Goal: Task Accomplishment & Management: Use online tool/utility

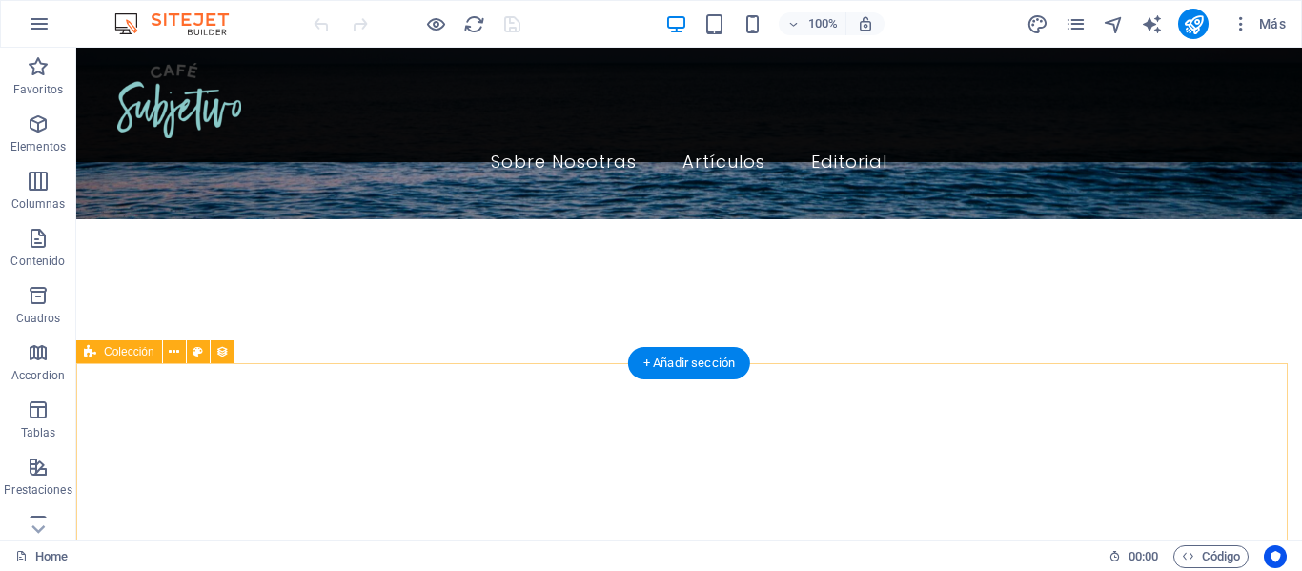
scroll to position [381, 0]
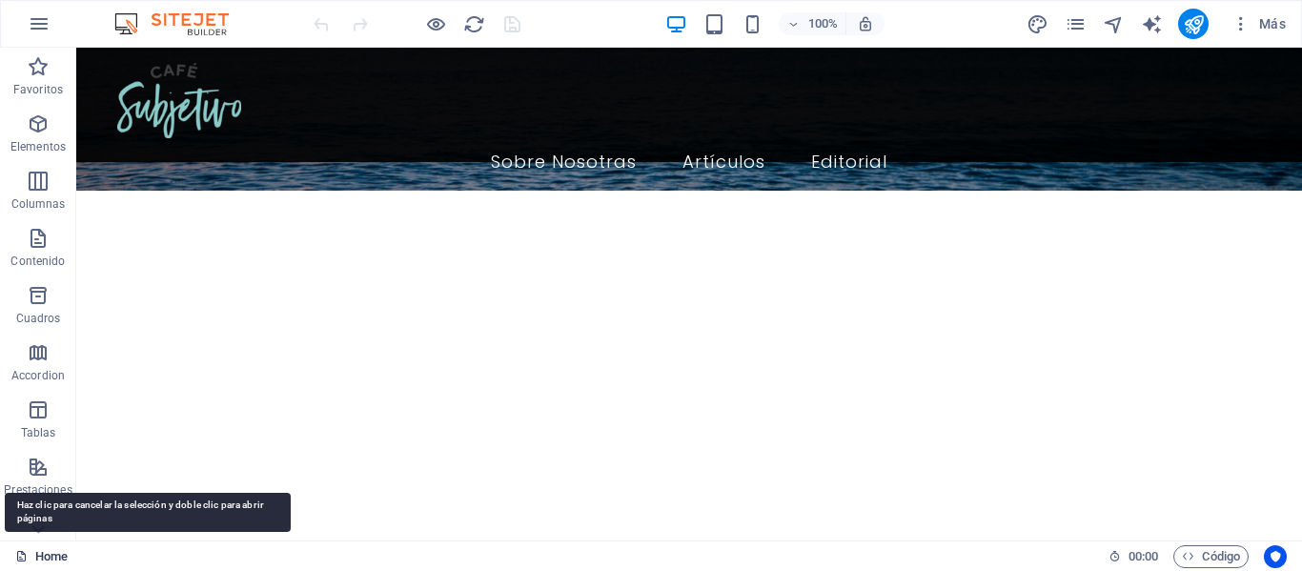
click at [41, 551] on link "Home" at bounding box center [41, 556] width 52 height 23
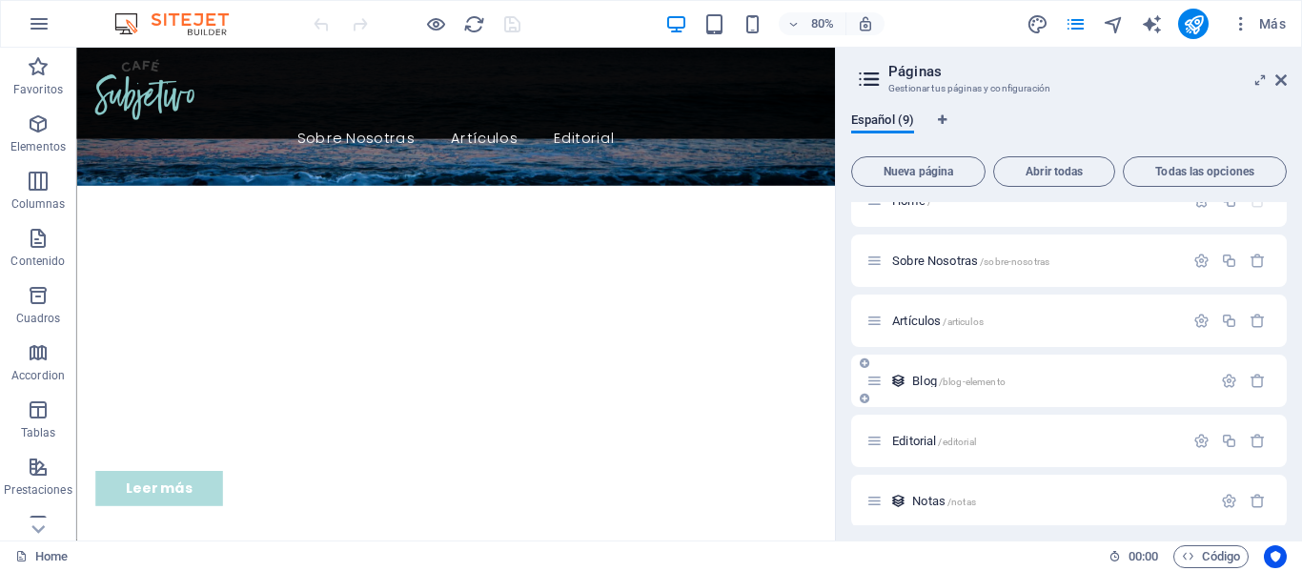
scroll to position [0, 0]
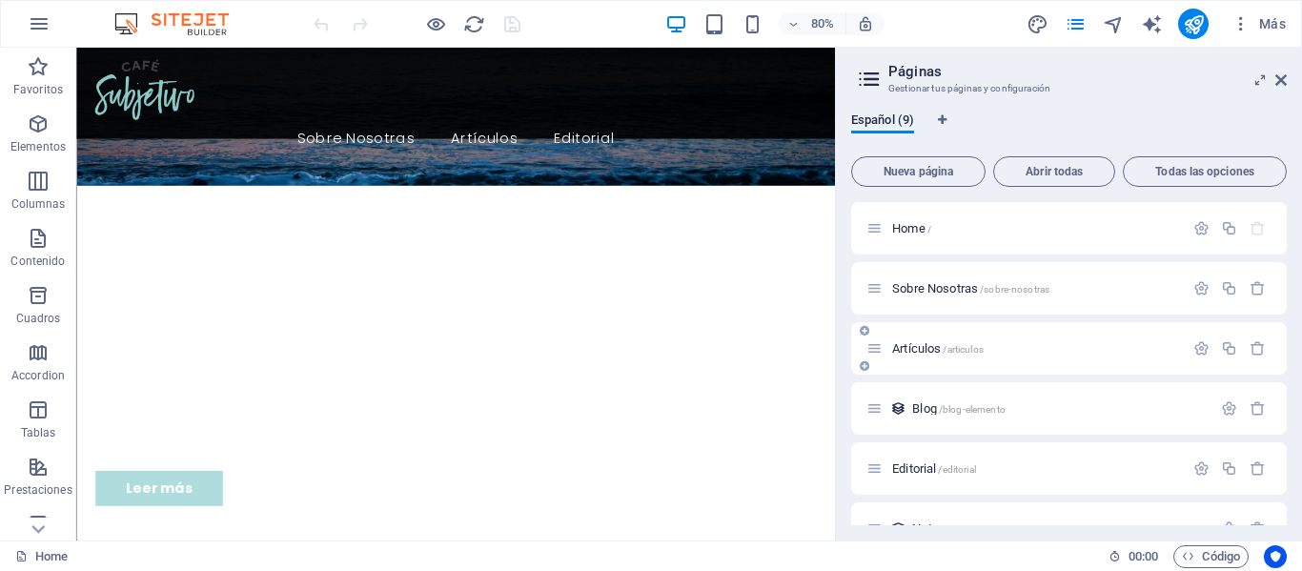
click at [924, 352] on span "Artículos /articulos" at bounding box center [938, 348] width 92 height 14
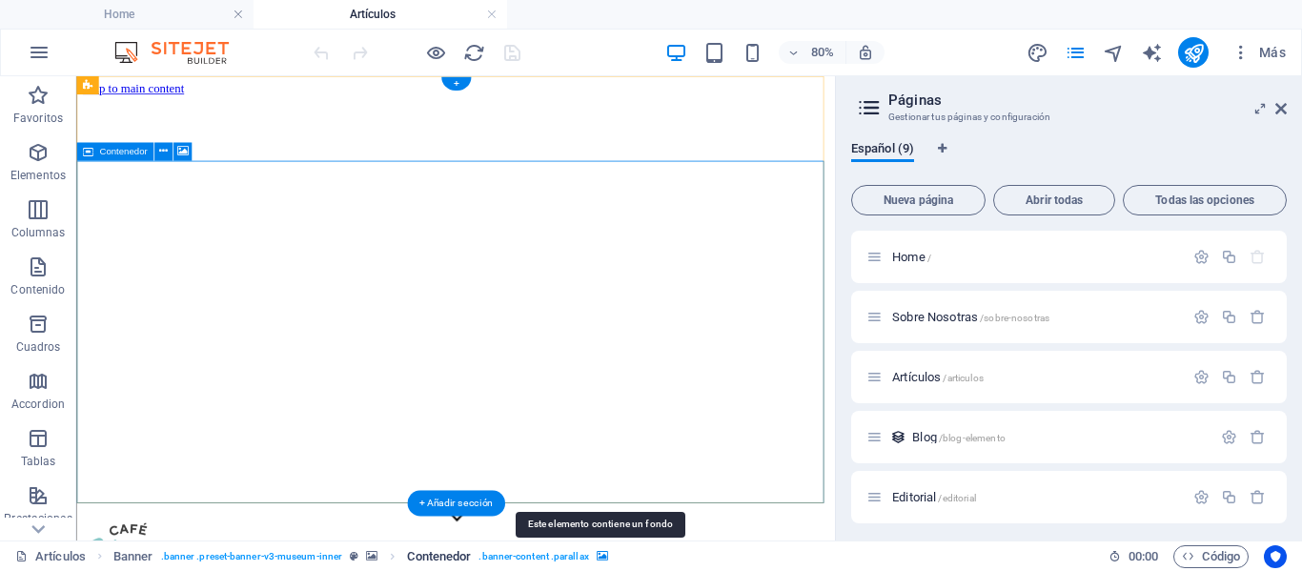
click at [603, 555] on icon "breadcrumb" at bounding box center [602, 556] width 11 height 10
select select "ms"
select select "s"
select select "progressive"
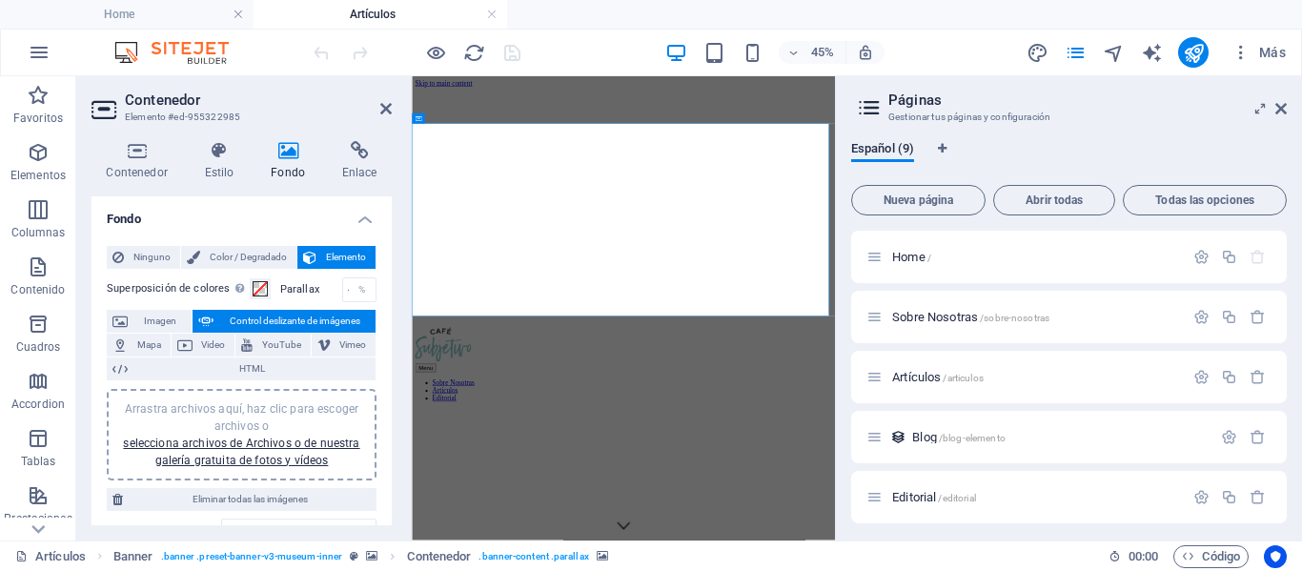
click at [283, 164] on h4 "Fondo" at bounding box center [291, 161] width 71 height 40
click at [254, 251] on span "Color / Degradado" at bounding box center [248, 257] width 85 height 23
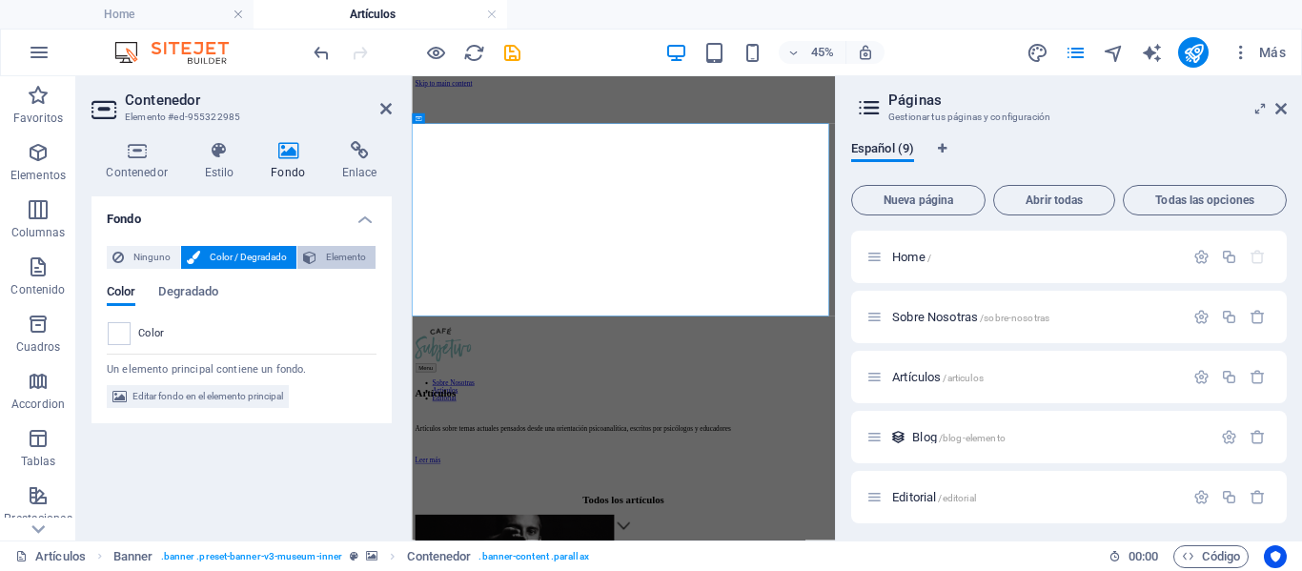
click at [320, 255] on button "Elemento" at bounding box center [336, 257] width 78 height 23
select select "ms"
select select "s"
select select "progressive"
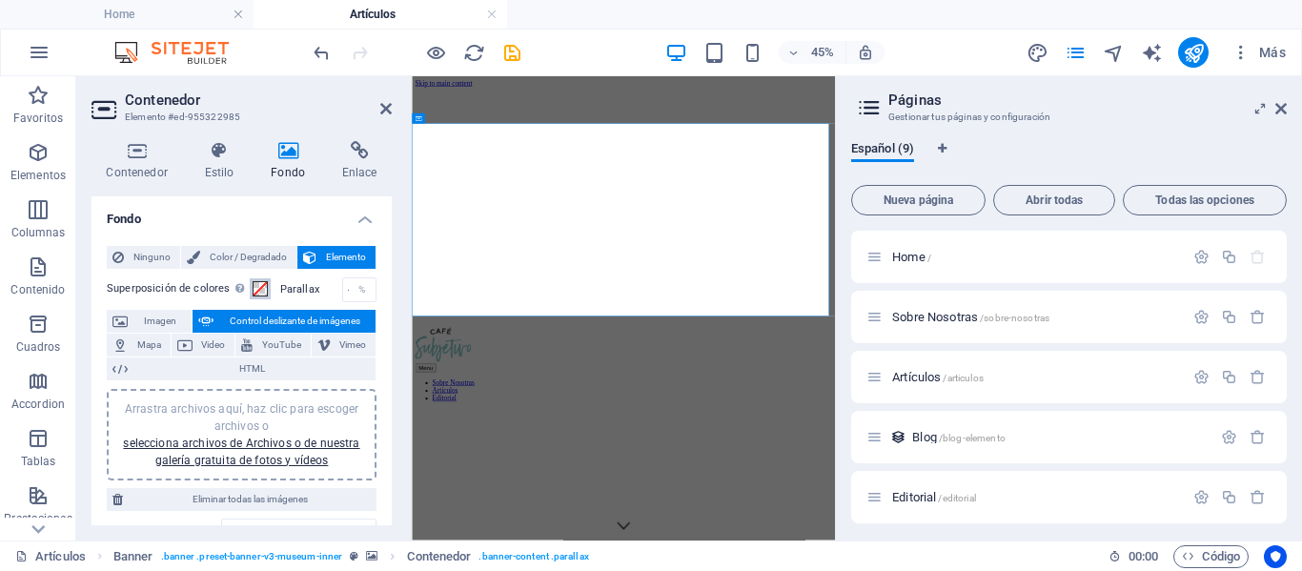
click at [254, 286] on span at bounding box center [260, 288] width 15 height 15
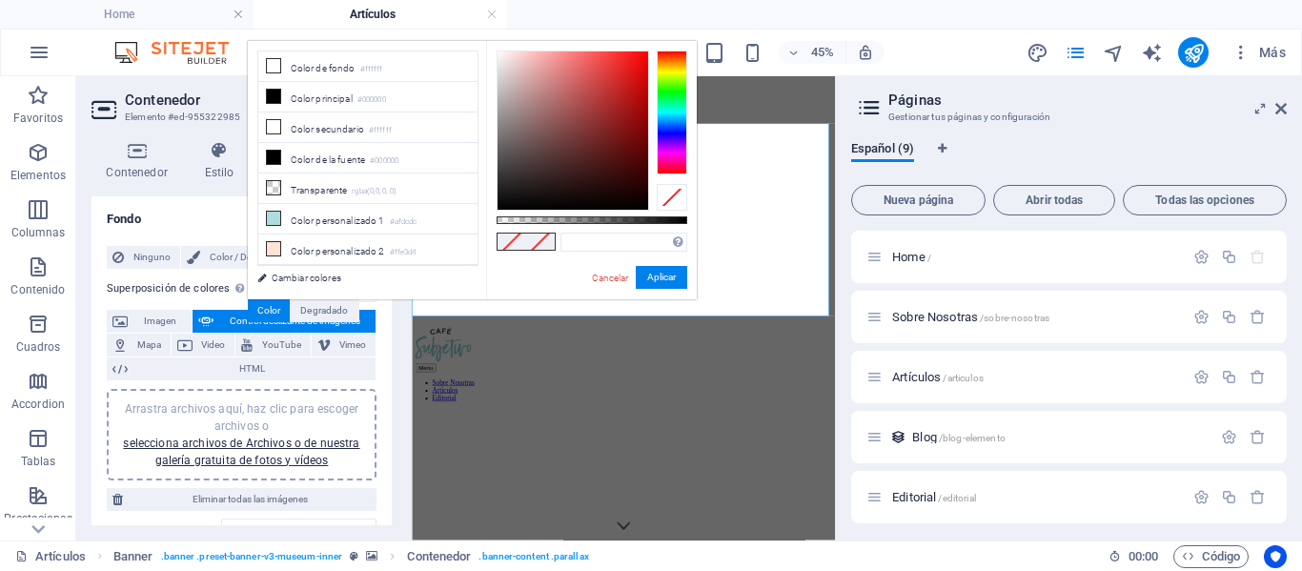
type input "rgba(0, 0, 0, 0.482)"
click at [588, 218] on div at bounding box center [592, 220] width 191 height 8
click at [264, 313] on div "Color" at bounding box center [269, 310] width 43 height 23
click at [259, 311] on div "Color" at bounding box center [269, 310] width 43 height 23
drag, startPoint x: 286, startPoint y: 283, endPoint x: 919, endPoint y: 214, distance: 636.8
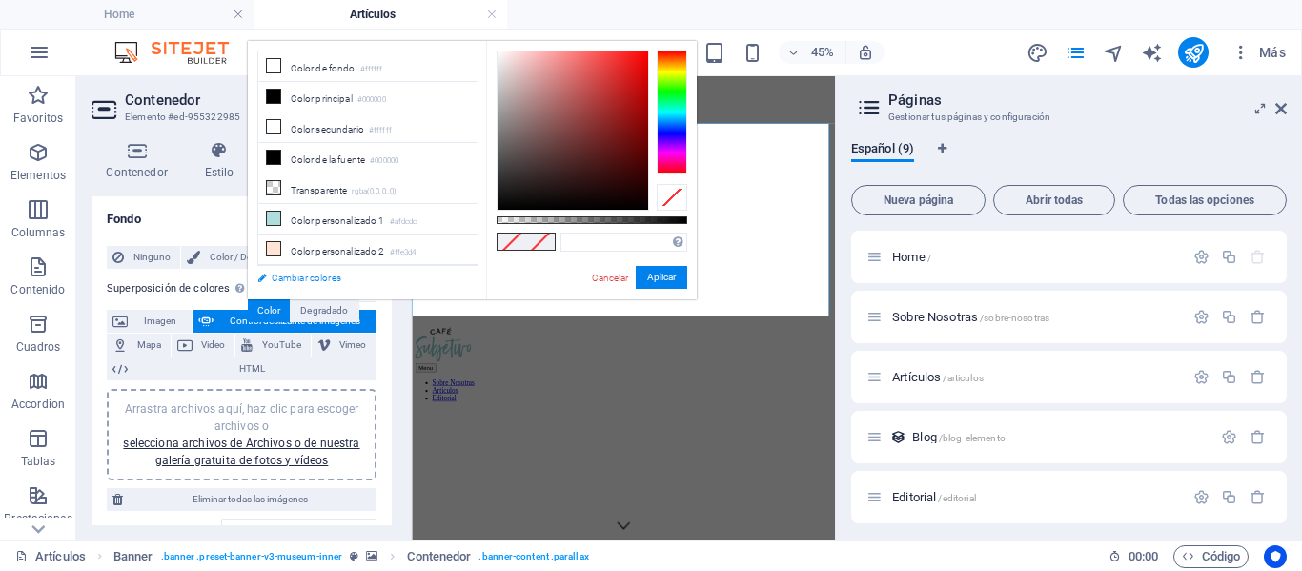
click at [286, 283] on link "Cambiar colores" at bounding box center [358, 278] width 221 height 24
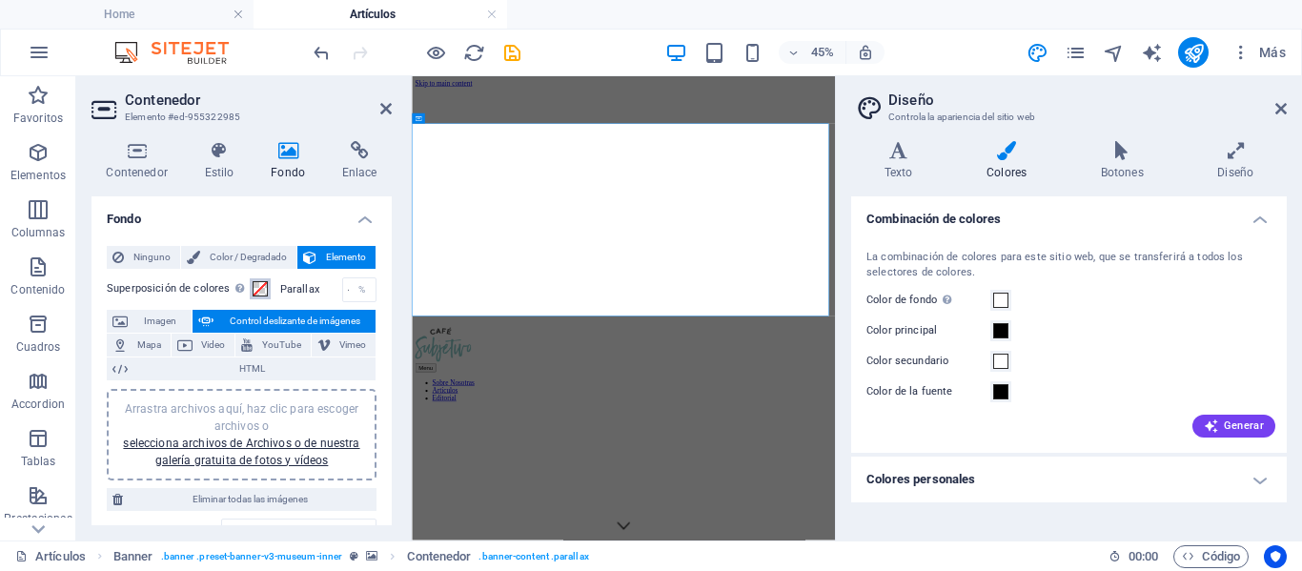
click at [263, 284] on span at bounding box center [260, 288] width 15 height 15
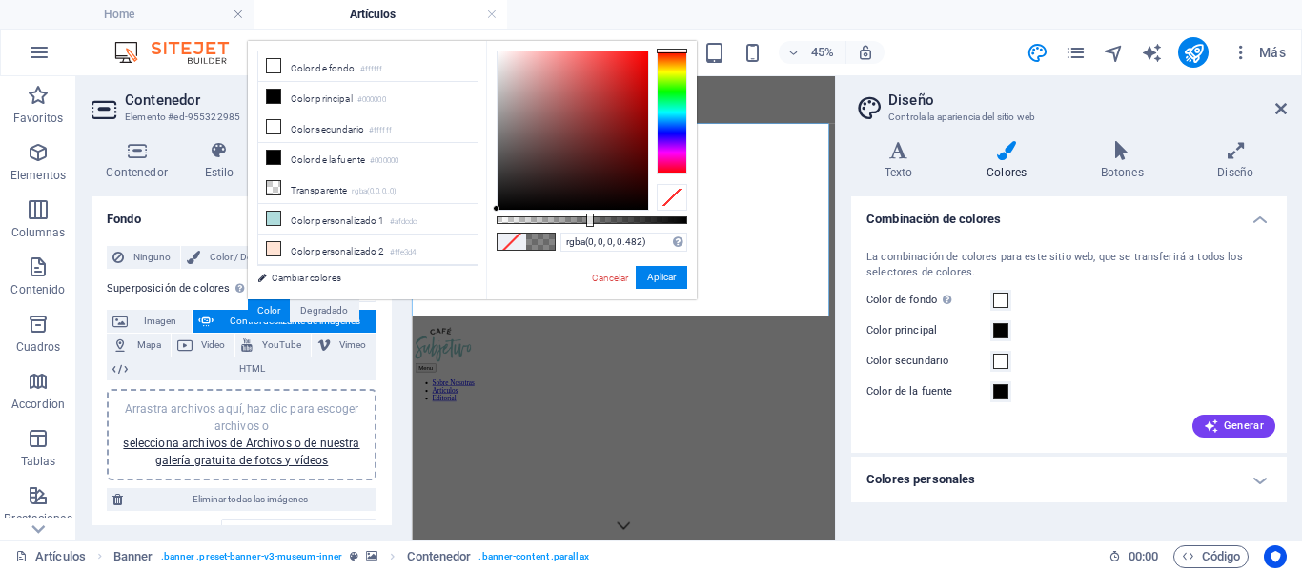
click at [588, 222] on div at bounding box center [592, 220] width 191 height 8
click at [658, 273] on button "Aplicar" at bounding box center [661, 277] width 51 height 23
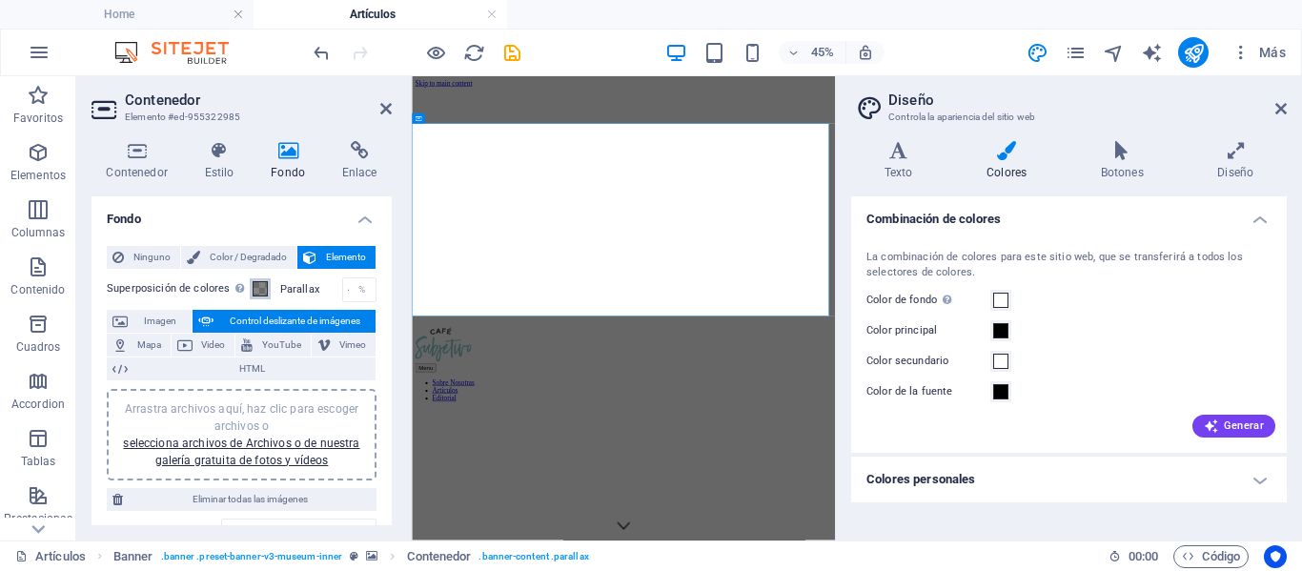
click at [263, 287] on span at bounding box center [260, 288] width 15 height 15
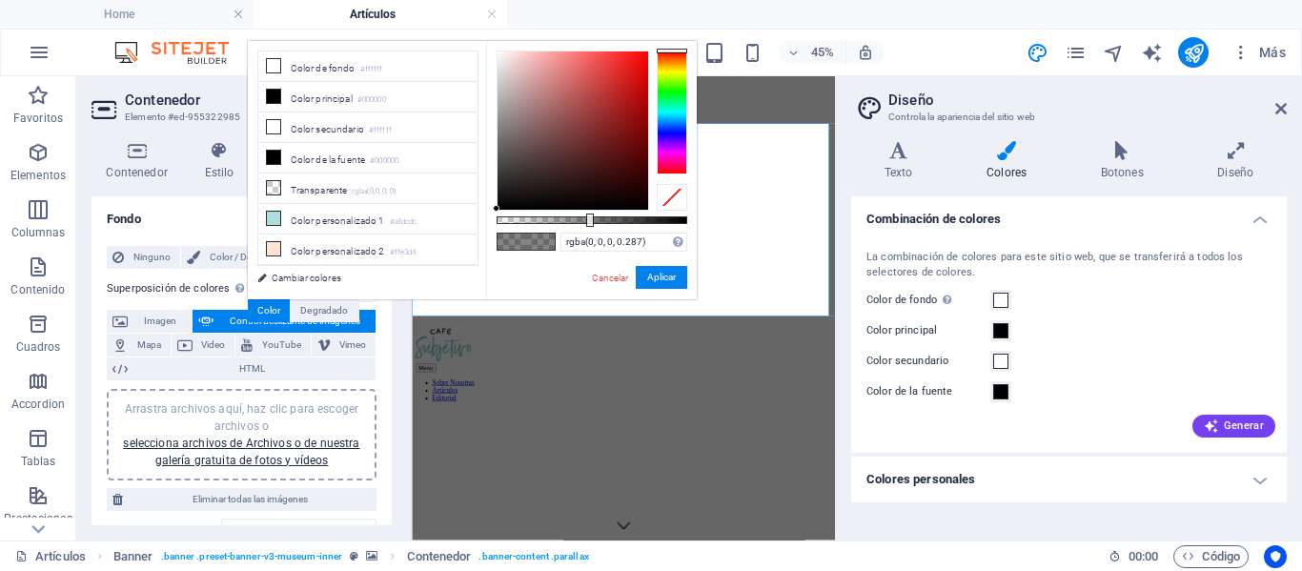
click at [551, 218] on div at bounding box center [592, 220] width 191 height 8
click at [667, 268] on button "Aplicar" at bounding box center [661, 277] width 51 height 23
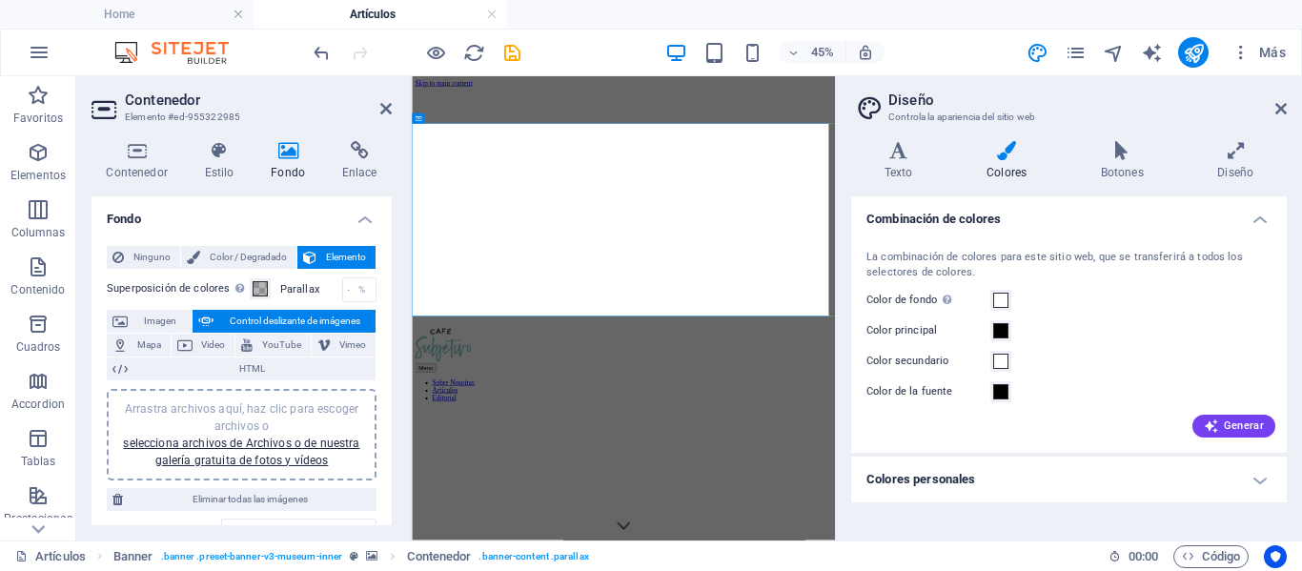
click at [290, 292] on label "Parallax" at bounding box center [311, 289] width 62 height 10
click at [255, 283] on span at bounding box center [260, 288] width 15 height 15
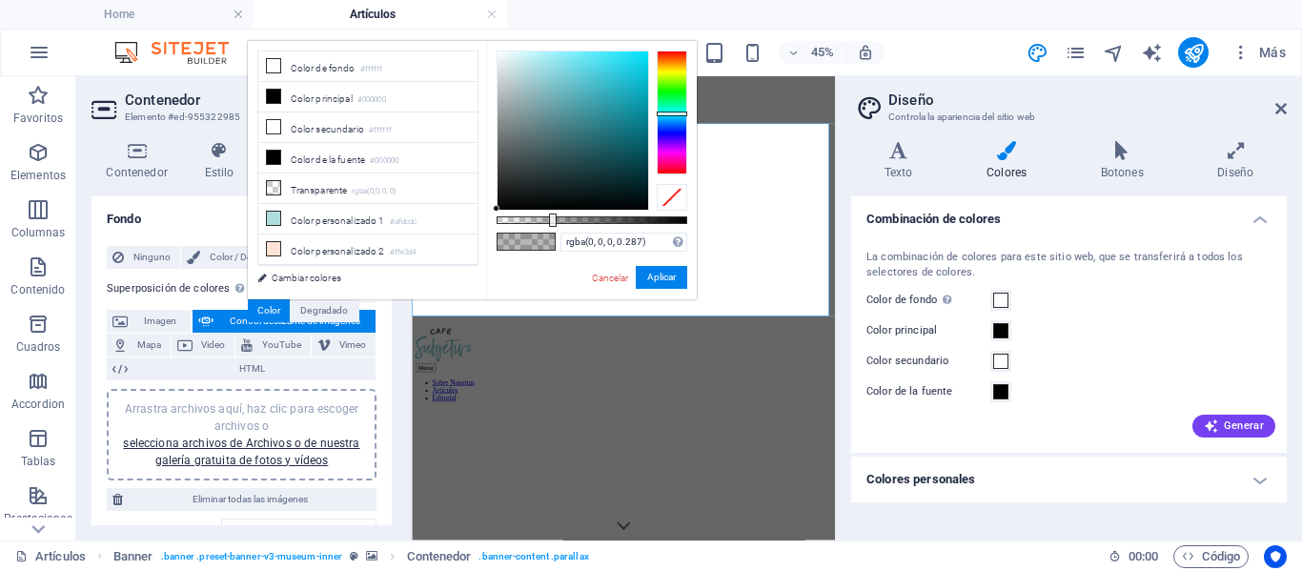
click at [672, 113] on div at bounding box center [672, 113] width 31 height 124
click at [571, 218] on div at bounding box center [592, 220] width 191 height 8
click at [528, 216] on div at bounding box center [592, 220] width 191 height 8
type input "rgba(0, 0, 0, 0.457)"
drag, startPoint x: 528, startPoint y: 216, endPoint x: 583, endPoint y: 219, distance: 55.4
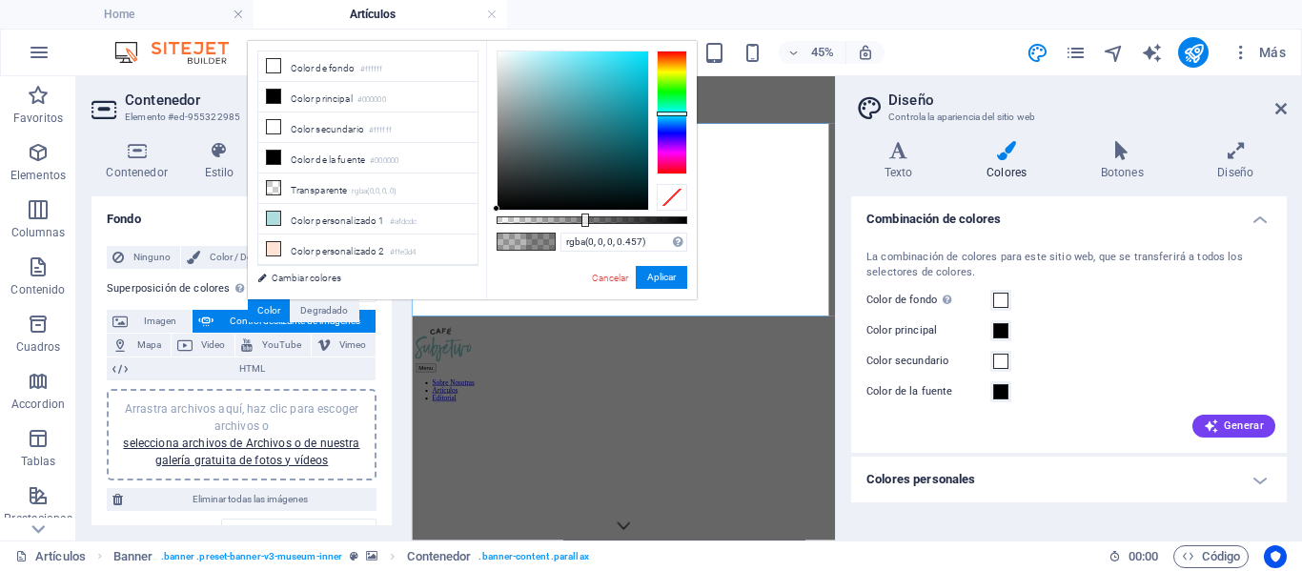
click at [583, 219] on div at bounding box center [585, 220] width 8 height 13
click at [658, 274] on button "Aplicar" at bounding box center [661, 277] width 51 height 23
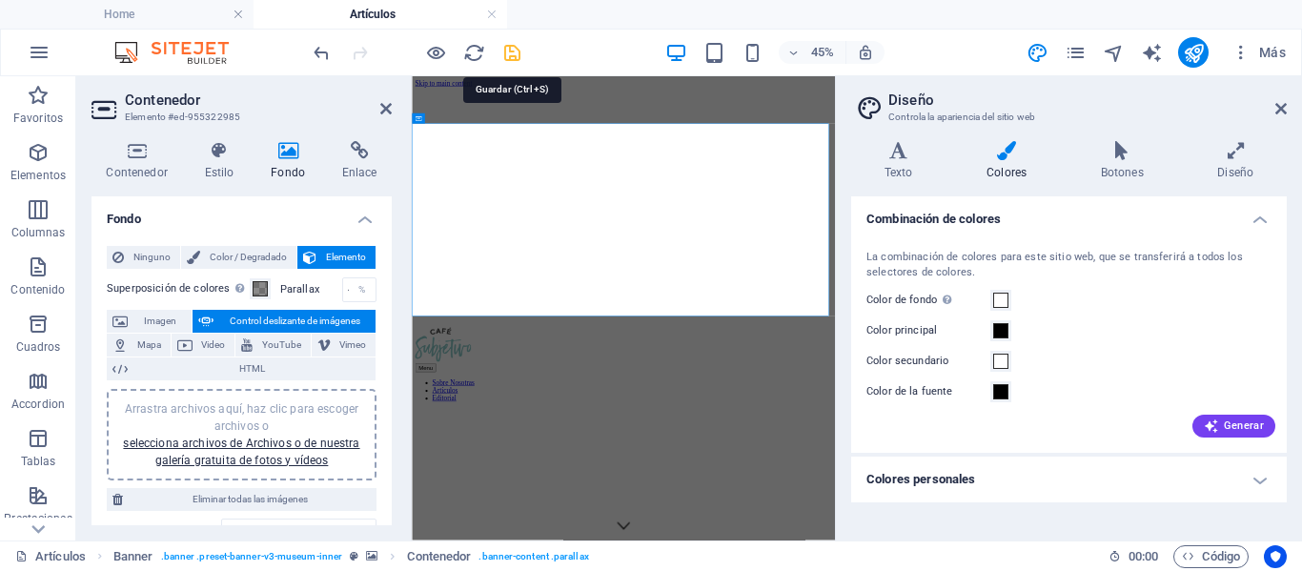
click at [511, 50] on icon "save" at bounding box center [512, 53] width 22 height 22
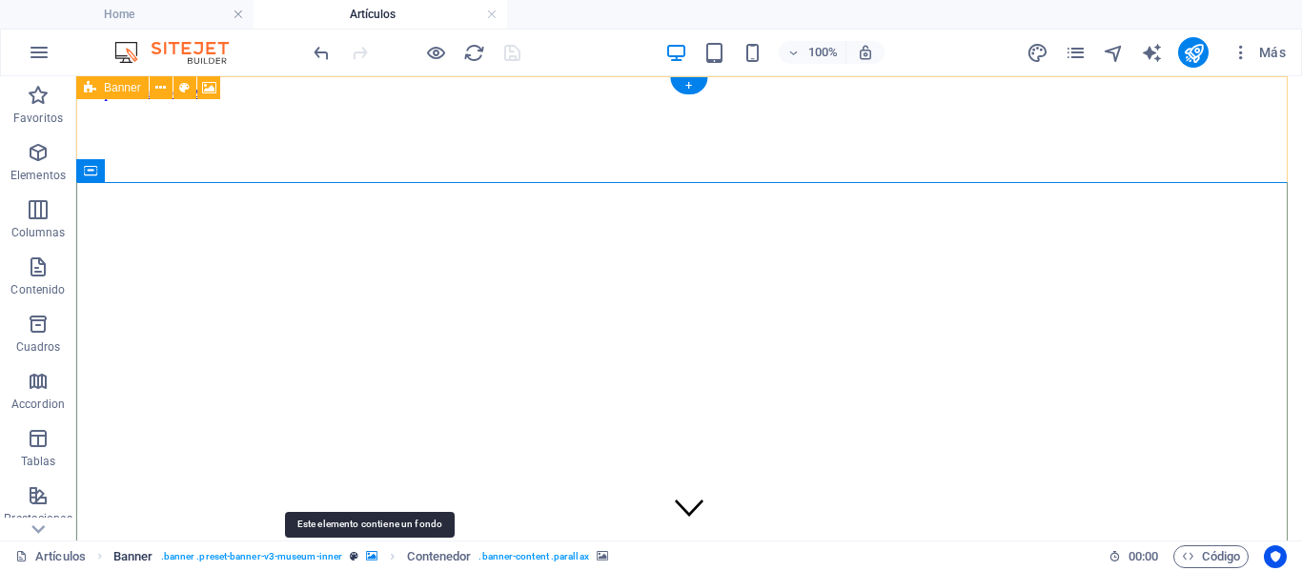
click at [366, 552] on icon "breadcrumb" at bounding box center [371, 556] width 11 height 10
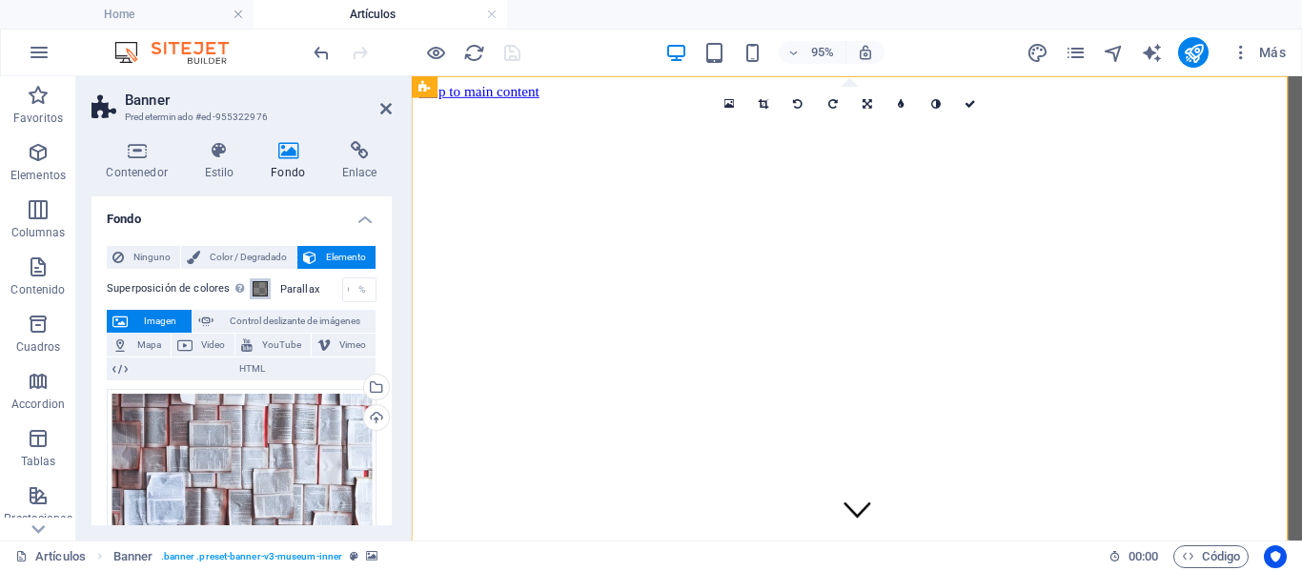
click at [261, 290] on span at bounding box center [260, 288] width 15 height 15
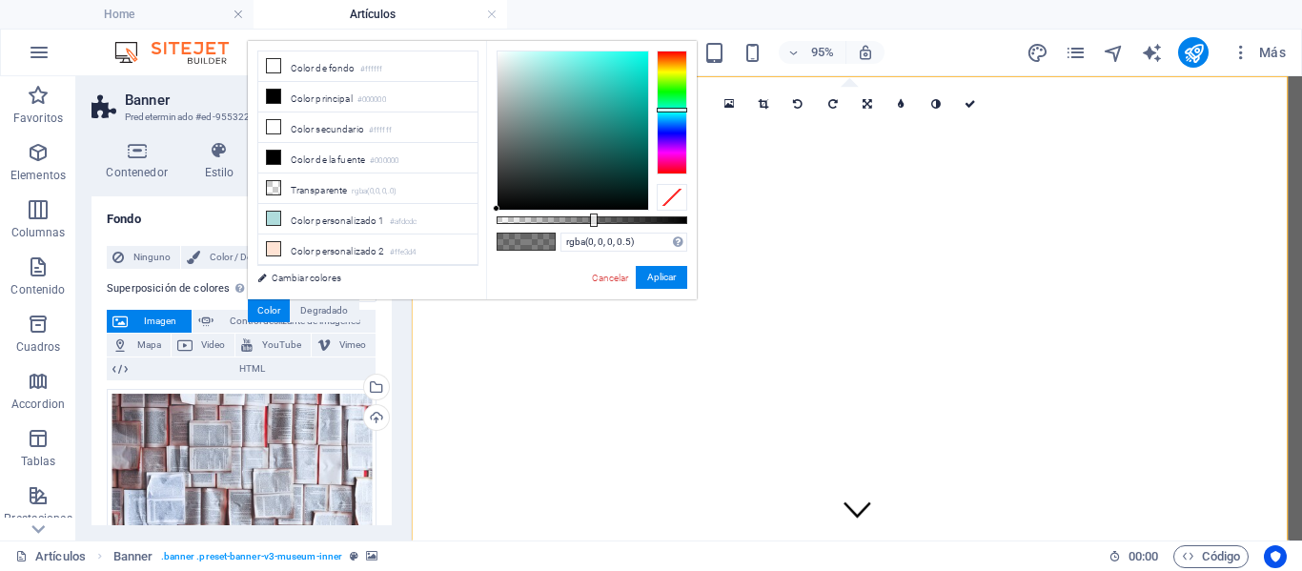
click at [676, 110] on div at bounding box center [672, 113] width 31 height 124
drag, startPoint x: 597, startPoint y: 223, endPoint x: 571, endPoint y: 227, distance: 26.0
click at [571, 227] on div "rgba(0, 0, 0, 0.392) Formatos soportados #0852ed rgb(8, 82, 237) rgba(8, 82, 23…" at bounding box center [591, 308] width 211 height 535
click at [638, 34] on div "95% Más" at bounding box center [651, 53] width 1300 height 46
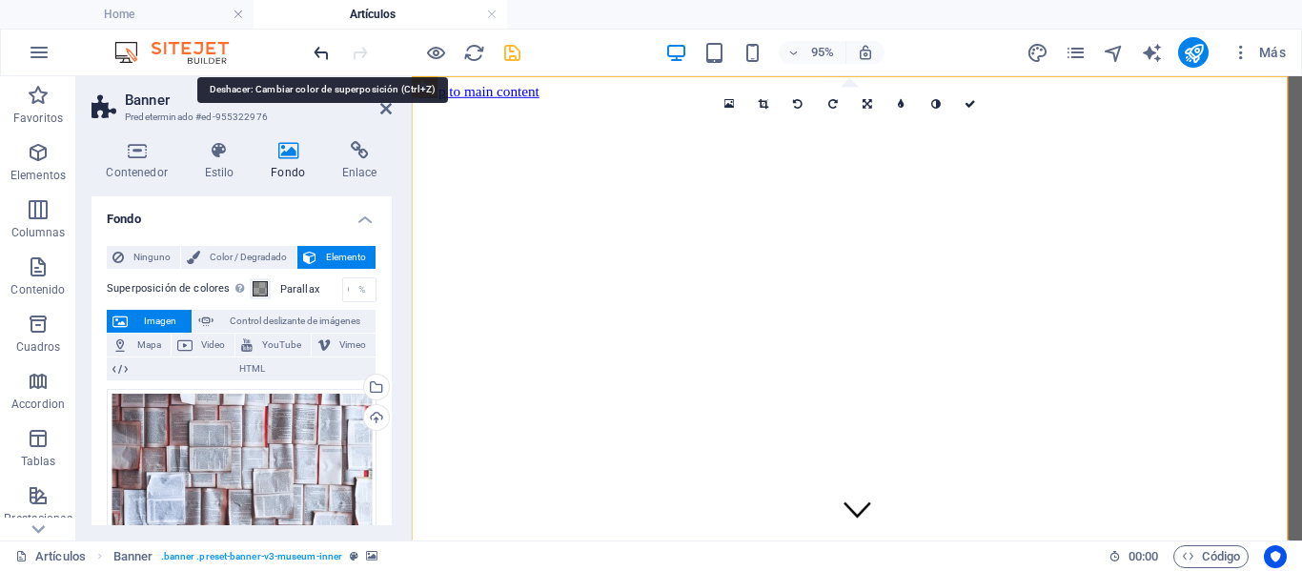
click at [322, 51] on icon "undo" at bounding box center [322, 53] width 22 height 22
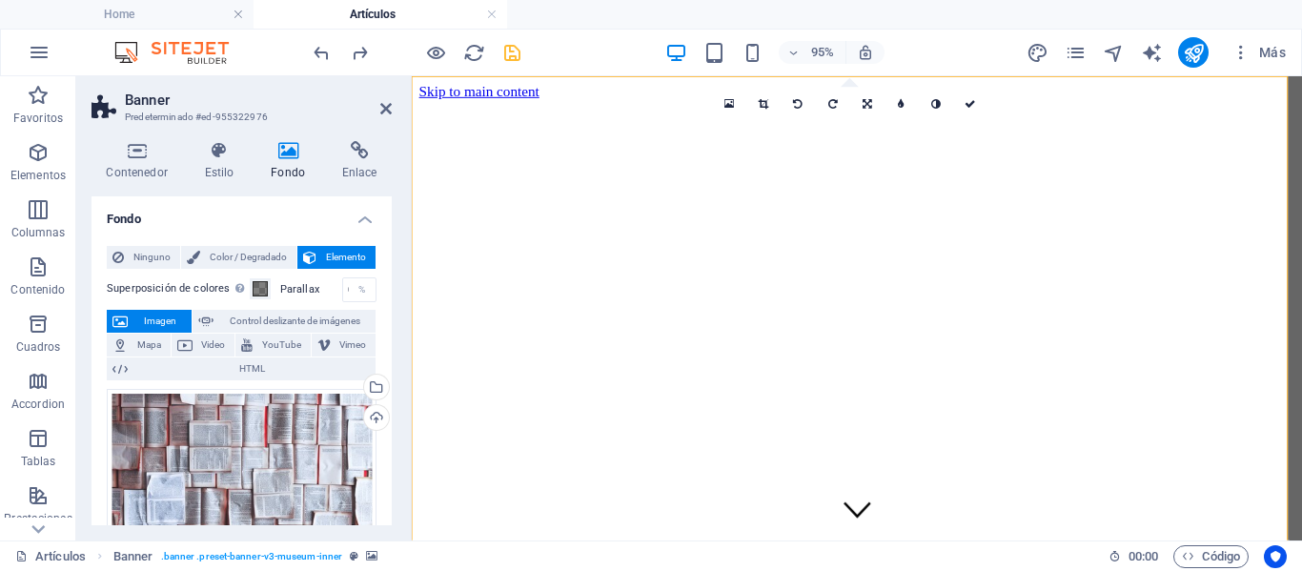
click at [341, 259] on span "Elemento" at bounding box center [346, 257] width 48 height 23
click at [255, 287] on span at bounding box center [260, 288] width 15 height 15
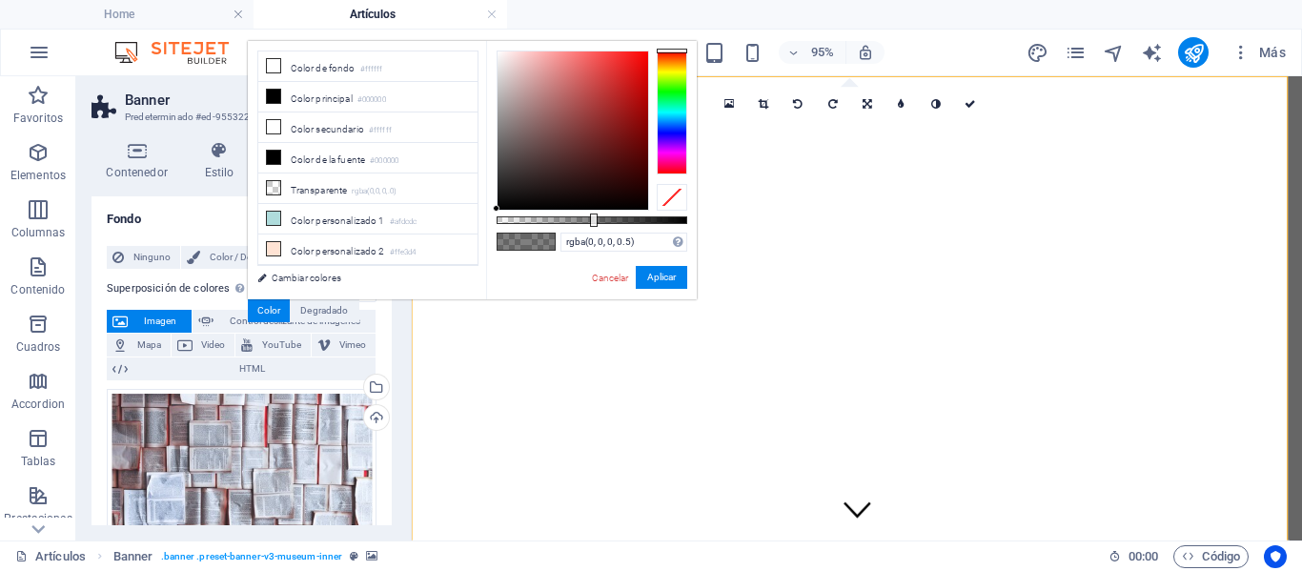
click at [672, 103] on div at bounding box center [672, 113] width 31 height 124
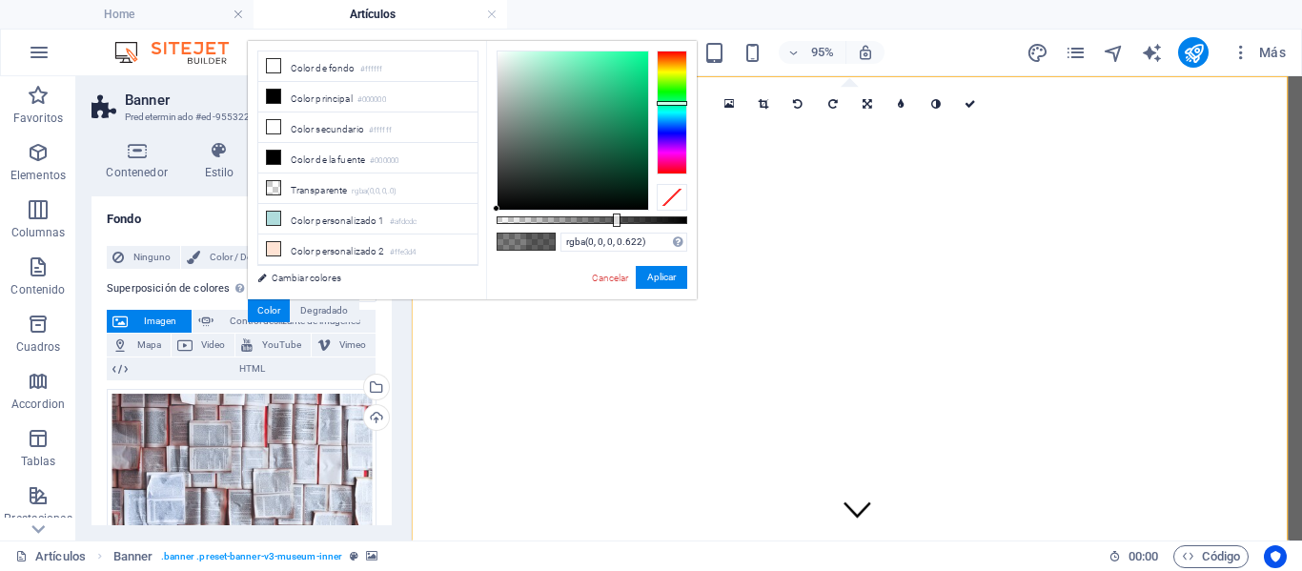
click at [615, 222] on div at bounding box center [592, 220] width 191 height 8
type input "rgba(0, 0, 0, 0.652)"
click at [621, 222] on div at bounding box center [592, 220] width 191 height 8
click at [646, 283] on button "Aplicar" at bounding box center [661, 277] width 51 height 23
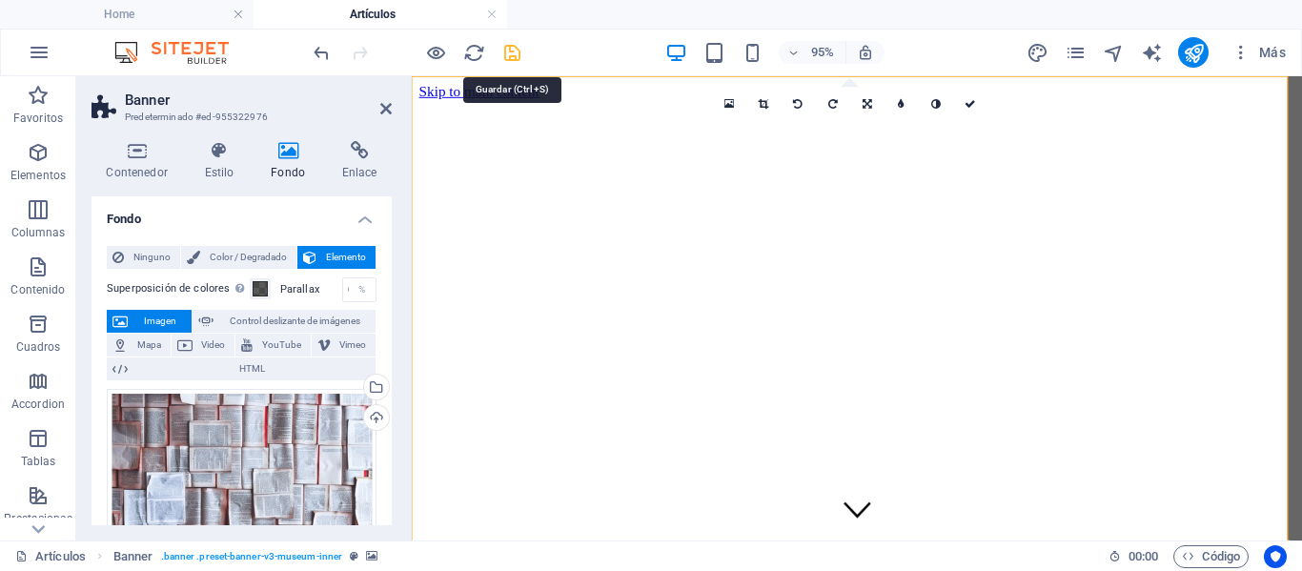
click at [512, 52] on icon "save" at bounding box center [512, 53] width 22 height 22
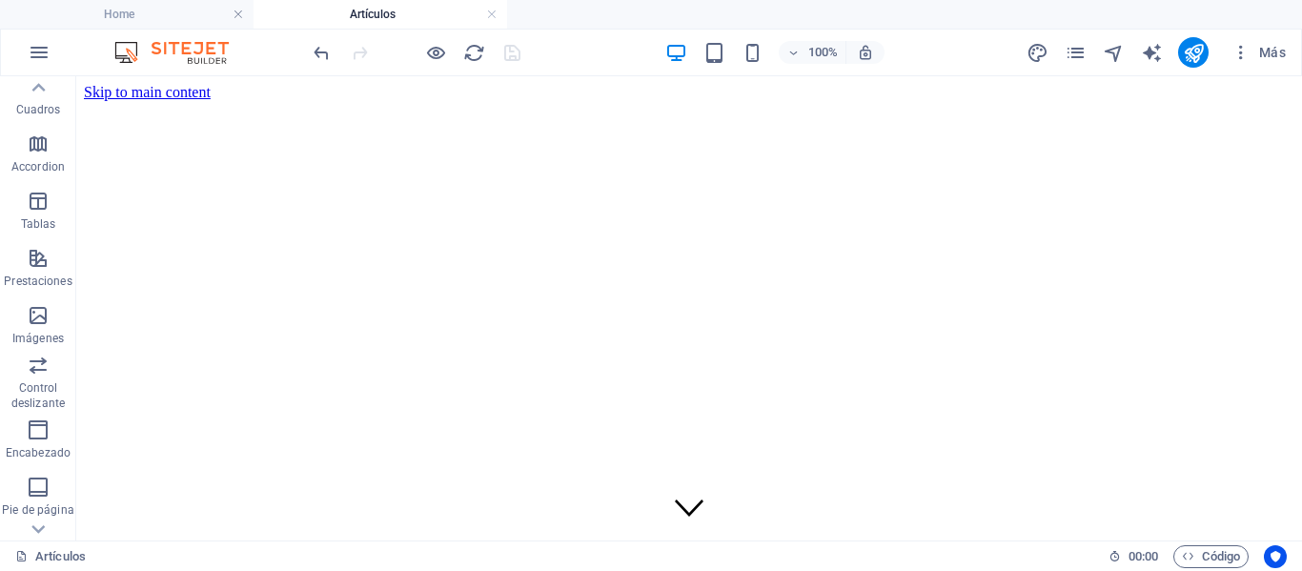
scroll to position [286, 0]
click at [29, 264] on icon "button" at bounding box center [38, 266] width 23 height 23
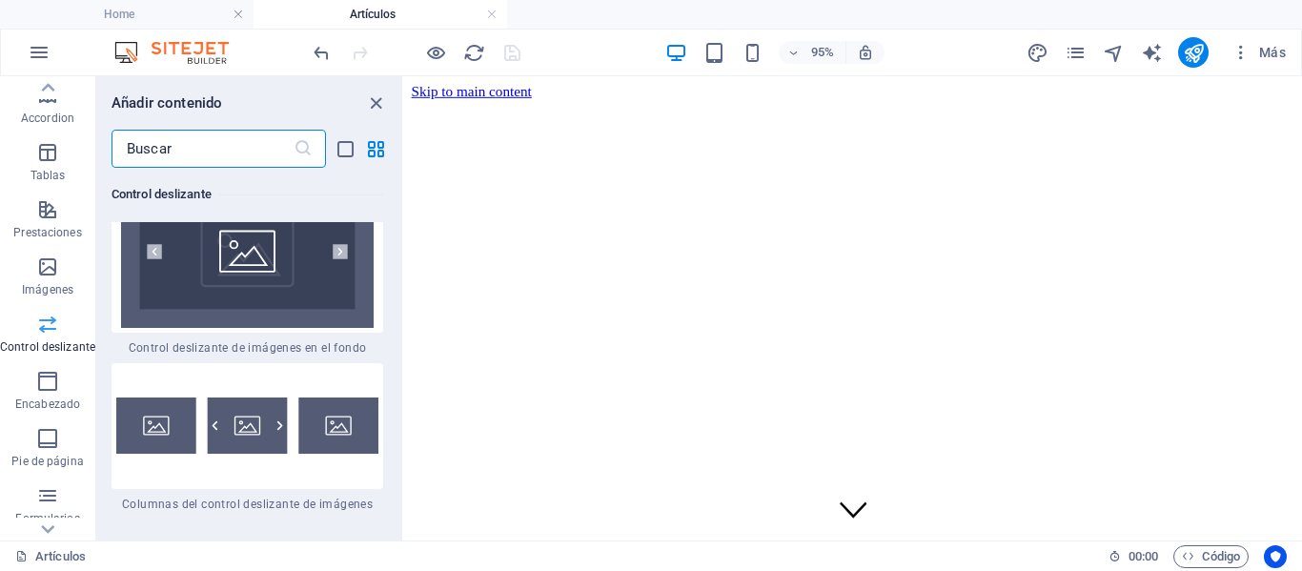
scroll to position [394, 0]
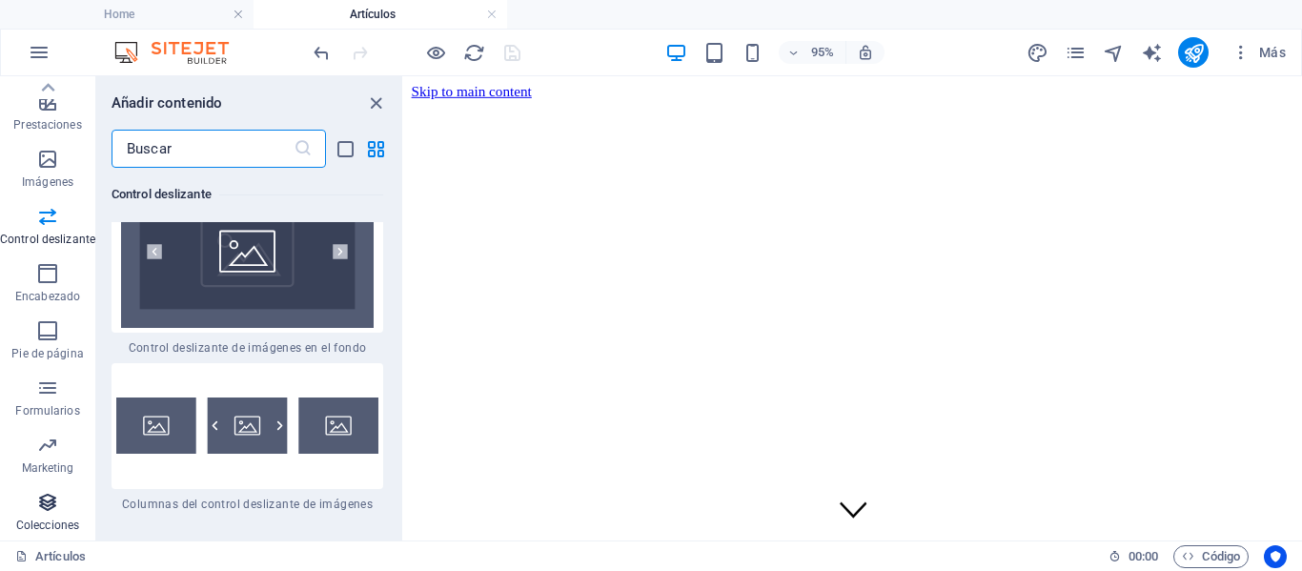
click at [46, 502] on icon "button" at bounding box center [47, 502] width 23 height 23
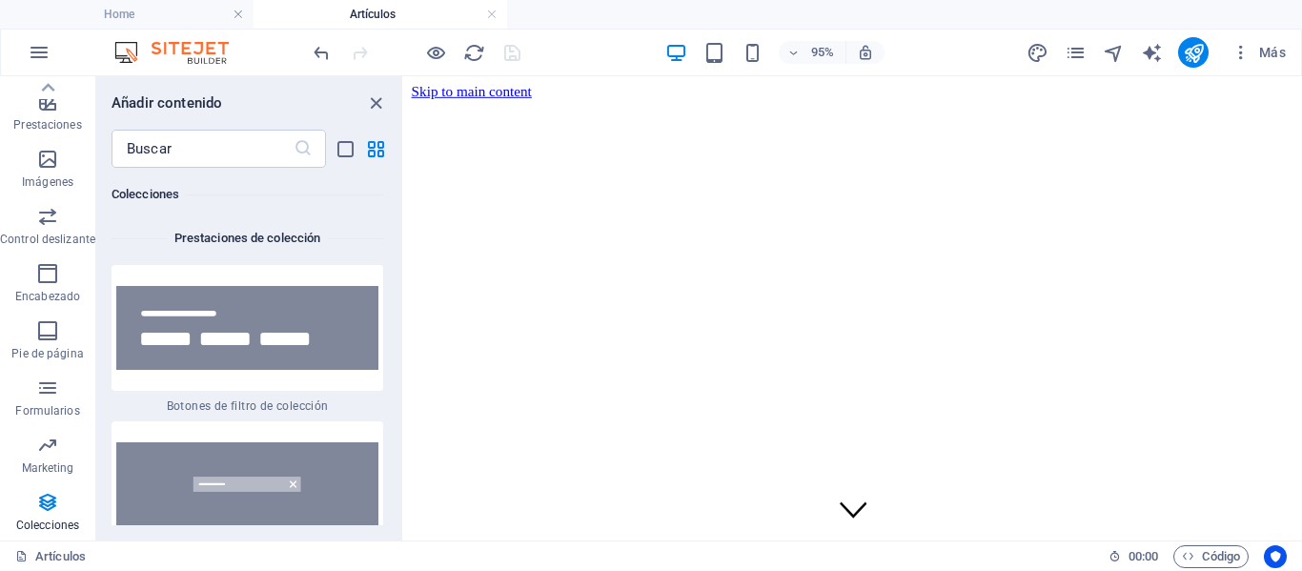
scroll to position [37101, 0]
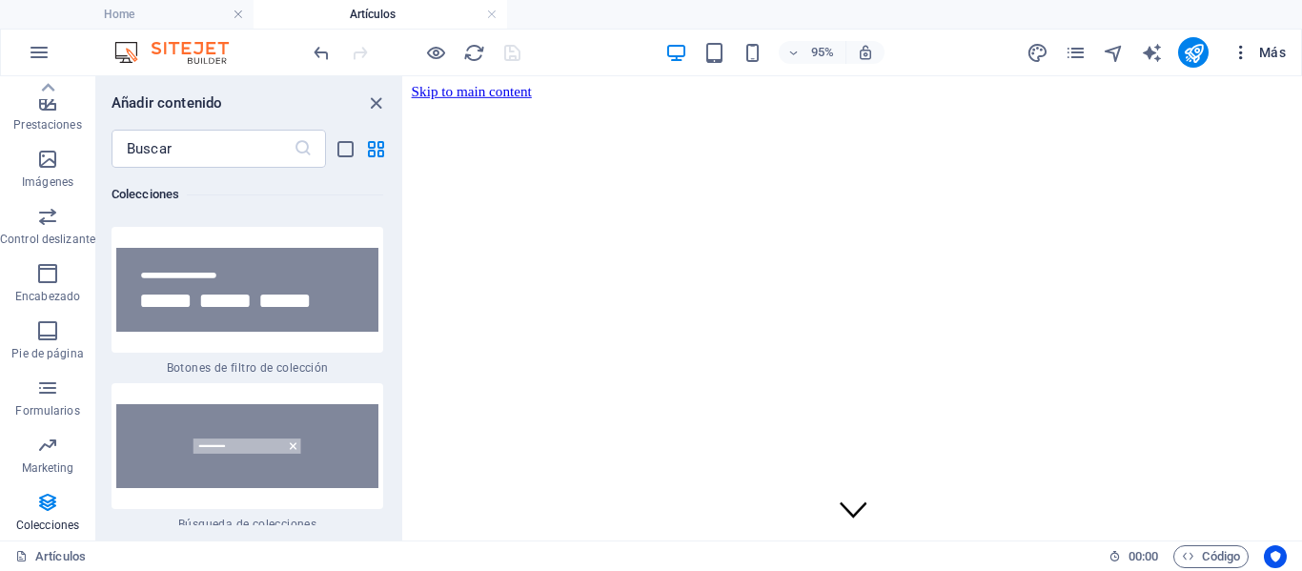
click at [1261, 53] on span "Más" at bounding box center [1259, 52] width 54 height 19
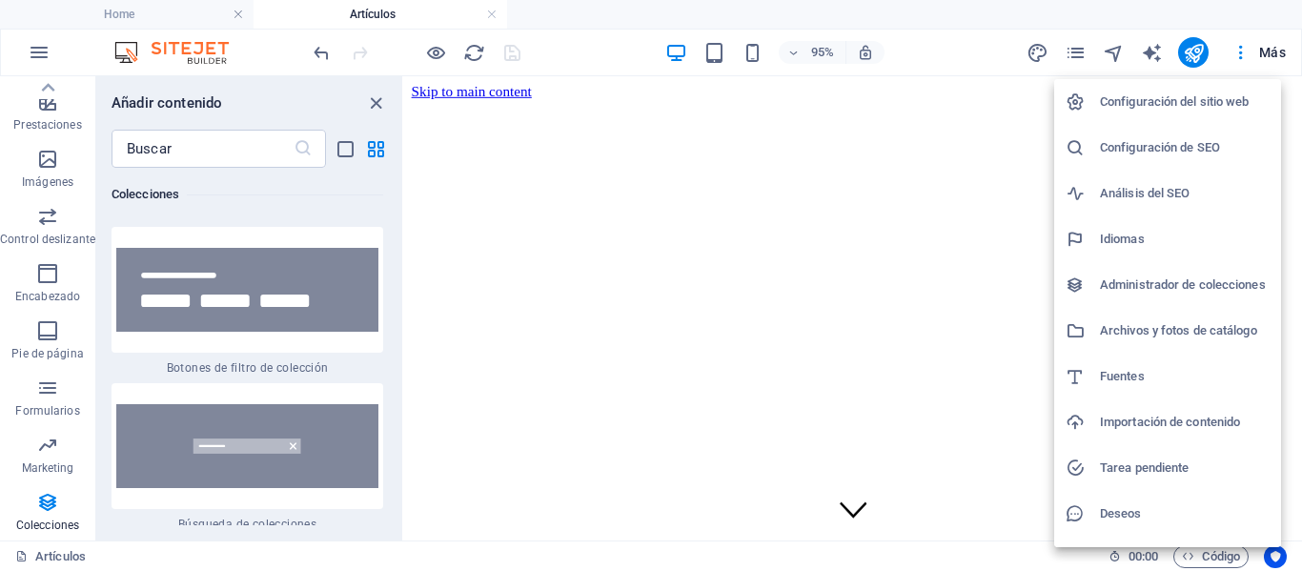
drag, startPoint x: 1167, startPoint y: 276, endPoint x: 1167, endPoint y: 319, distance: 42.9
click at [1167, 319] on ul "Configuración del sitio web Configuración de SEO Análisis del SEO Idiomas Admin…" at bounding box center [1169, 330] width 231 height 503
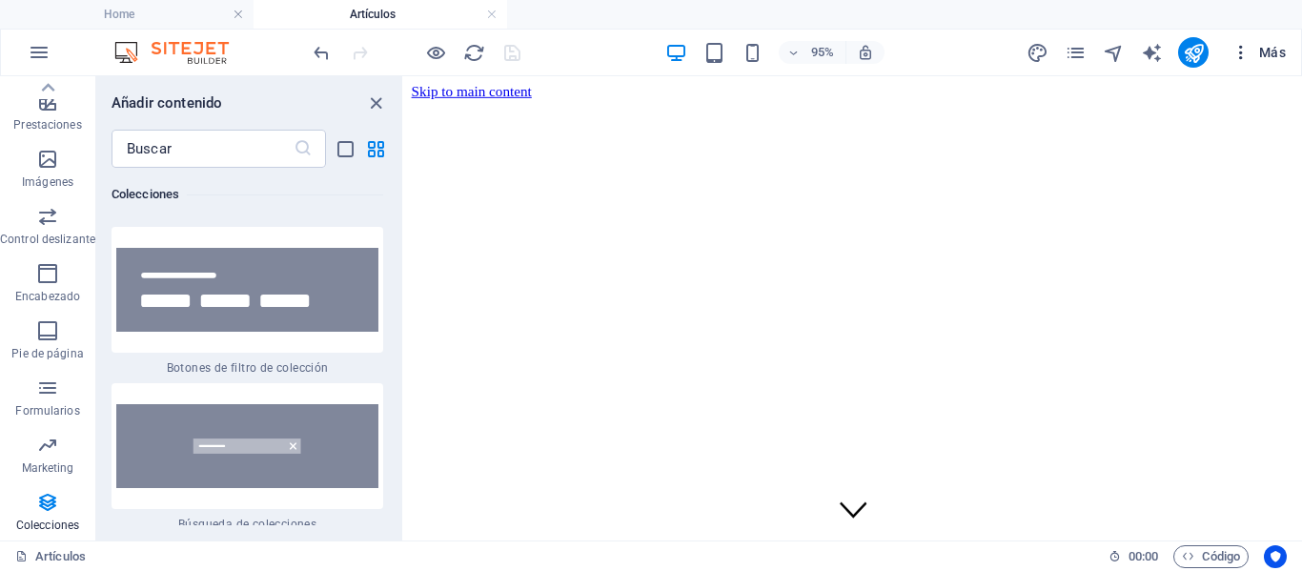
click at [1247, 48] on icon "button" at bounding box center [1241, 52] width 19 height 19
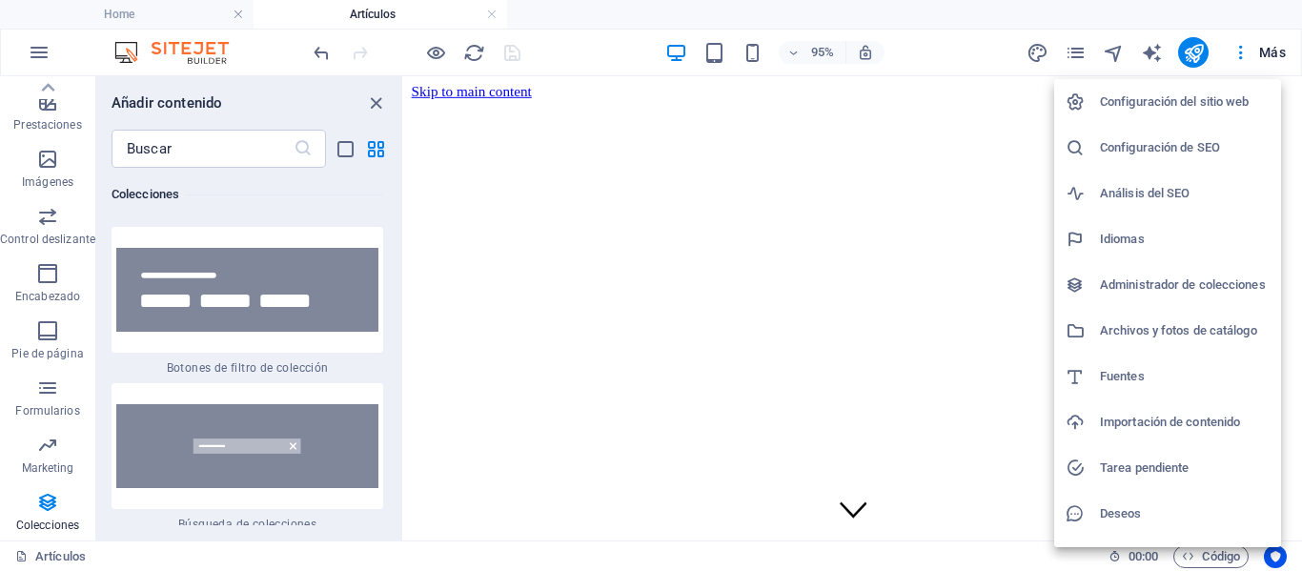
click at [1178, 326] on h6 "Archivos y fotos de catálogo" at bounding box center [1185, 330] width 170 height 23
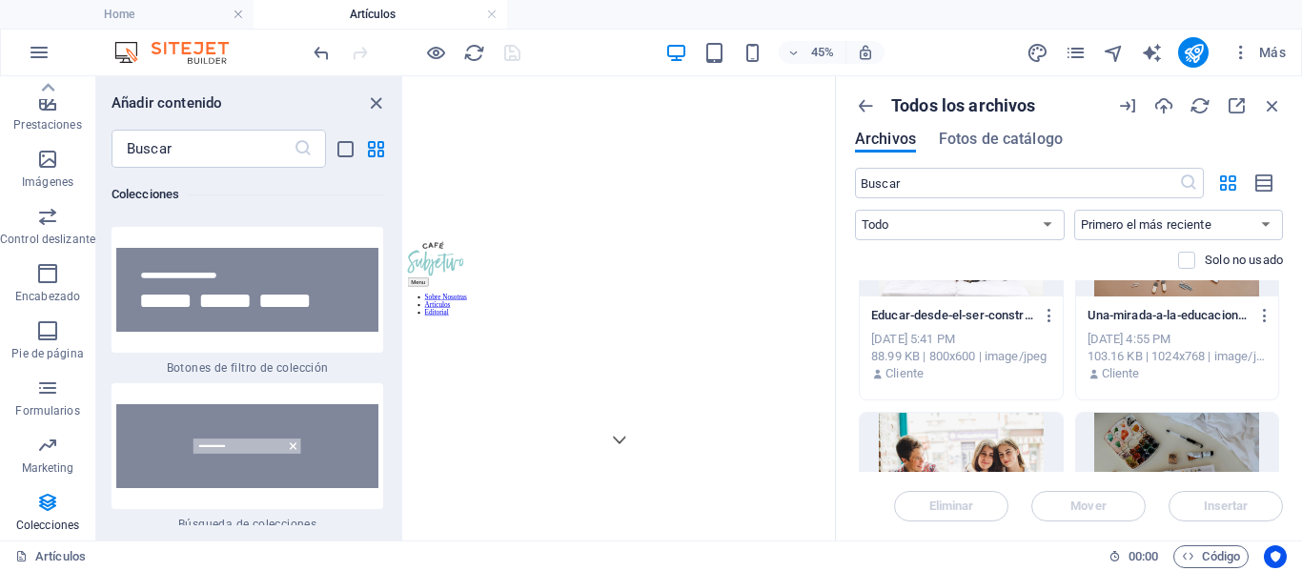
scroll to position [1335, 0]
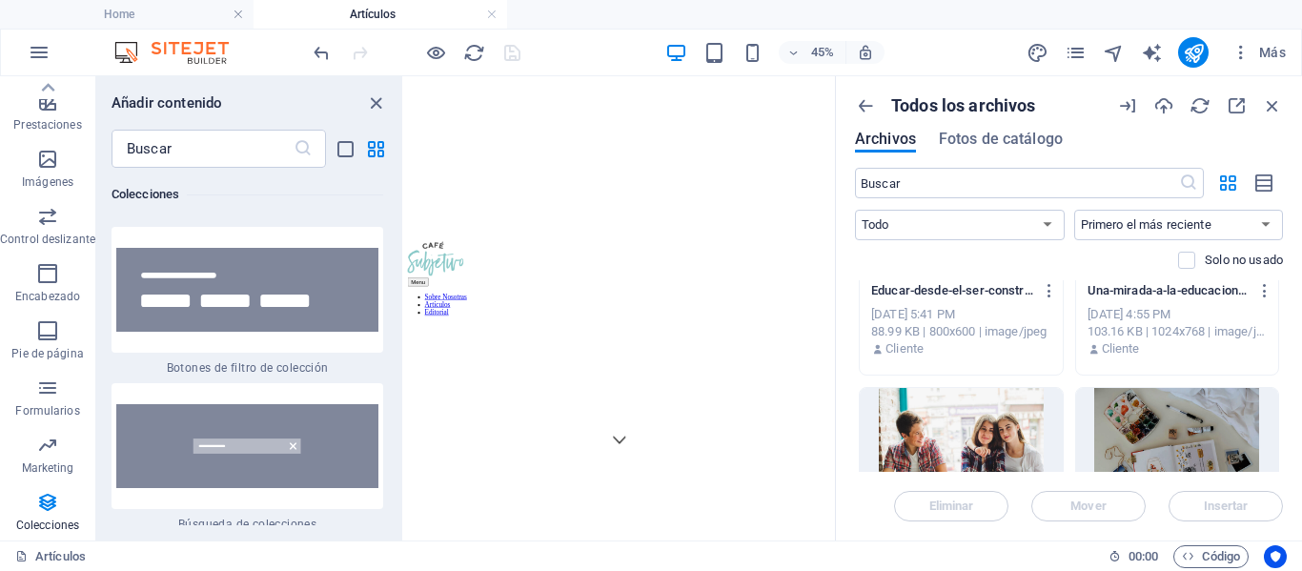
click at [1284, 360] on div "Todos los archivos Archivos Fotos de catálogo ​ Todo Imágenes Documentos Audio …" at bounding box center [1069, 308] width 466 height 464
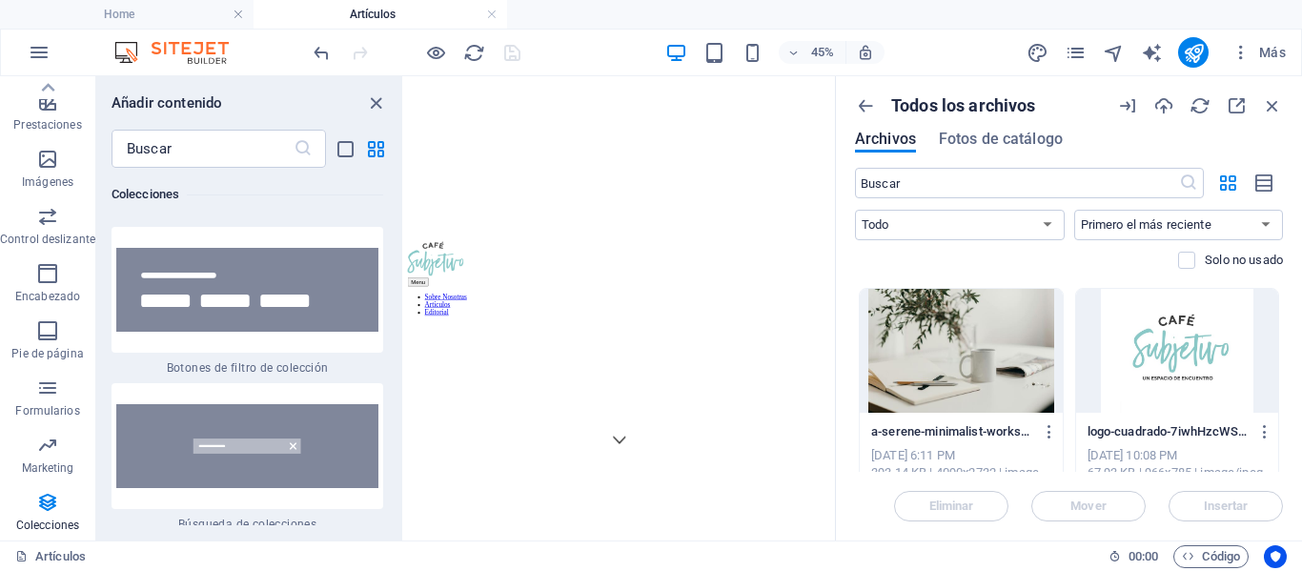
scroll to position [10089, 0]
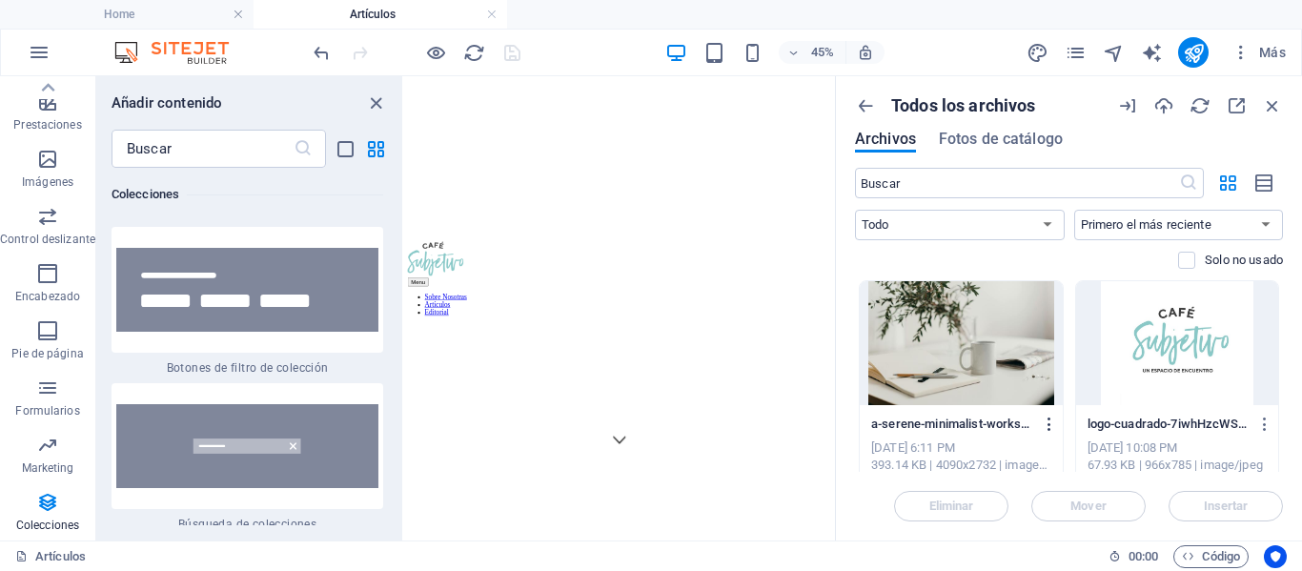
click at [1043, 418] on icon "button" at bounding box center [1050, 424] width 18 height 17
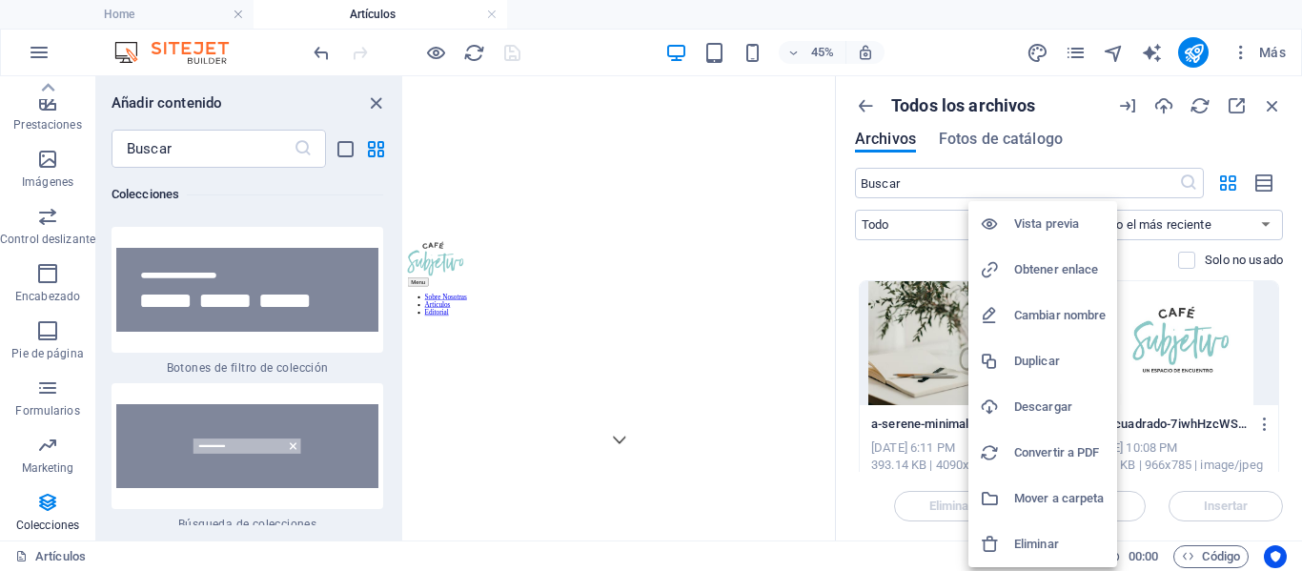
click at [1044, 404] on h6 "Descargar" at bounding box center [1060, 407] width 92 height 23
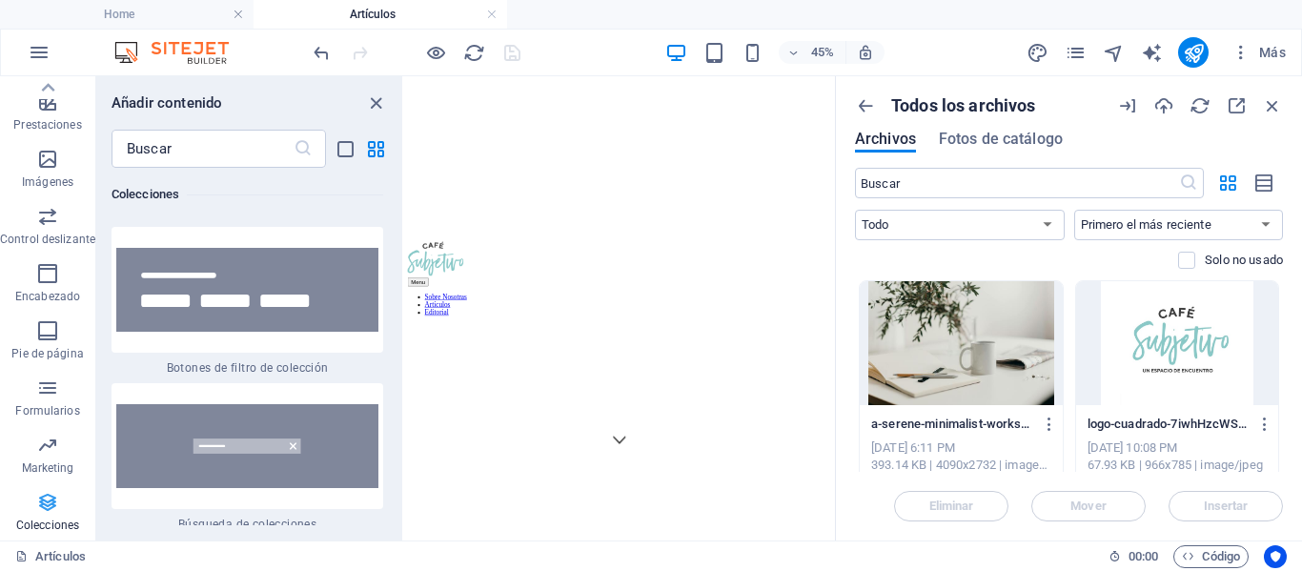
click at [50, 522] on p "Colecciones" at bounding box center [47, 525] width 63 height 15
click at [865, 100] on icon "button" at bounding box center [865, 105] width 21 height 21
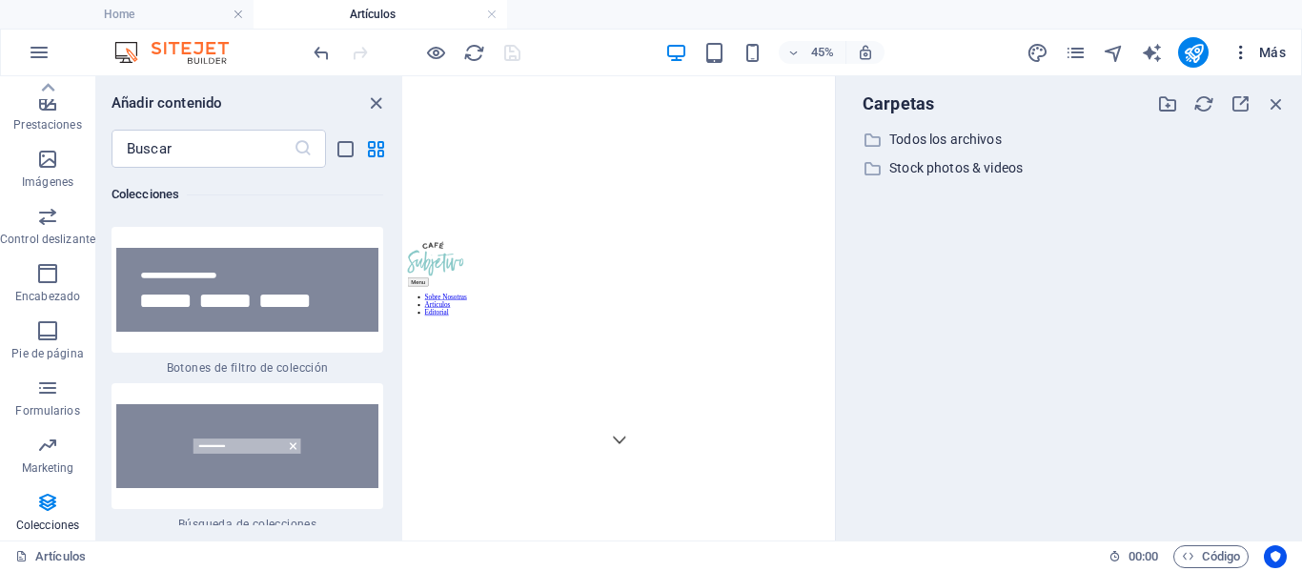
click at [1272, 56] on span "Más" at bounding box center [1259, 52] width 54 height 19
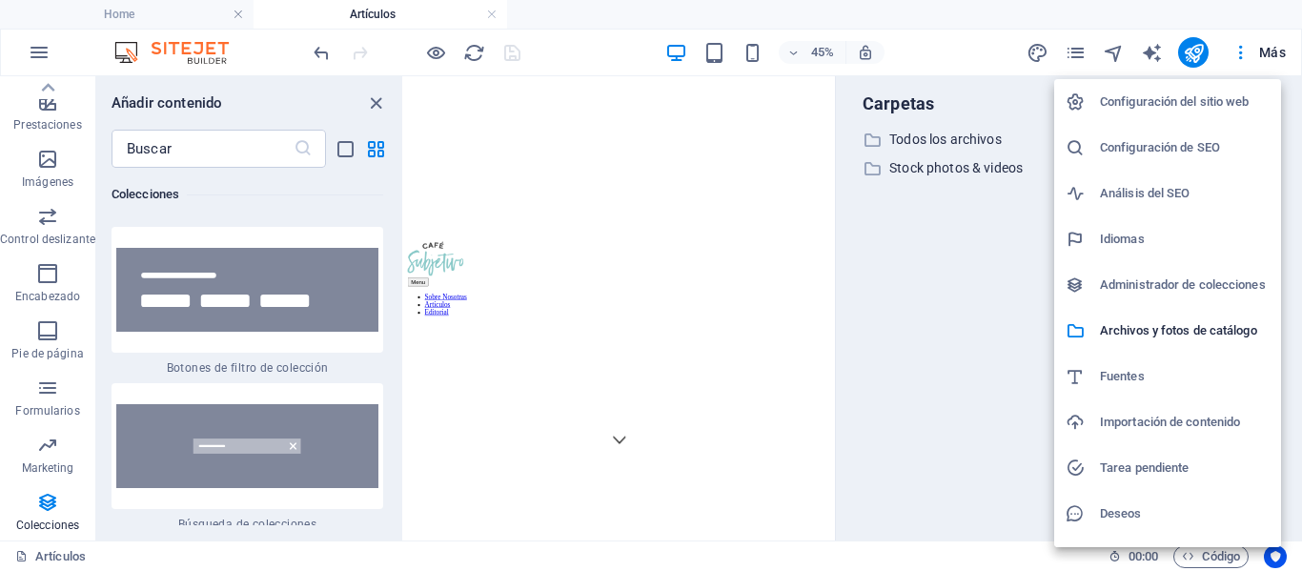
click at [1184, 285] on h6 "Administrador de colecciones" at bounding box center [1185, 285] width 170 height 23
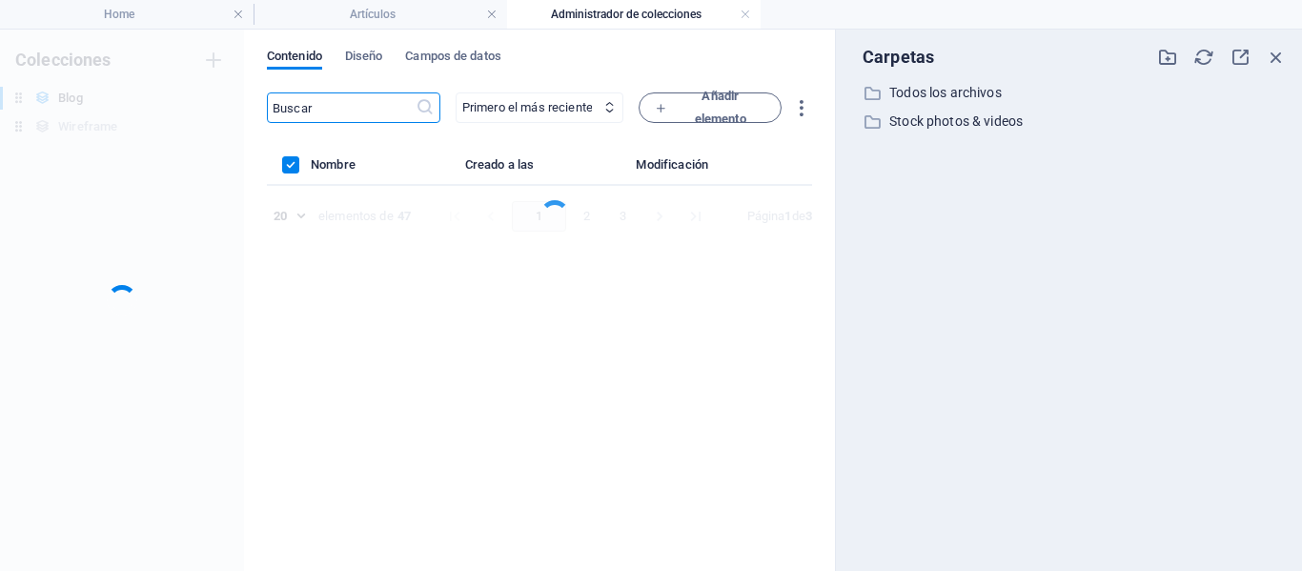
scroll to position [0, 0]
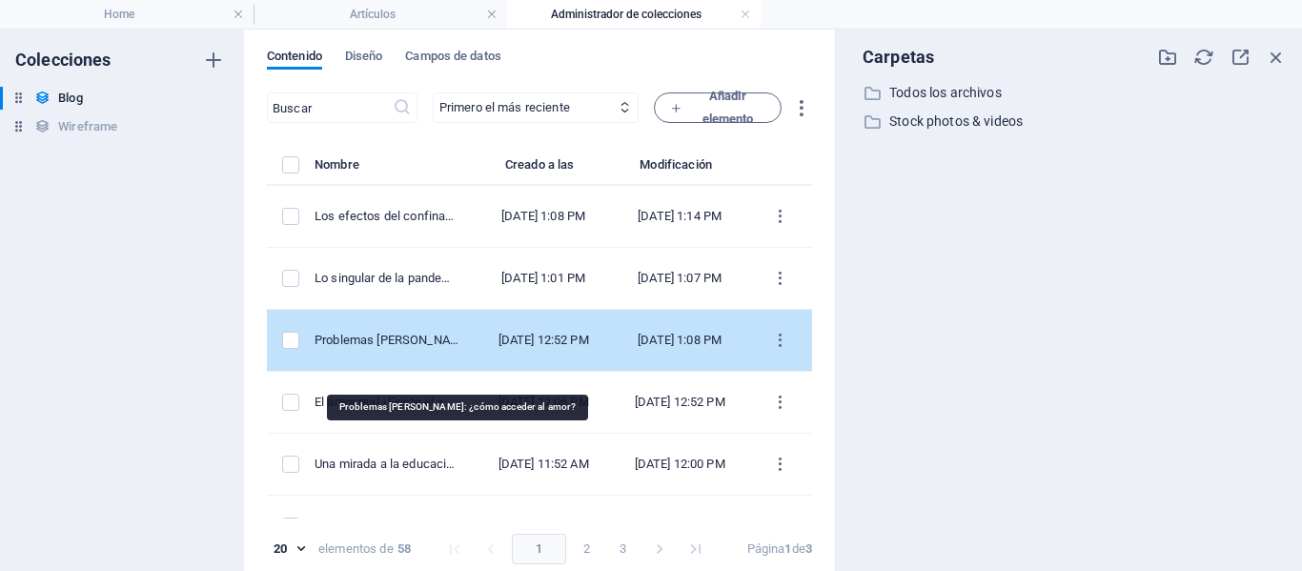
click at [440, 349] on div "Problemas de pareja: ¿cómo acceder al amor?" at bounding box center [388, 340] width 146 height 17
select select "Pareja"
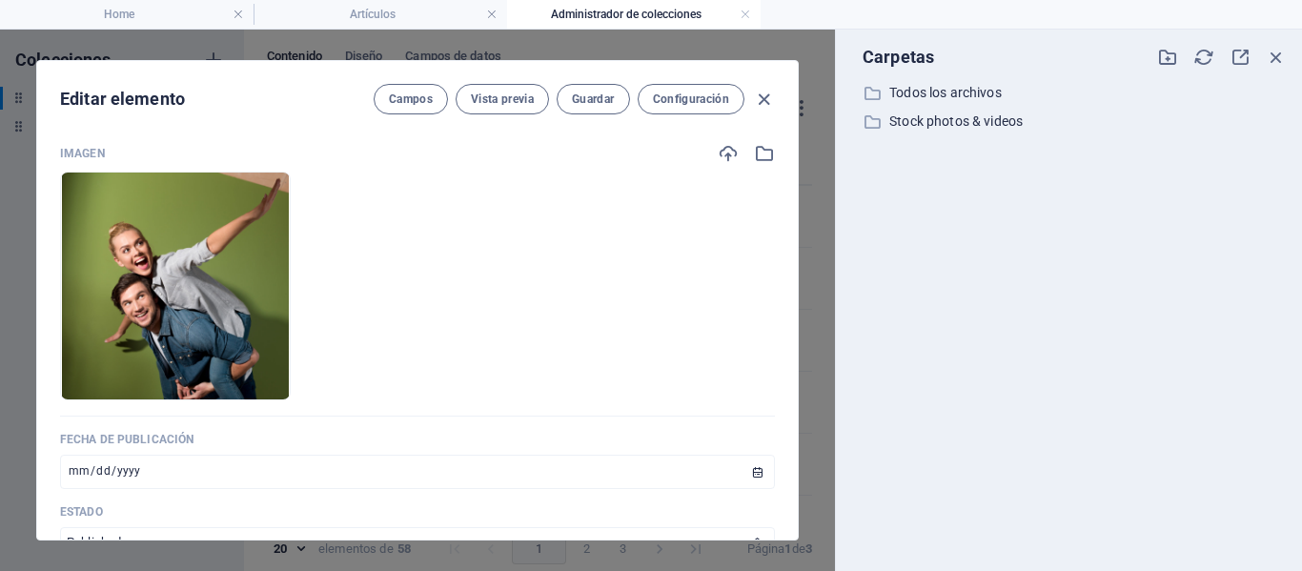
scroll to position [667, 0]
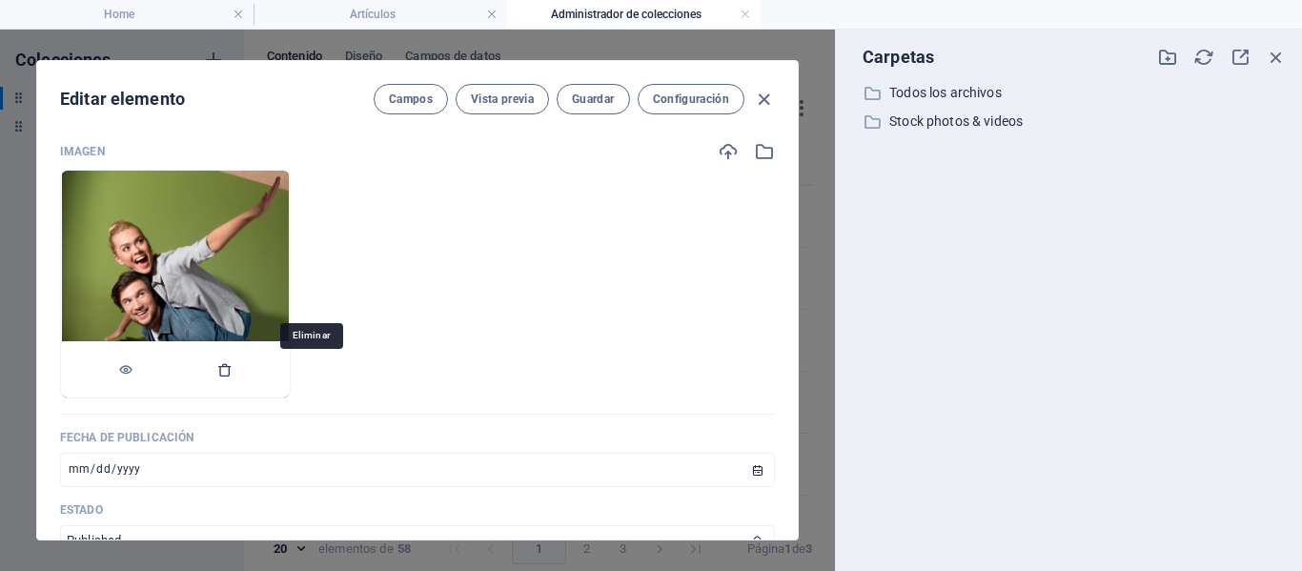
click at [233, 373] on icon "button" at bounding box center [224, 369] width 15 height 15
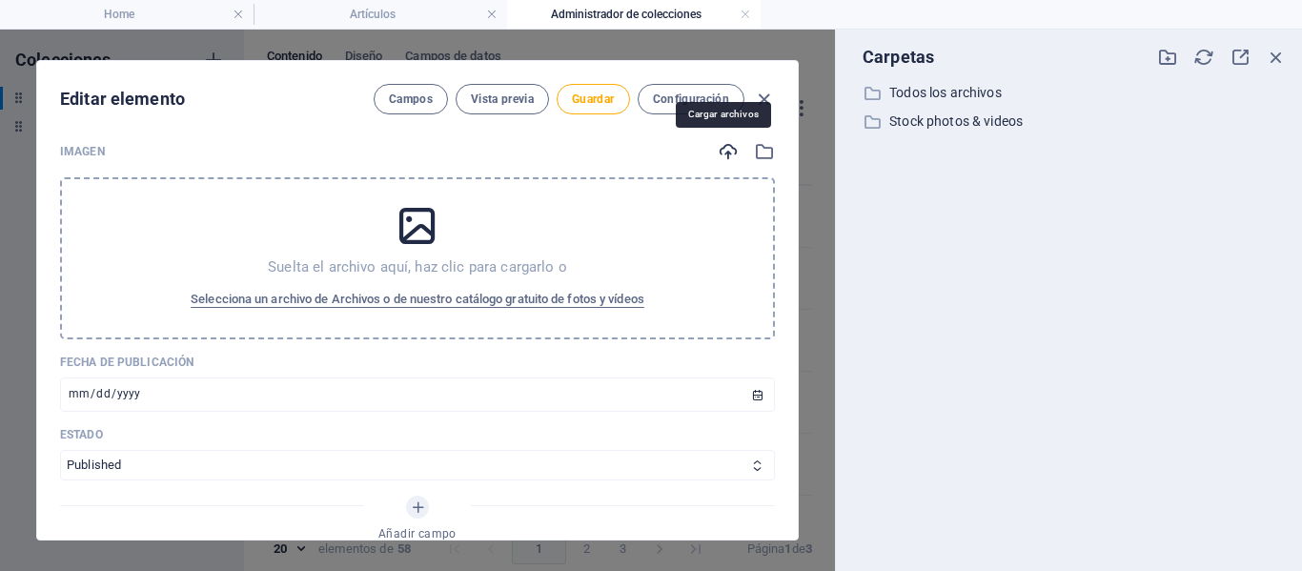
click at [730, 146] on icon "button" at bounding box center [728, 151] width 21 height 21
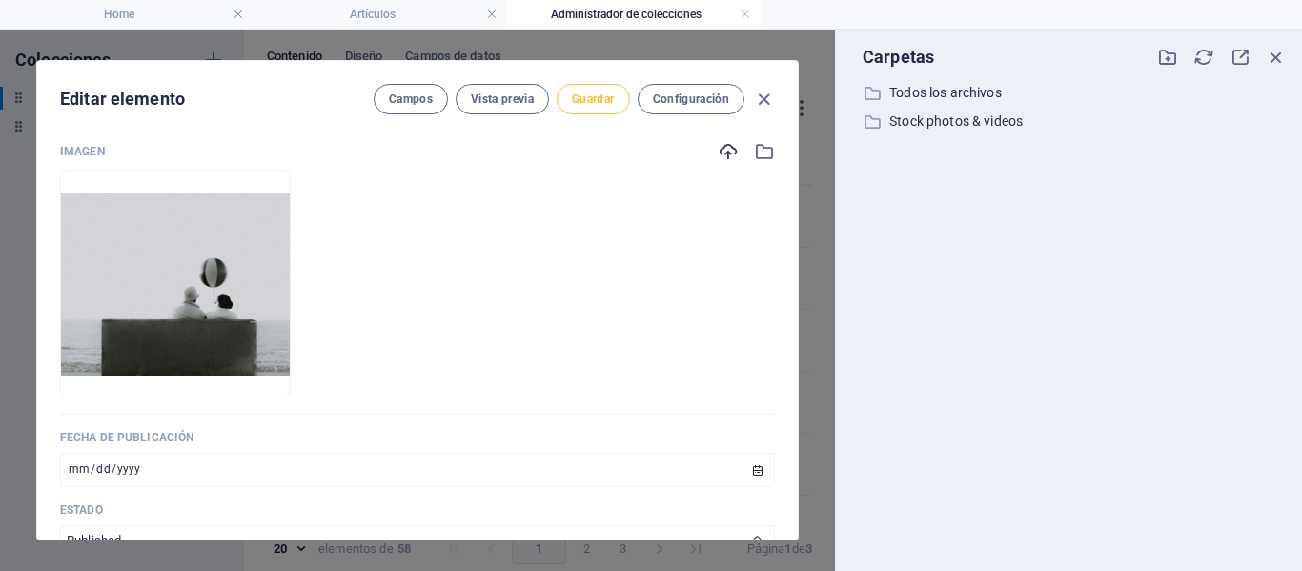
click at [585, 85] on button "Guardar" at bounding box center [593, 99] width 72 height 31
click at [770, 95] on icon "button" at bounding box center [764, 100] width 22 height 22
type input "2025-10-05"
type input "problemas-de-pareja-como-acceder-al-amor"
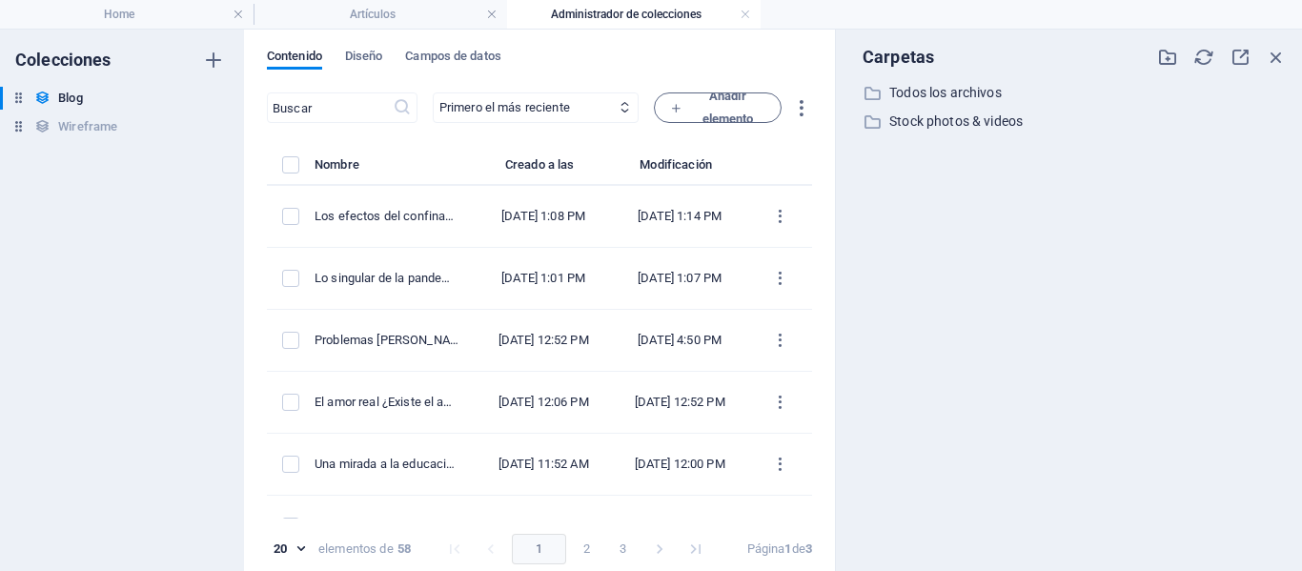
scroll to position [554, 0]
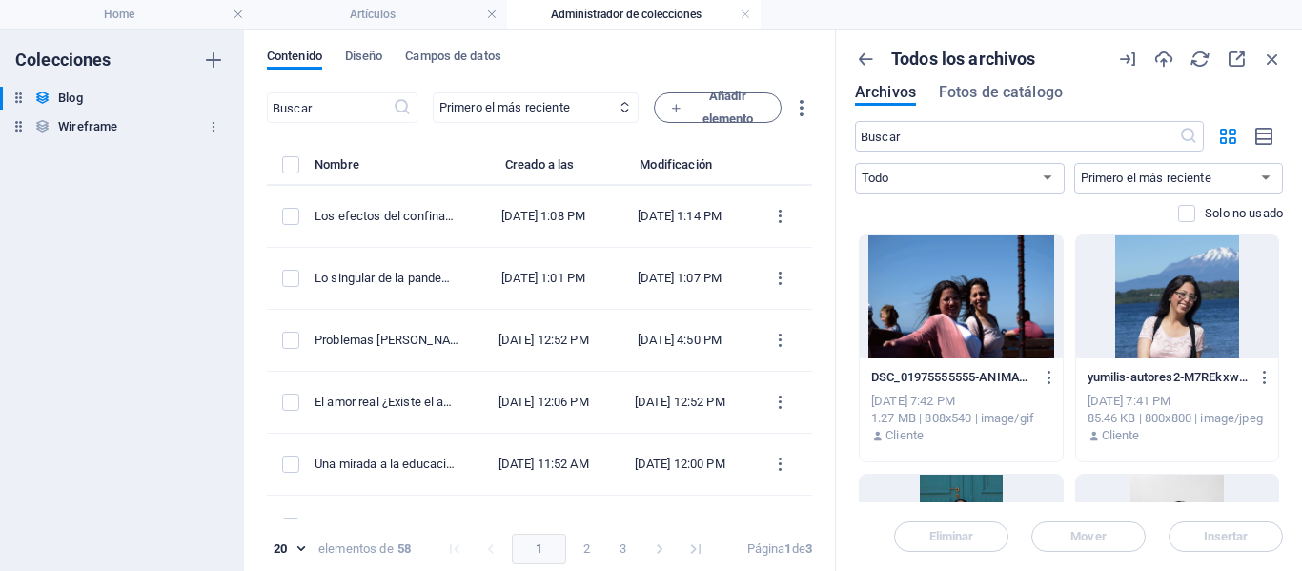
click at [96, 123] on h6 "Wireframe" at bounding box center [87, 126] width 59 height 23
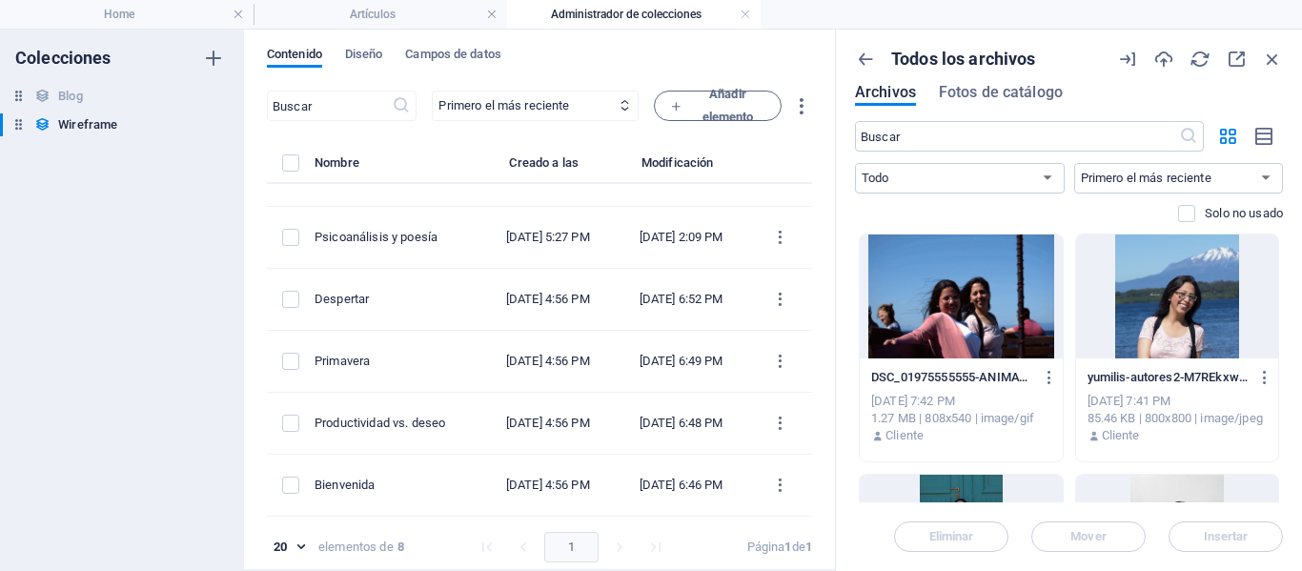
scroll to position [0, 0]
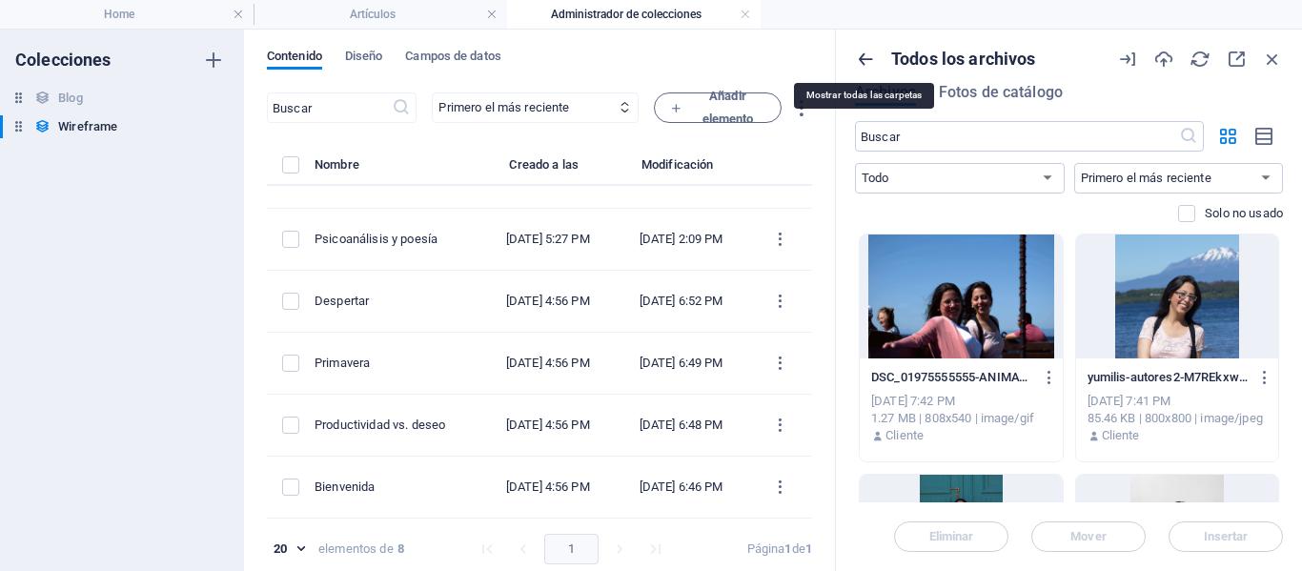
click at [869, 64] on icon "button" at bounding box center [865, 59] width 21 height 21
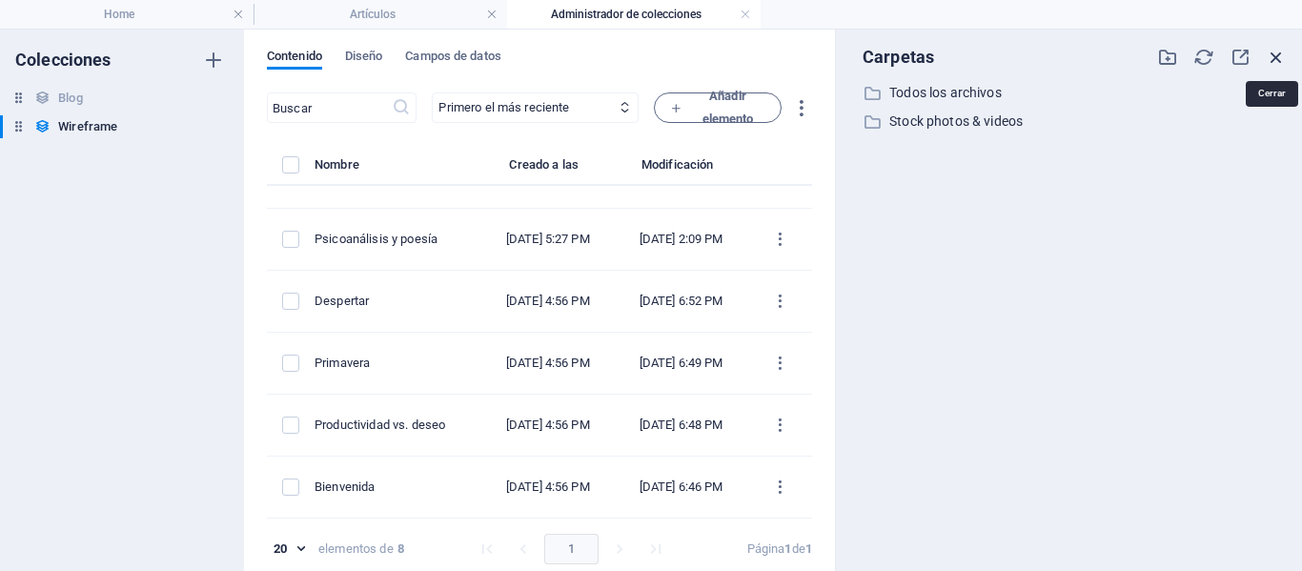
click at [1283, 57] on icon "button" at bounding box center [1276, 57] width 21 height 21
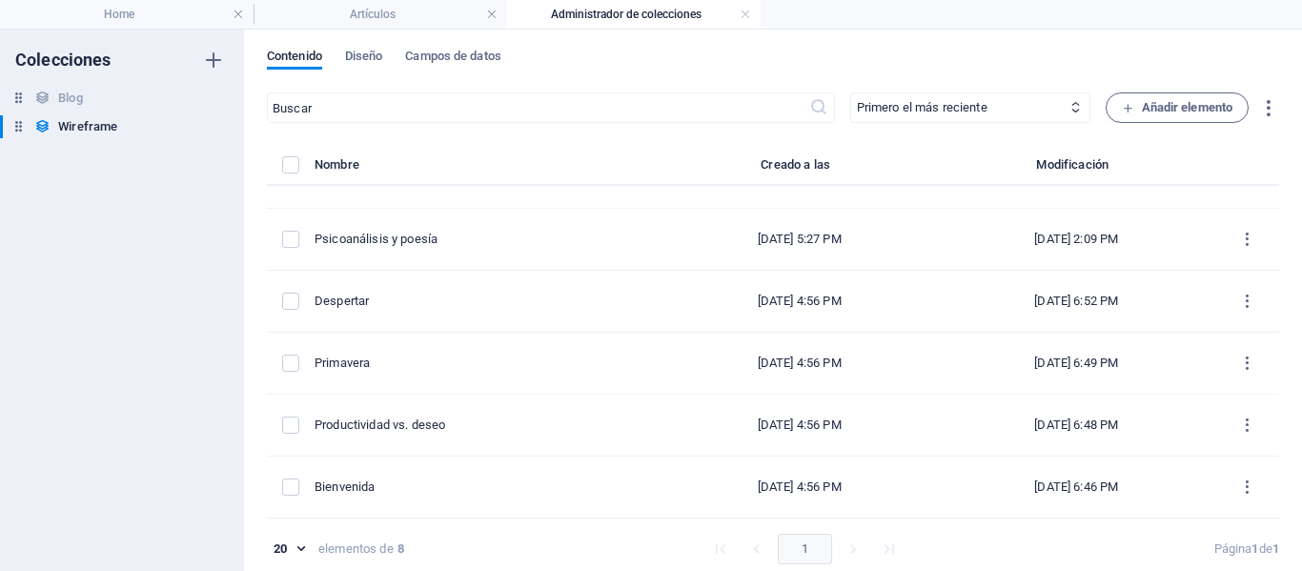
scroll to position [163, 0]
click at [366, 25] on li "Artículos" at bounding box center [381, 14] width 254 height 29
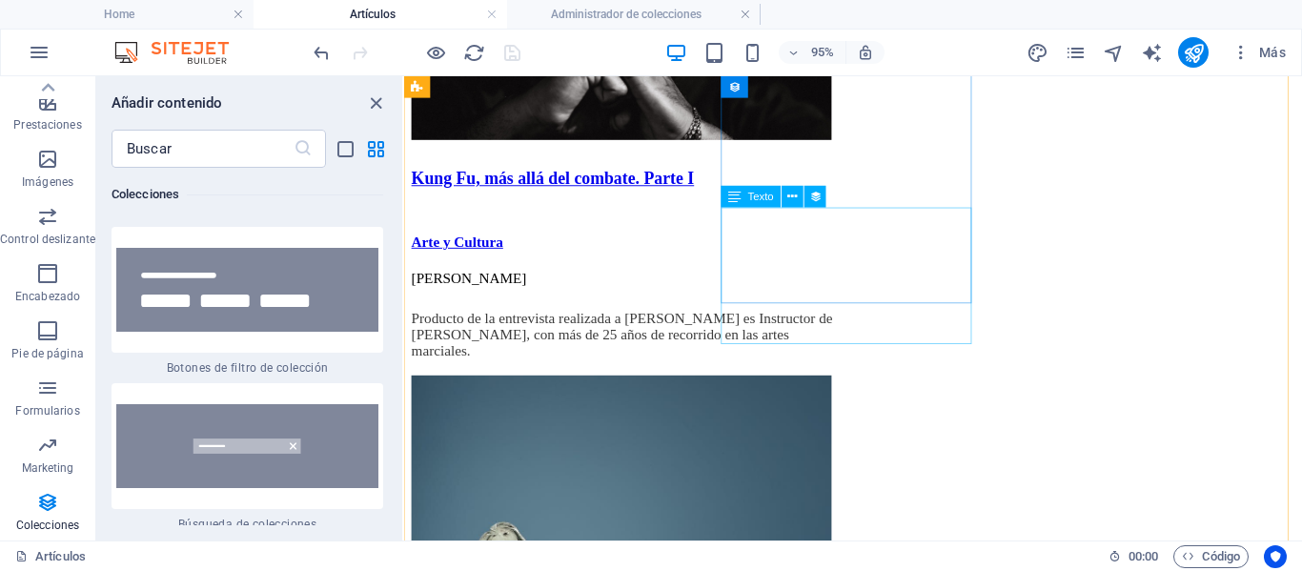
scroll to position [2193, 0]
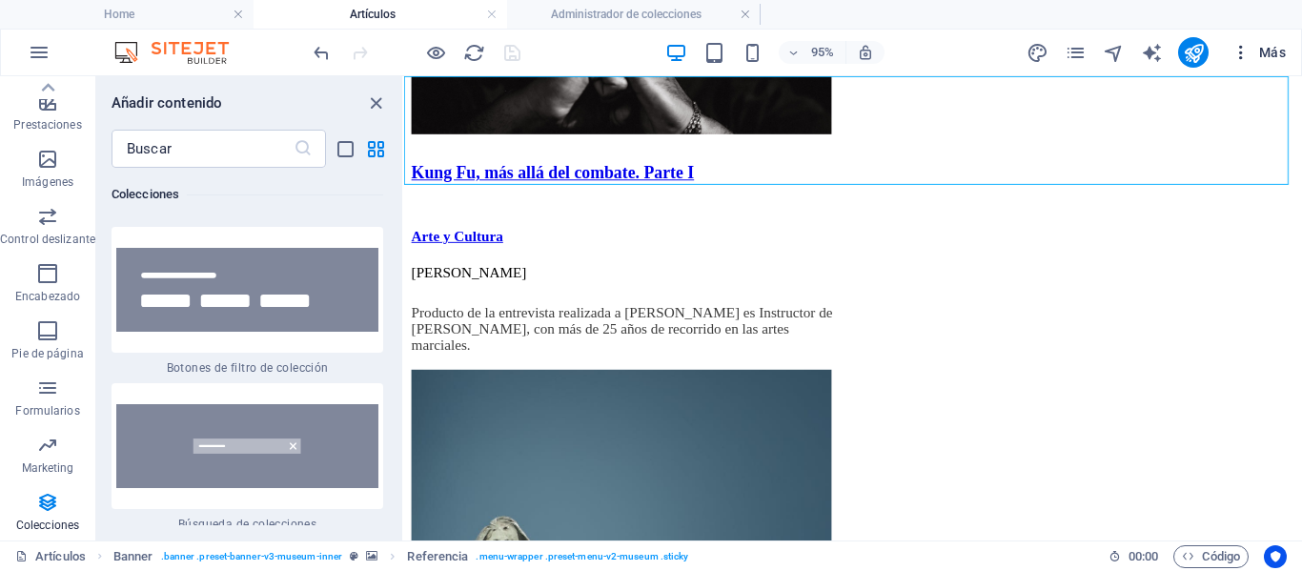
click at [1272, 59] on span "Más" at bounding box center [1259, 52] width 54 height 19
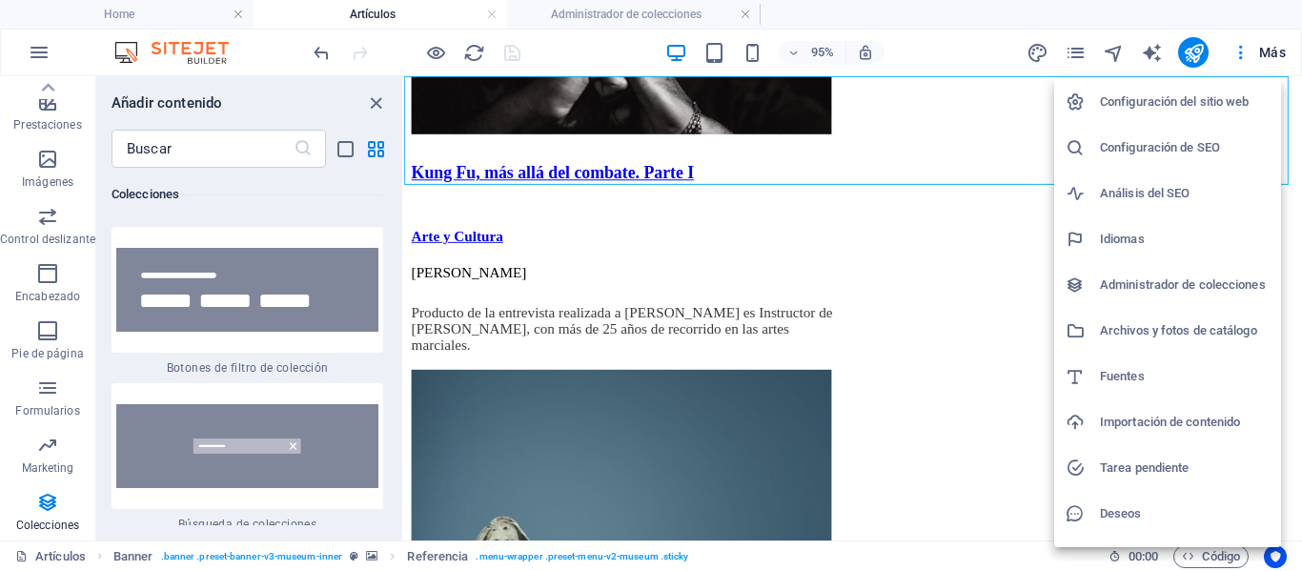
click at [1203, 284] on h6 "Administrador de colecciones" at bounding box center [1185, 285] width 170 height 23
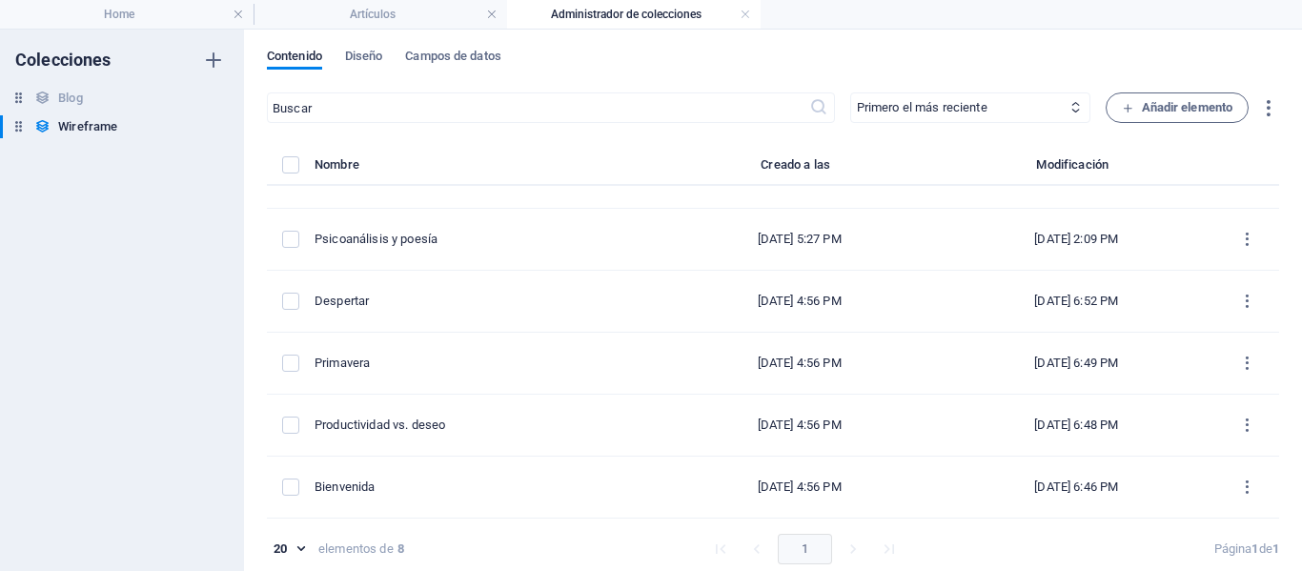
scroll to position [0, 0]
click at [364, 54] on span "Diseño" at bounding box center [364, 58] width 38 height 27
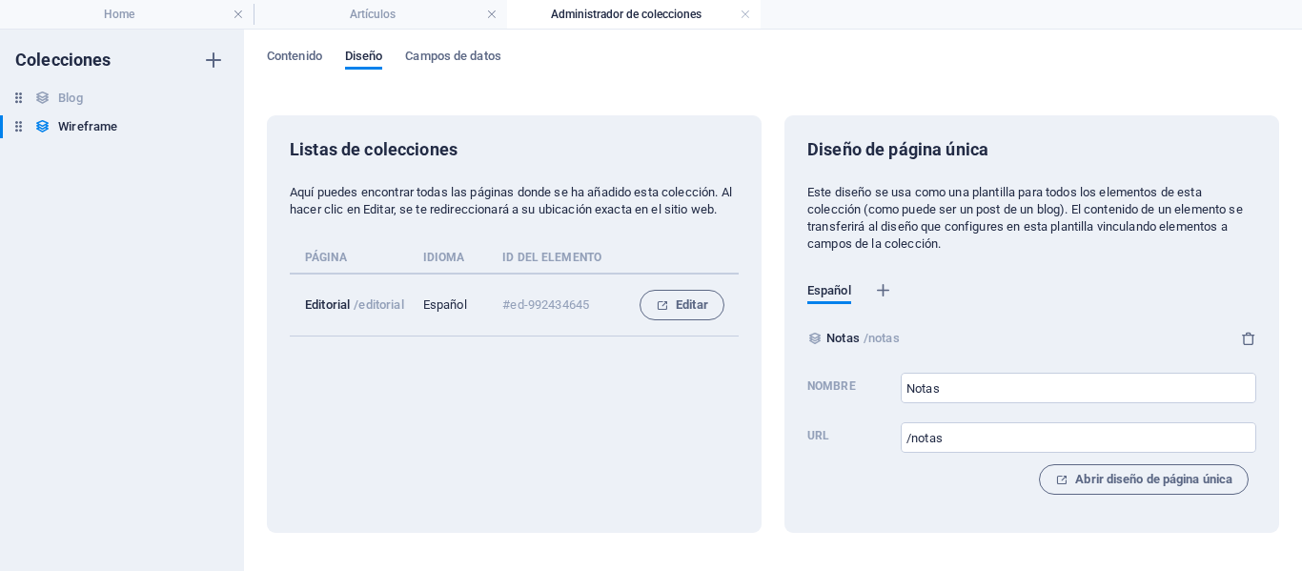
click at [477, 48] on div "Contenido Diseño Campos de datos Listas de colecciones Aquí puedes encontrar to…" at bounding box center [773, 300] width 1058 height 541
click at [472, 54] on span "Campos de datos" at bounding box center [452, 58] width 95 height 27
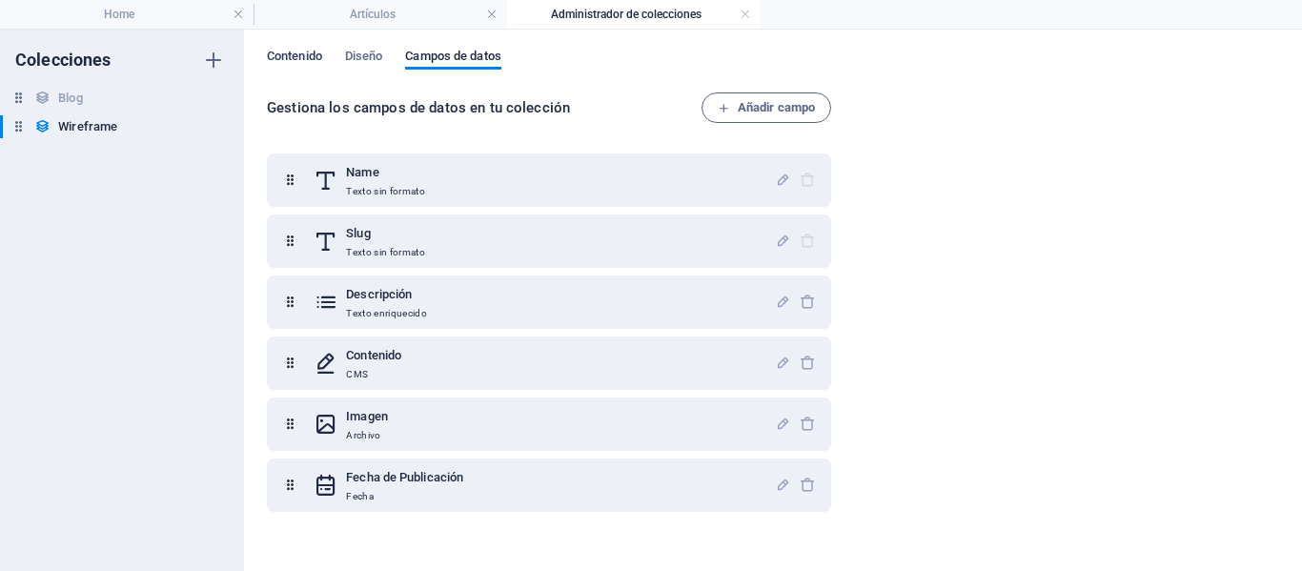
click at [289, 54] on span "Contenido" at bounding box center [294, 58] width 55 height 27
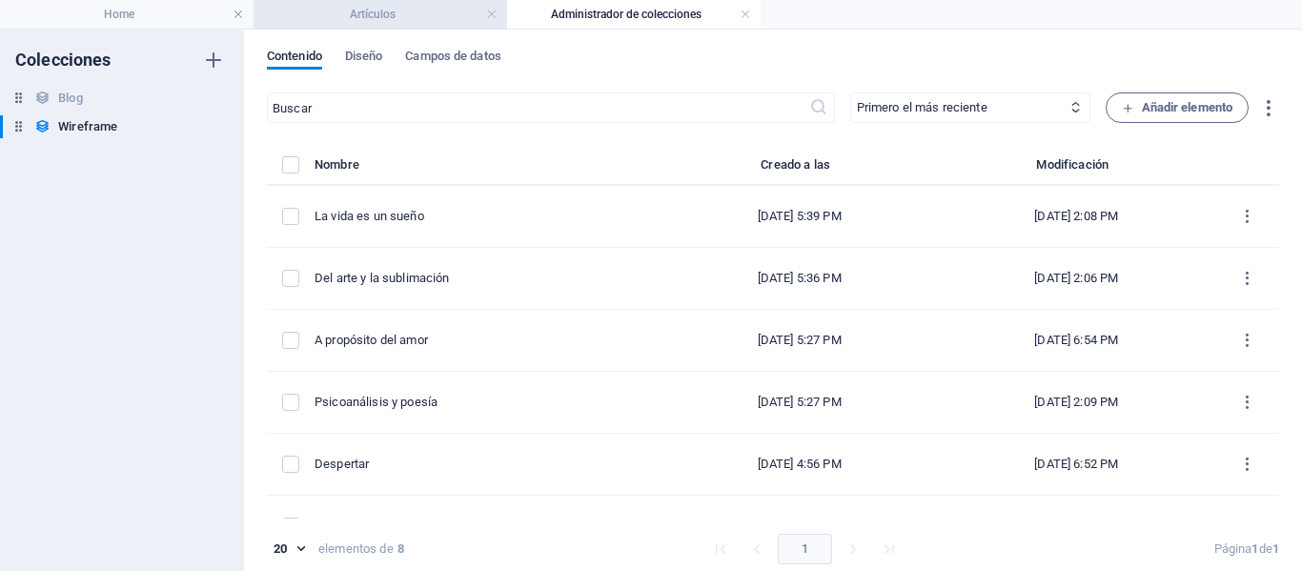
click at [395, 15] on h4 "Artículos" at bounding box center [381, 14] width 254 height 21
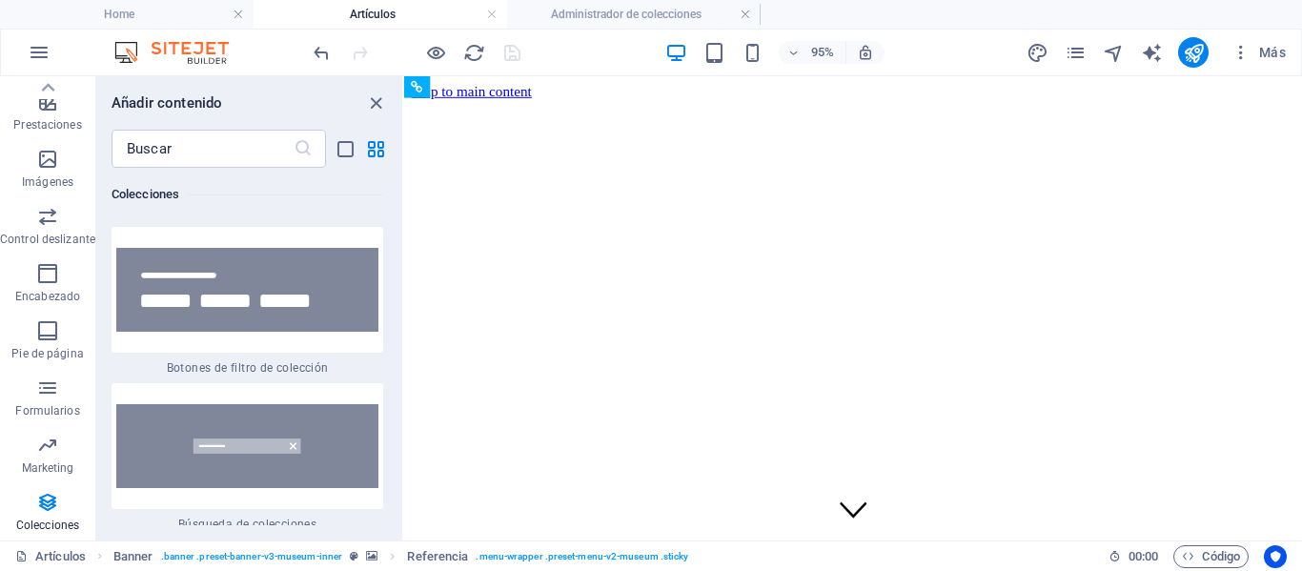
scroll to position [2193, 0]
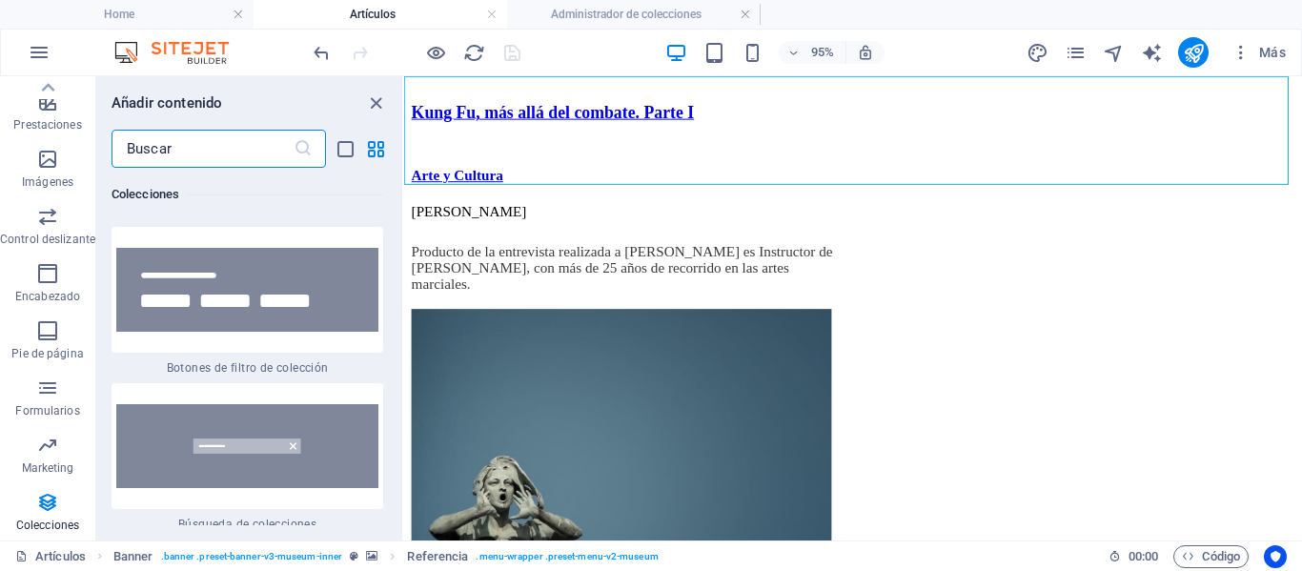
click at [273, 147] on input "text" at bounding box center [203, 149] width 182 height 38
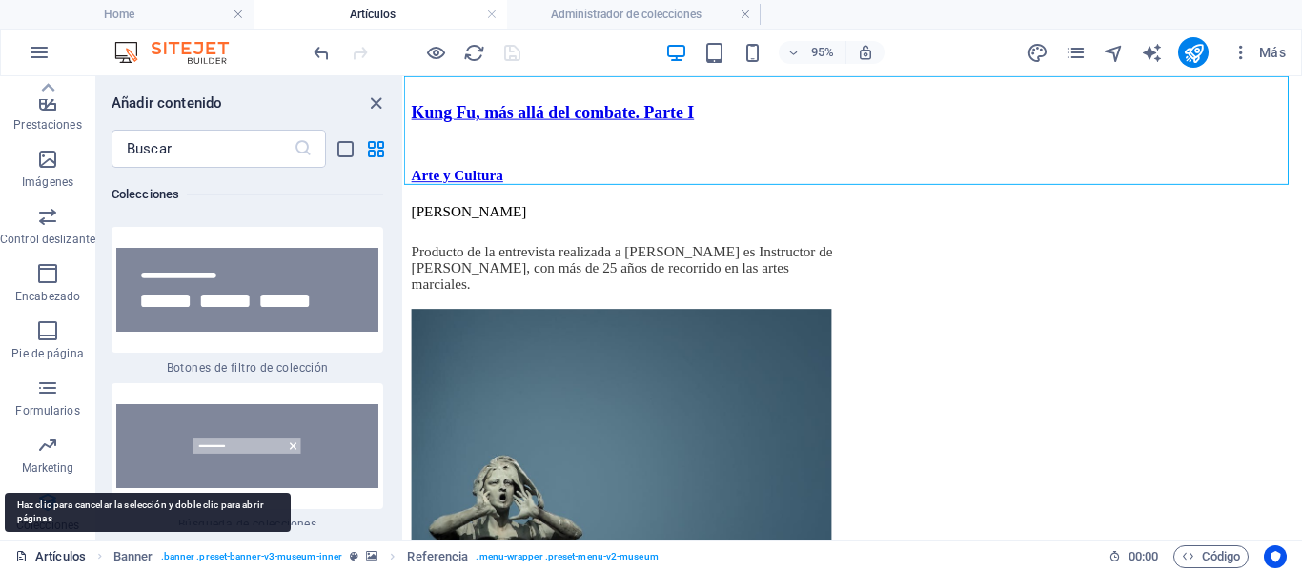
click at [64, 558] on link "Artículos" at bounding box center [50, 556] width 71 height 23
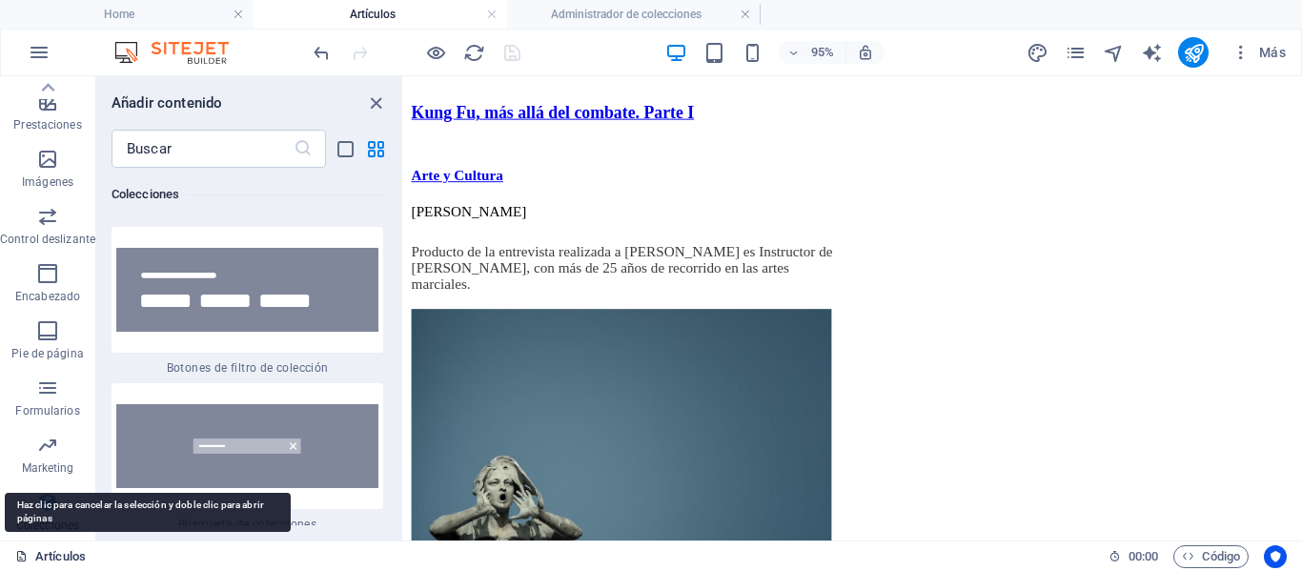
click at [64, 558] on link "Artículos" at bounding box center [50, 556] width 71 height 23
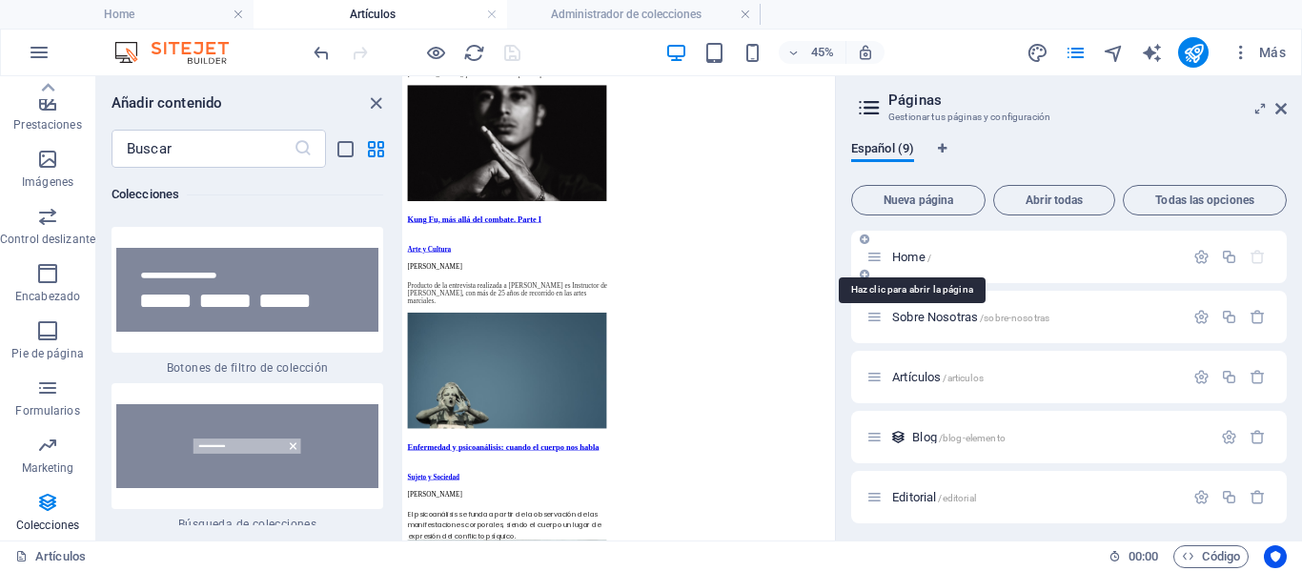
click at [911, 256] on span "Home /" at bounding box center [911, 257] width 39 height 14
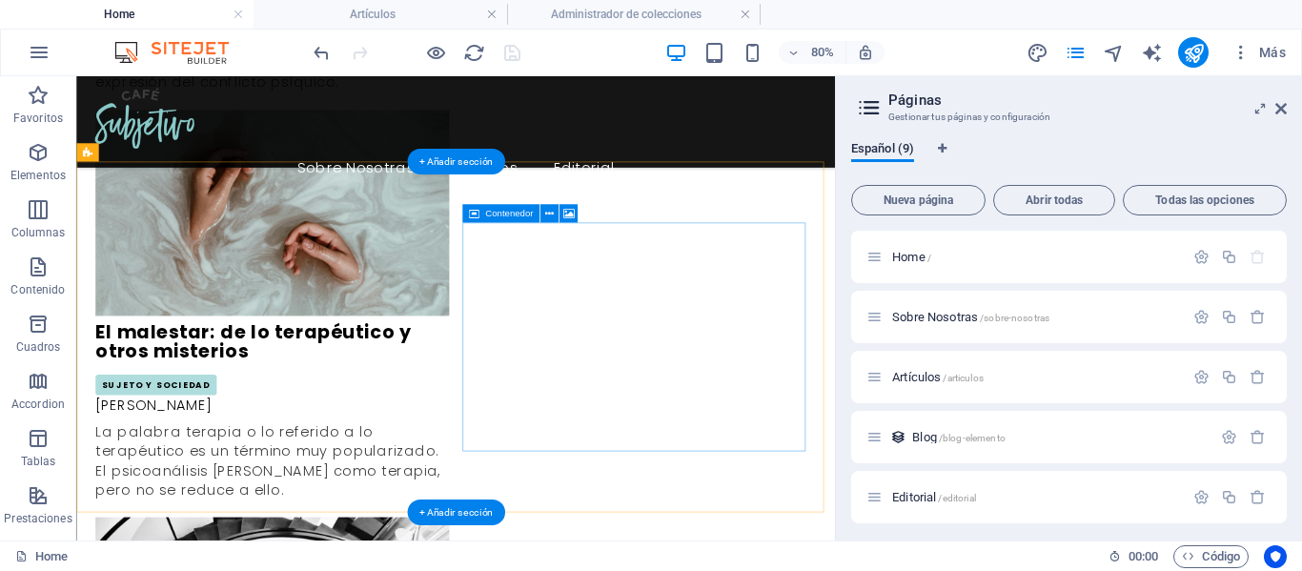
scroll to position [2764, 0]
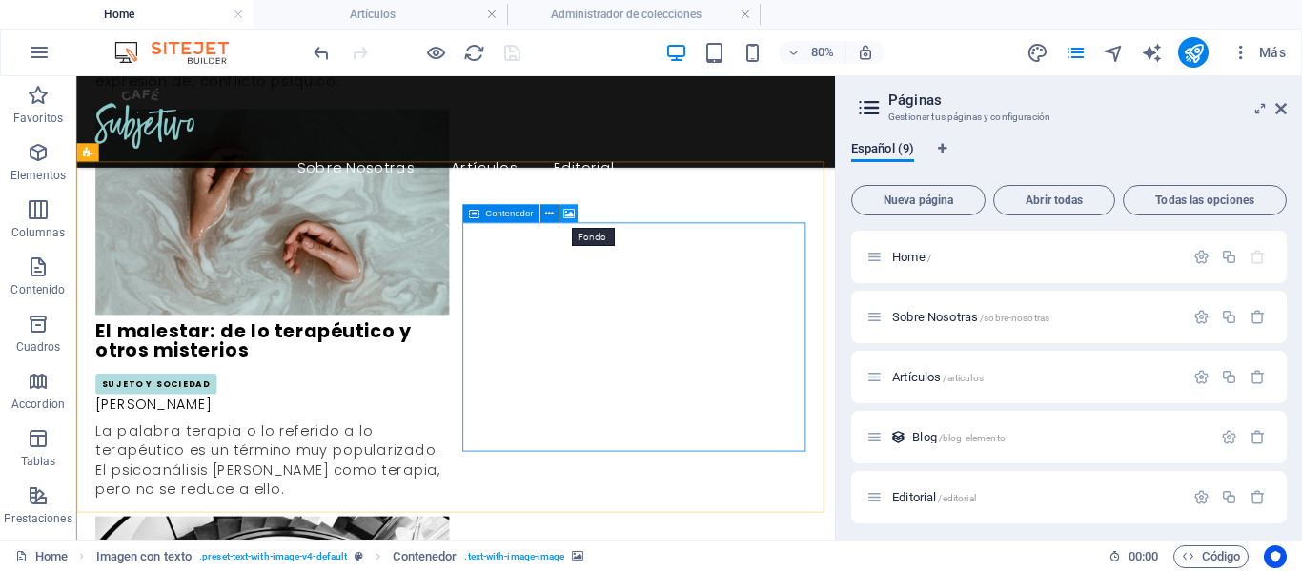
drag, startPoint x: 564, startPoint y: 214, endPoint x: 340, endPoint y: 304, distance: 241.6
click at [564, 214] on icon at bounding box center [567, 214] width 11 height 16
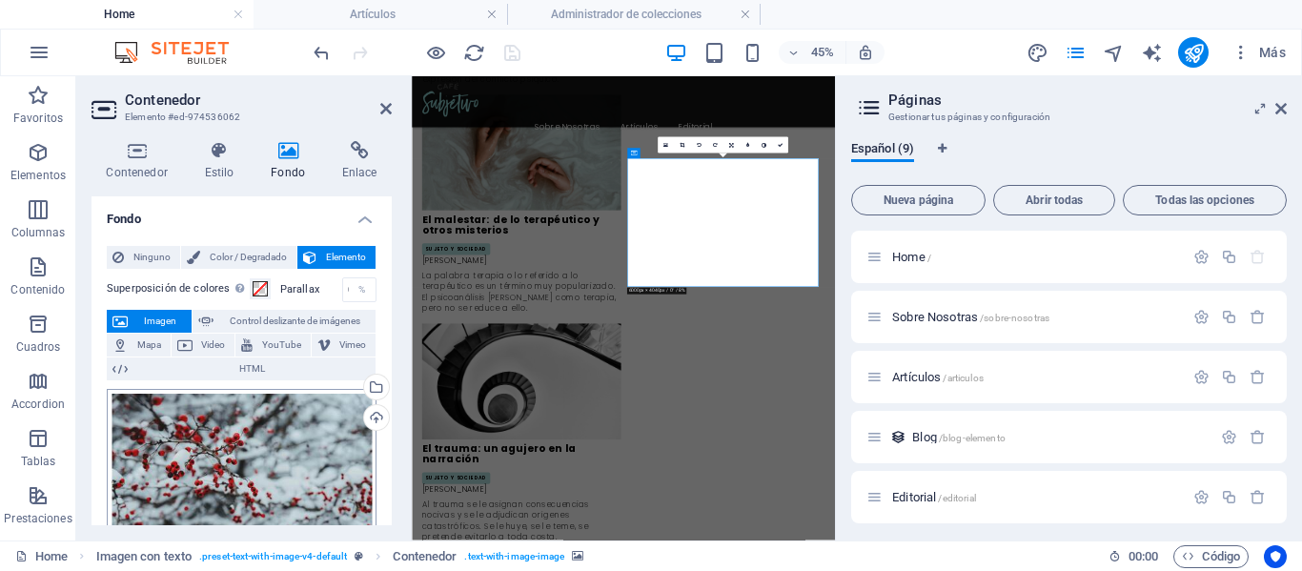
scroll to position [95, 0]
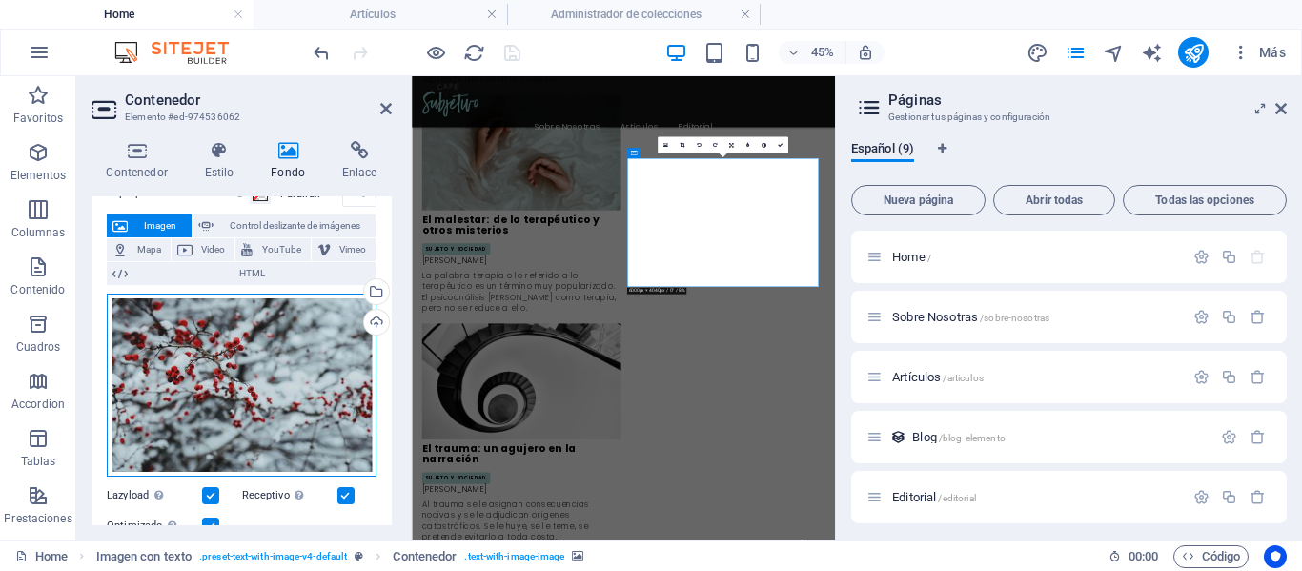
click at [235, 375] on div "Arrastra archivos aquí, haz clic para escoger archivos o selecciona archivos de…" at bounding box center [242, 385] width 270 height 183
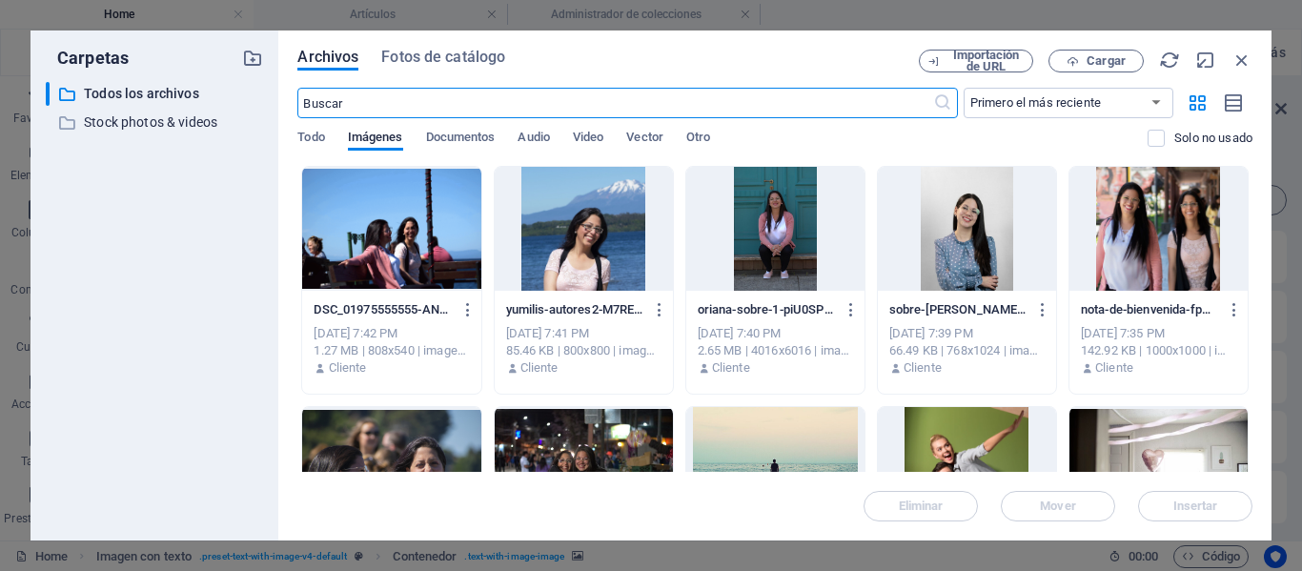
scroll to position [8207, 0]
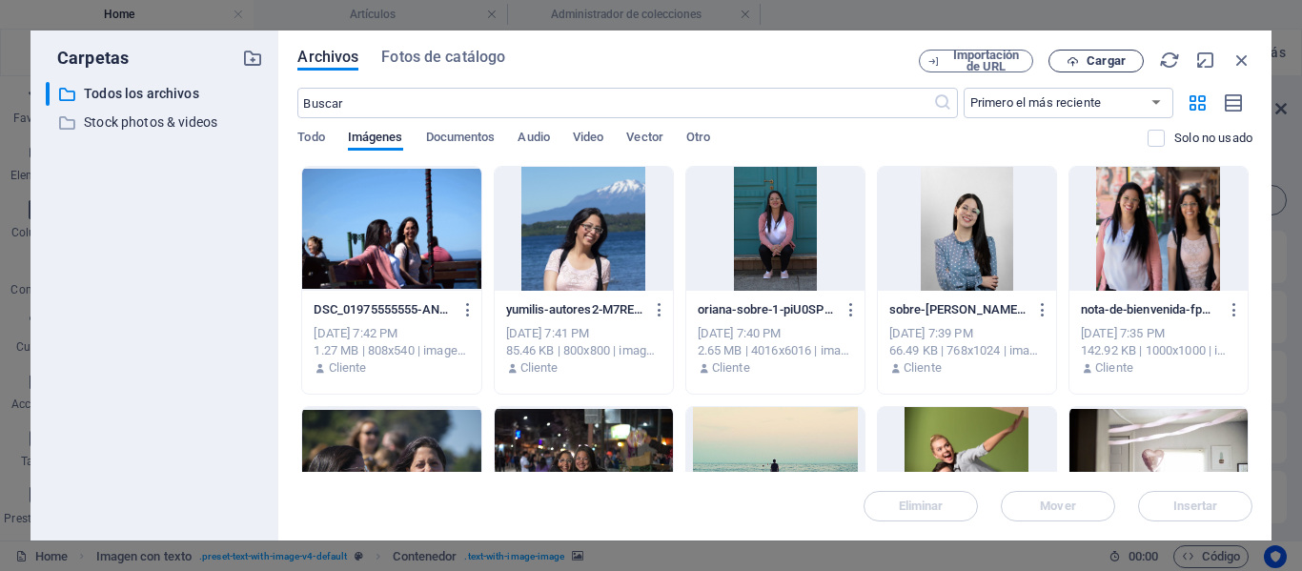
click at [1093, 66] on span "Cargar" at bounding box center [1106, 60] width 39 height 11
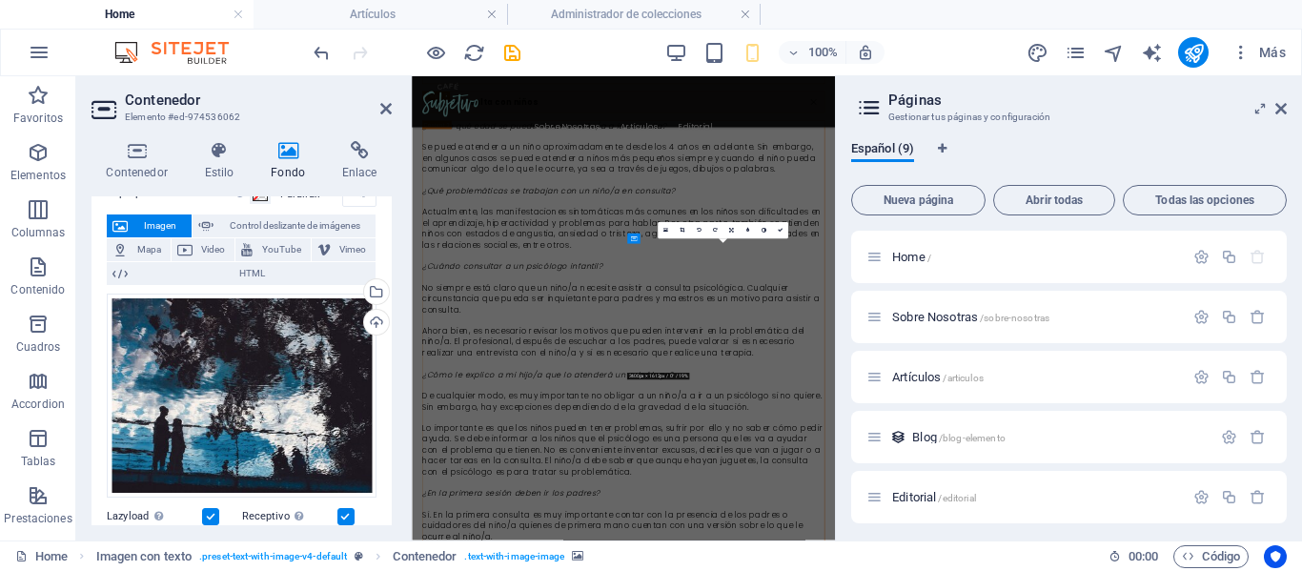
scroll to position [2933, 0]
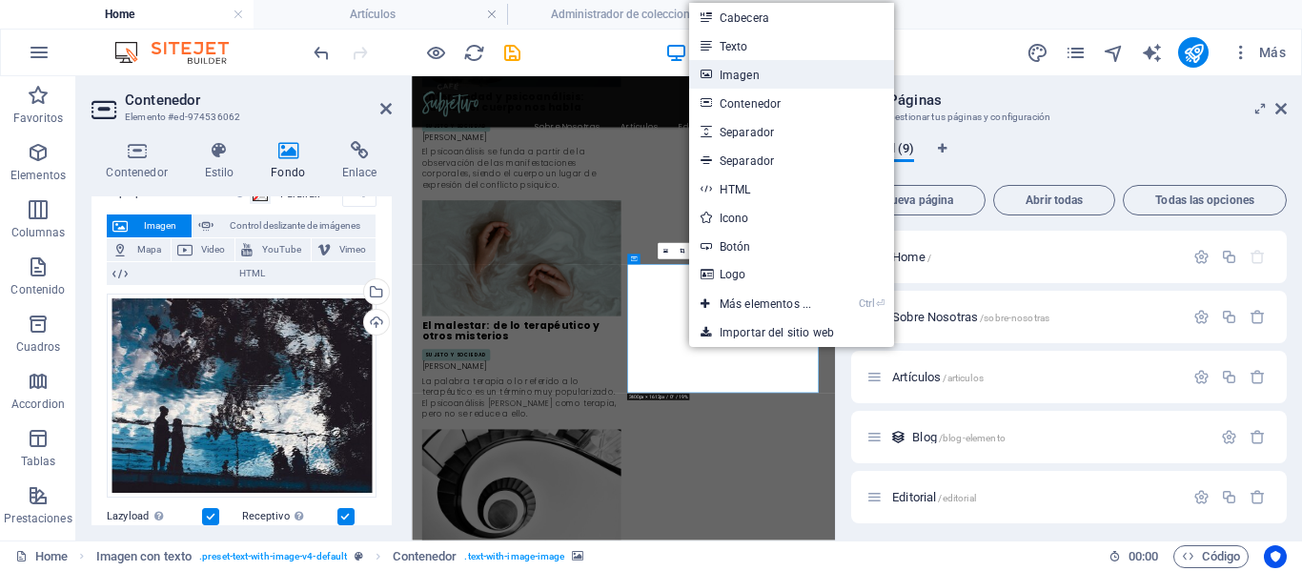
click at [771, 77] on link "Imagen" at bounding box center [791, 74] width 205 height 29
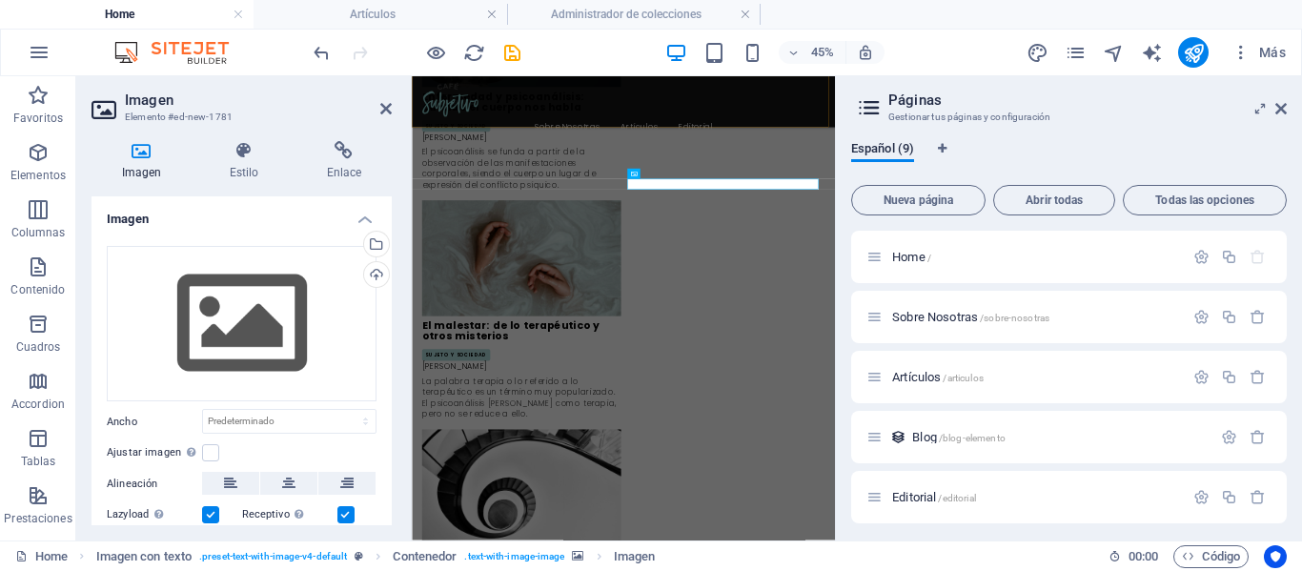
scroll to position [3123, 0]
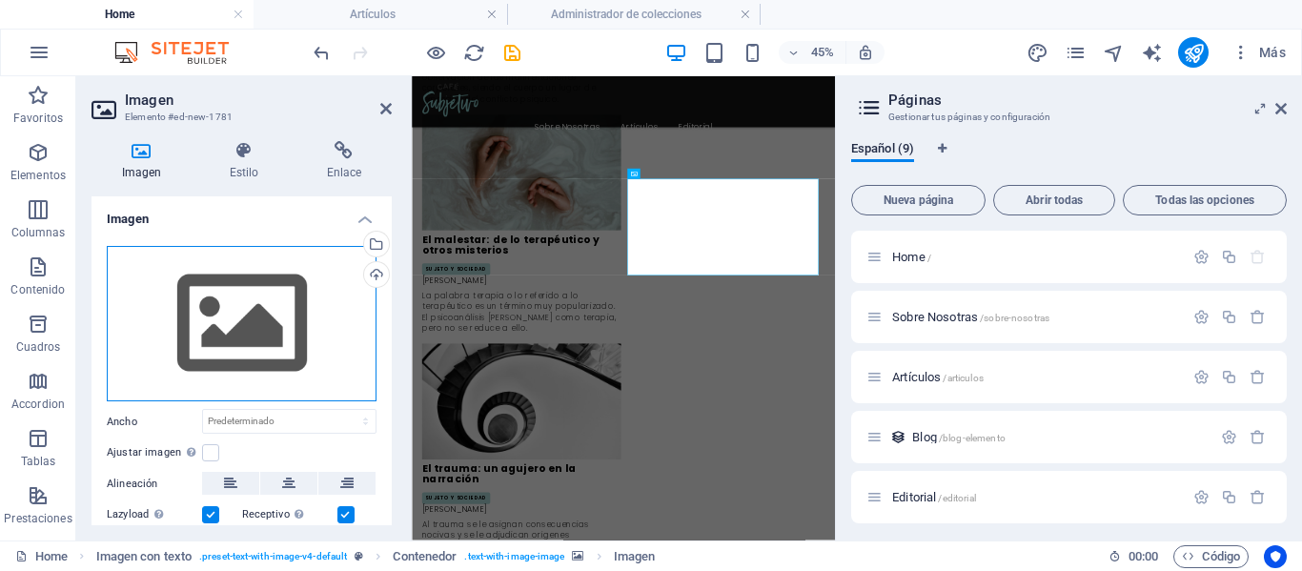
click at [249, 298] on div "Arrastra archivos aquí, haz clic para escoger archivos o selecciona archivos de…" at bounding box center [242, 324] width 270 height 156
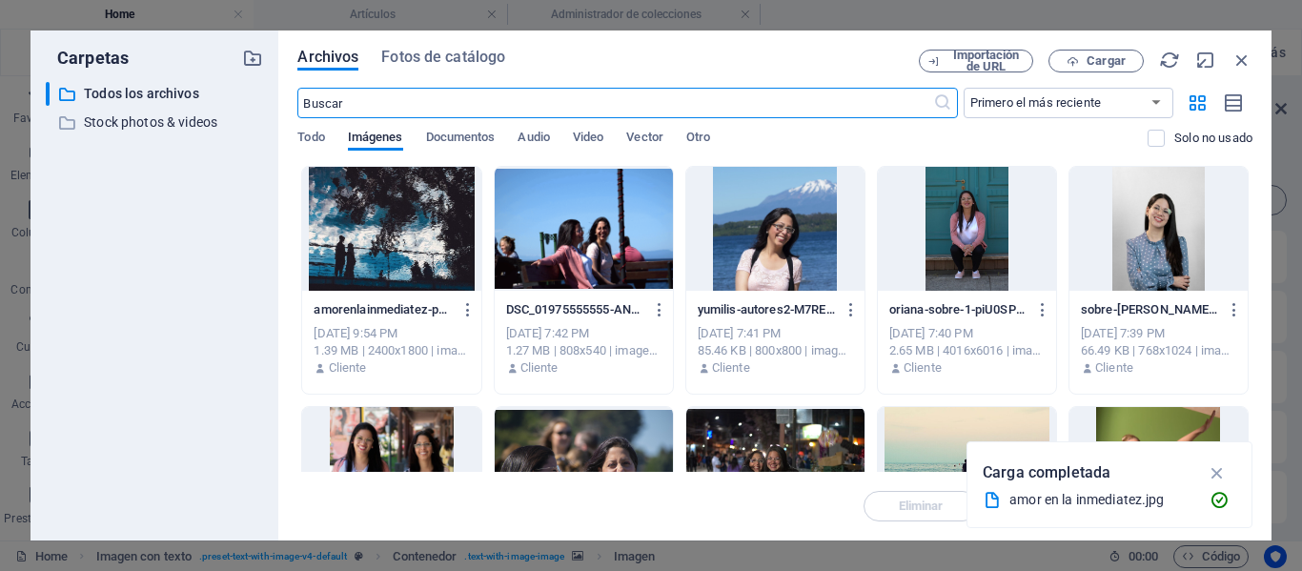
scroll to position [8074, 0]
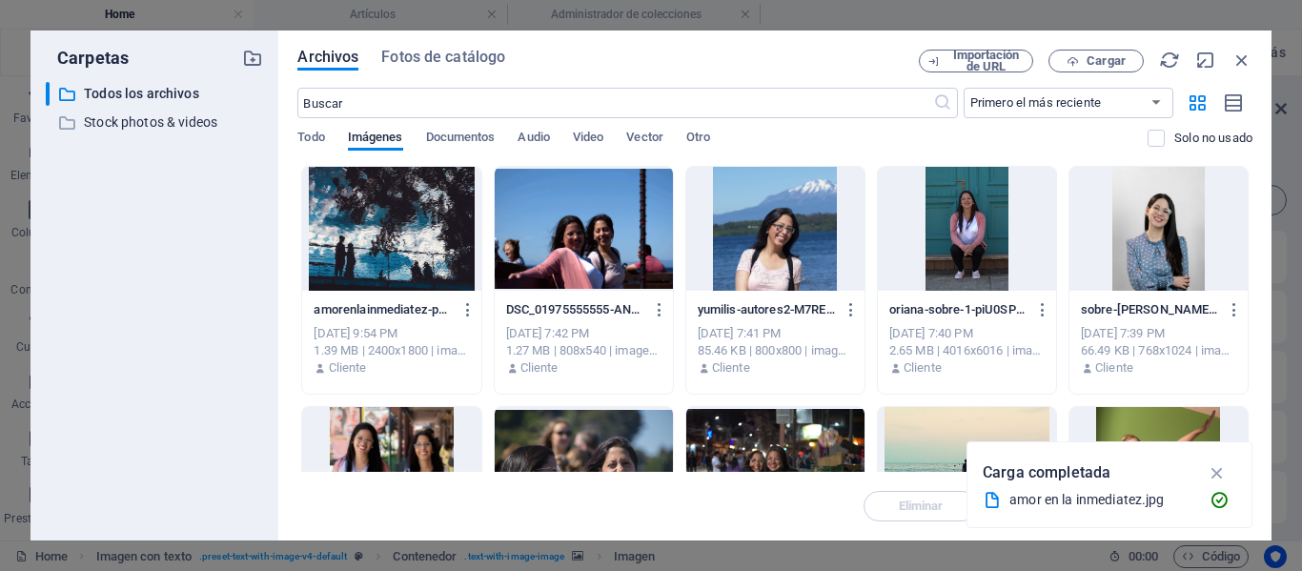
click at [383, 231] on div at bounding box center [391, 229] width 178 height 124
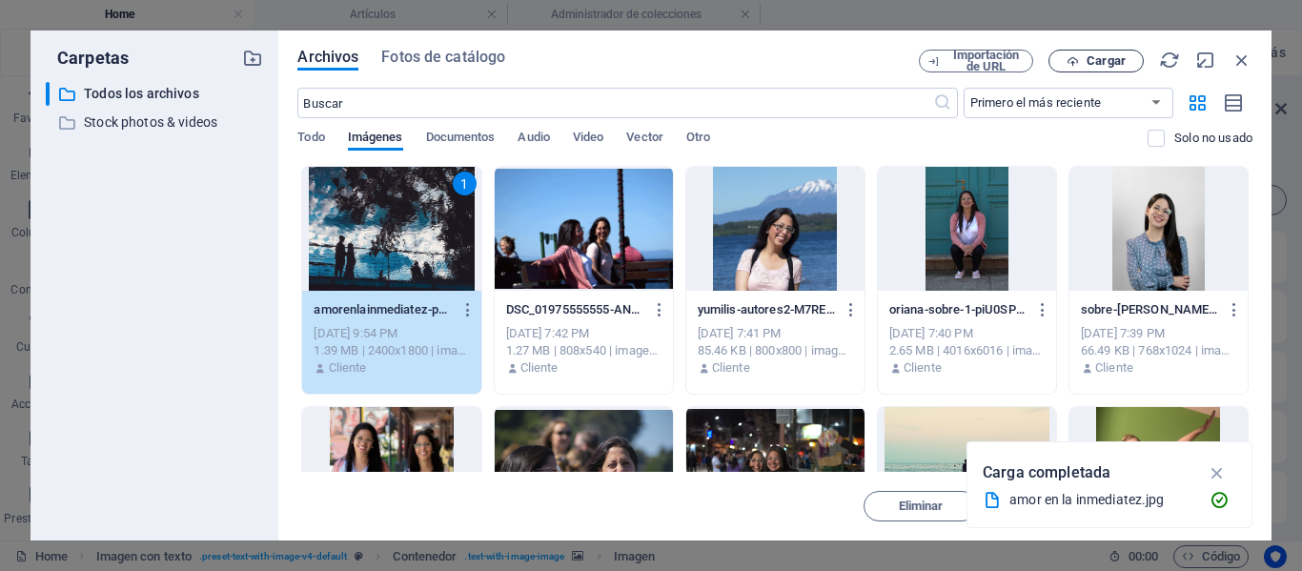
click at [1130, 56] on span "Cargar" at bounding box center [1096, 61] width 78 height 12
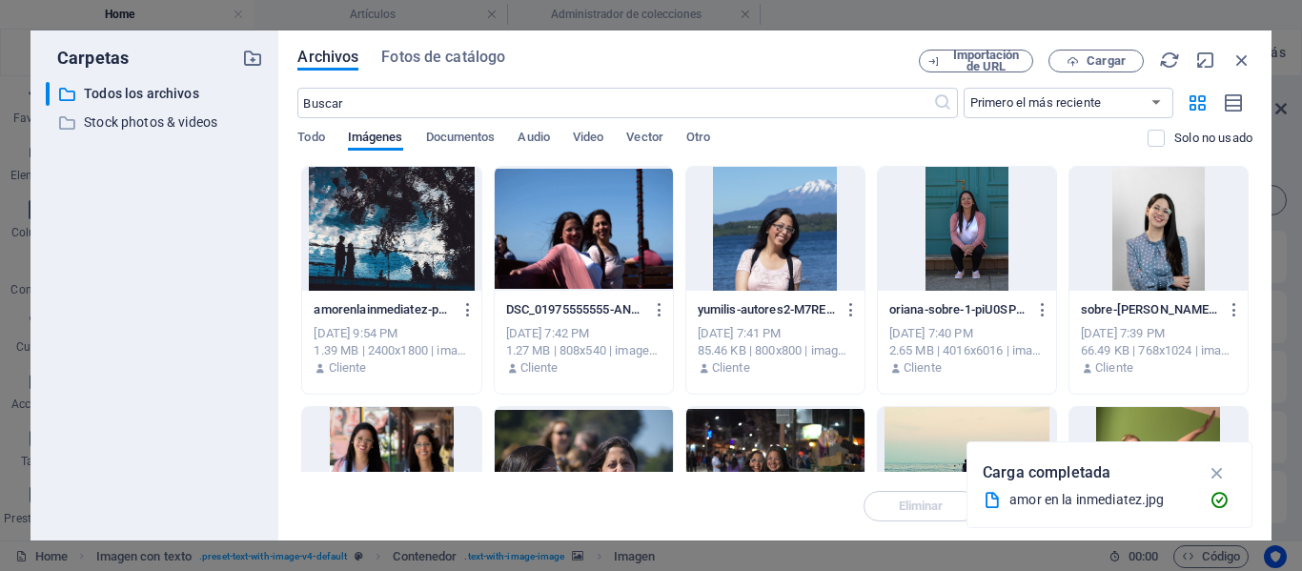
click at [400, 182] on div at bounding box center [391, 229] width 178 height 124
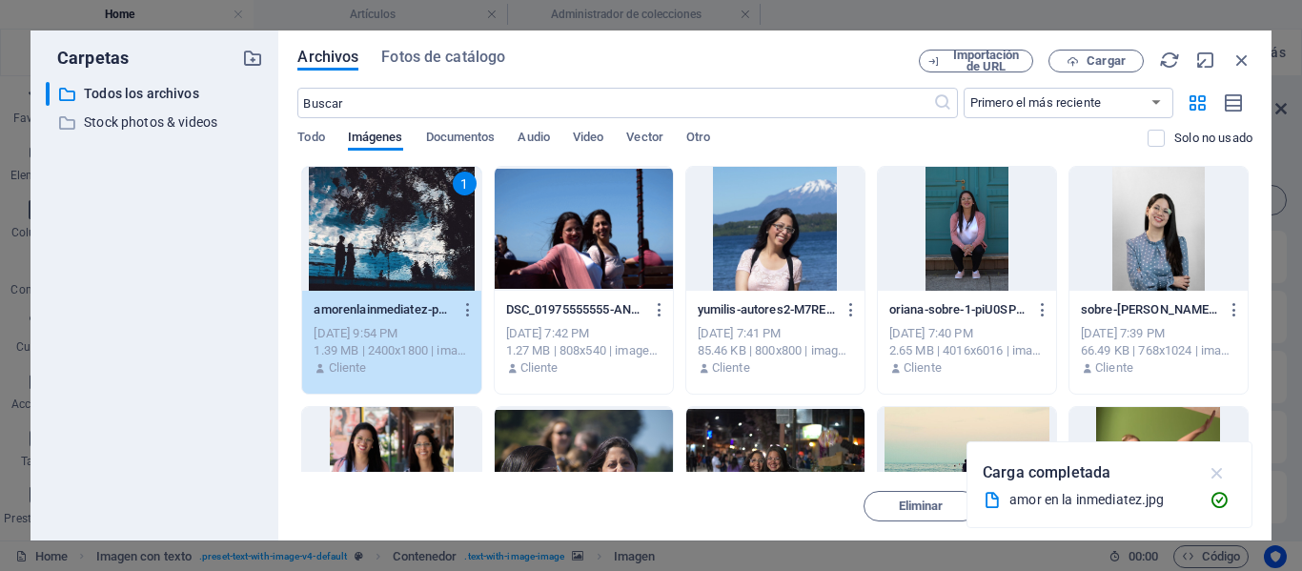
click at [1222, 465] on icon "button" at bounding box center [1218, 472] width 22 height 21
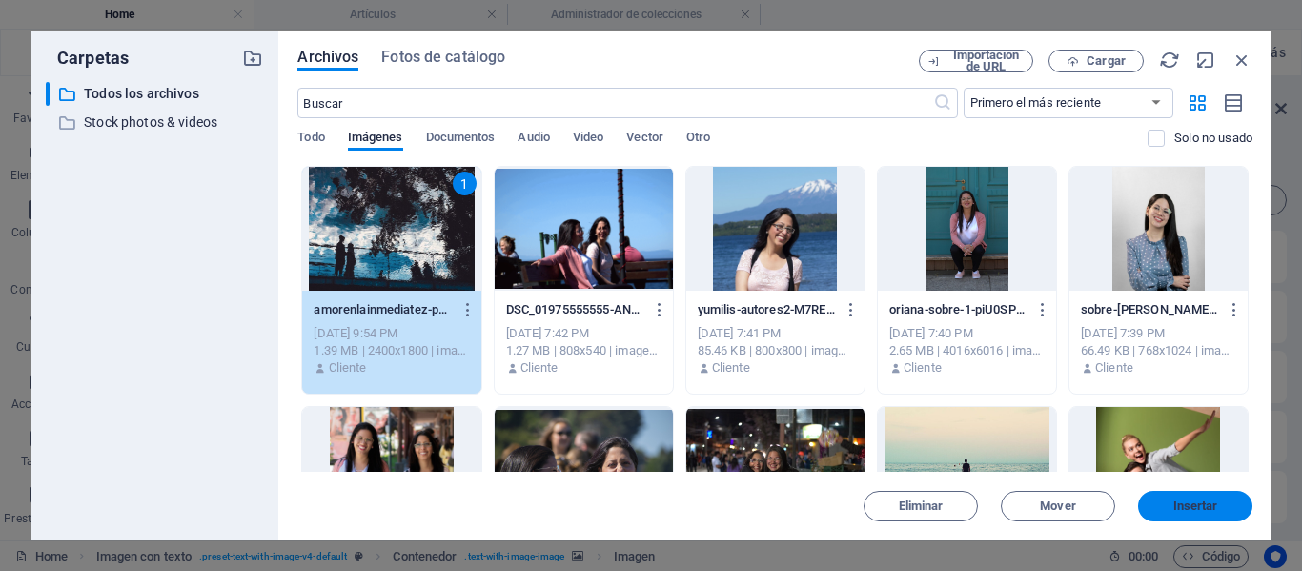
click at [1166, 507] on span "Insertar" at bounding box center [1195, 505] width 99 height 11
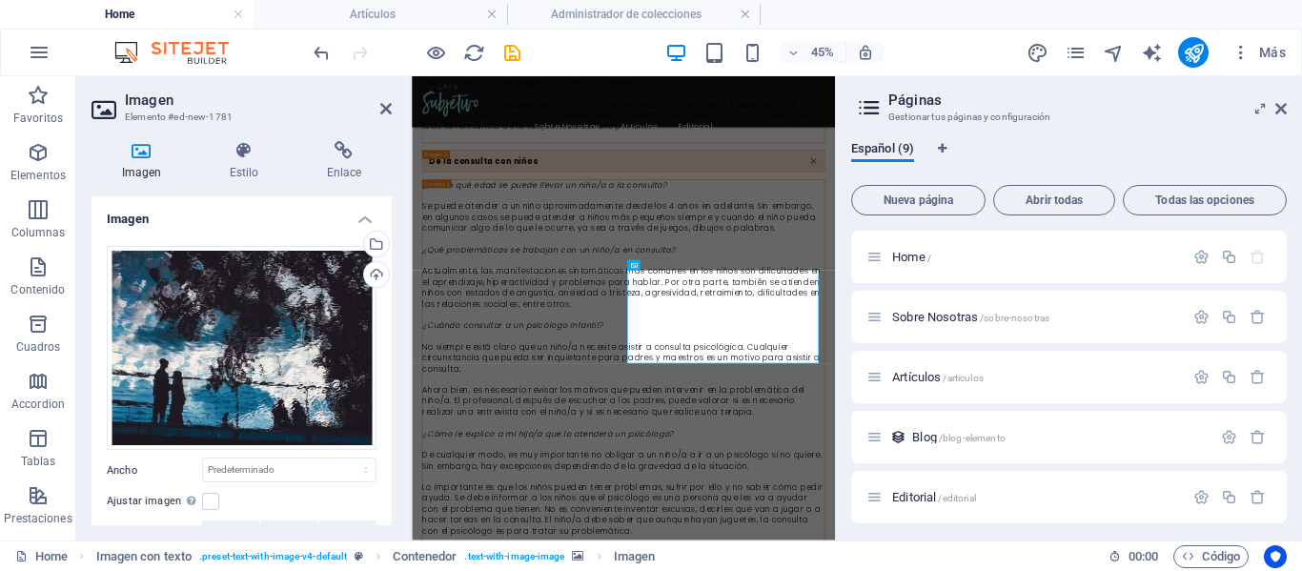
scroll to position [2898, 0]
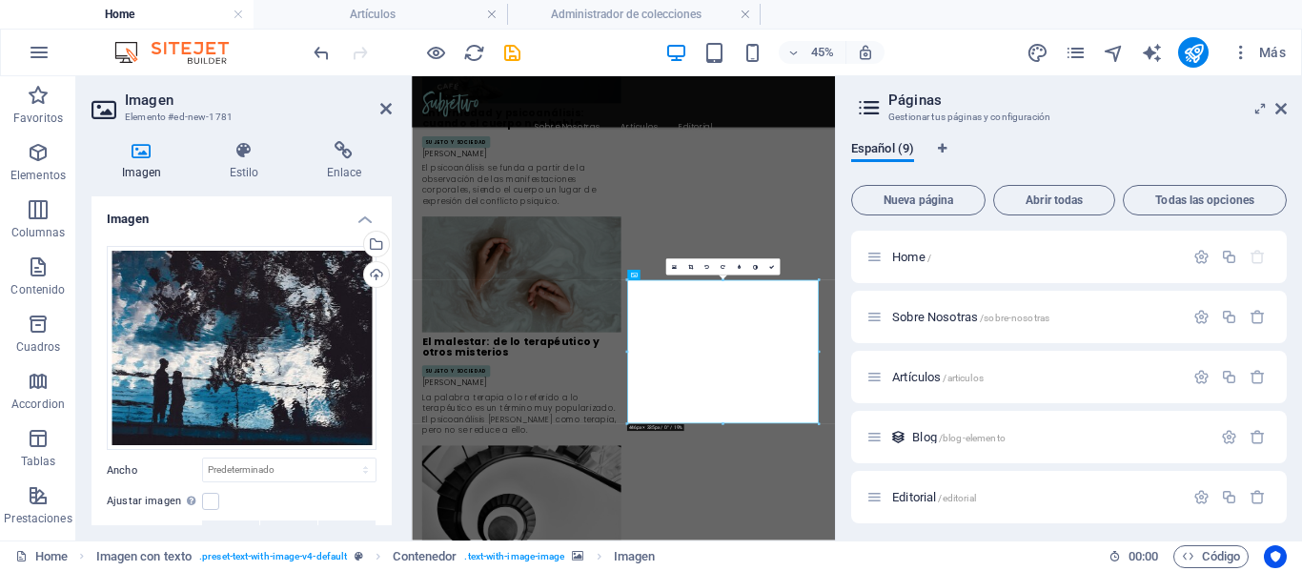
click at [581, 52] on div "45% Más" at bounding box center [802, 52] width 984 height 31
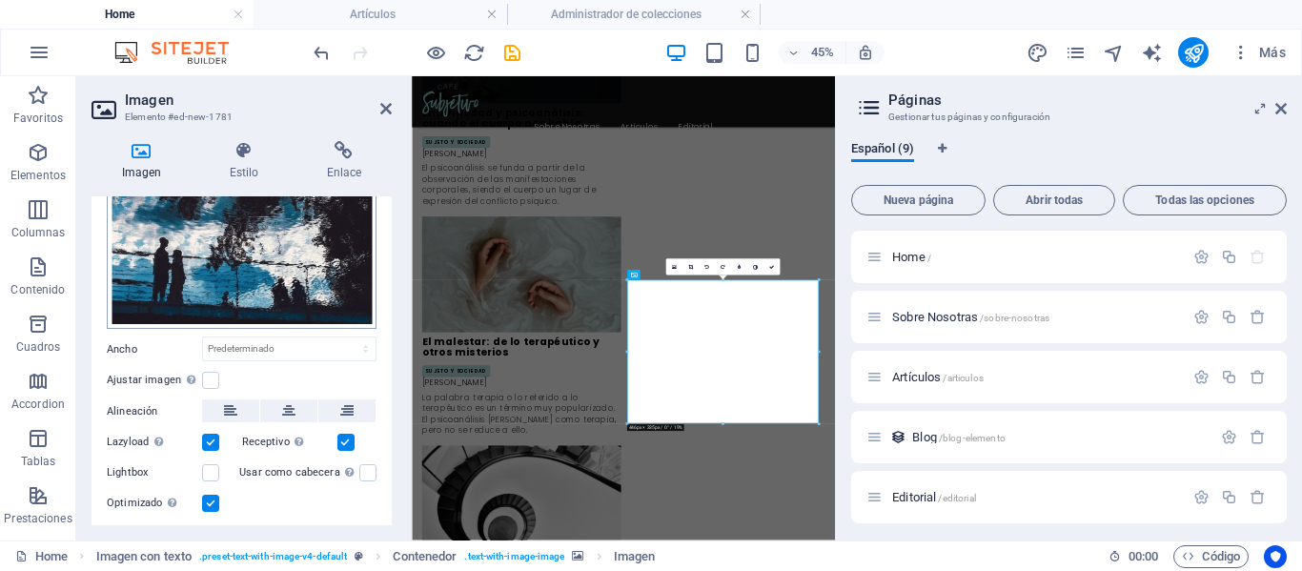
scroll to position [26, 0]
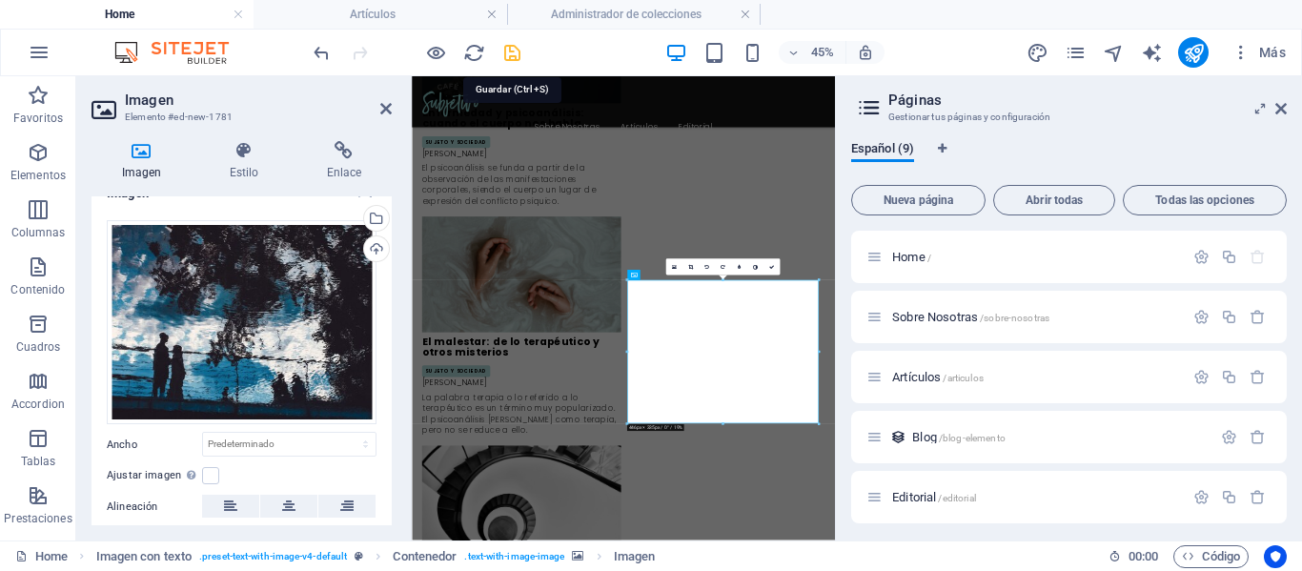
click at [517, 55] on icon "save" at bounding box center [512, 53] width 22 height 22
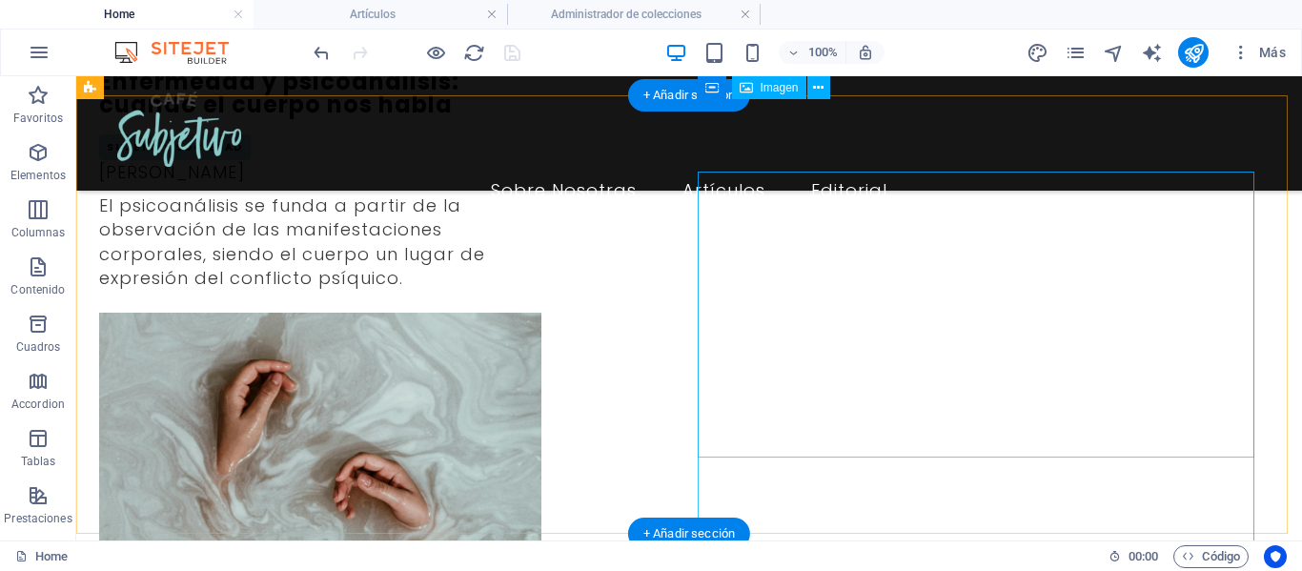
scroll to position [2518, 0]
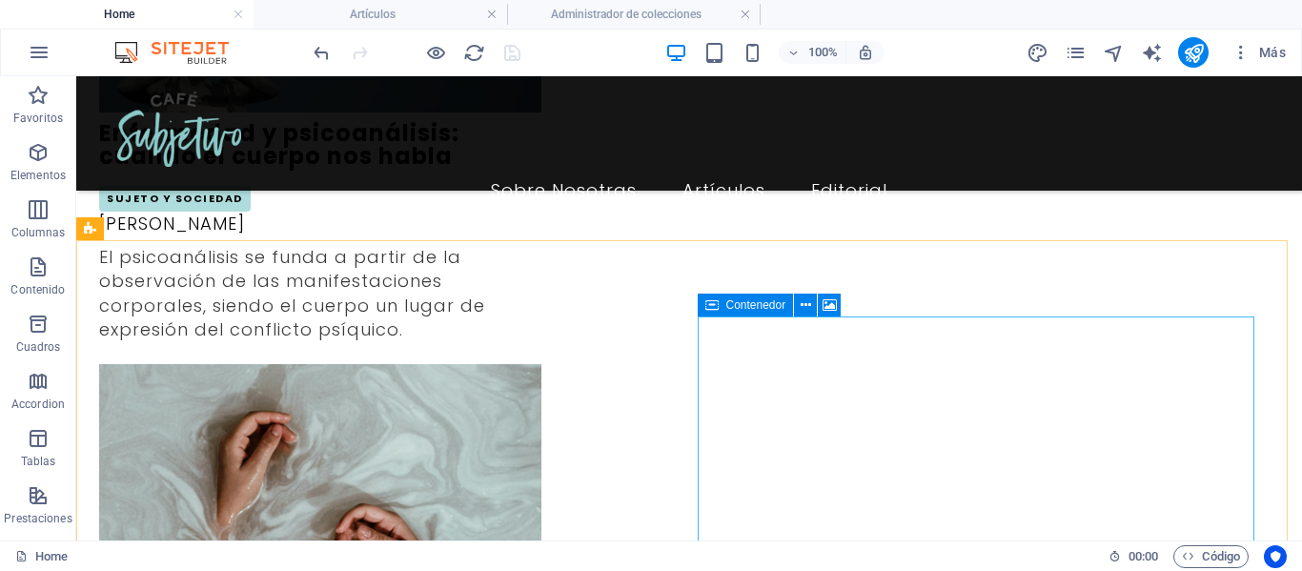
click at [768, 307] on span "Contenedor" at bounding box center [756, 304] width 60 height 11
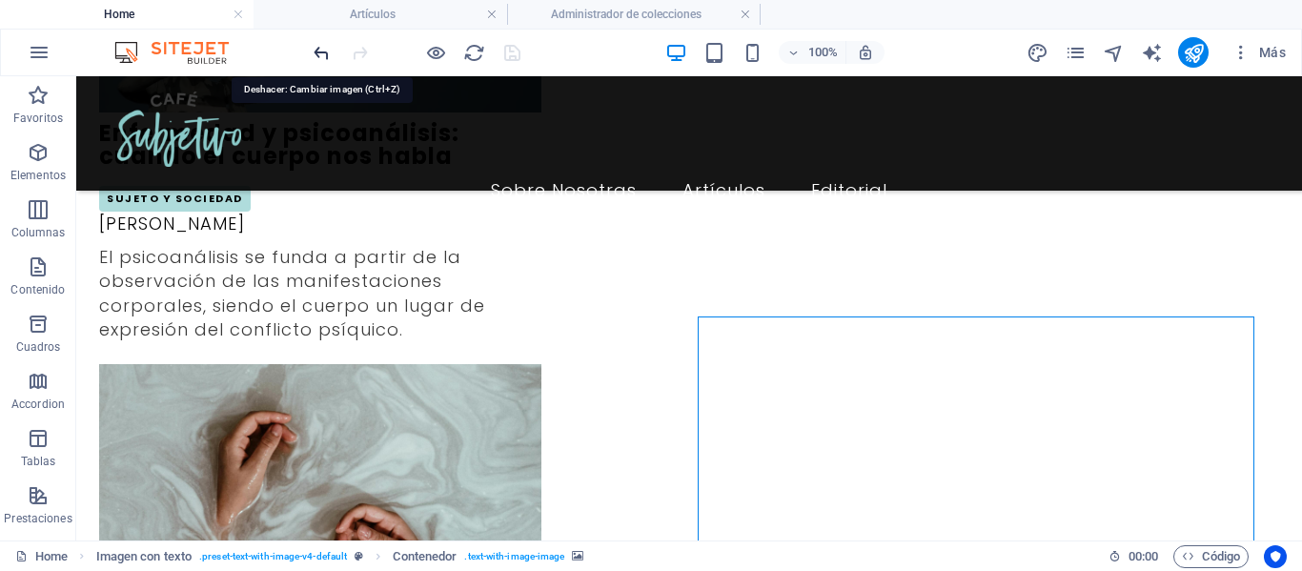
click at [321, 49] on icon "undo" at bounding box center [322, 53] width 22 height 22
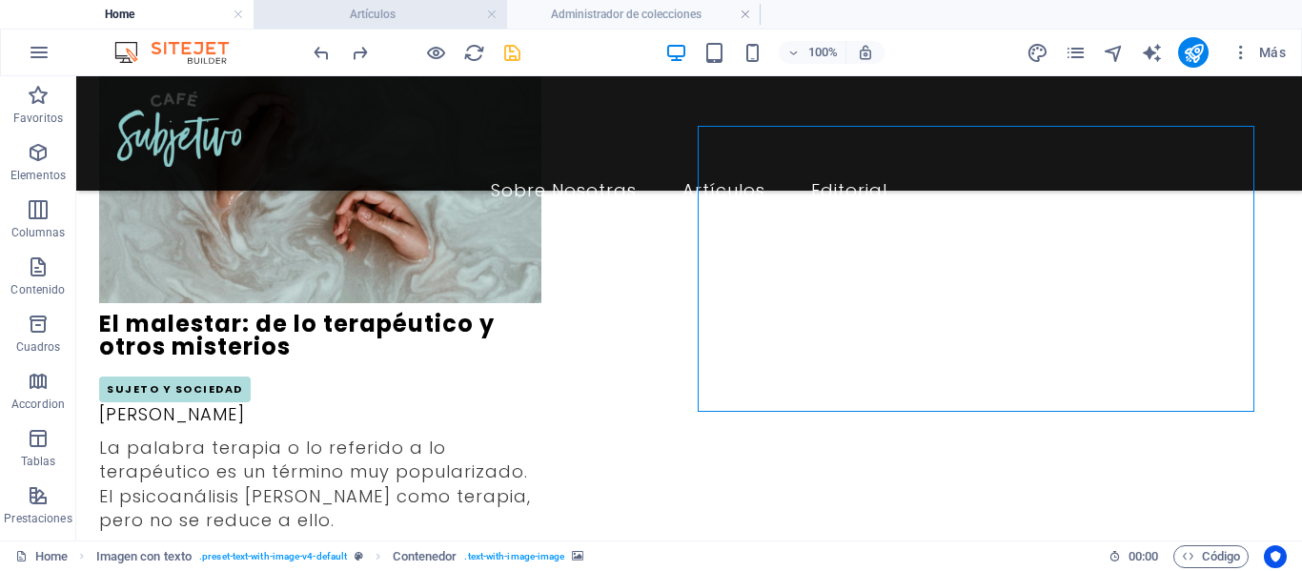
scroll to position [2708, 0]
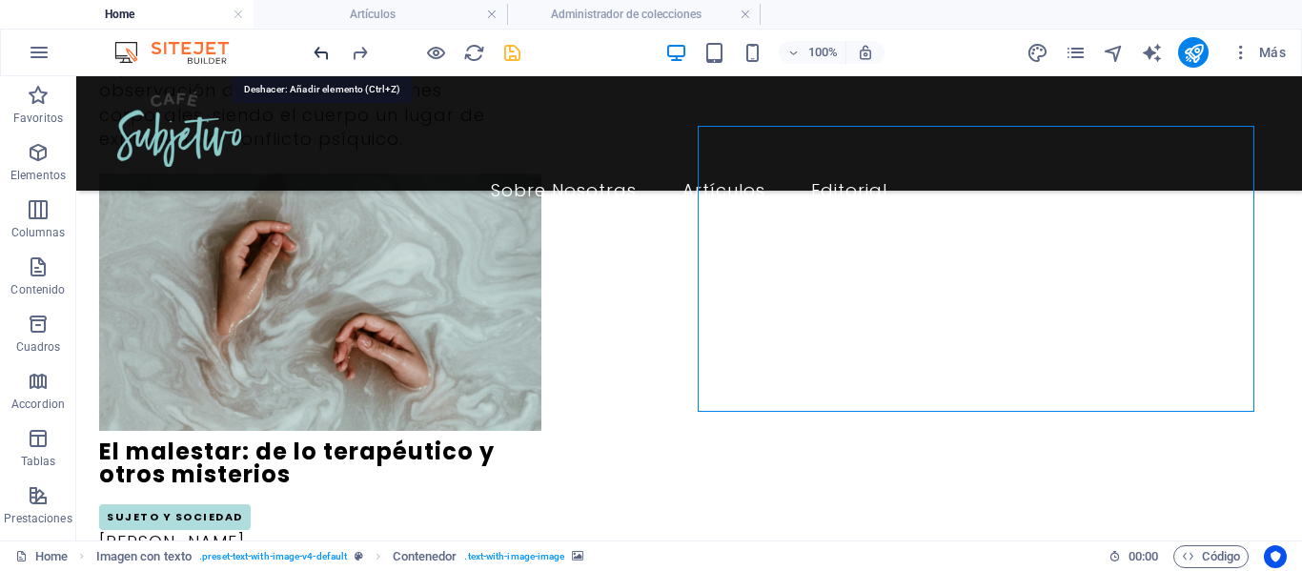
click at [319, 49] on icon "undo" at bounding box center [322, 53] width 22 height 22
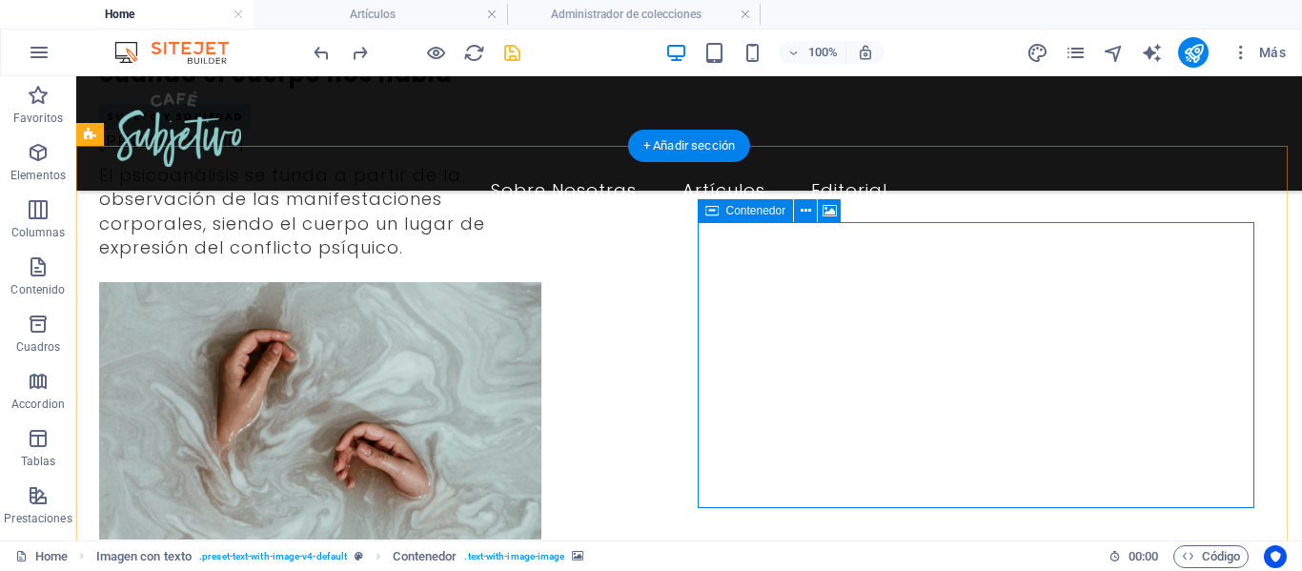
scroll to position [2613, 0]
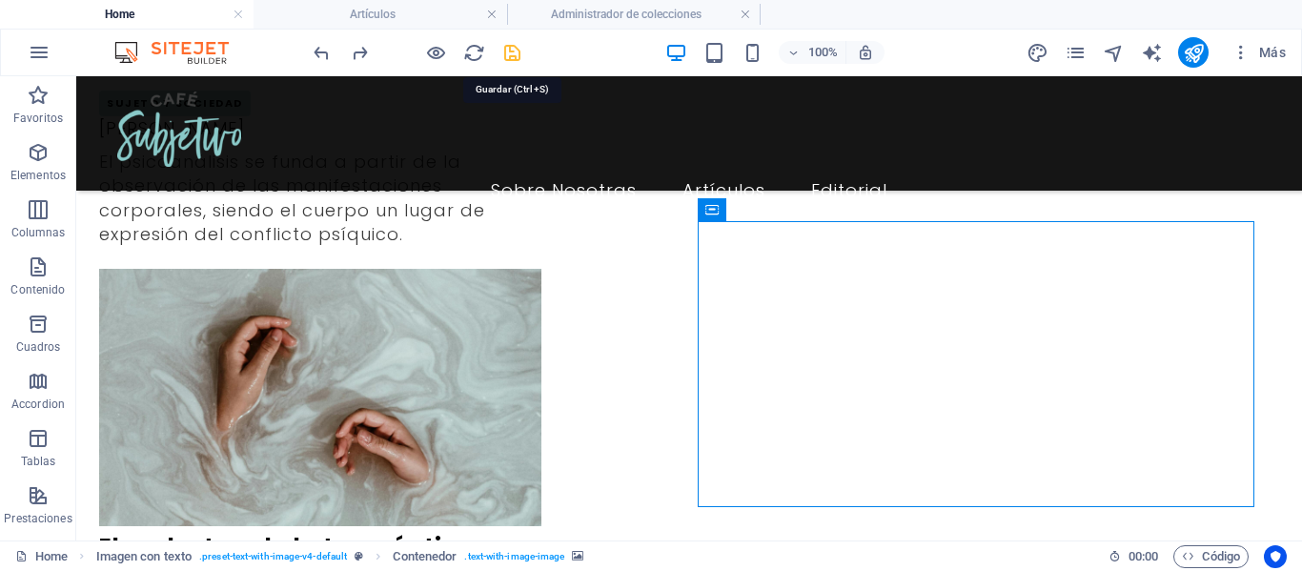
click at [501, 48] on icon "save" at bounding box center [512, 53] width 22 height 22
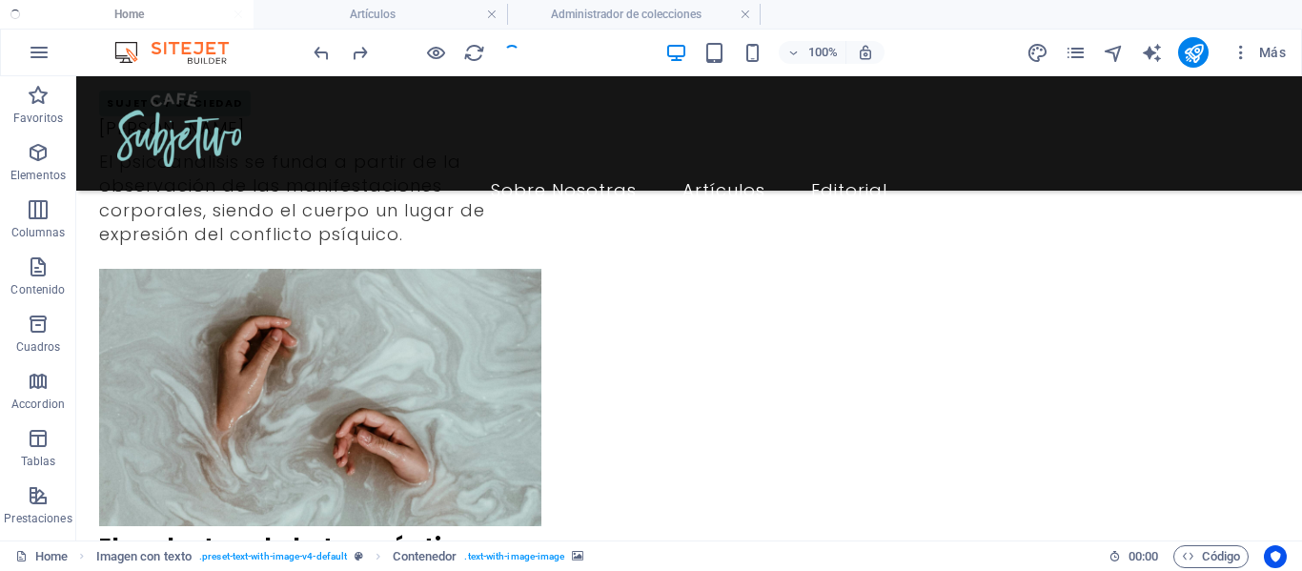
checkbox input "false"
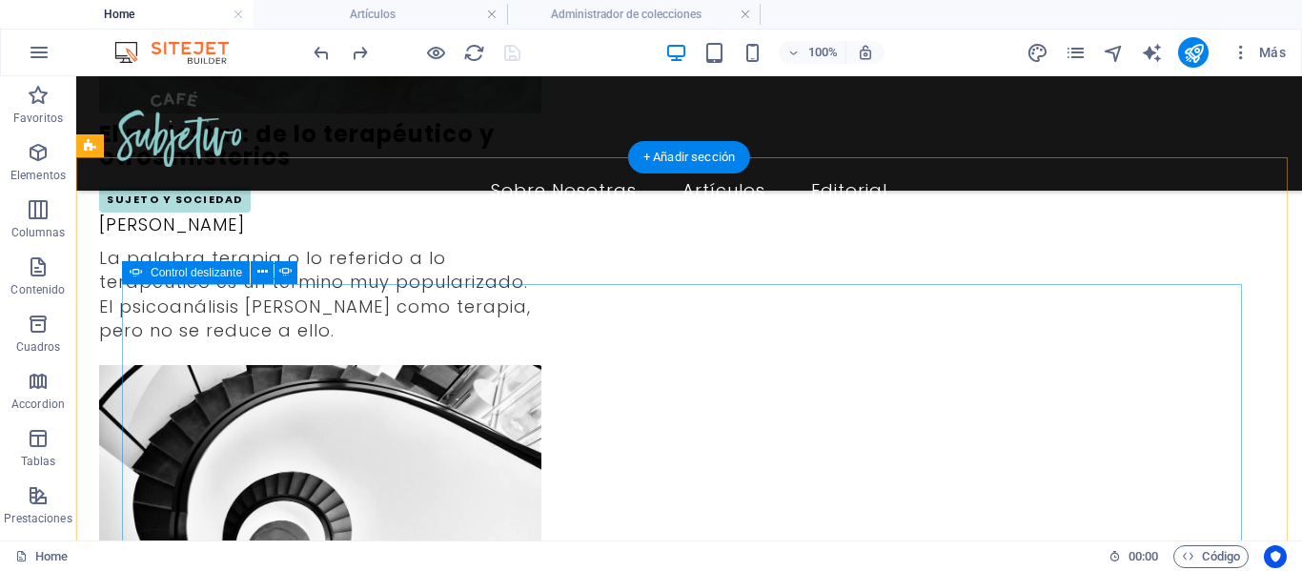
scroll to position [2994, 0]
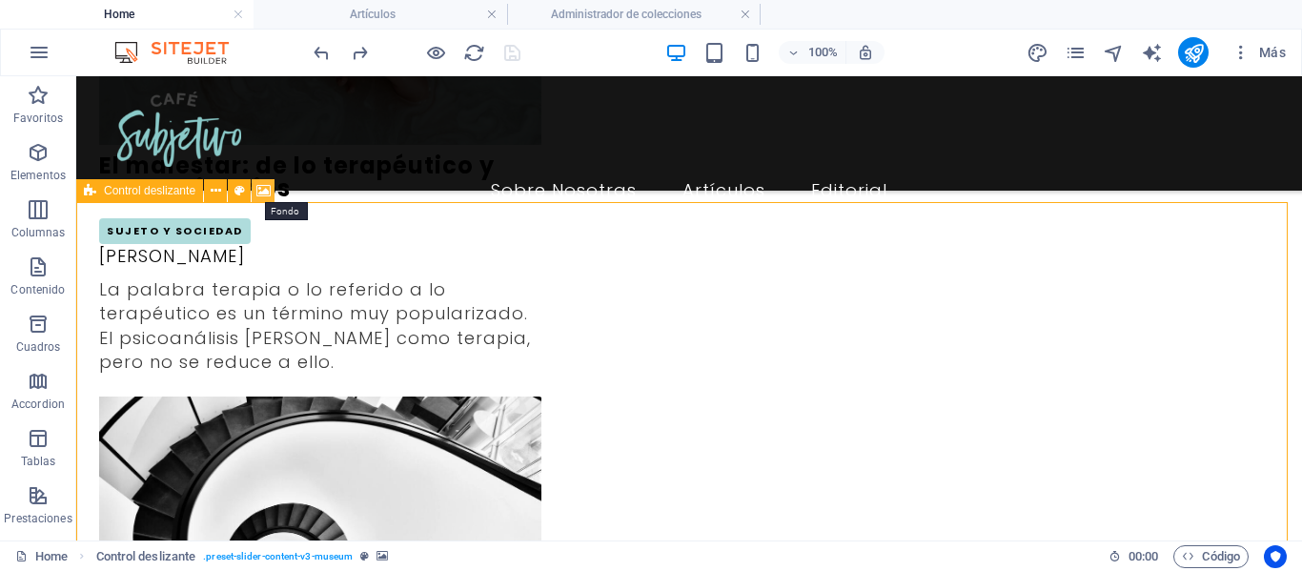
click at [258, 189] on icon at bounding box center [263, 191] width 14 height 20
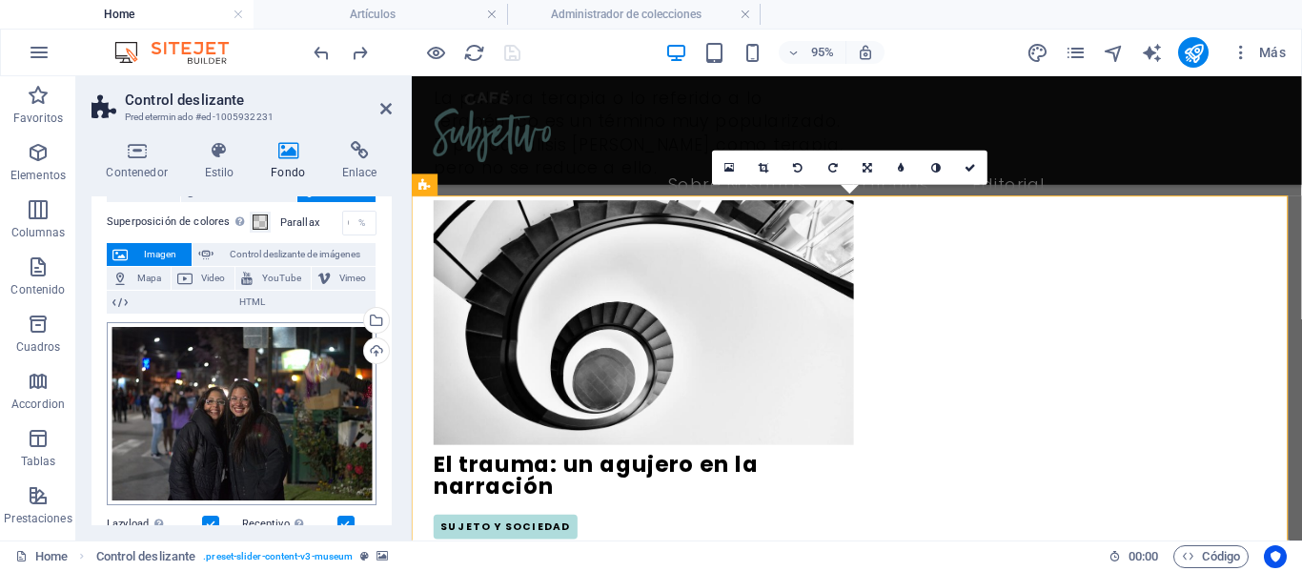
scroll to position [95, 0]
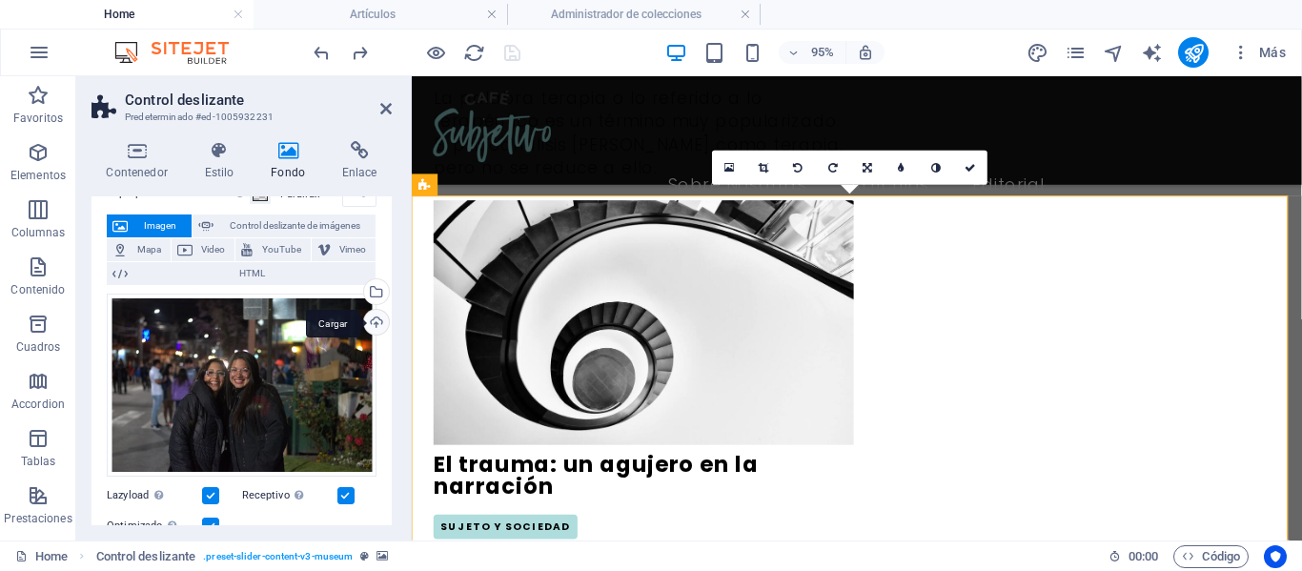
click at [370, 319] on div "Cargar" at bounding box center [374, 324] width 29 height 29
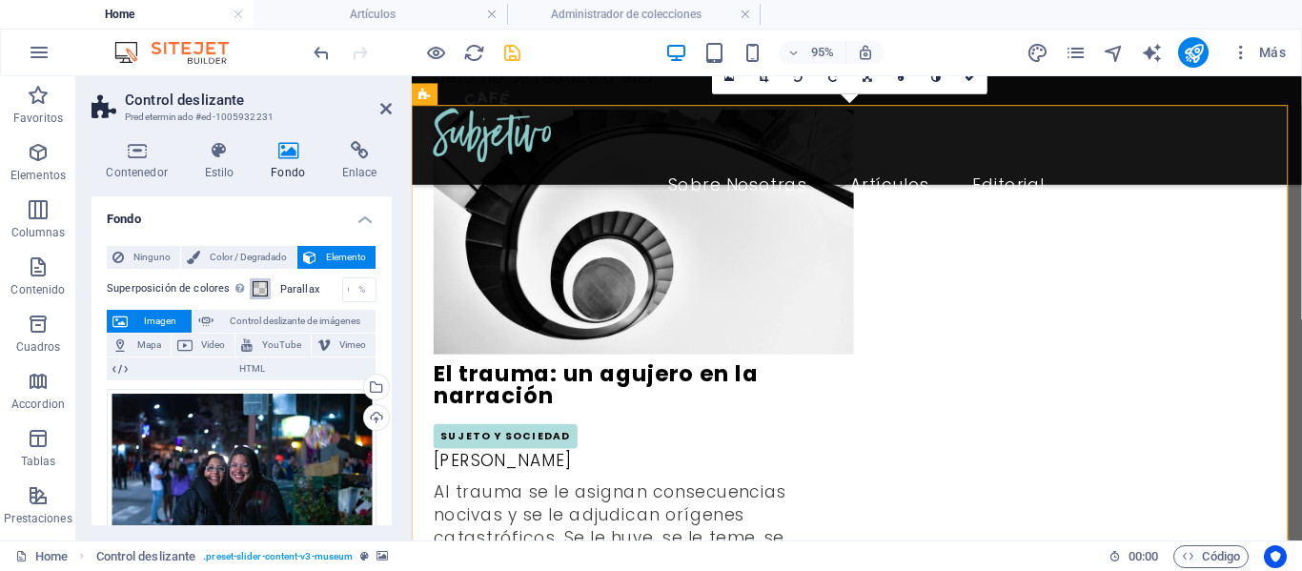
click at [263, 288] on span at bounding box center [260, 288] width 15 height 15
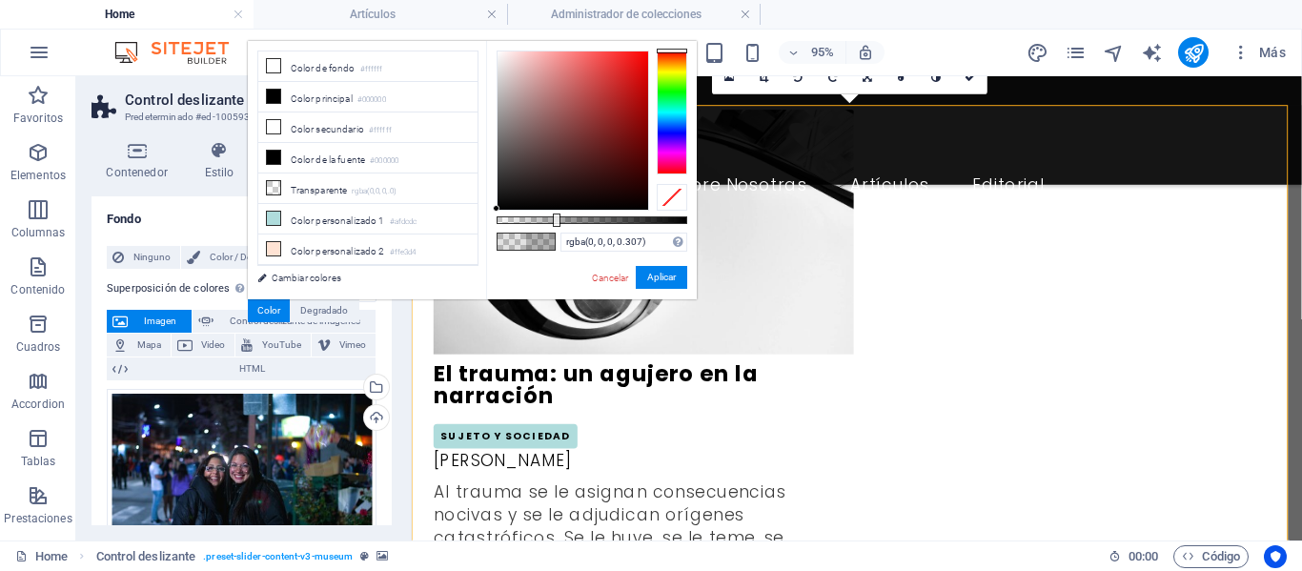
drag, startPoint x: 520, startPoint y: 216, endPoint x: 555, endPoint y: 226, distance: 36.5
click at [555, 226] on div at bounding box center [557, 220] width 8 height 13
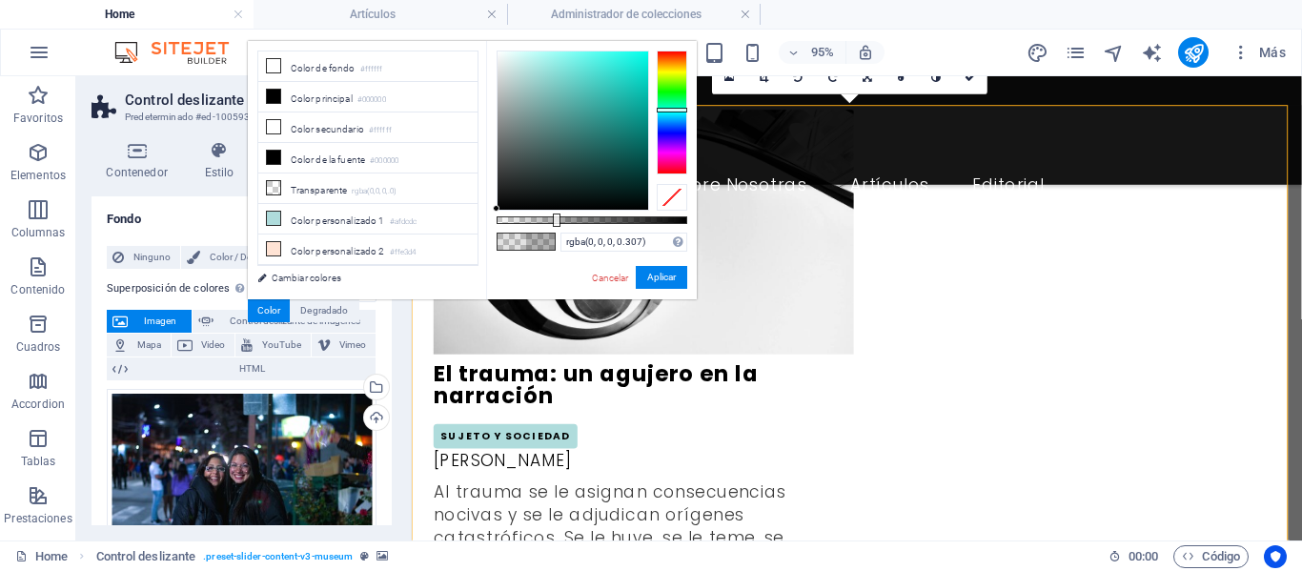
click at [674, 110] on div at bounding box center [672, 113] width 31 height 124
type input "rgba(0, 0, 0, 0.207)"
drag, startPoint x: 554, startPoint y: 219, endPoint x: 536, endPoint y: 220, distance: 18.1
click at [536, 220] on div at bounding box center [538, 220] width 8 height 13
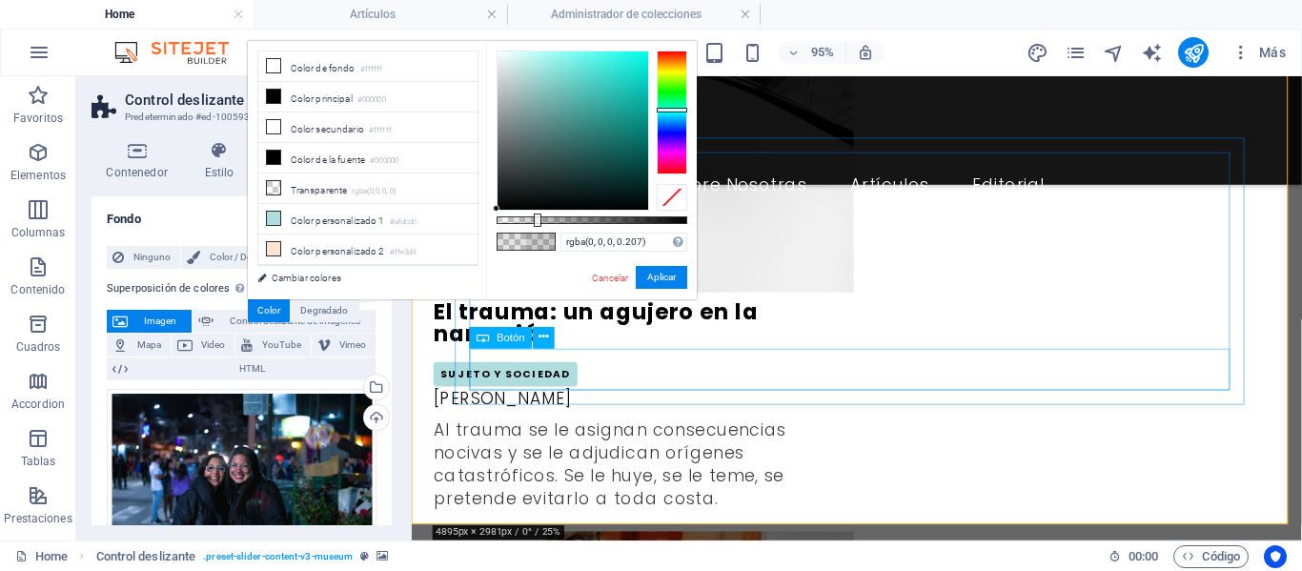
scroll to position [3375, 0]
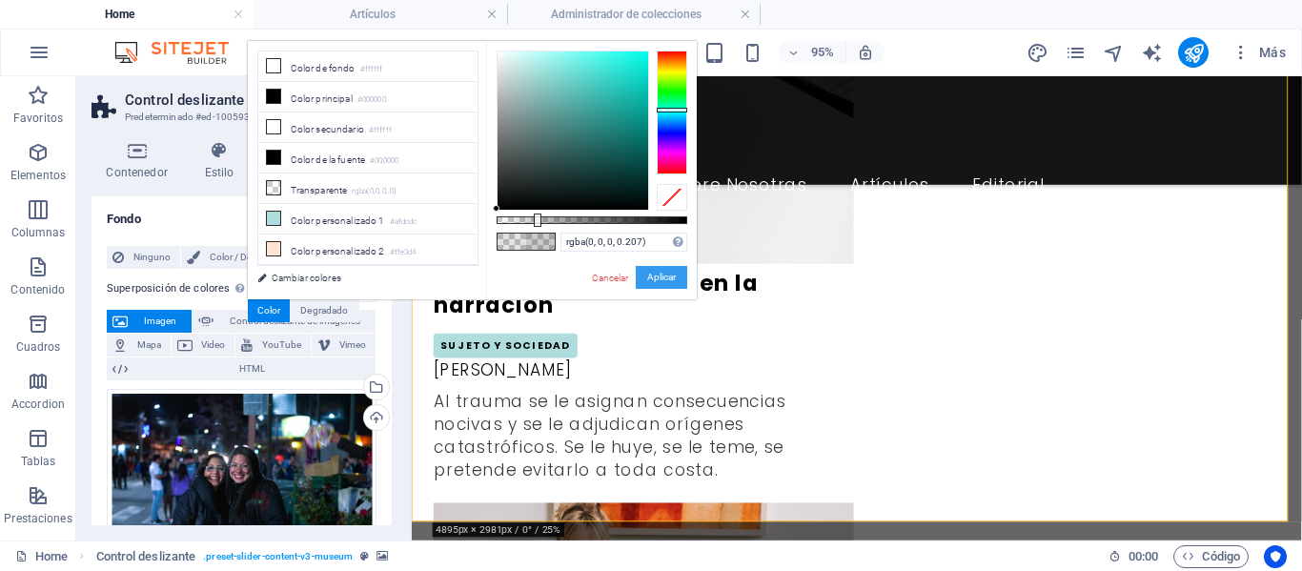
click at [680, 273] on button "Aplicar" at bounding box center [661, 277] width 51 height 23
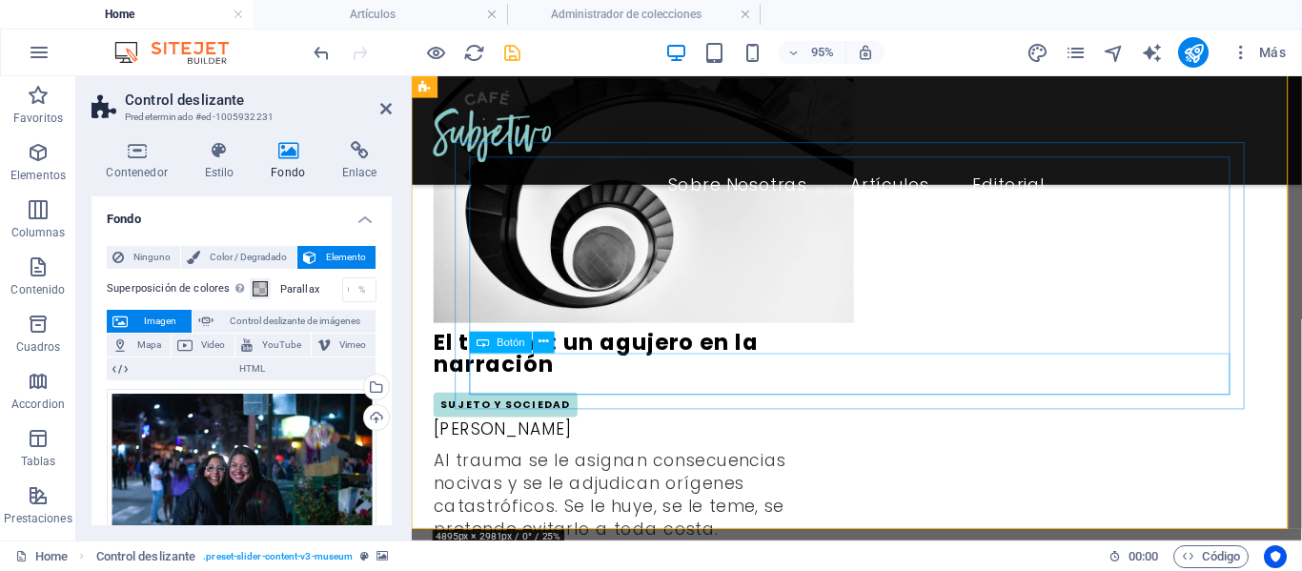
scroll to position [3279, 0]
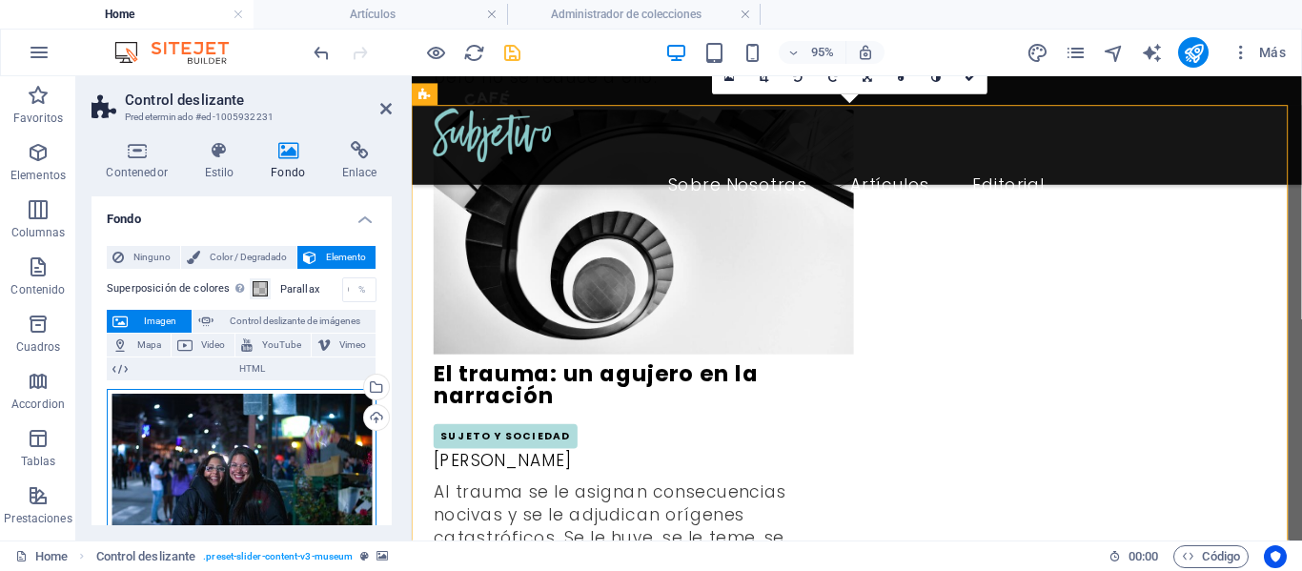
click at [231, 447] on div "Arrastra archivos aquí, haz clic para escoger archivos o selecciona archivos de…" at bounding box center [242, 480] width 270 height 183
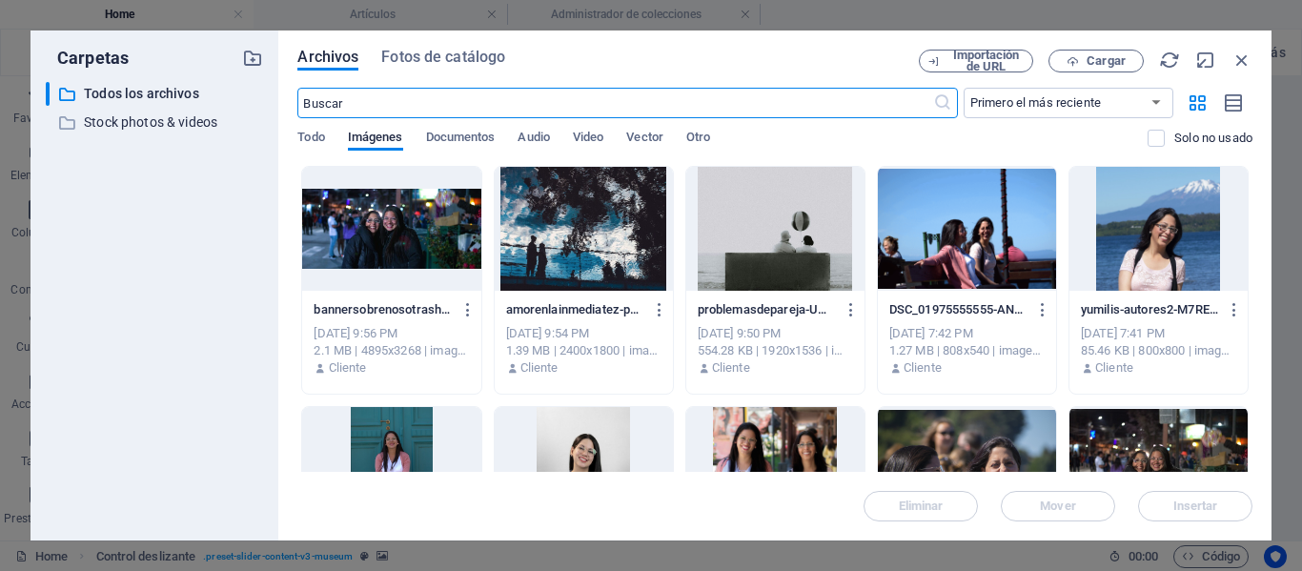
scroll to position [3683, 0]
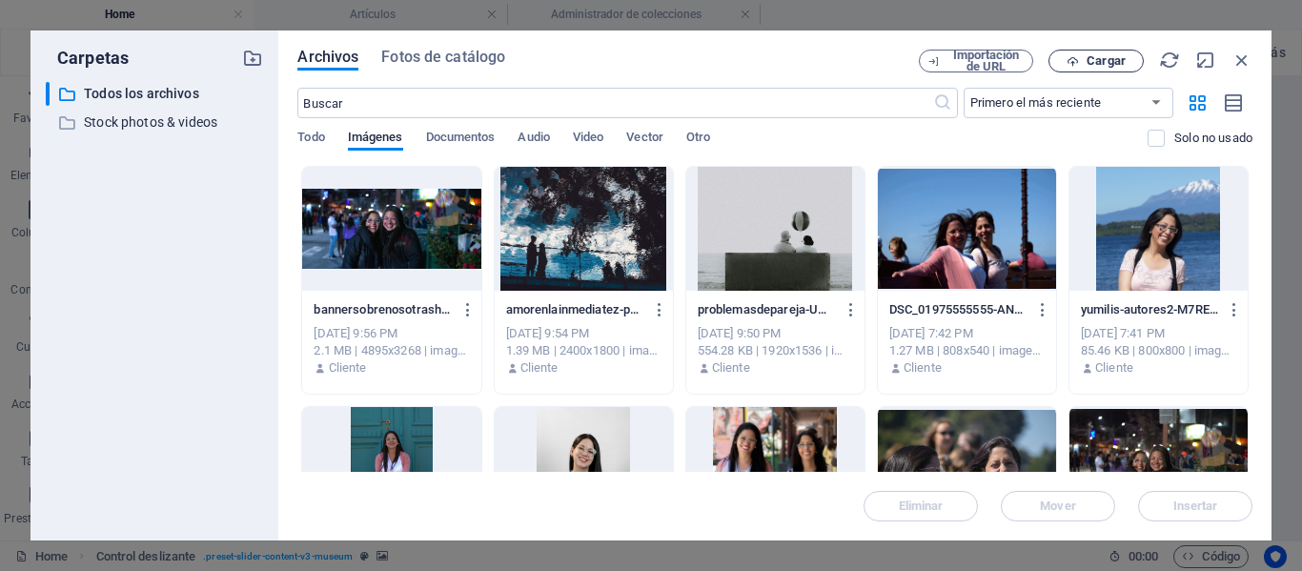
click at [1079, 65] on icon "button" at bounding box center [1073, 61] width 12 height 12
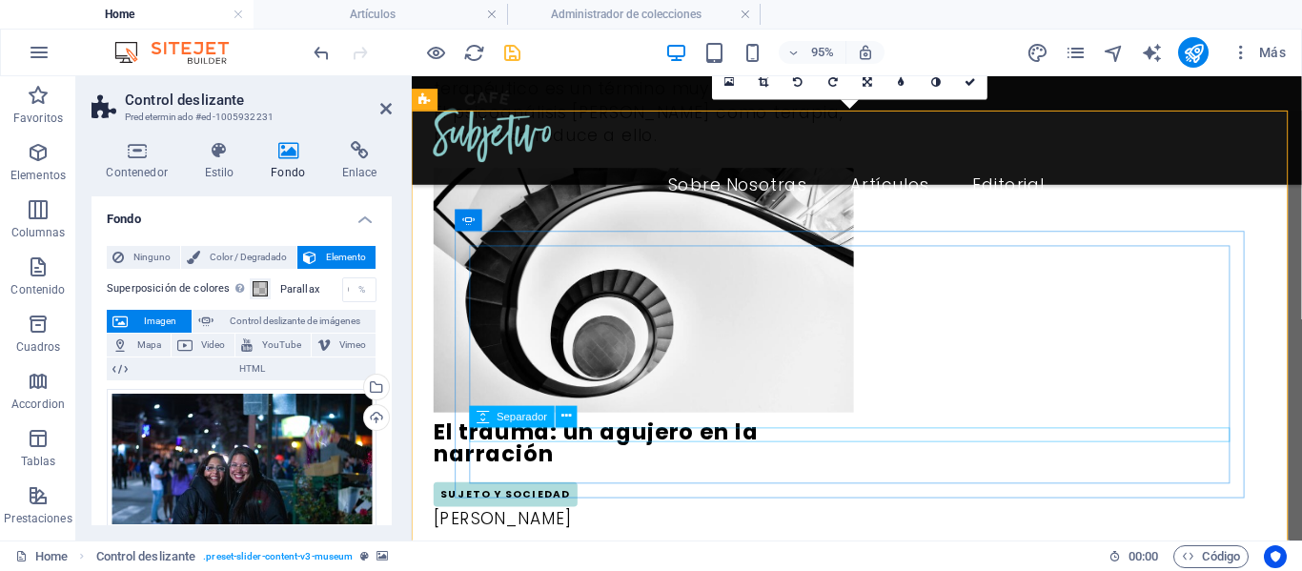
scroll to position [3184, 0]
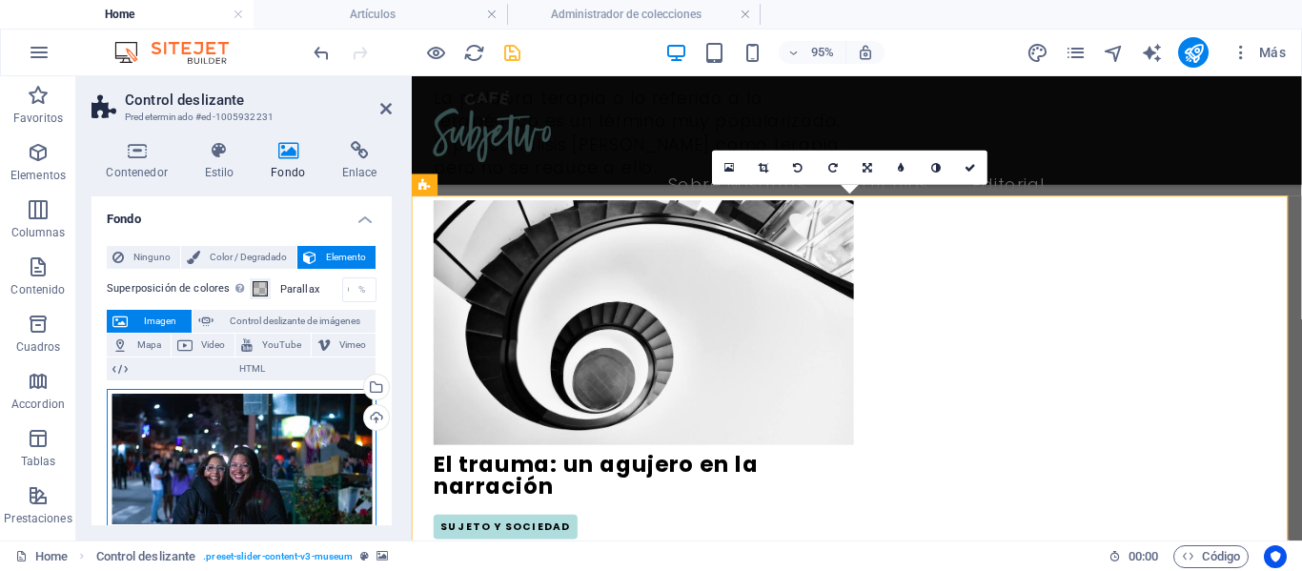
click at [297, 439] on div "Arrastra archivos aquí, haz clic para escoger archivos o selecciona archivos de…" at bounding box center [242, 459] width 270 height 141
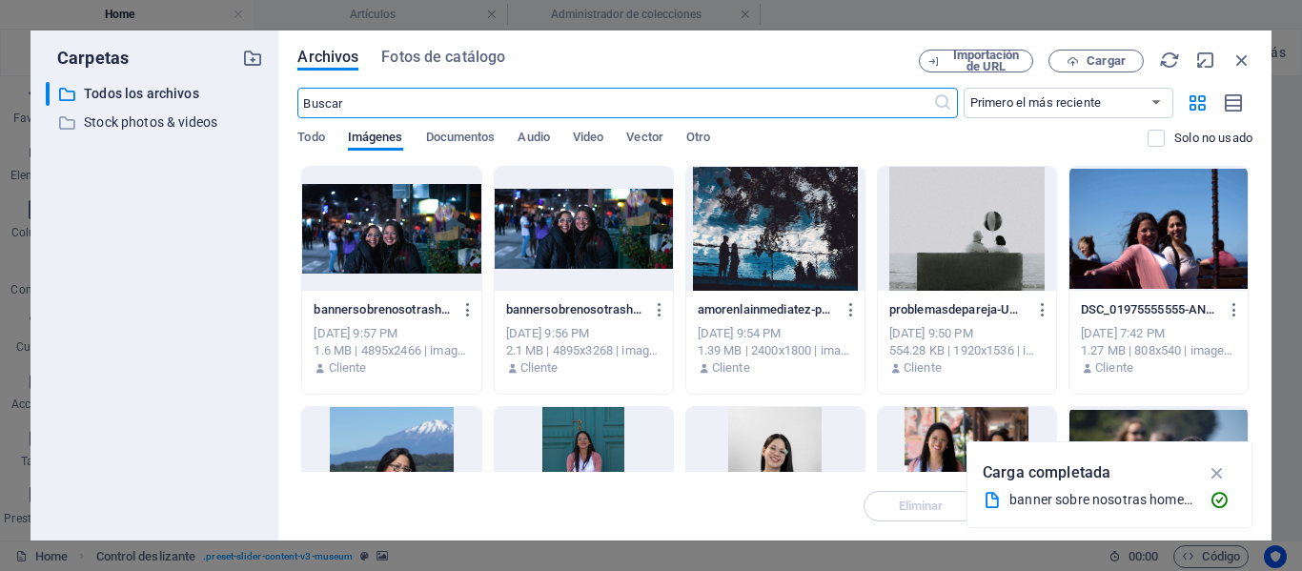
click at [1100, 49] on div "Archivos Fotos de catálogo Importación de URL Cargar ​ Primero el más reciente …" at bounding box center [774, 286] width 993 height 510
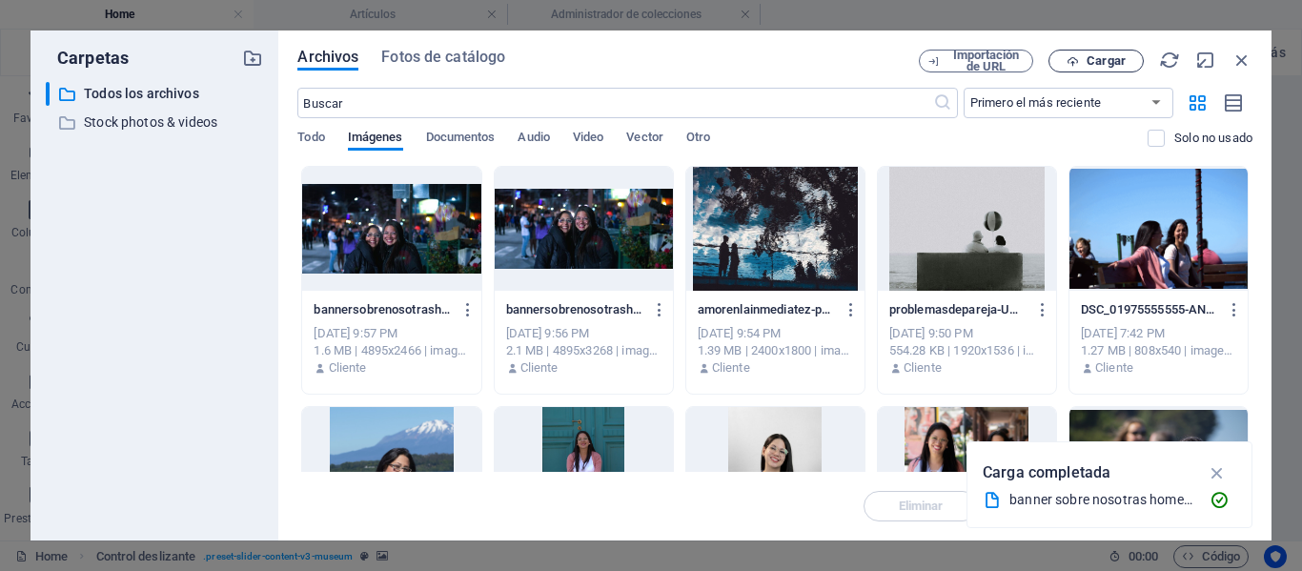
click at [1102, 58] on span "Cargar" at bounding box center [1106, 60] width 39 height 11
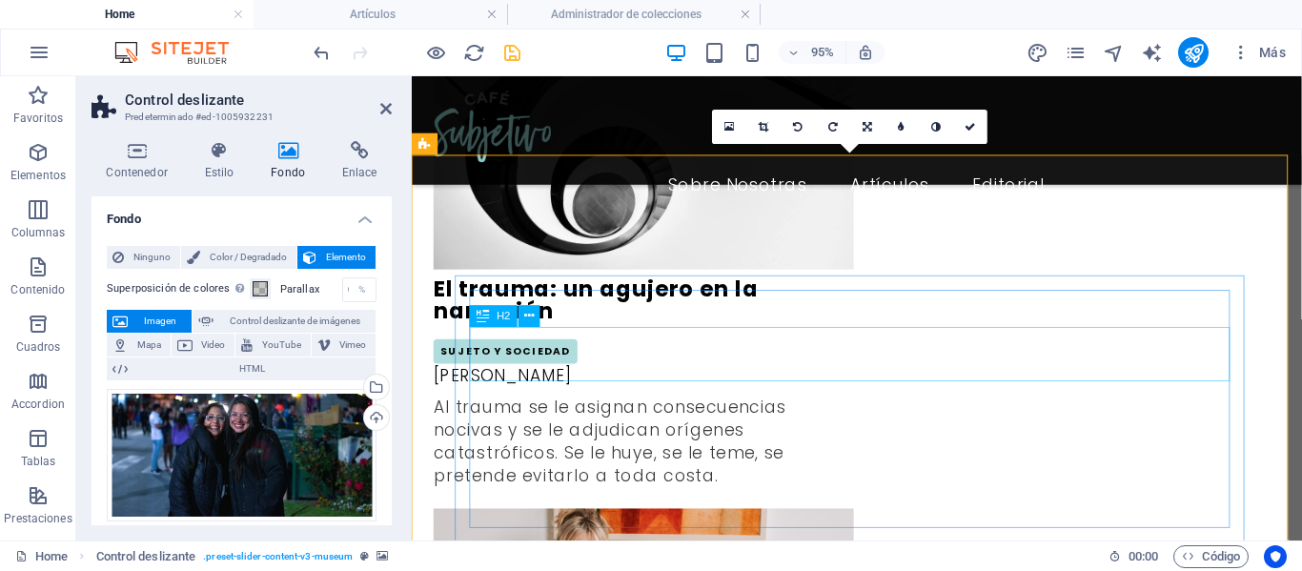
scroll to position [3375, 0]
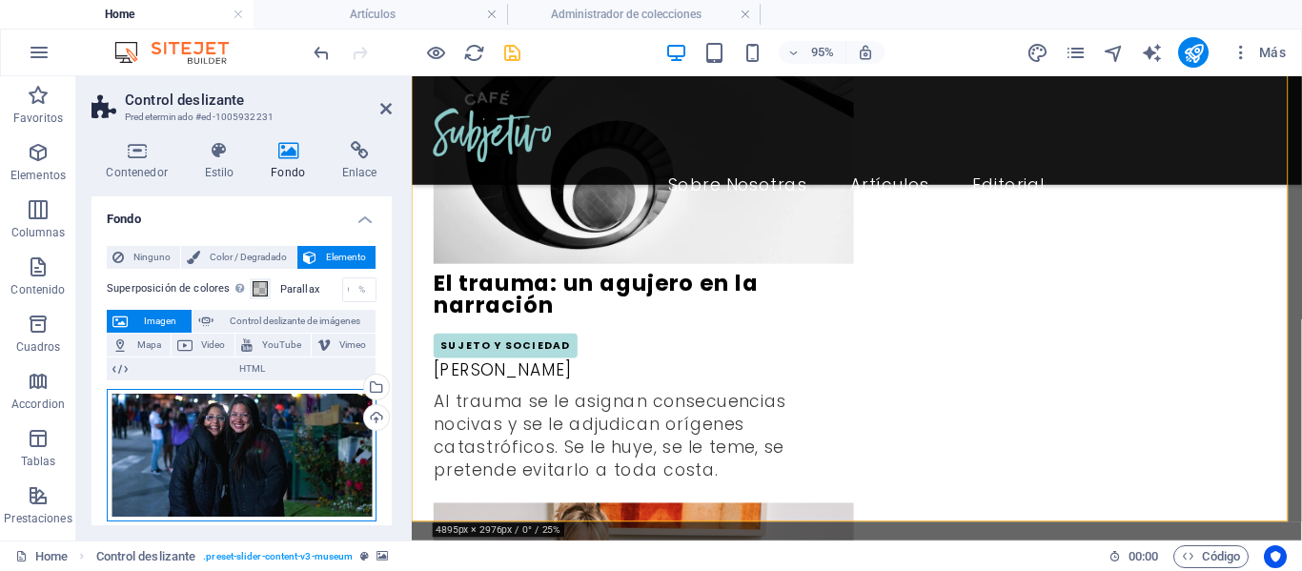
click at [269, 422] on div "Arrastra archivos aquí, haz clic para escoger archivos o selecciona archivos de…" at bounding box center [242, 455] width 270 height 133
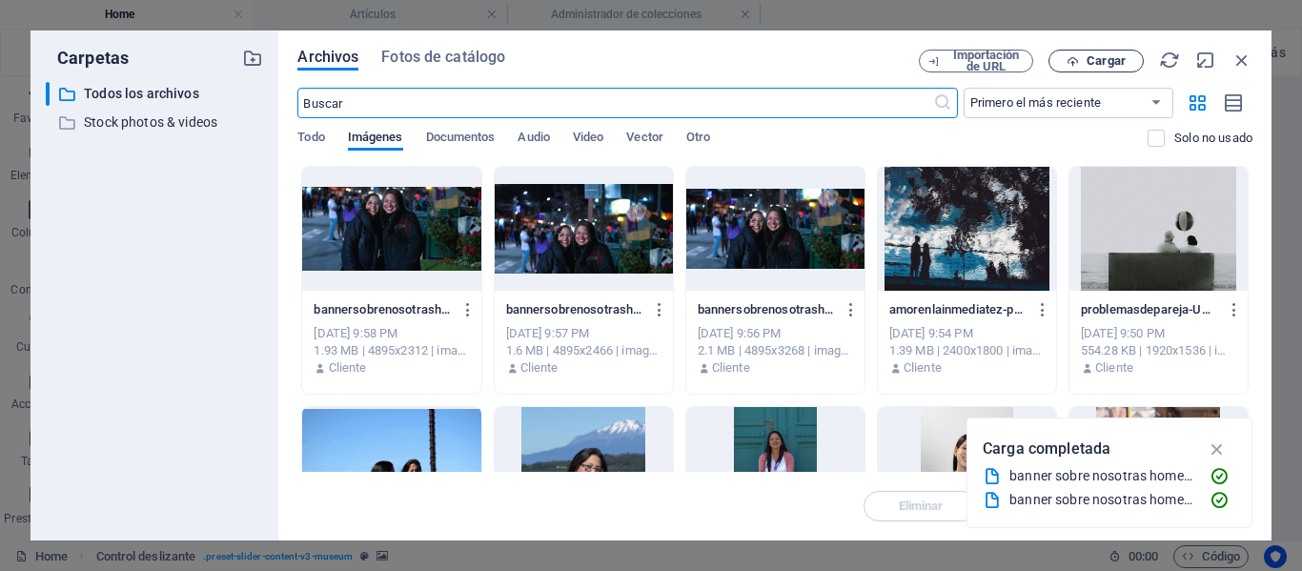
click at [1099, 61] on span "Cargar" at bounding box center [1106, 60] width 39 height 11
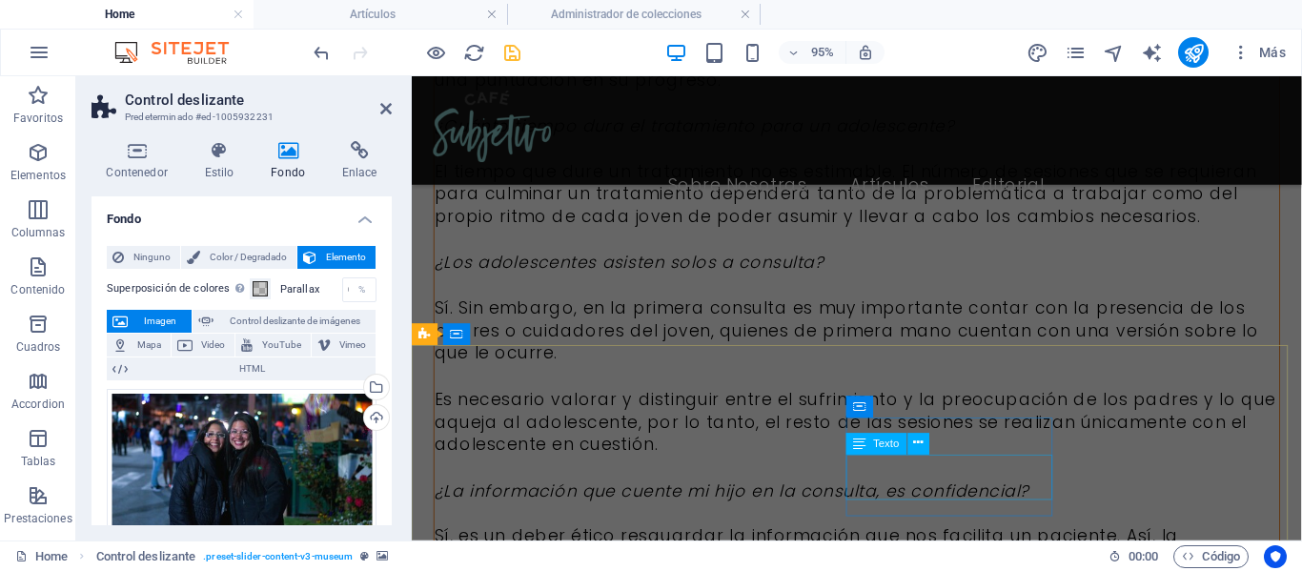
scroll to position [10212, 0]
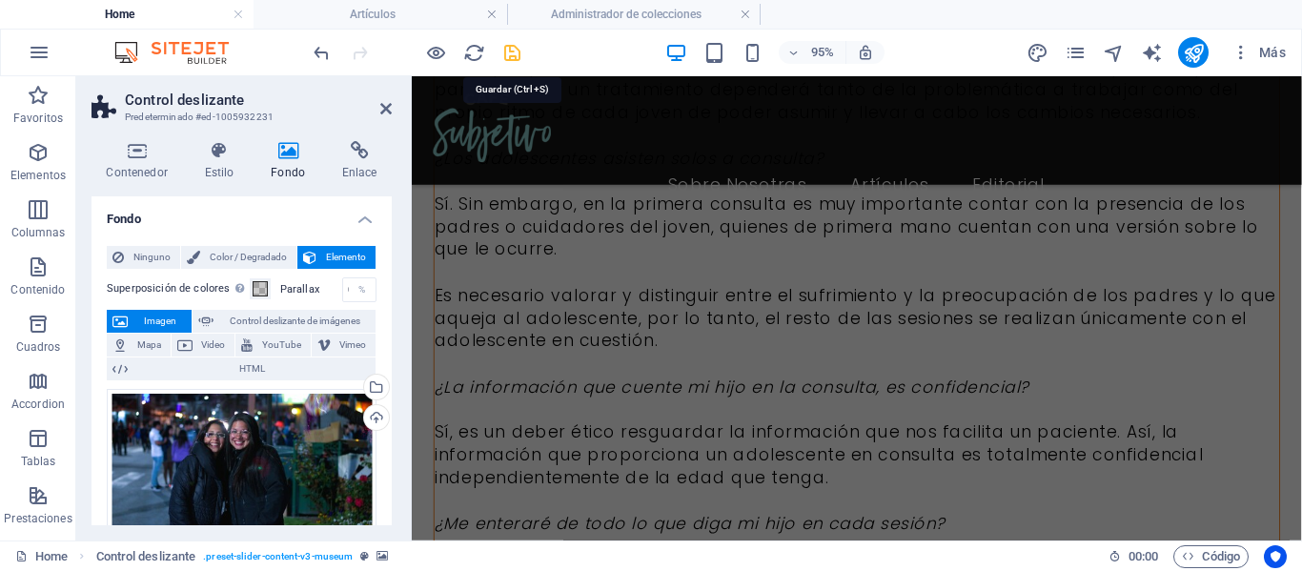
click at [504, 53] on icon "save" at bounding box center [512, 53] width 22 height 22
checkbox input "false"
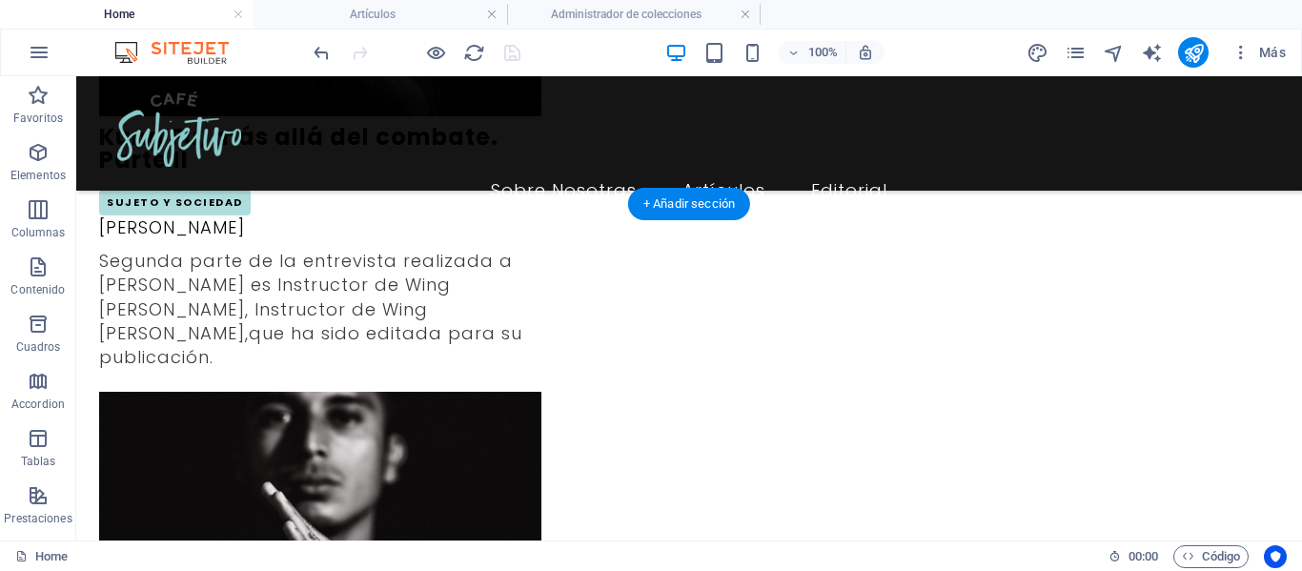
scroll to position [1439, 0]
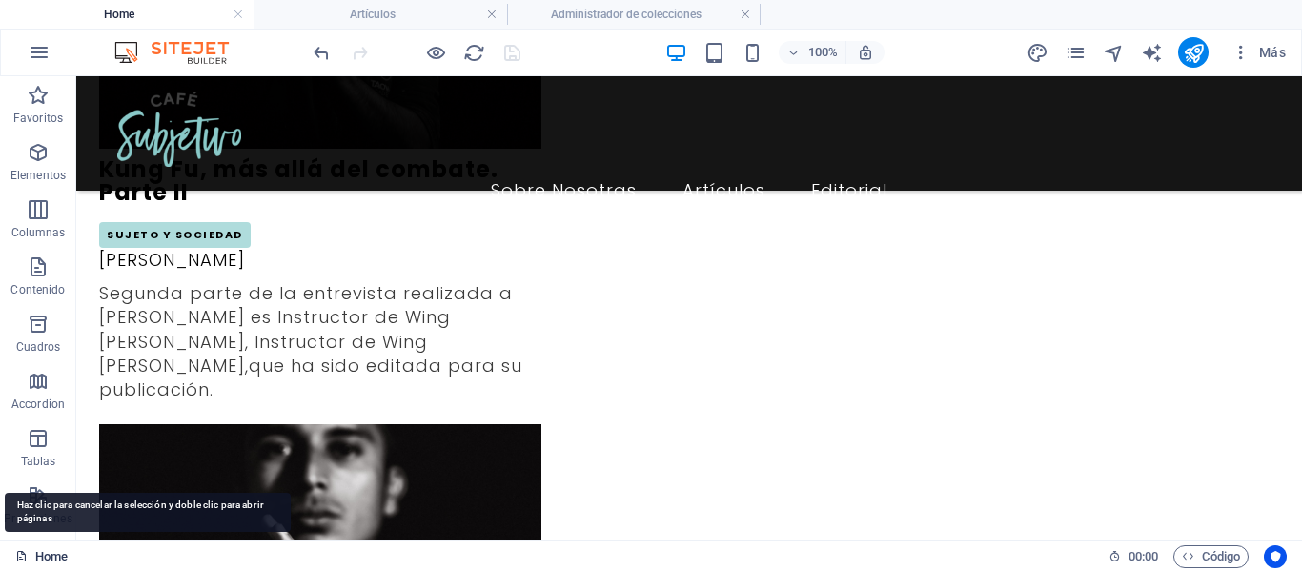
click at [38, 555] on link "Home" at bounding box center [41, 556] width 52 height 23
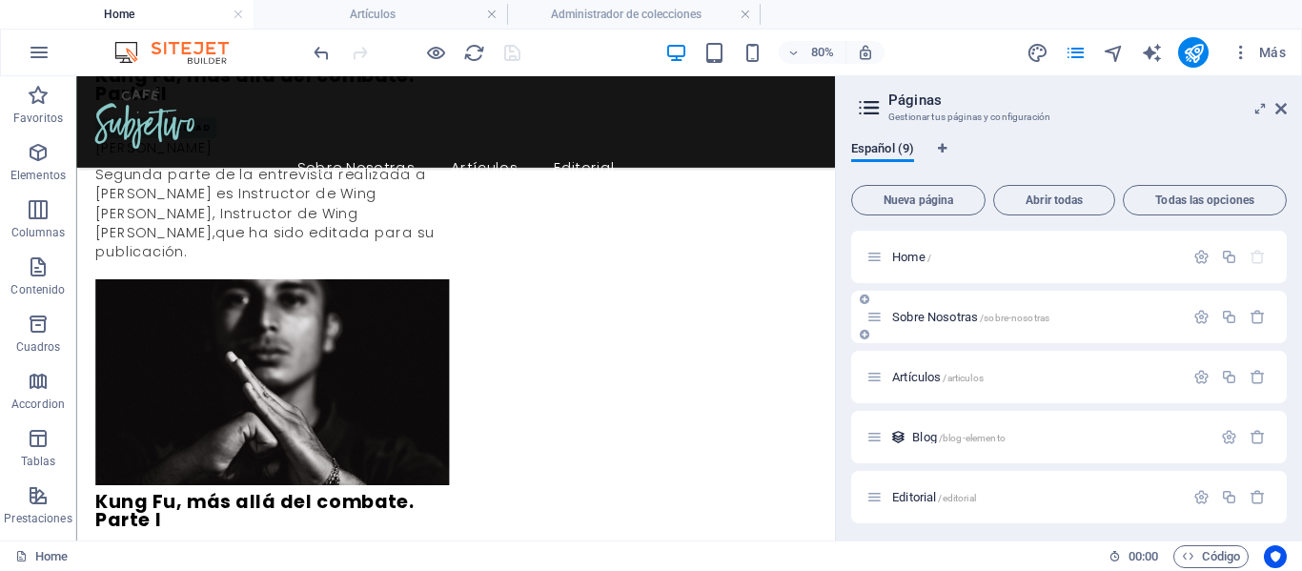
click at [928, 319] on span "Sobre Nosotras /sobre-nosotras" at bounding box center [970, 317] width 157 height 14
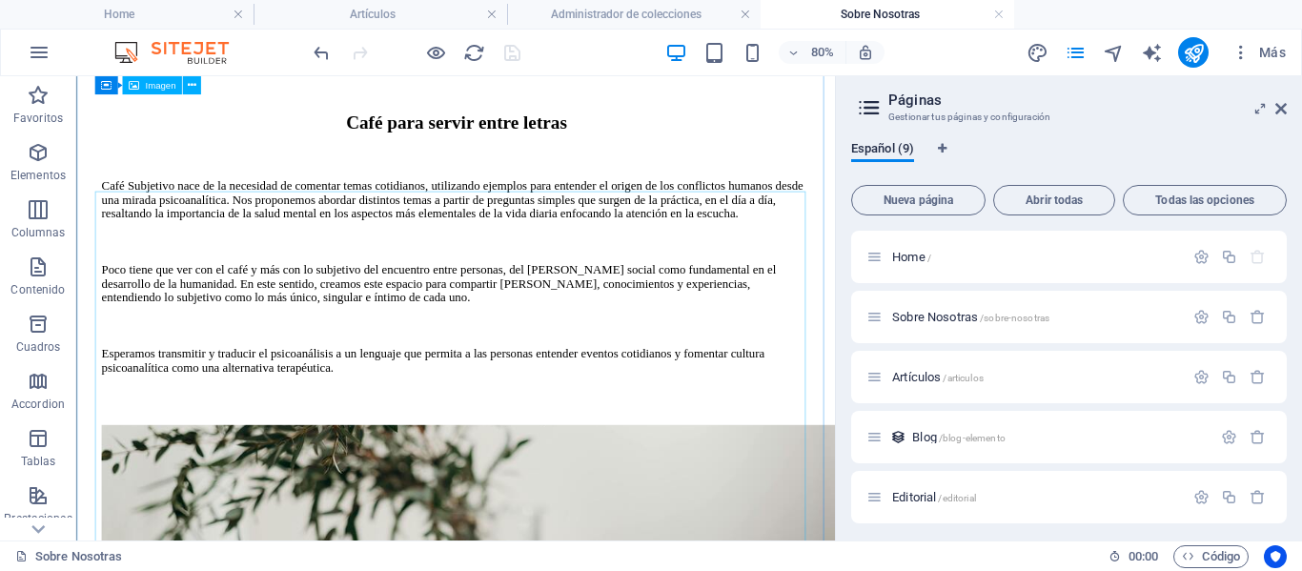
scroll to position [953, 0]
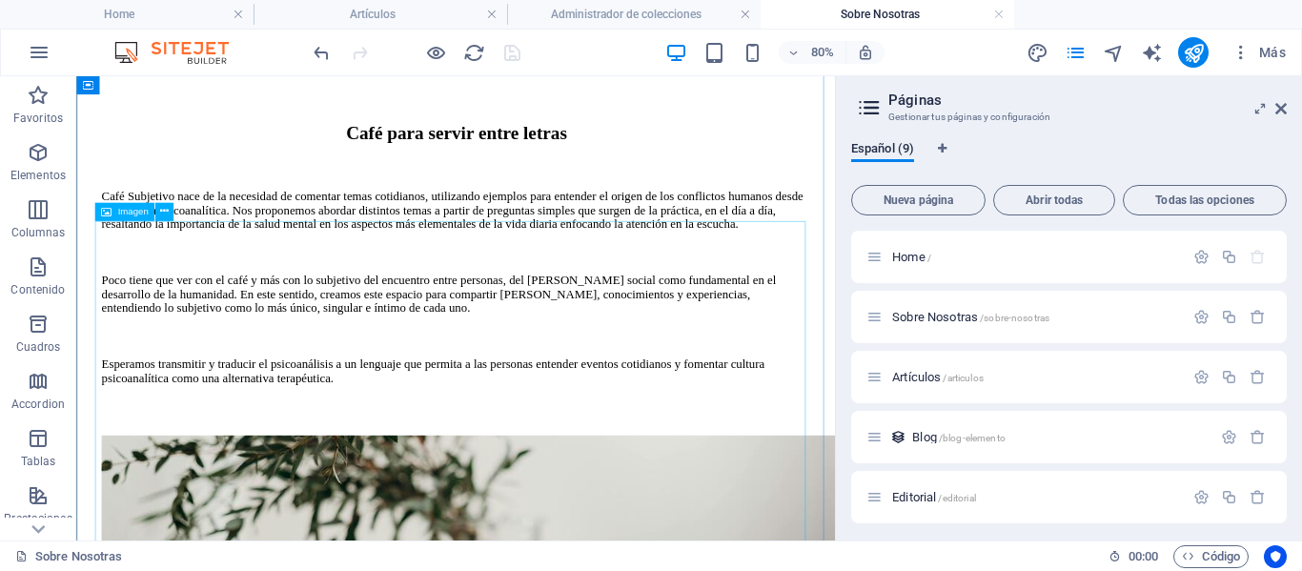
click at [107, 212] on icon at bounding box center [106, 212] width 10 height 18
click at [160, 205] on icon at bounding box center [164, 212] width 9 height 16
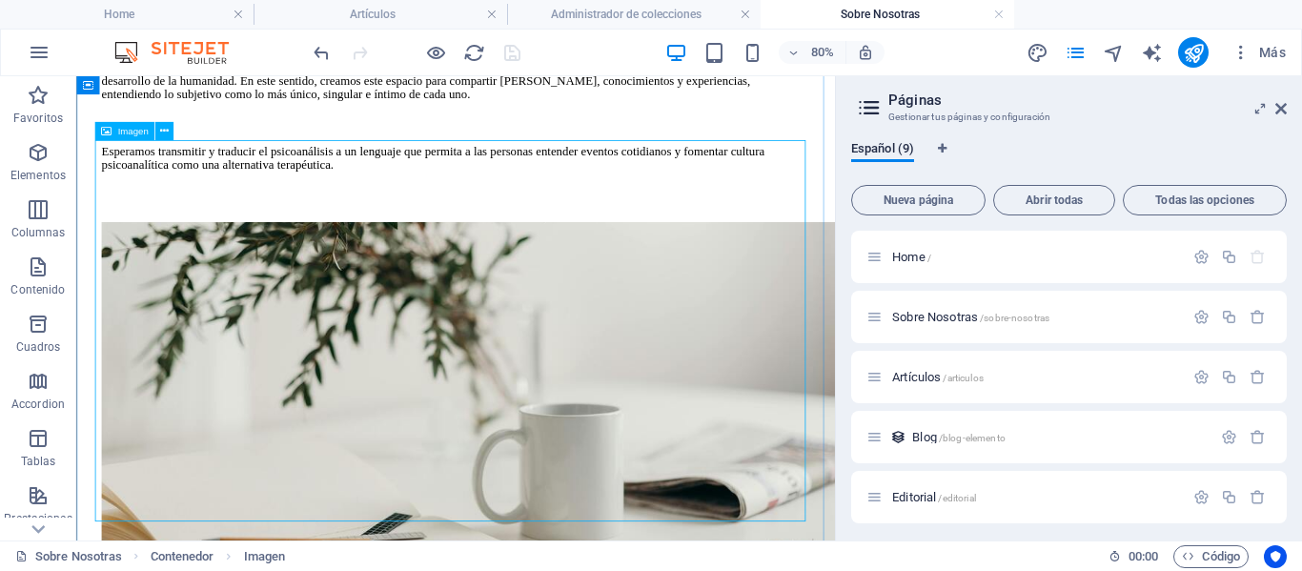
scroll to position [1239, 0]
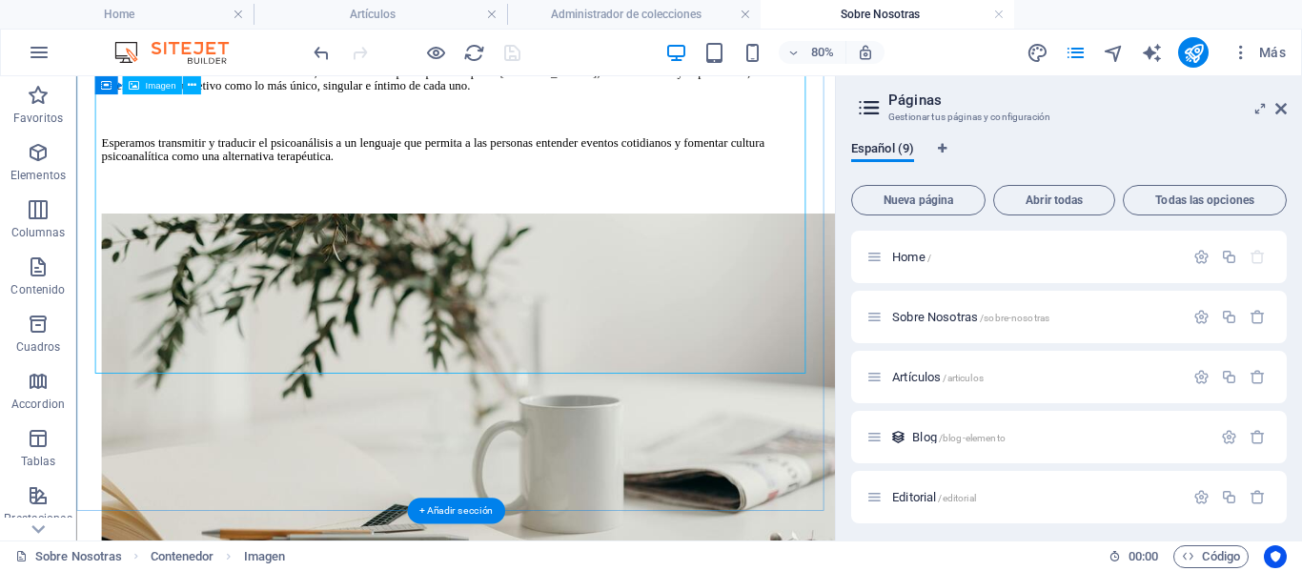
click at [559, 343] on figure at bounding box center [550, 488] width 887 height 480
select select "vw"
select select "px"
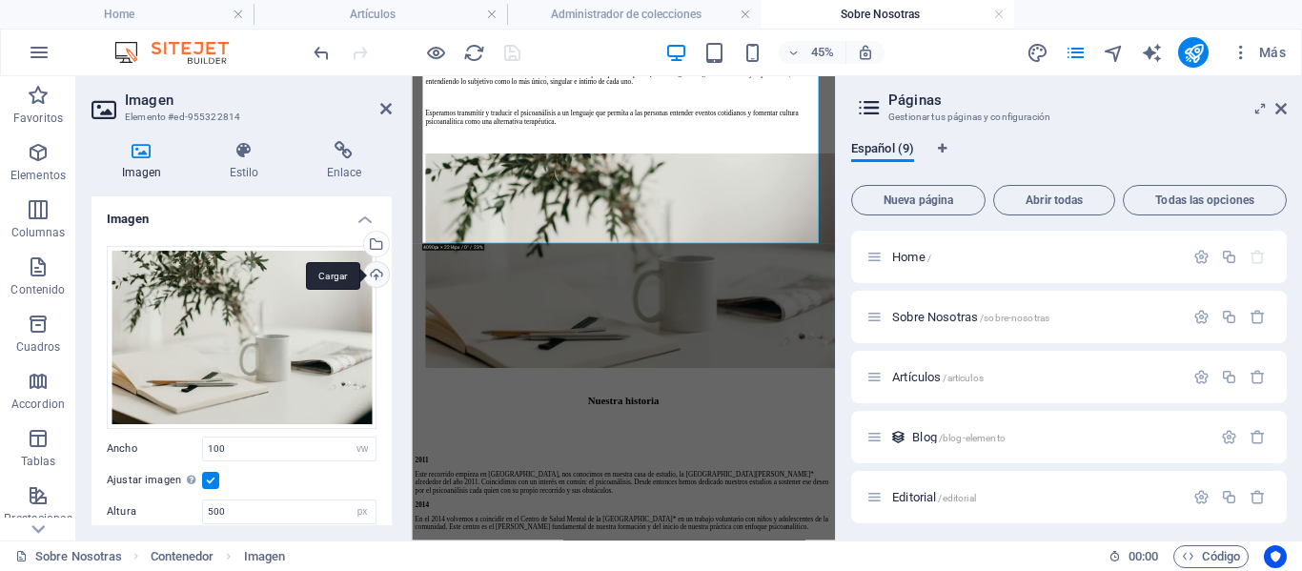
click at [368, 275] on div "Cargar" at bounding box center [374, 276] width 29 height 29
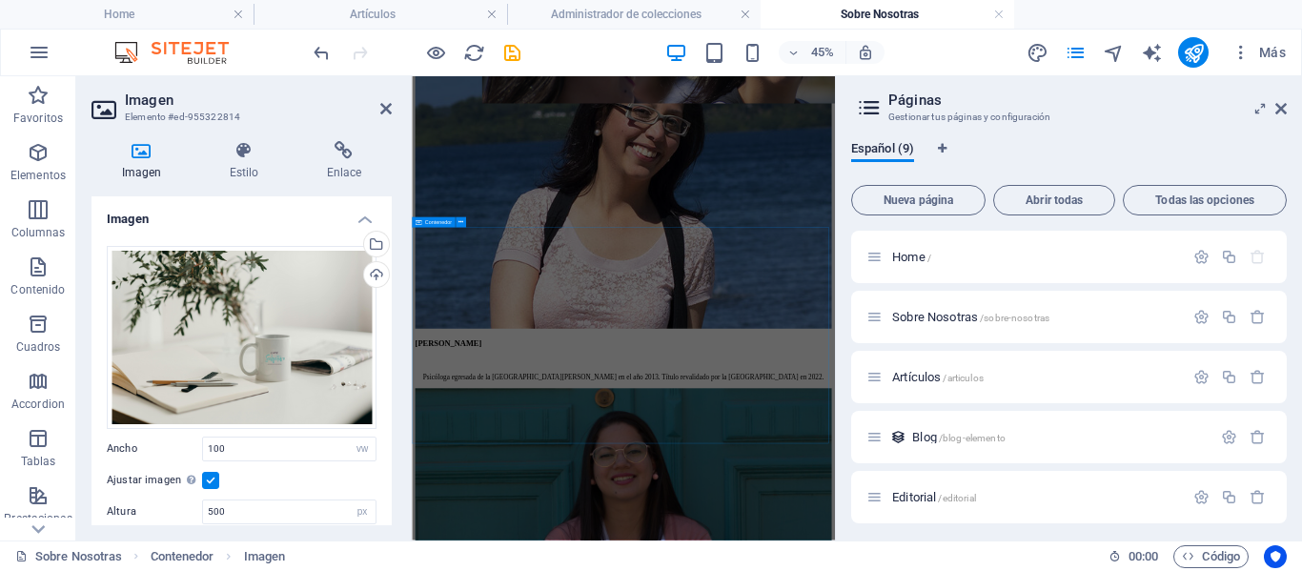
scroll to position [3432, 0]
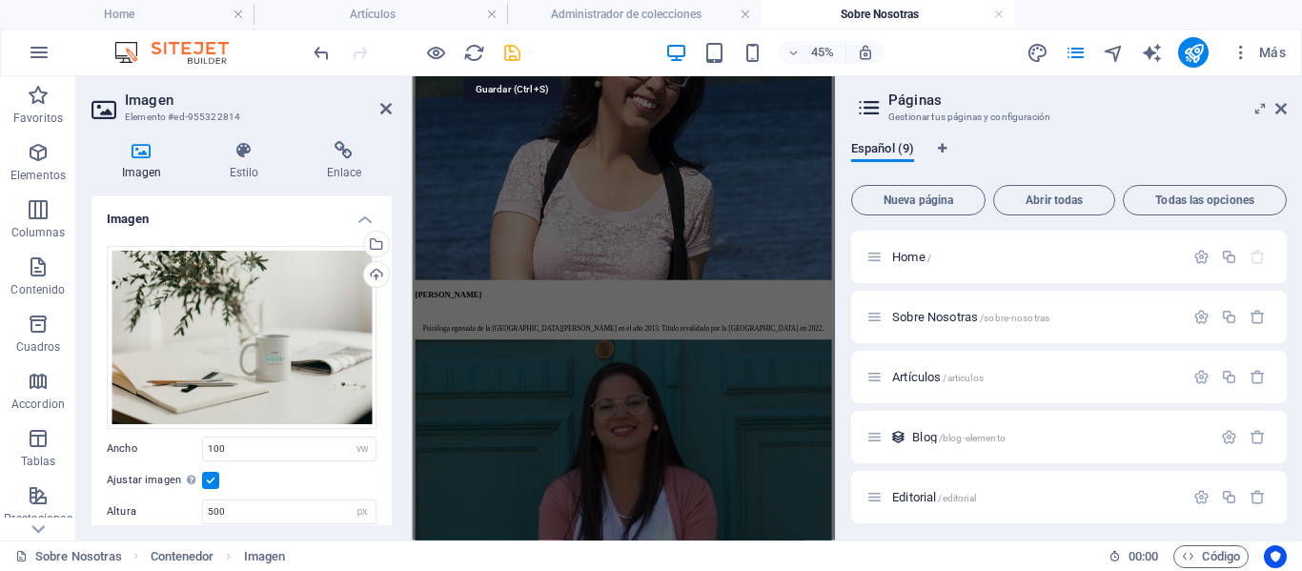
click at [504, 54] on icon "save" at bounding box center [512, 53] width 22 height 22
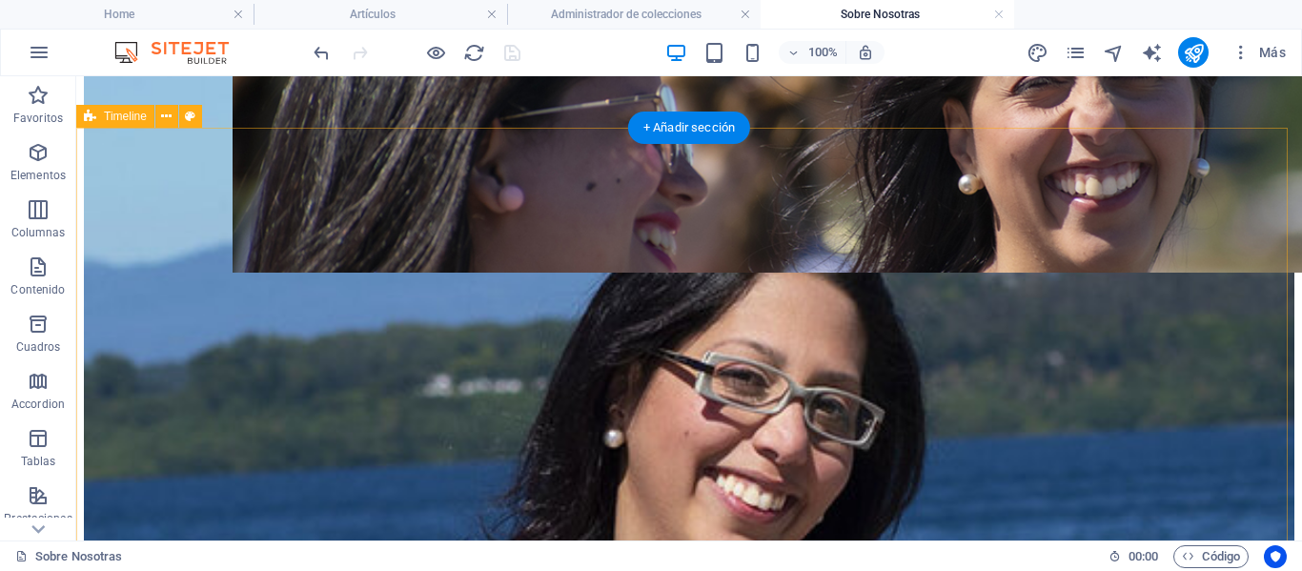
scroll to position [3319, 0]
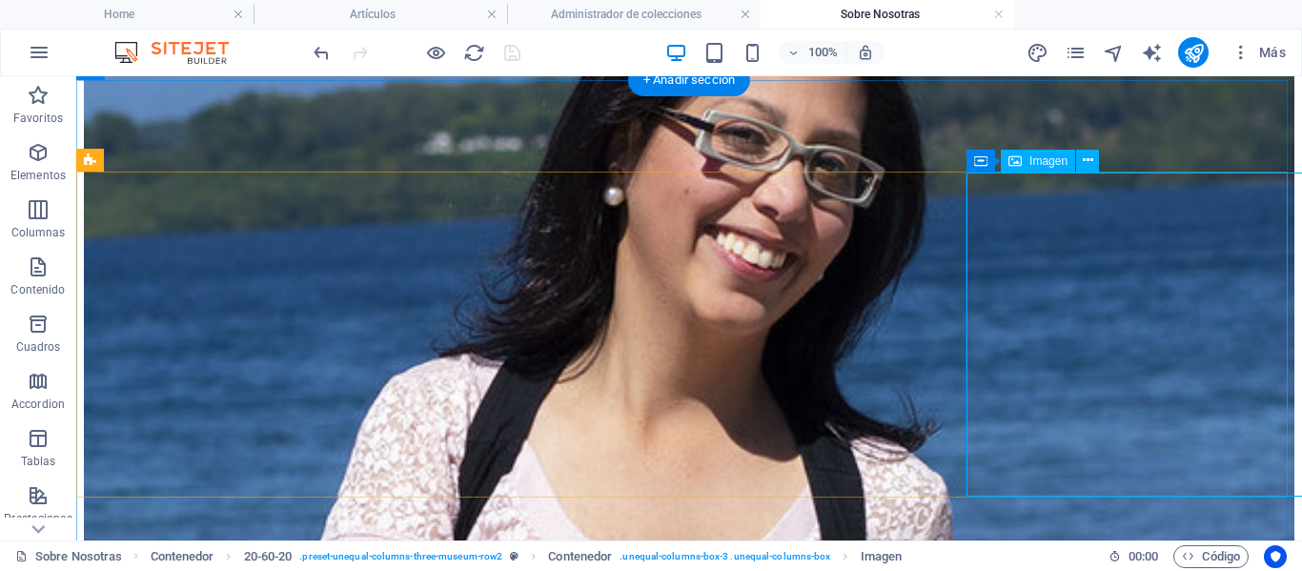
select select "vw"
select select "px"
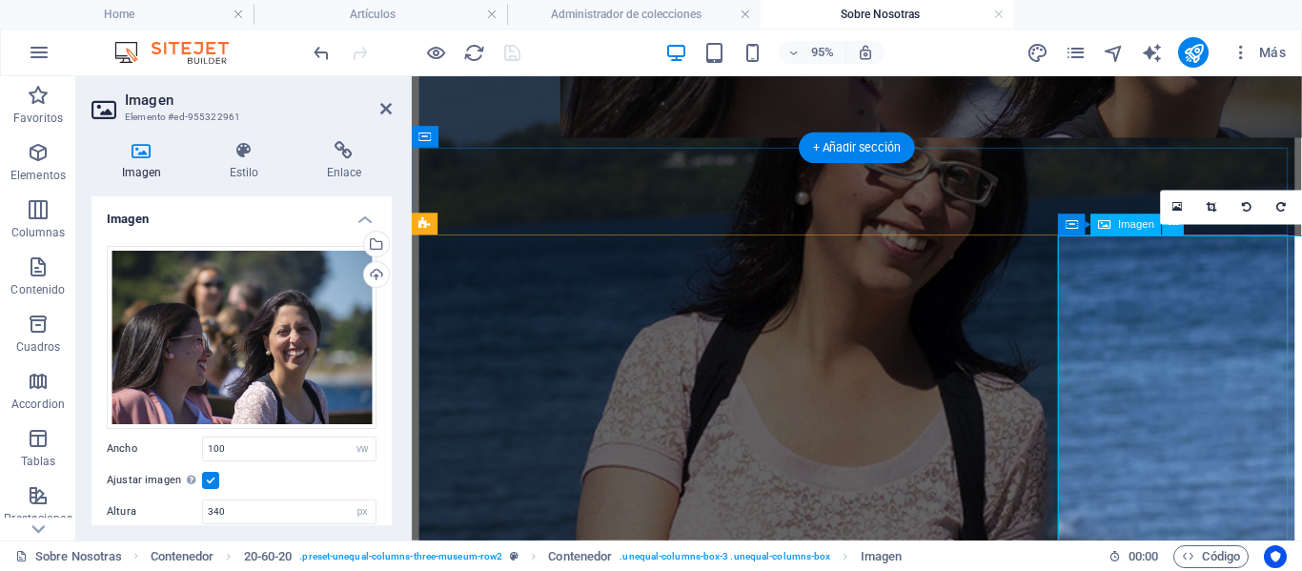
scroll to position [3656, 0]
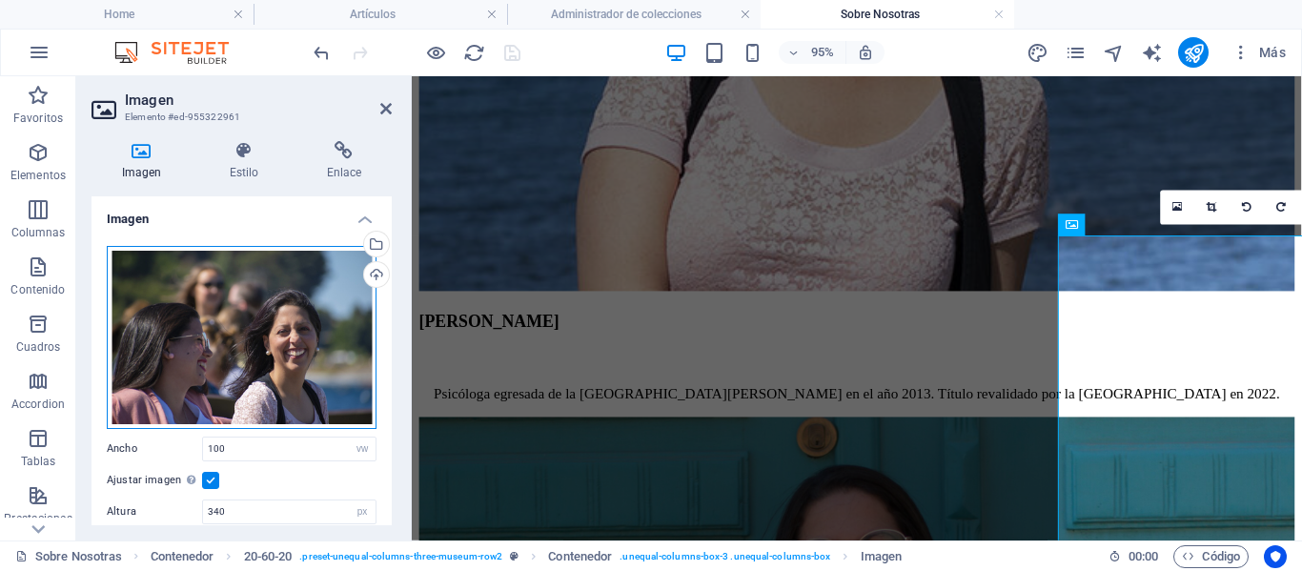
click at [294, 302] on div "Arrastra archivos aquí, haz clic para escoger archivos o selecciona archivos de…" at bounding box center [242, 337] width 270 height 183
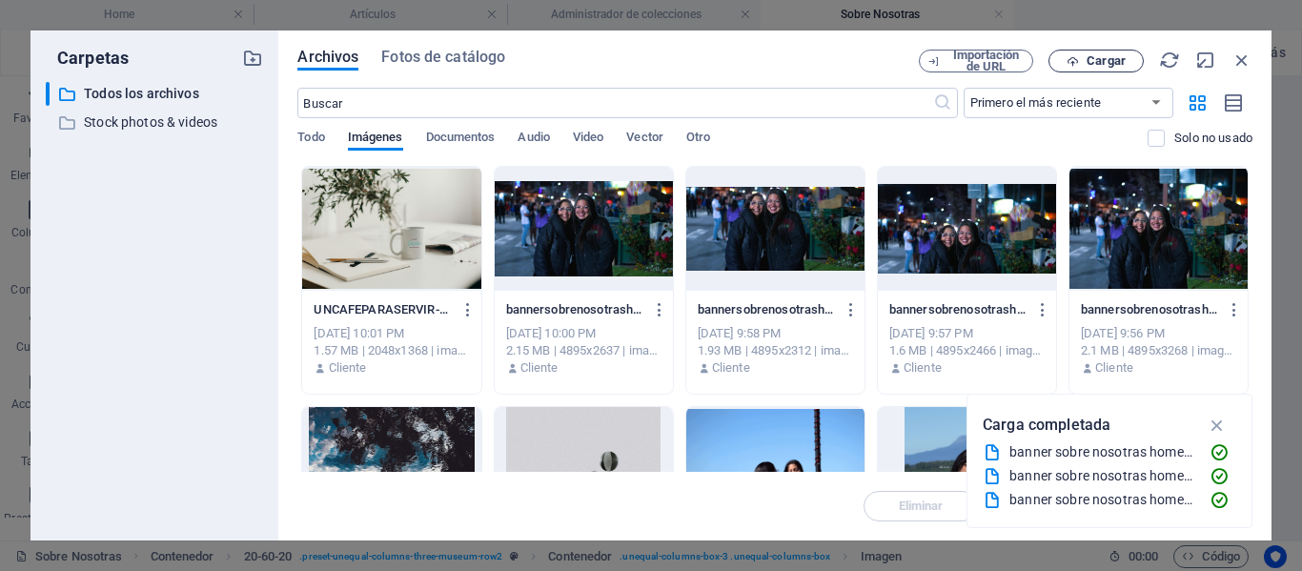
click at [1099, 63] on span "Cargar" at bounding box center [1106, 60] width 39 height 11
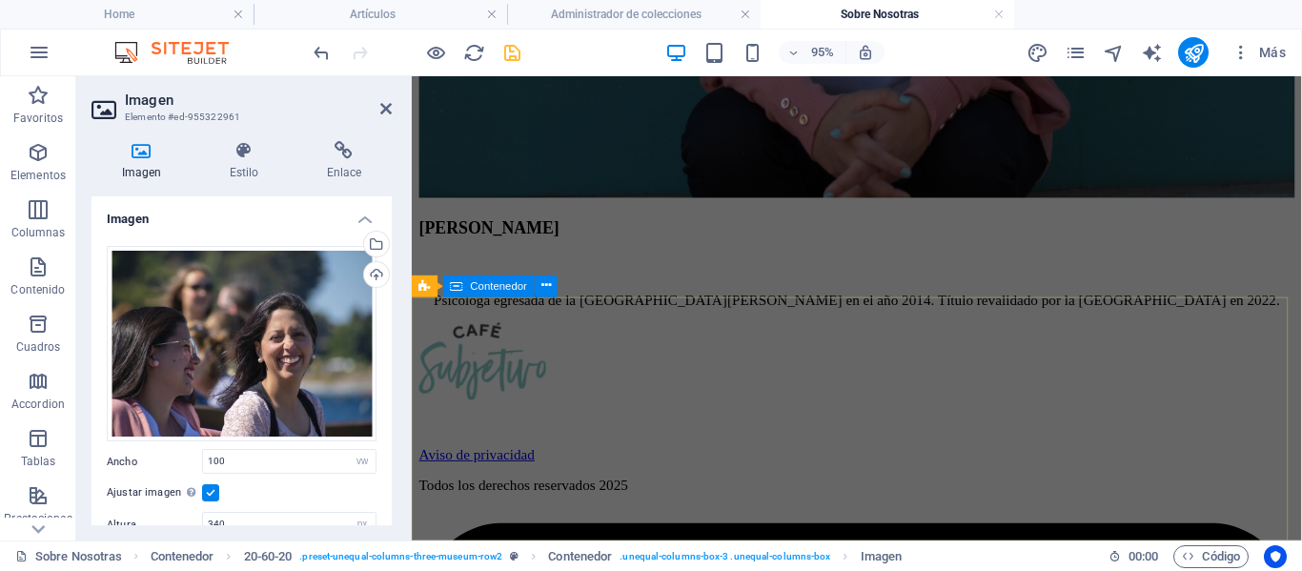
scroll to position [4656, 0]
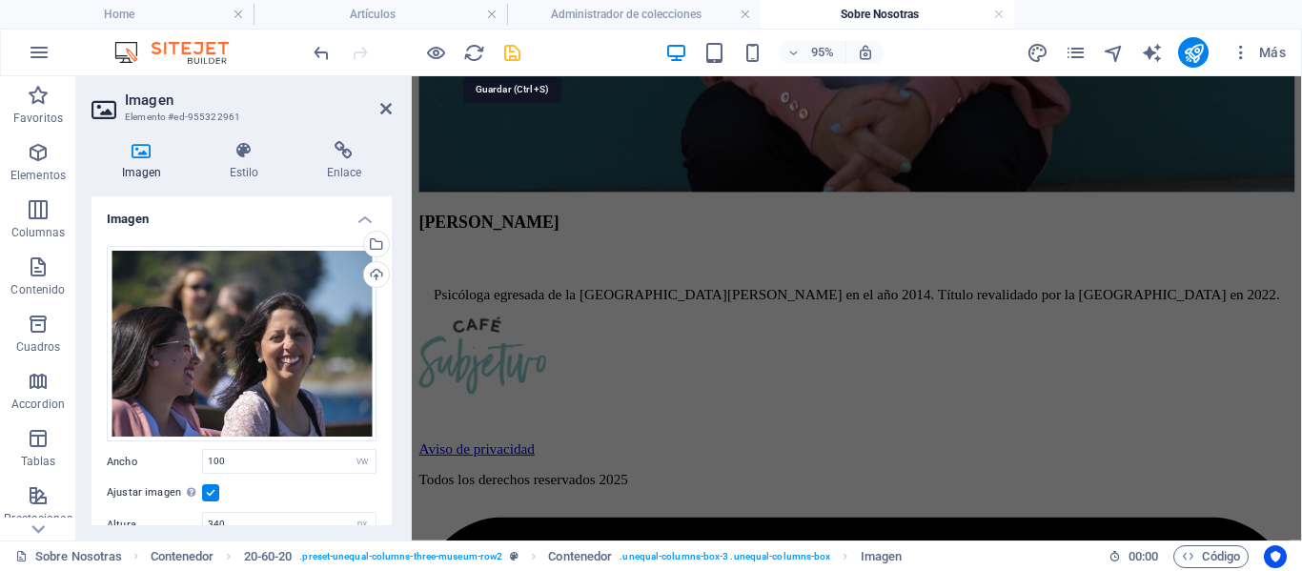
click at [515, 54] on icon "save" at bounding box center [512, 53] width 22 height 22
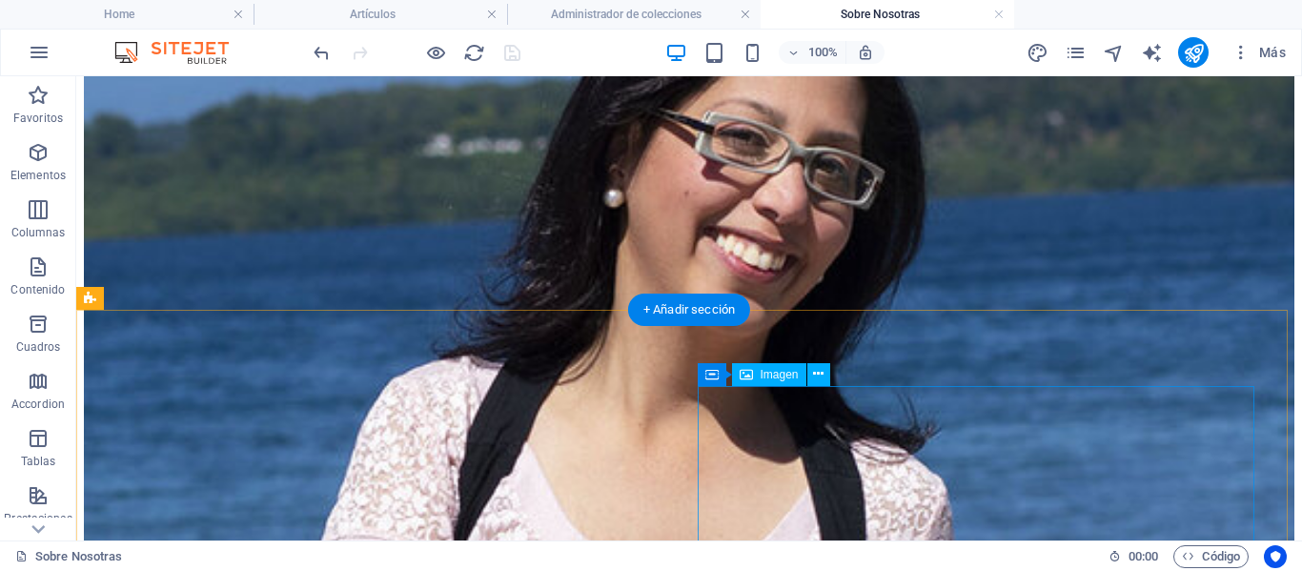
scroll to position [3250, 0]
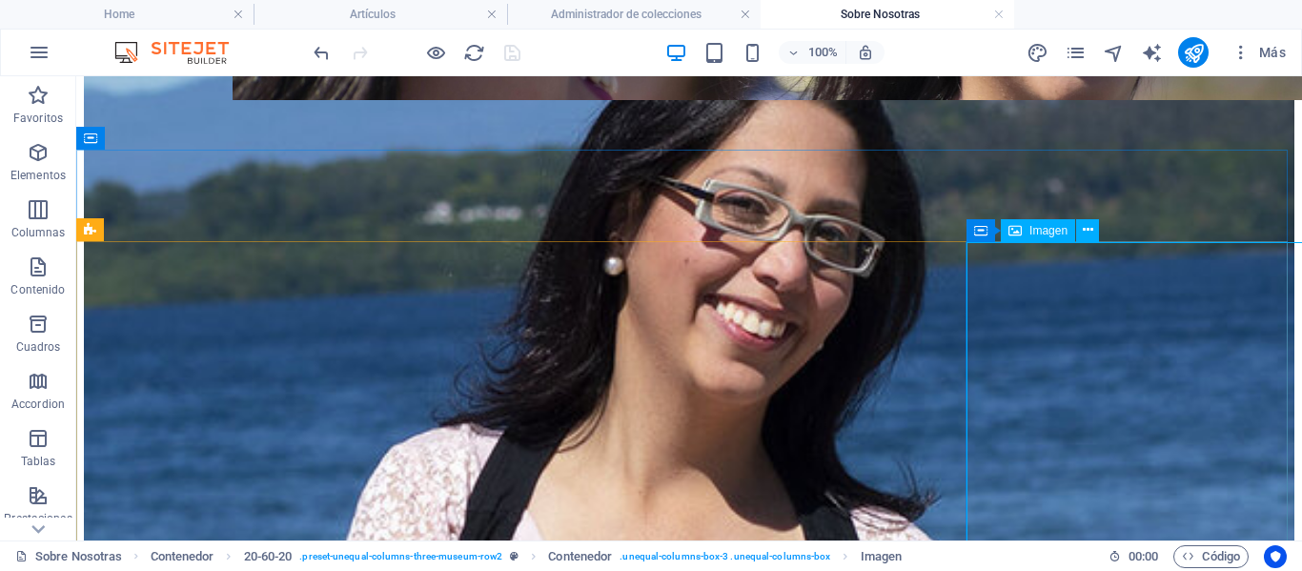
click at [1036, 230] on span "Imagen" at bounding box center [1049, 230] width 38 height 11
select select "vw"
select select "px"
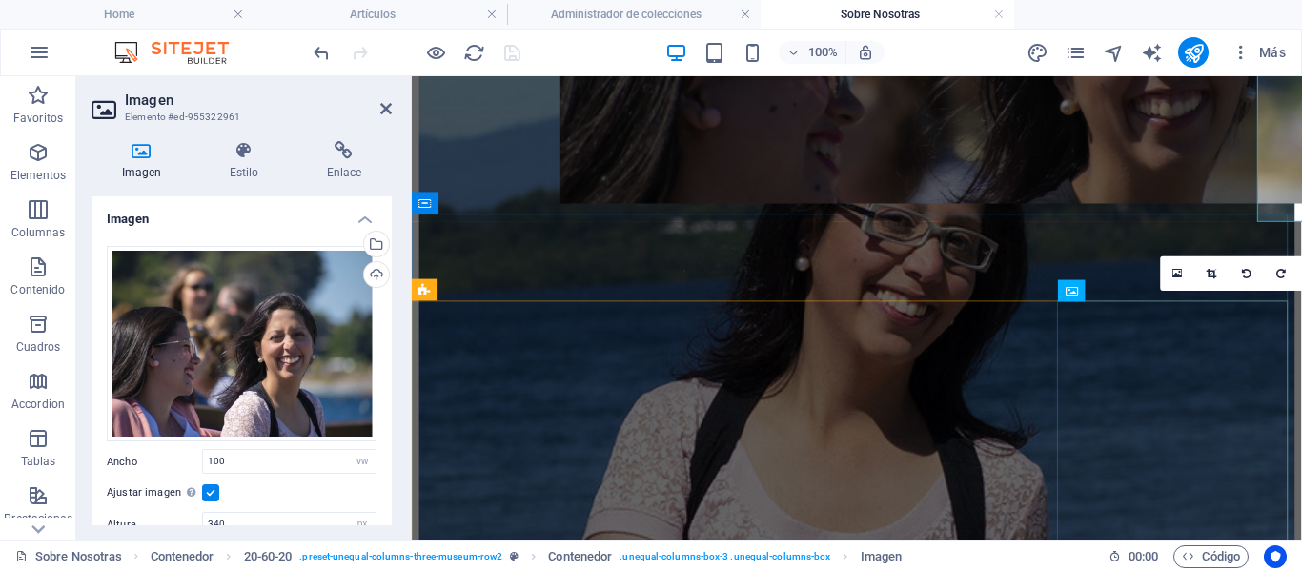
scroll to position [3586, 0]
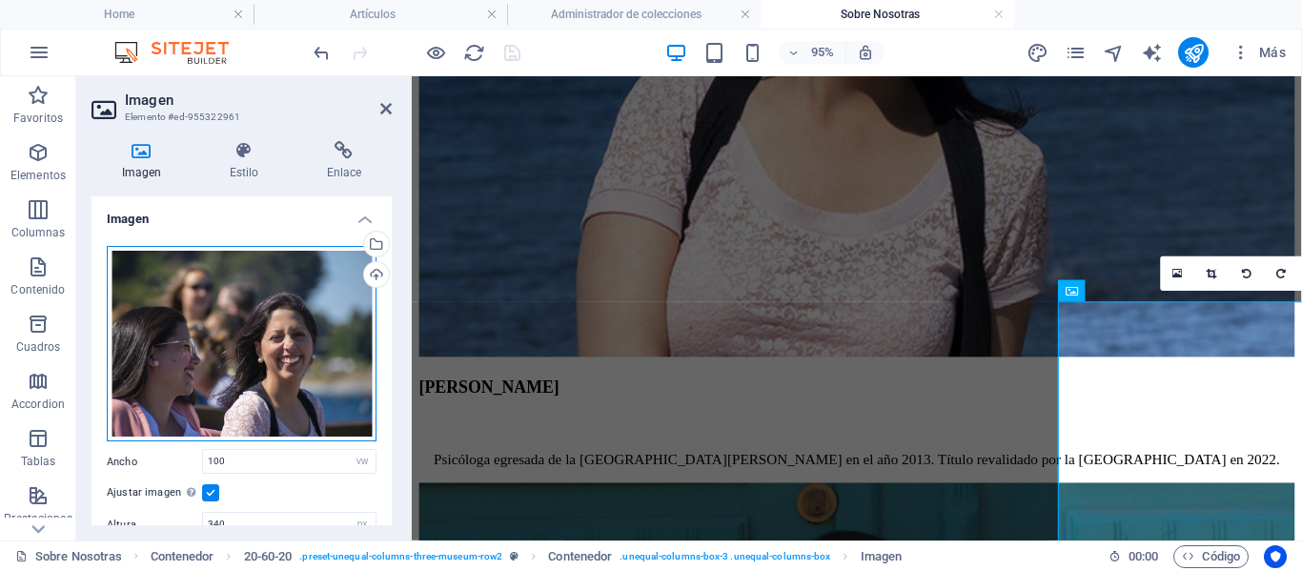
click at [283, 350] on div "Arrastra archivos aquí, haz clic para escoger archivos o selecciona archivos de…" at bounding box center [242, 344] width 270 height 196
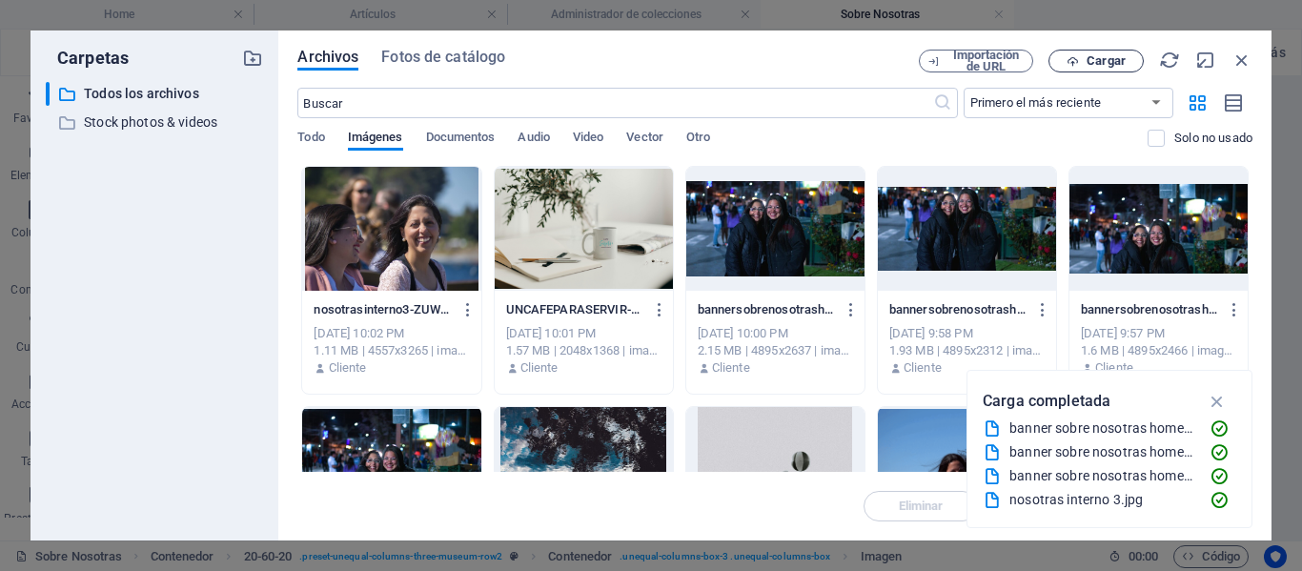
click at [1124, 62] on span "Cargar" at bounding box center [1106, 60] width 39 height 11
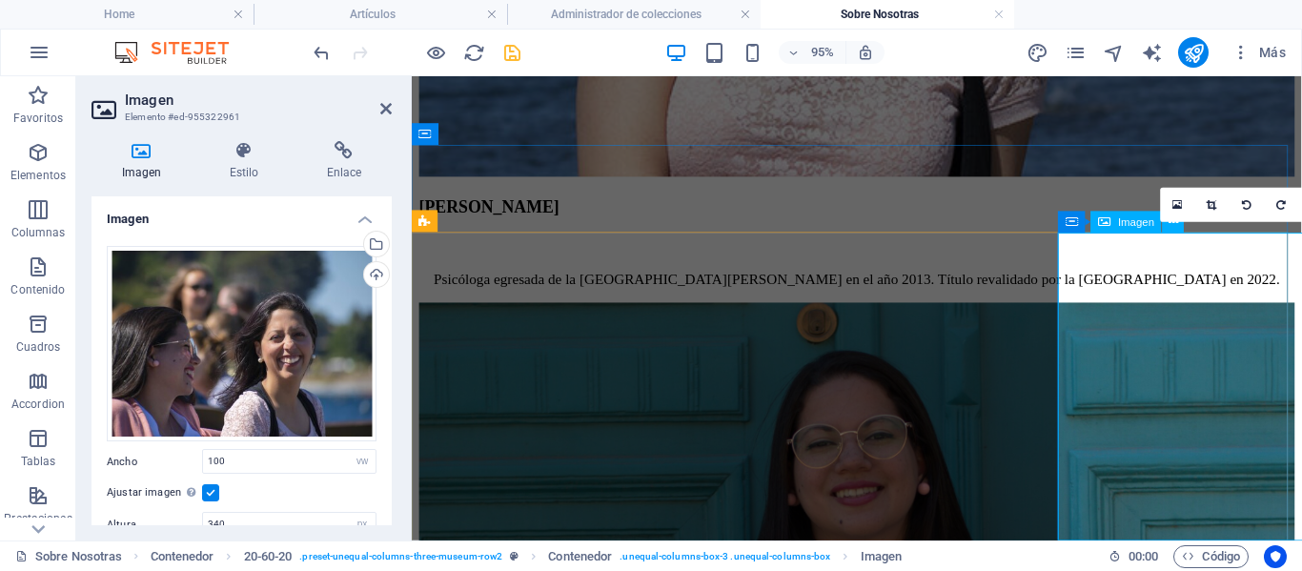
scroll to position [3777, 0]
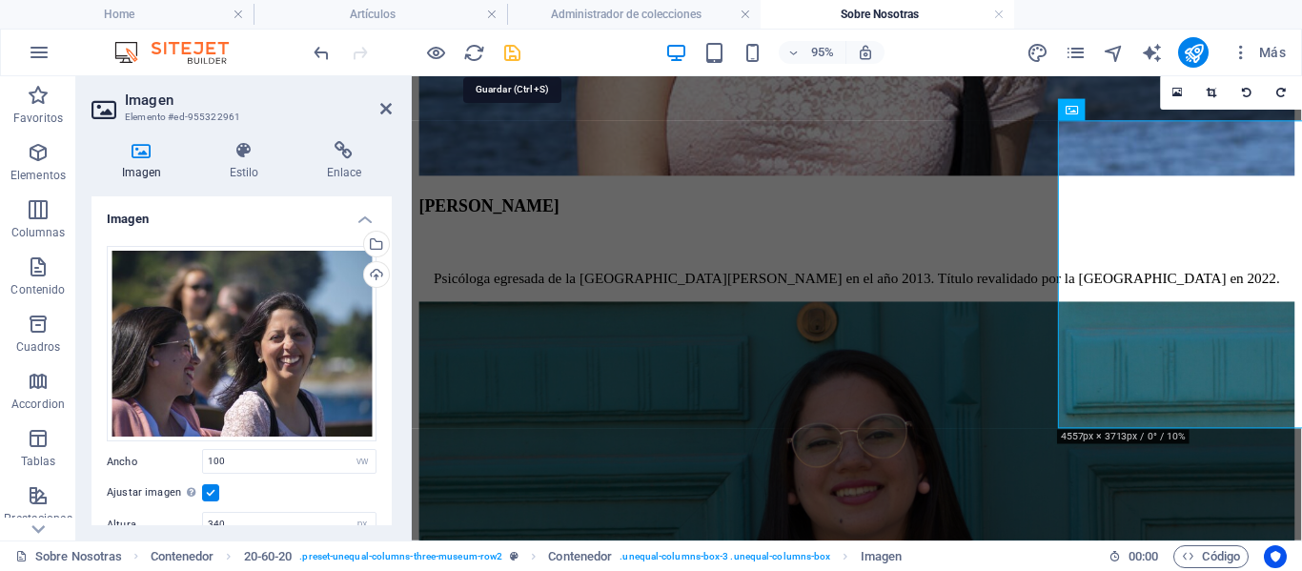
click at [515, 57] on icon "save" at bounding box center [512, 53] width 22 height 22
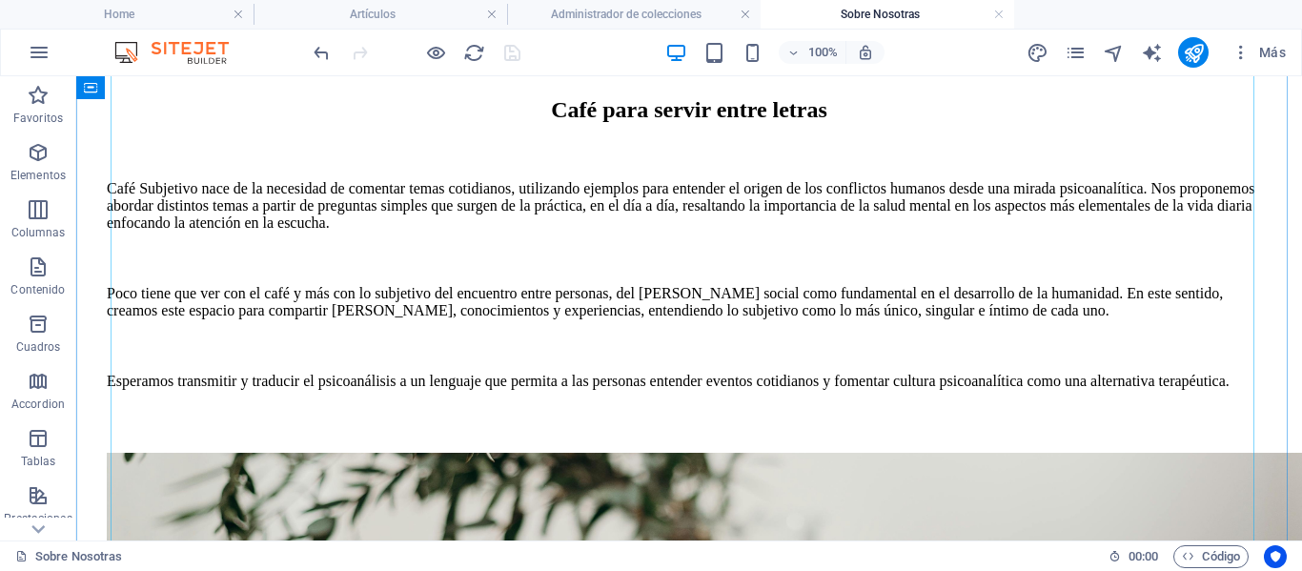
scroll to position [1081, 0]
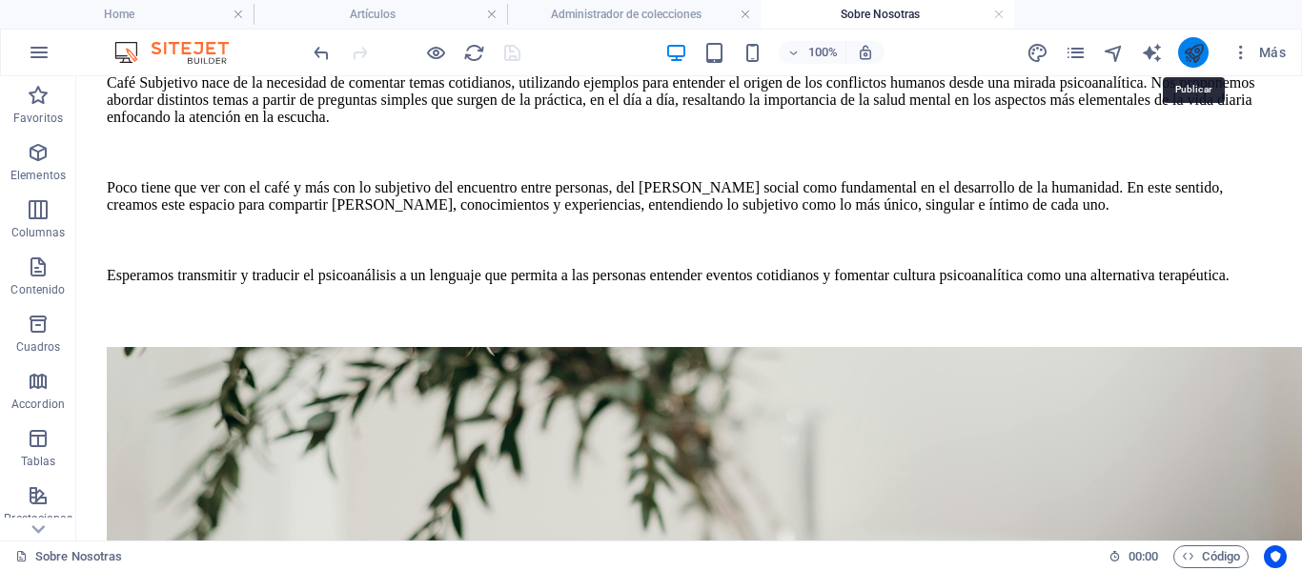
click at [1197, 53] on icon "publish" at bounding box center [1194, 53] width 22 height 22
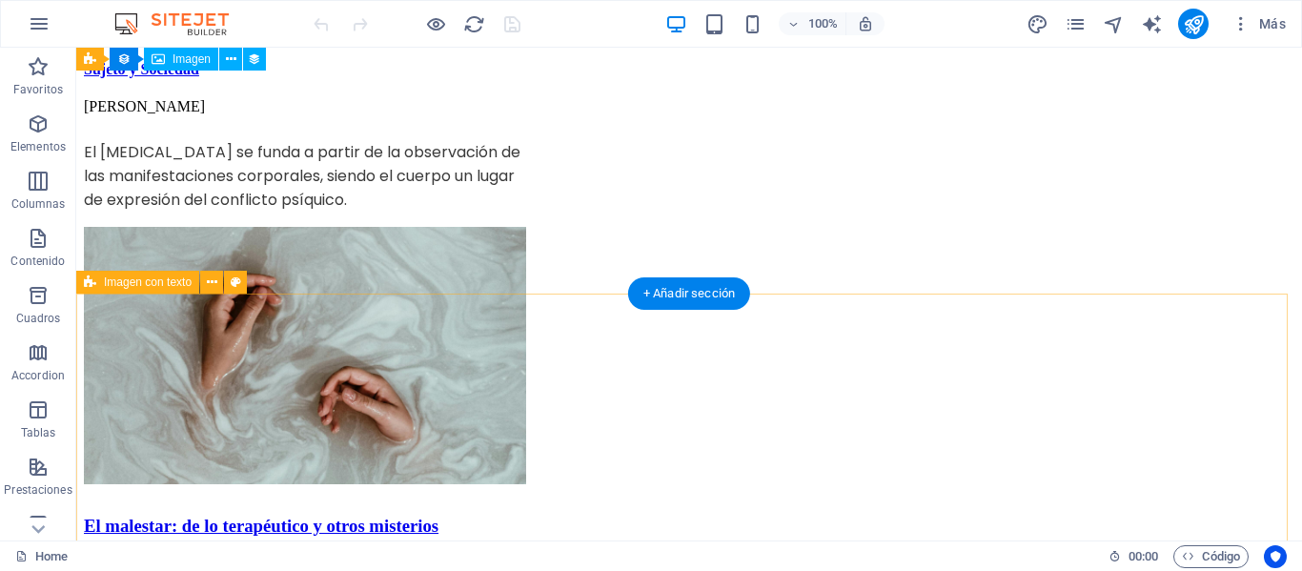
scroll to position [2669, 0]
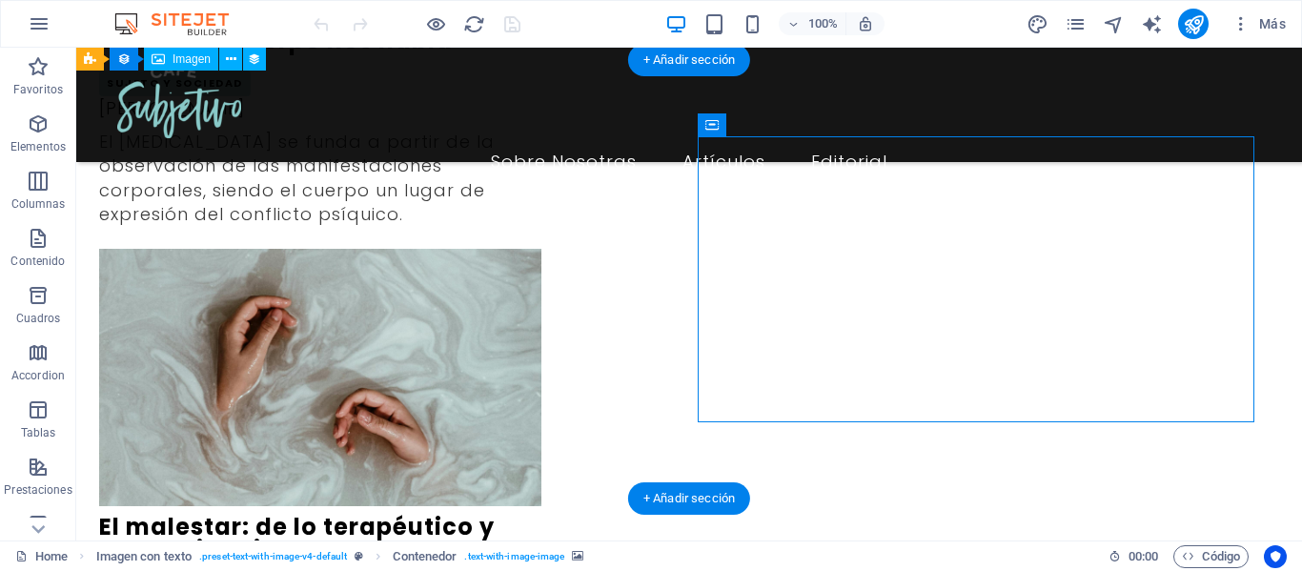
scroll to position [2574, 0]
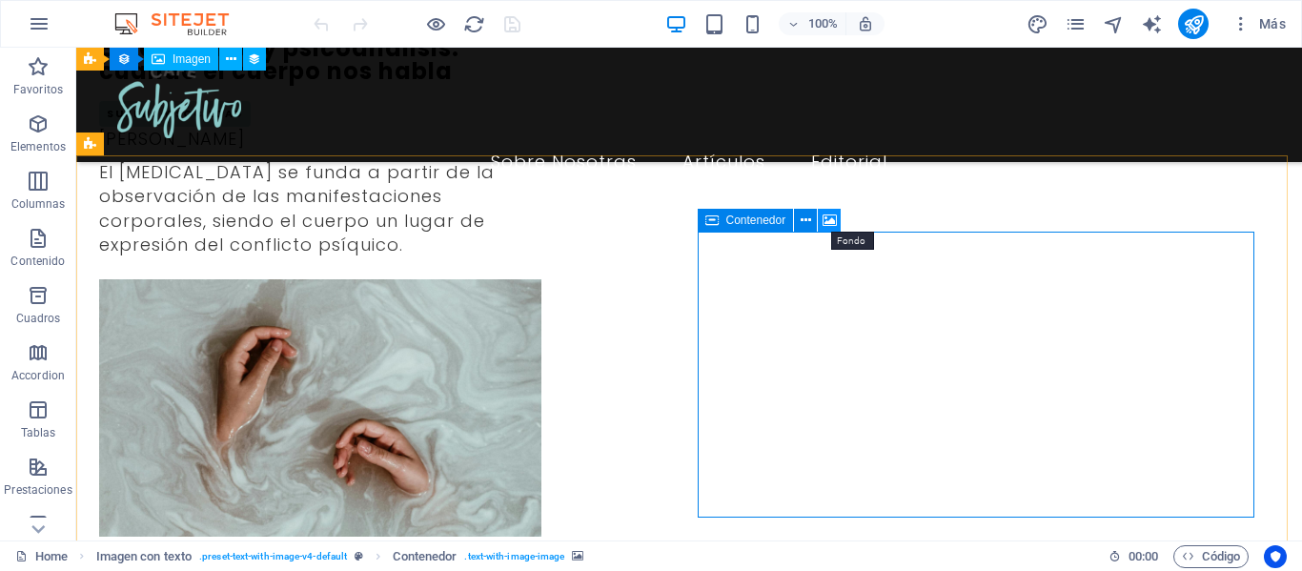
click at [825, 220] on icon at bounding box center [830, 221] width 14 height 20
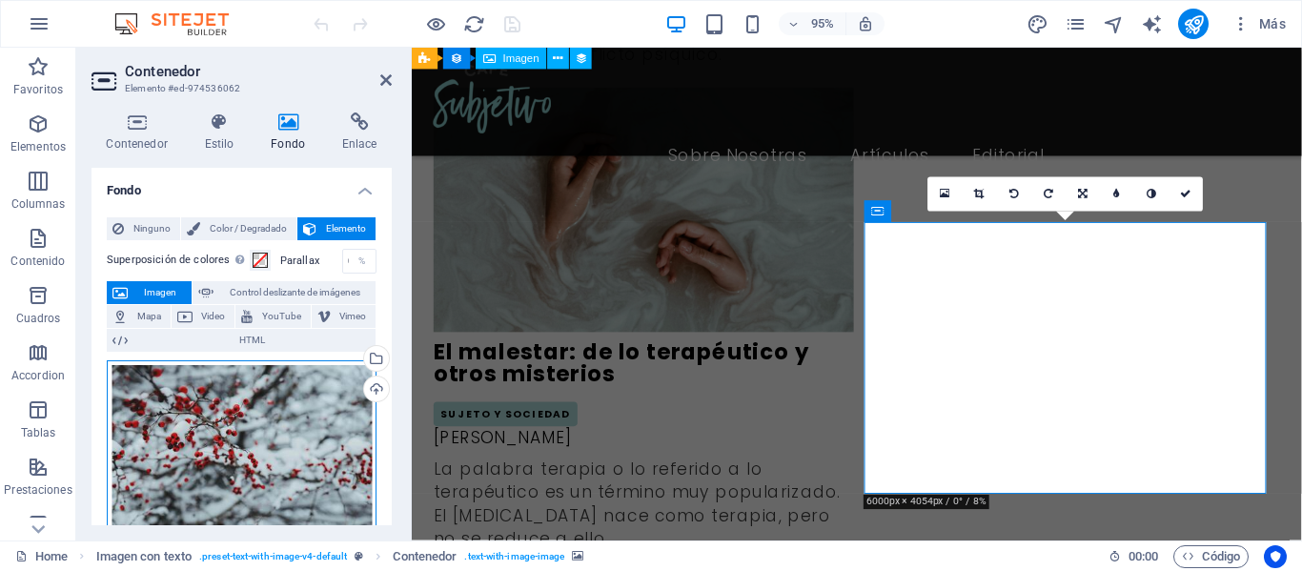
click at [198, 432] on div "Arrastra archivos aquí, haz clic para escoger archivos o selecciona archivos de…" at bounding box center [242, 451] width 270 height 183
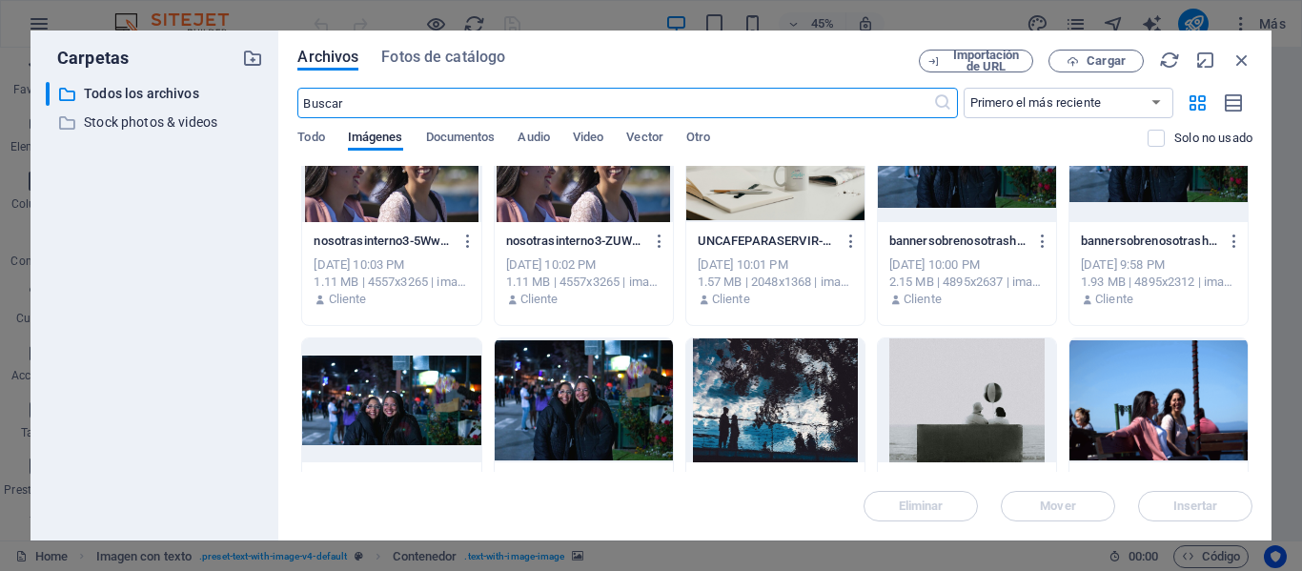
scroll to position [95, 0]
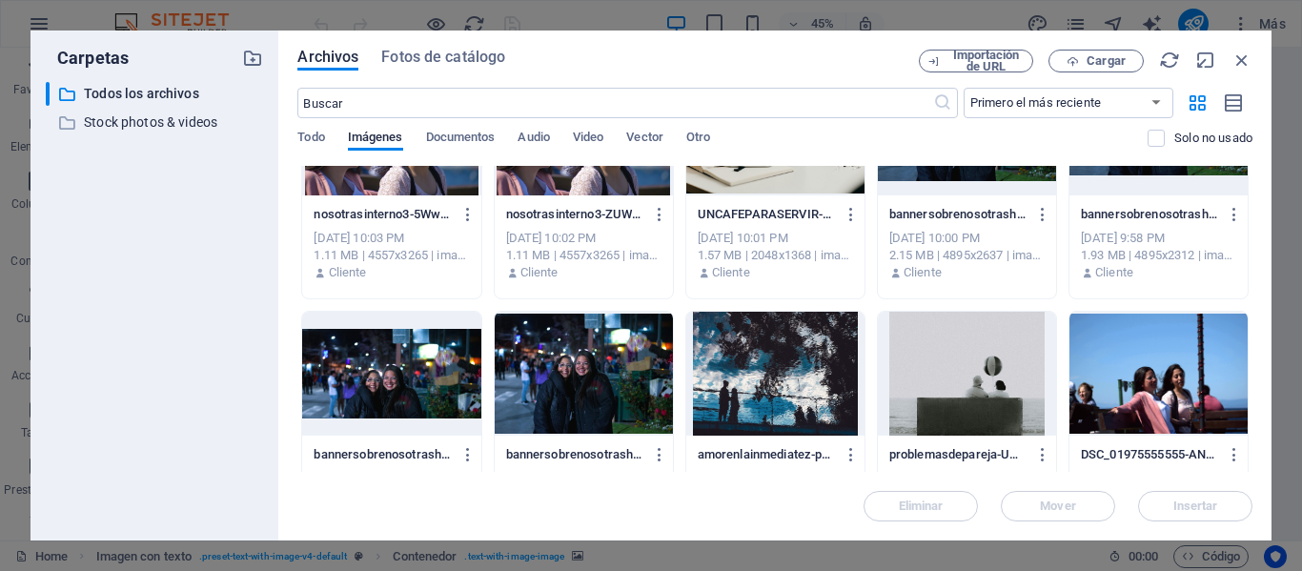
click at [764, 359] on div at bounding box center [775, 374] width 178 height 124
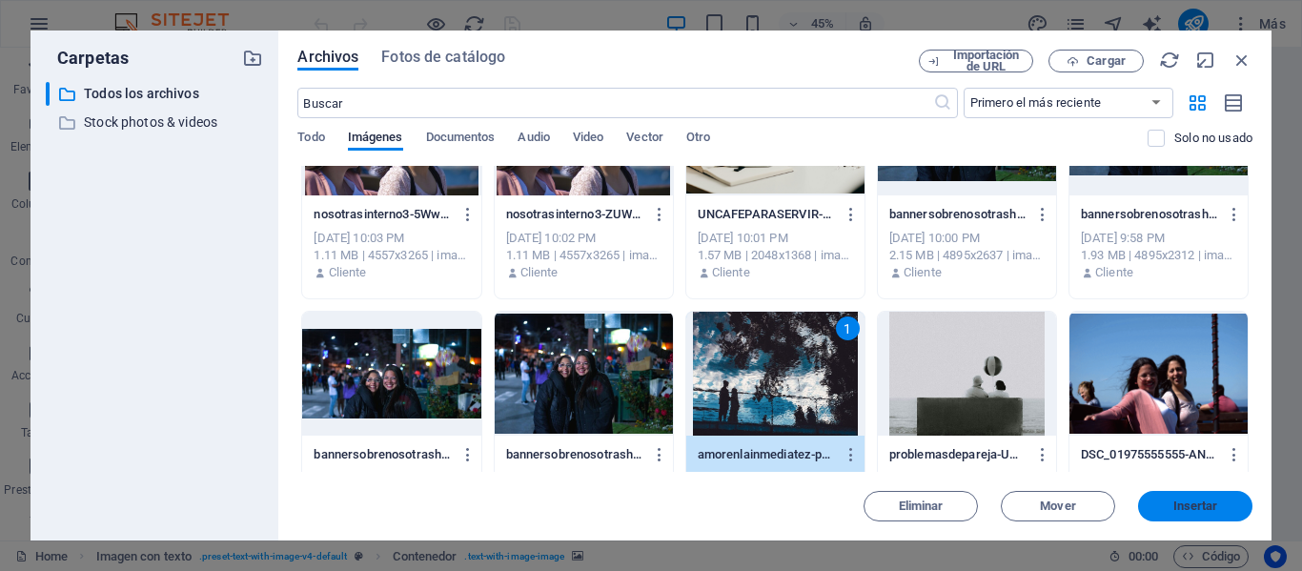
click at [1199, 505] on span "Insertar" at bounding box center [1195, 505] width 45 height 11
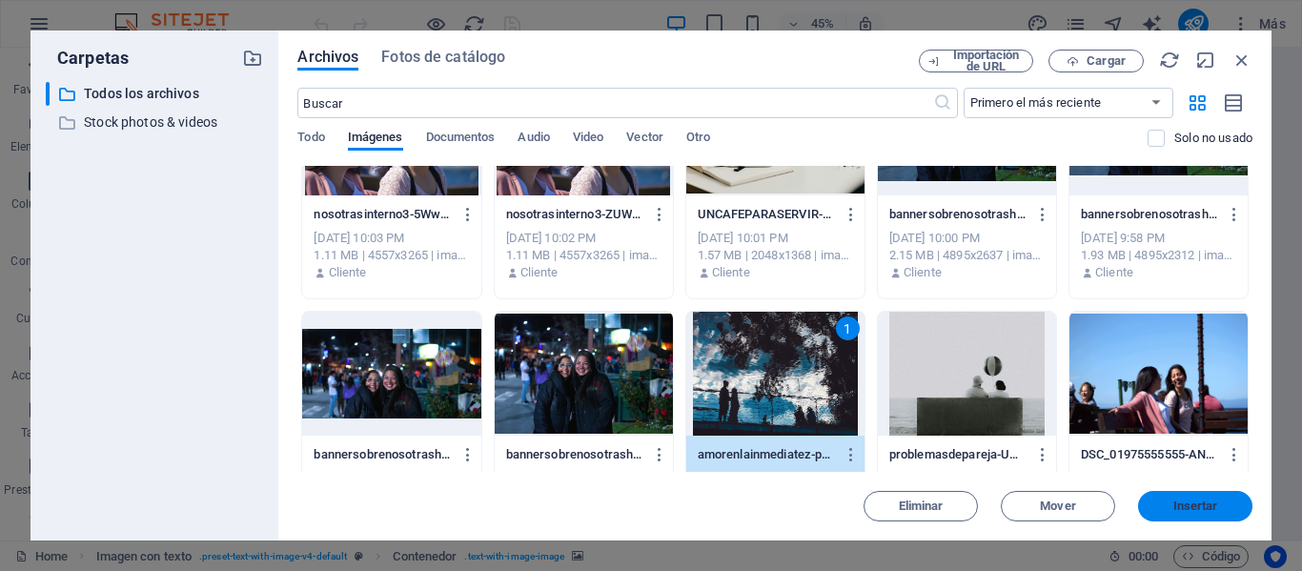
scroll to position [2764, 0]
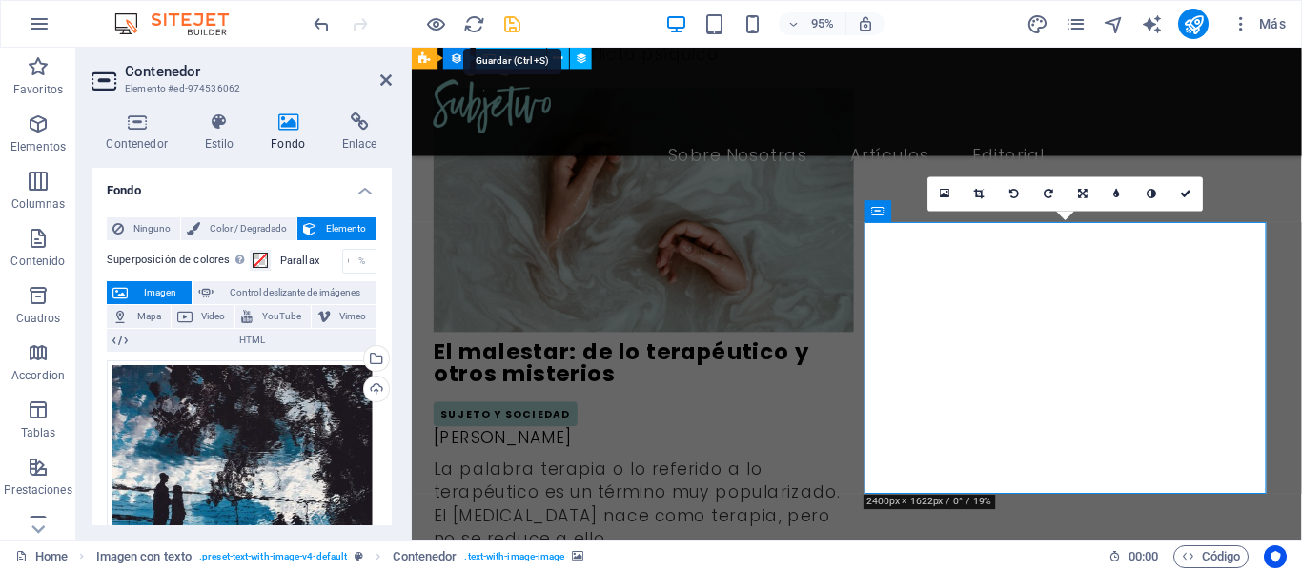
click at [510, 21] on icon "save" at bounding box center [512, 24] width 22 height 22
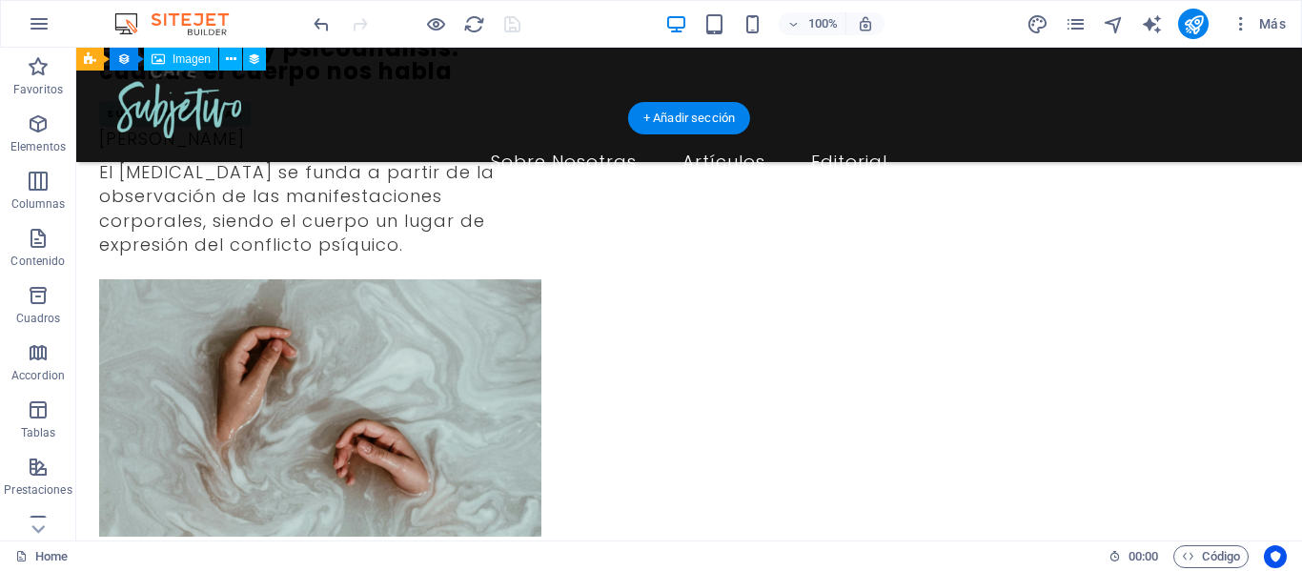
scroll to position [2669, 0]
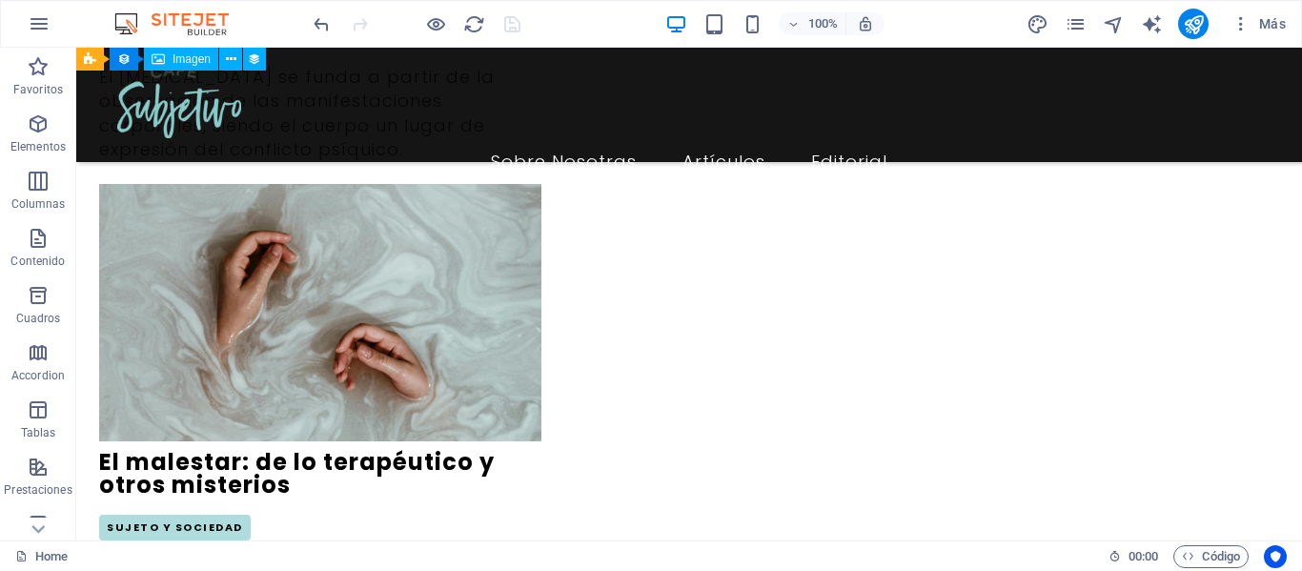
click at [513, 18] on div at bounding box center [417, 24] width 214 height 31
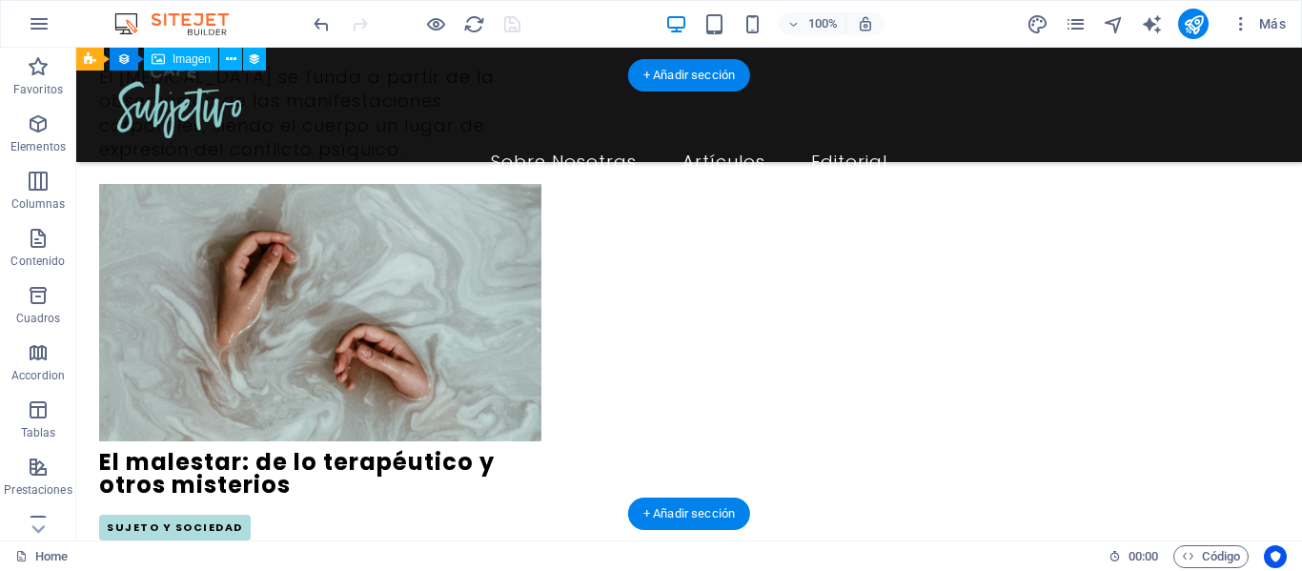
scroll to position [2574, 0]
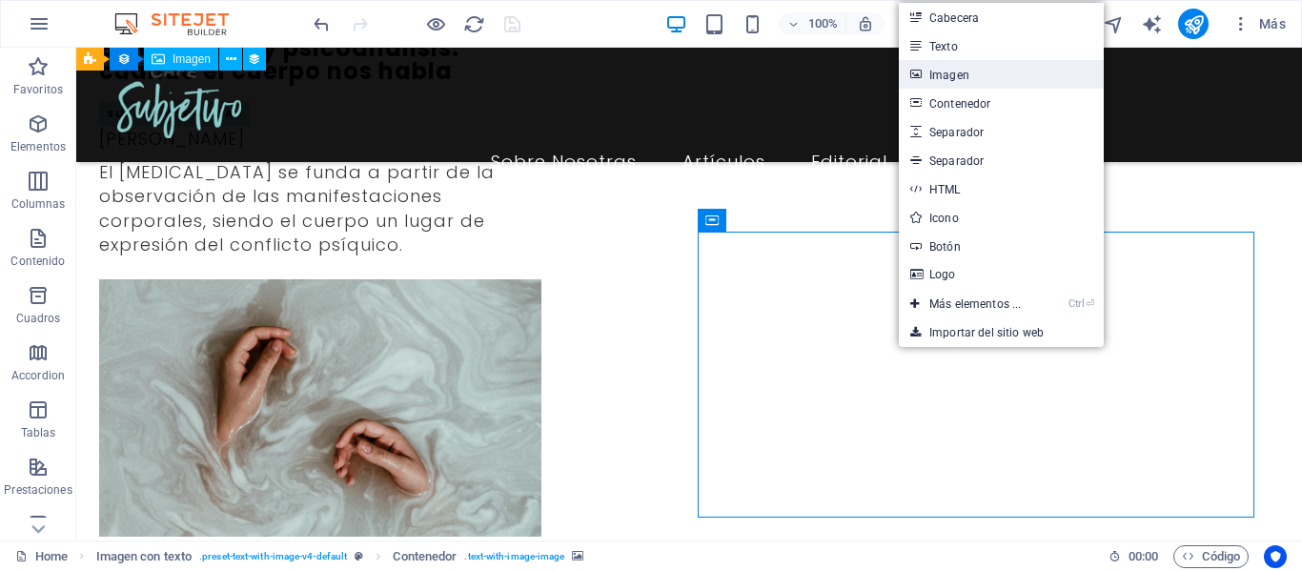
click at [986, 83] on link "Imagen" at bounding box center [1001, 74] width 205 height 29
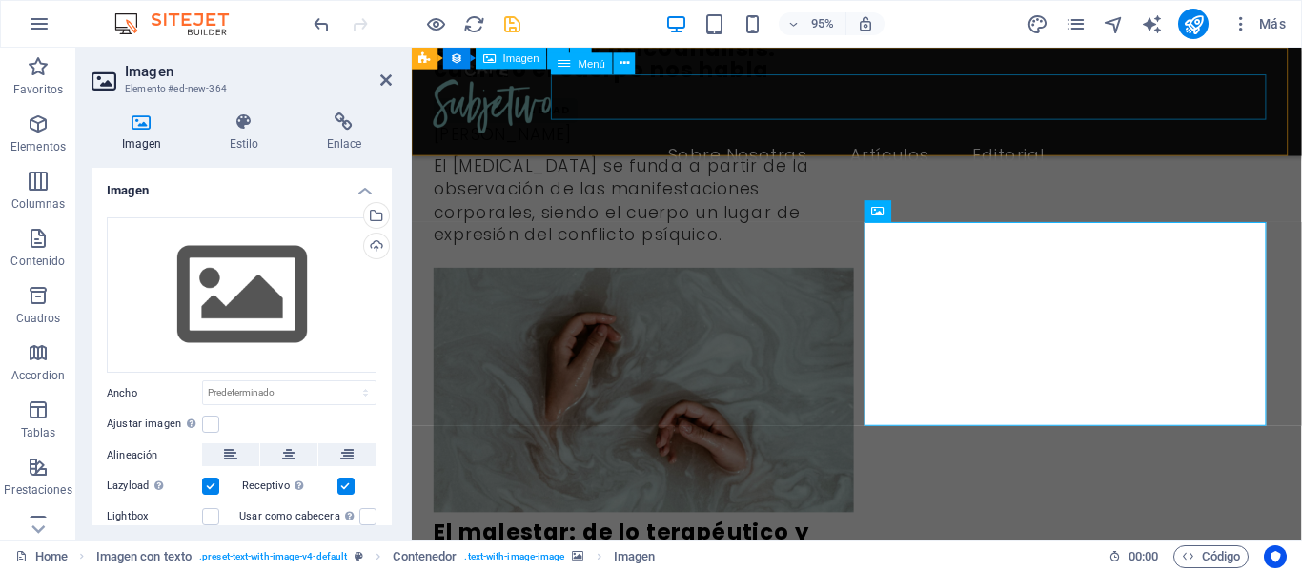
scroll to position [2764, 0]
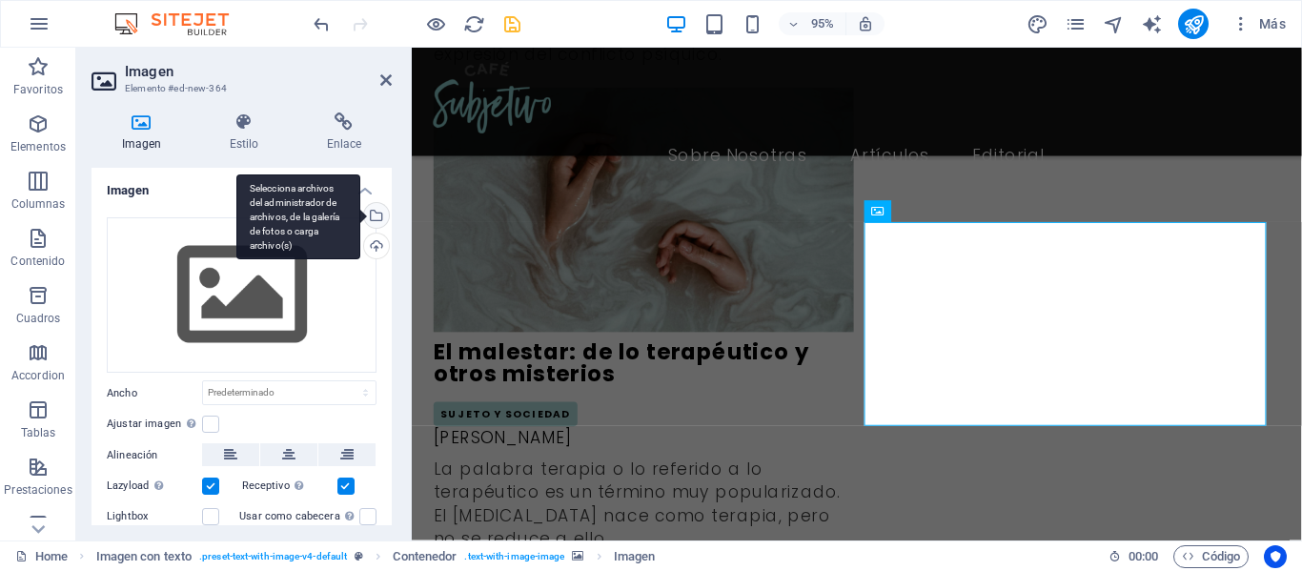
click at [360, 212] on div "Selecciona archivos del administrador de archivos, de la galería de fotos o car…" at bounding box center [298, 217] width 124 height 86
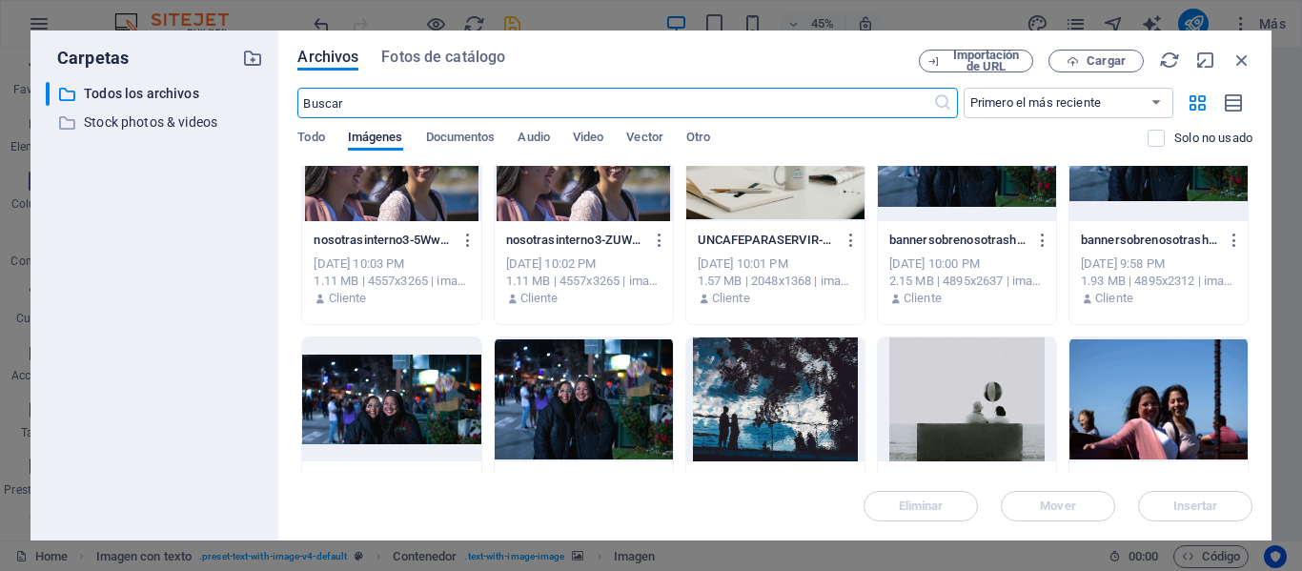
scroll to position [95, 0]
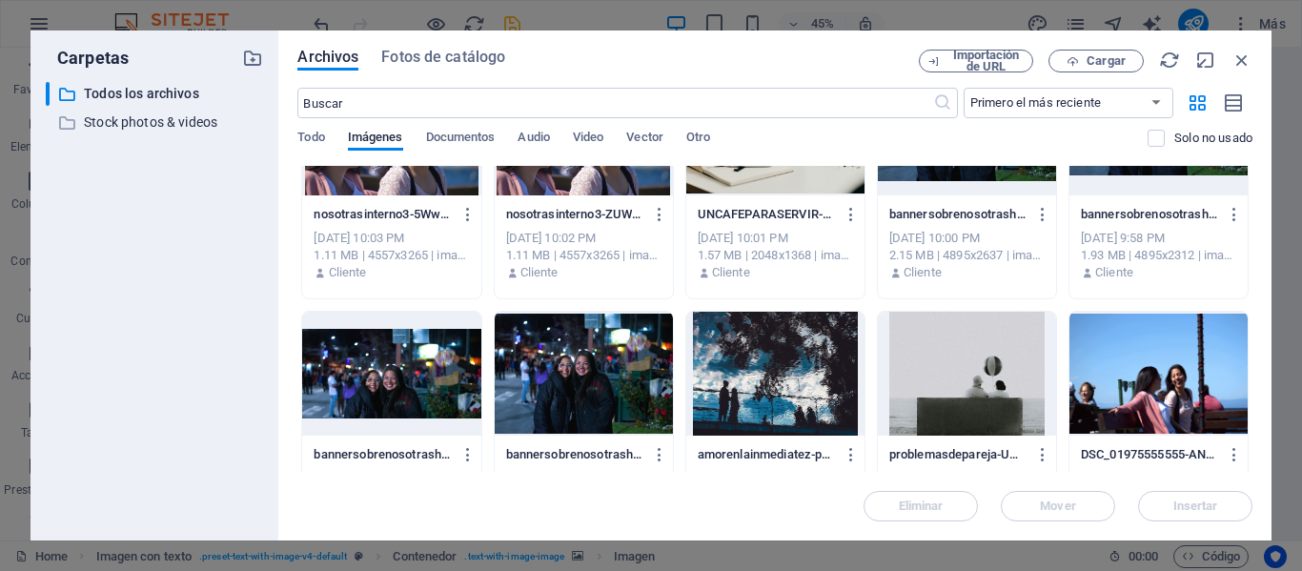
click at [776, 359] on div at bounding box center [775, 374] width 178 height 124
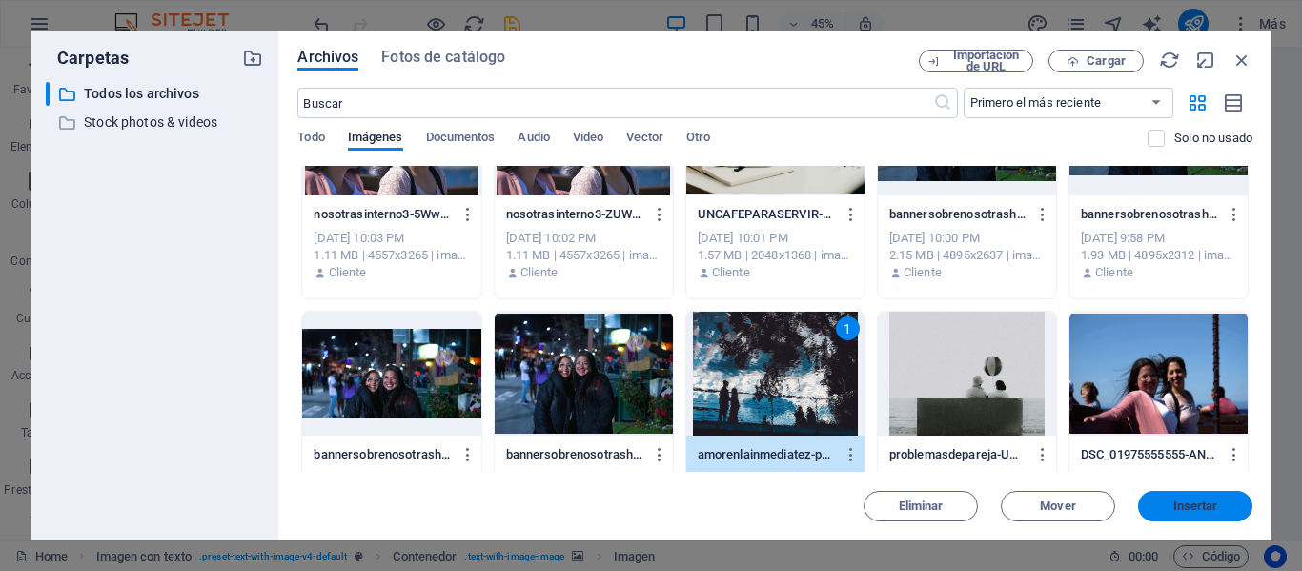
click at [1191, 514] on button "Insertar" at bounding box center [1195, 506] width 114 height 31
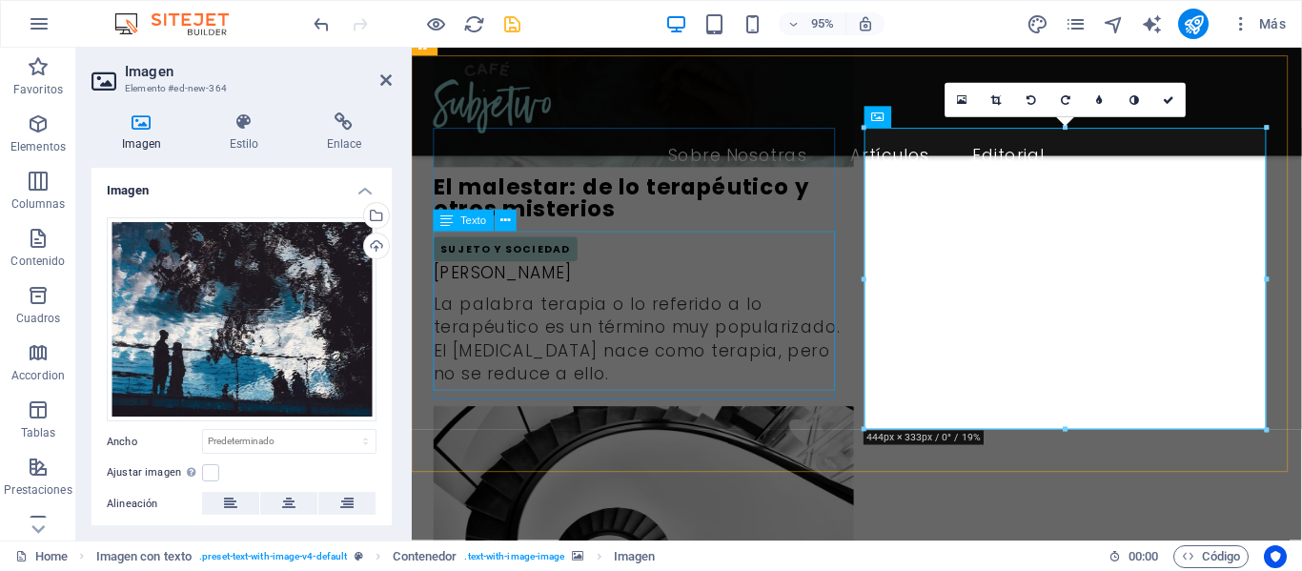
scroll to position [2954, 0]
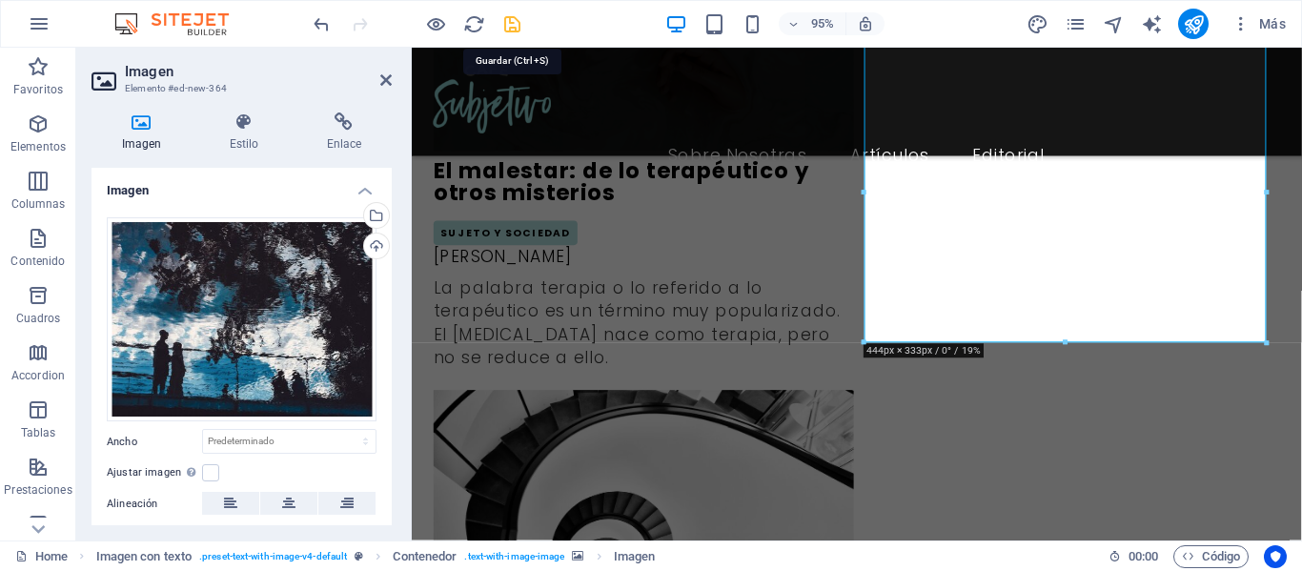
click at [522, 18] on icon "save" at bounding box center [512, 24] width 22 height 22
checkbox input "false"
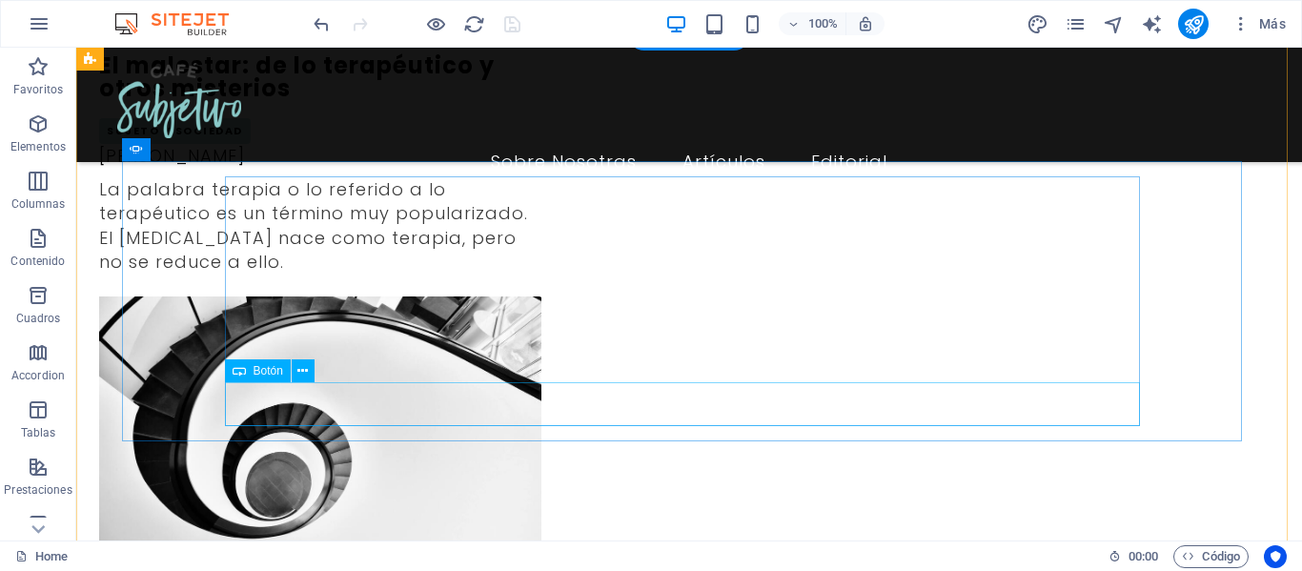
scroll to position [3146, 0]
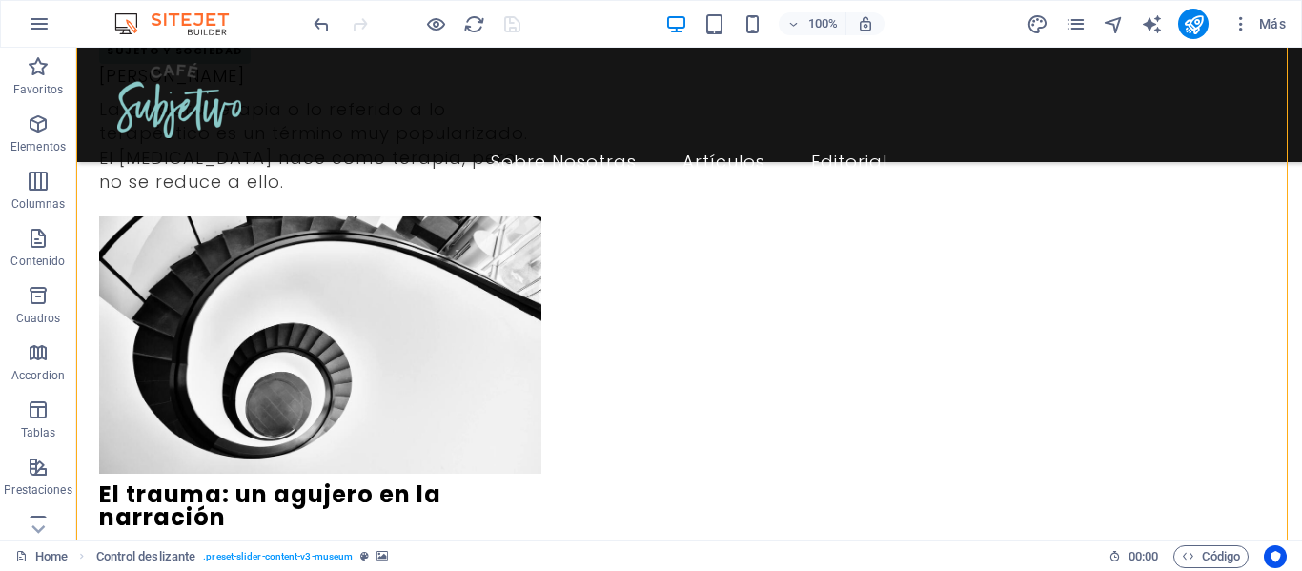
select select "px"
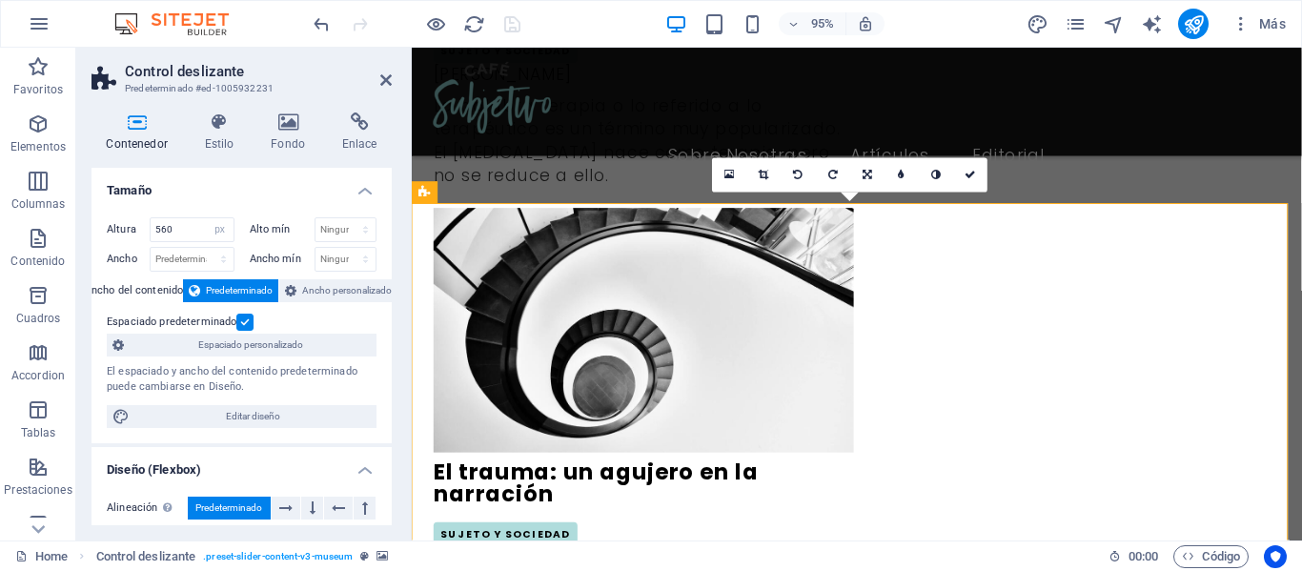
click at [735, 171] on link at bounding box center [729, 175] width 34 height 34
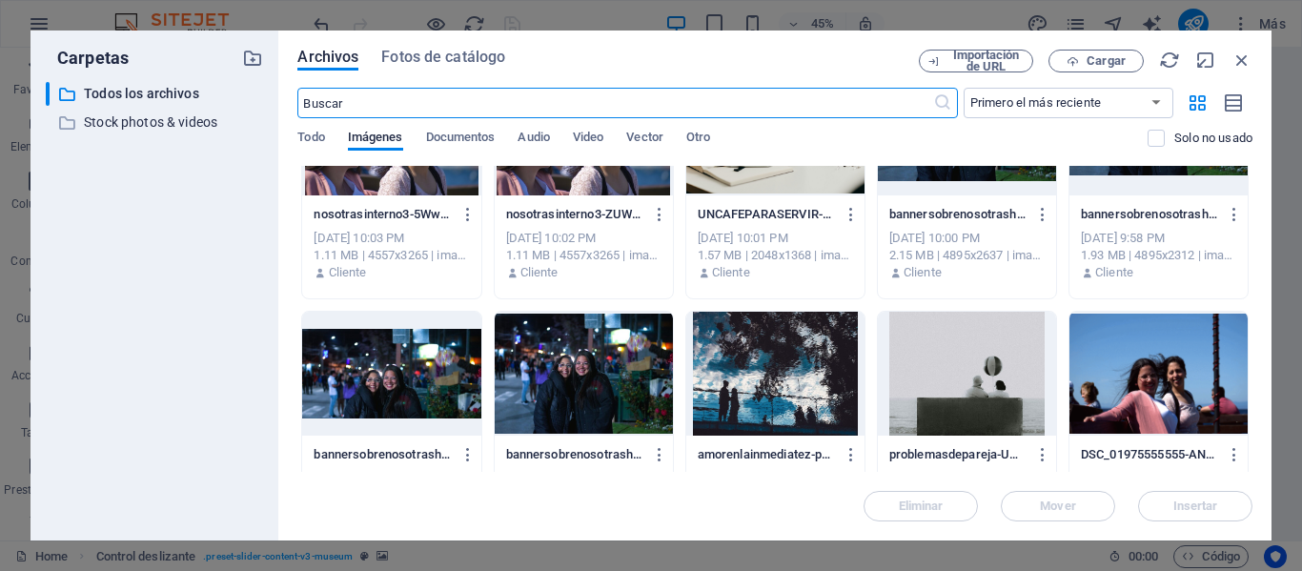
scroll to position [0, 0]
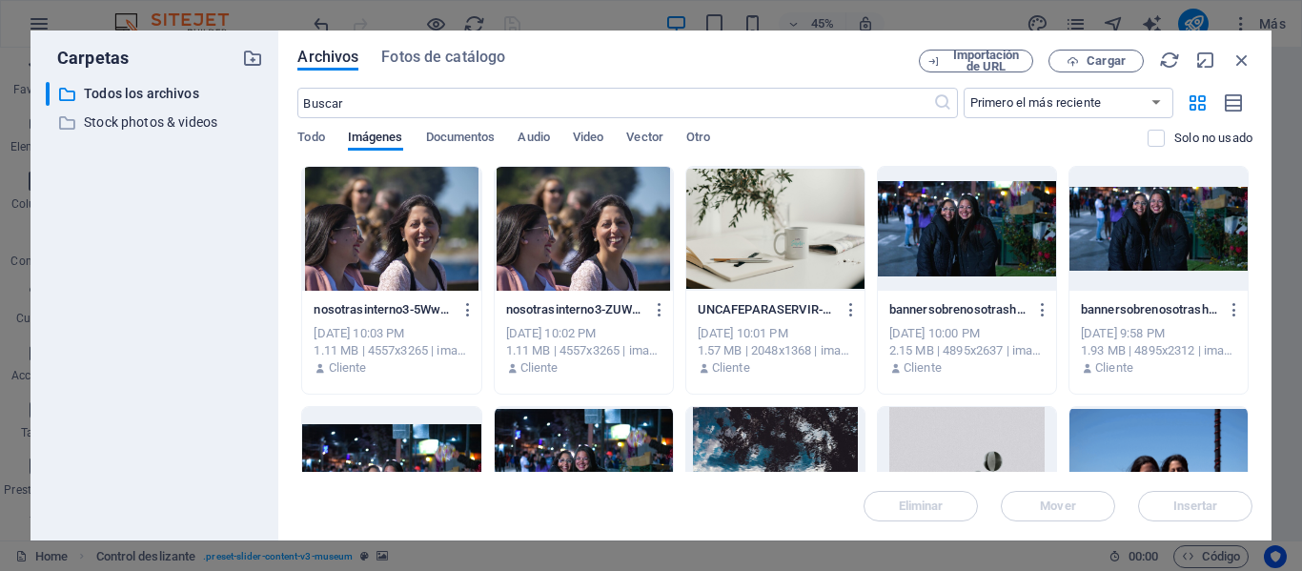
click at [948, 250] on div at bounding box center [967, 229] width 178 height 124
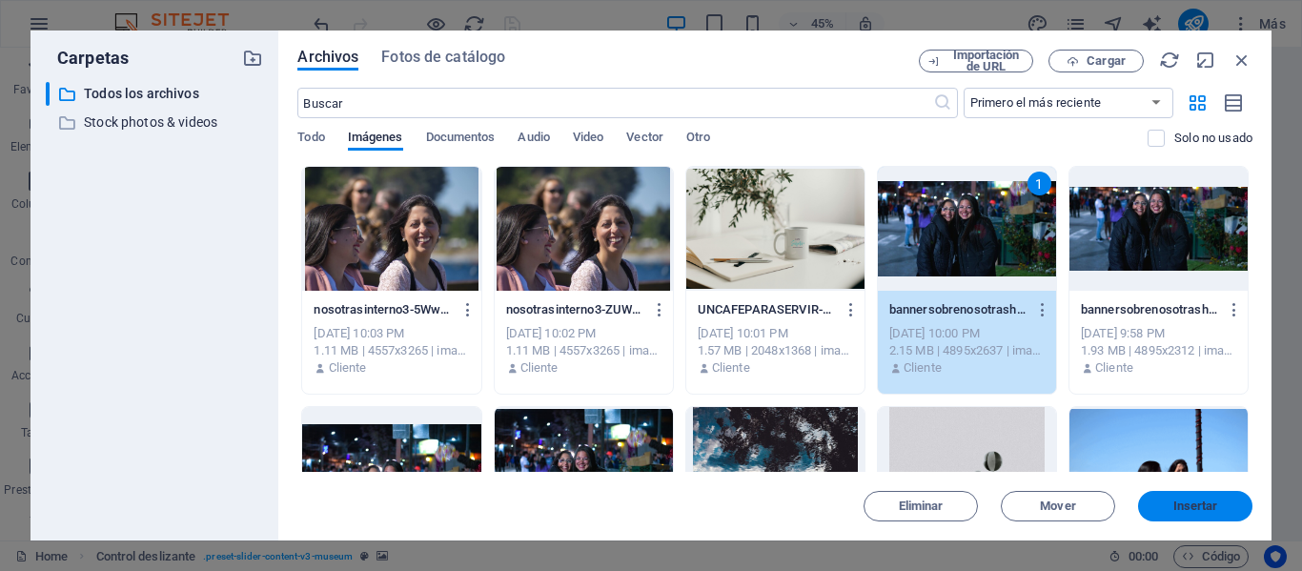
click at [1179, 500] on span "Insertar" at bounding box center [1195, 505] width 45 height 11
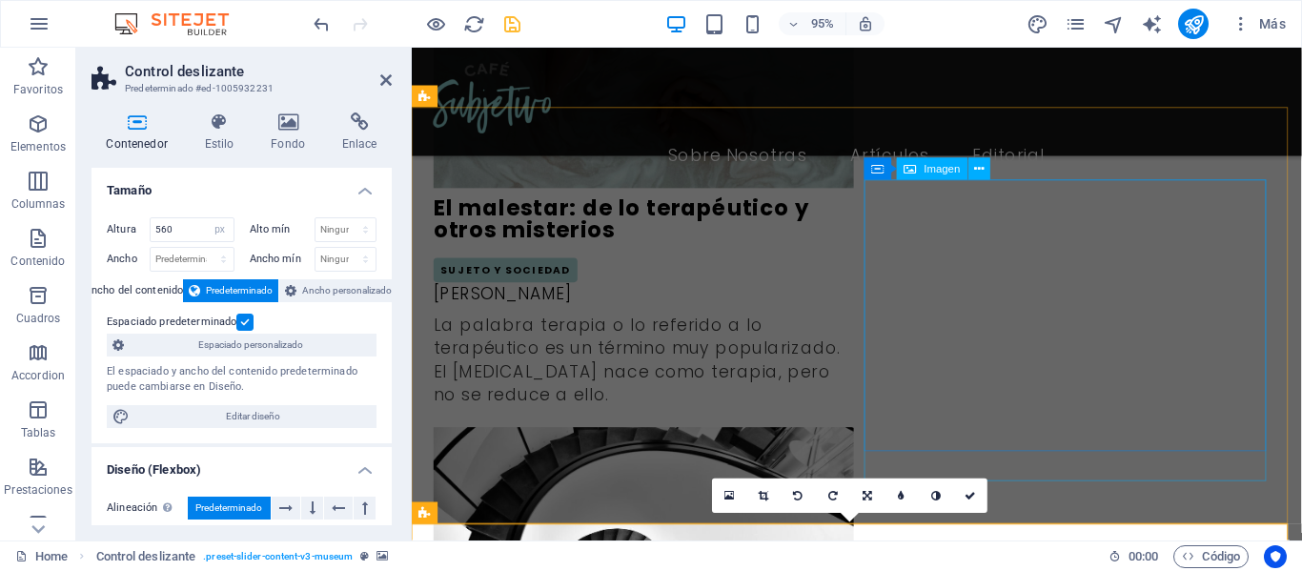
scroll to position [2955, 0]
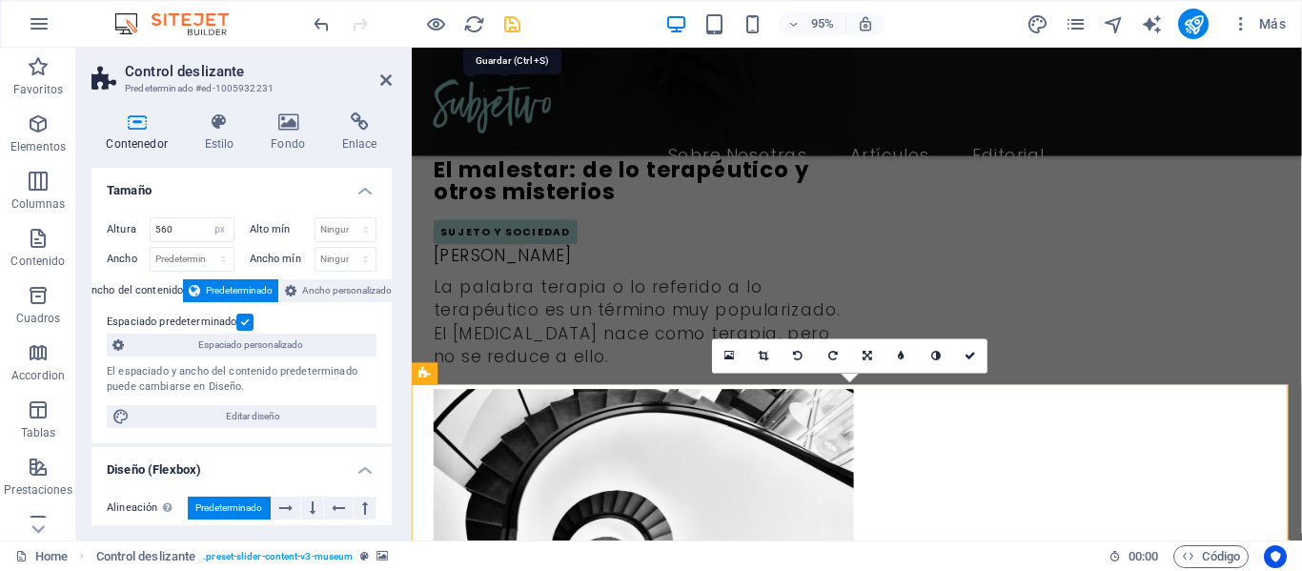
click at [518, 17] on icon "save" at bounding box center [512, 24] width 22 height 22
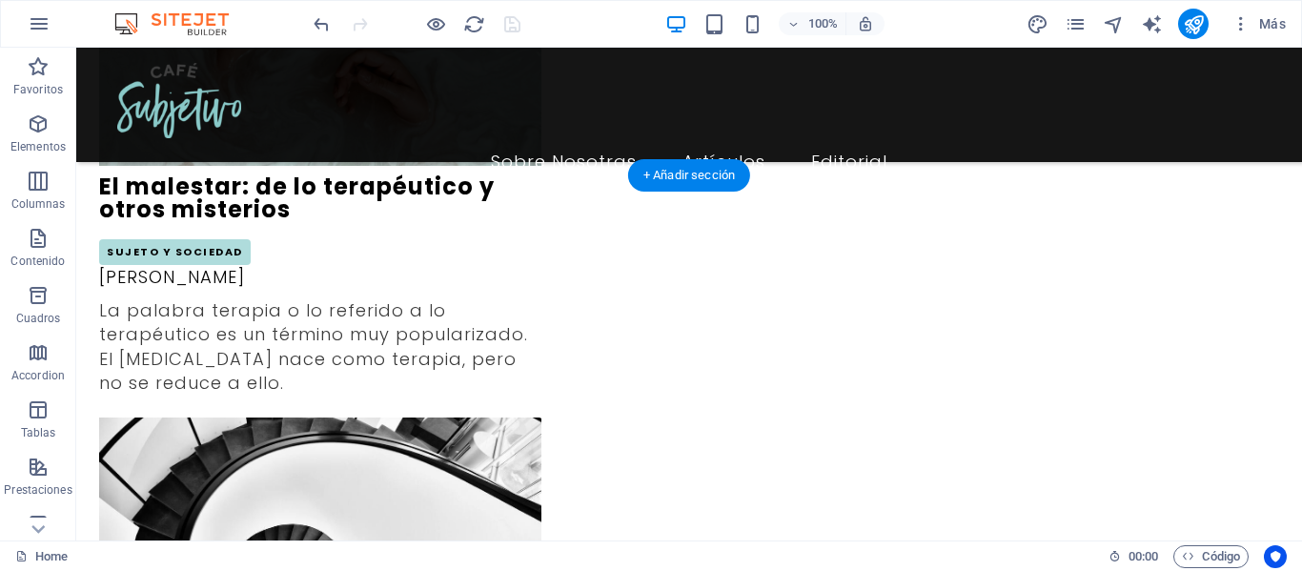
scroll to position [3040, 0]
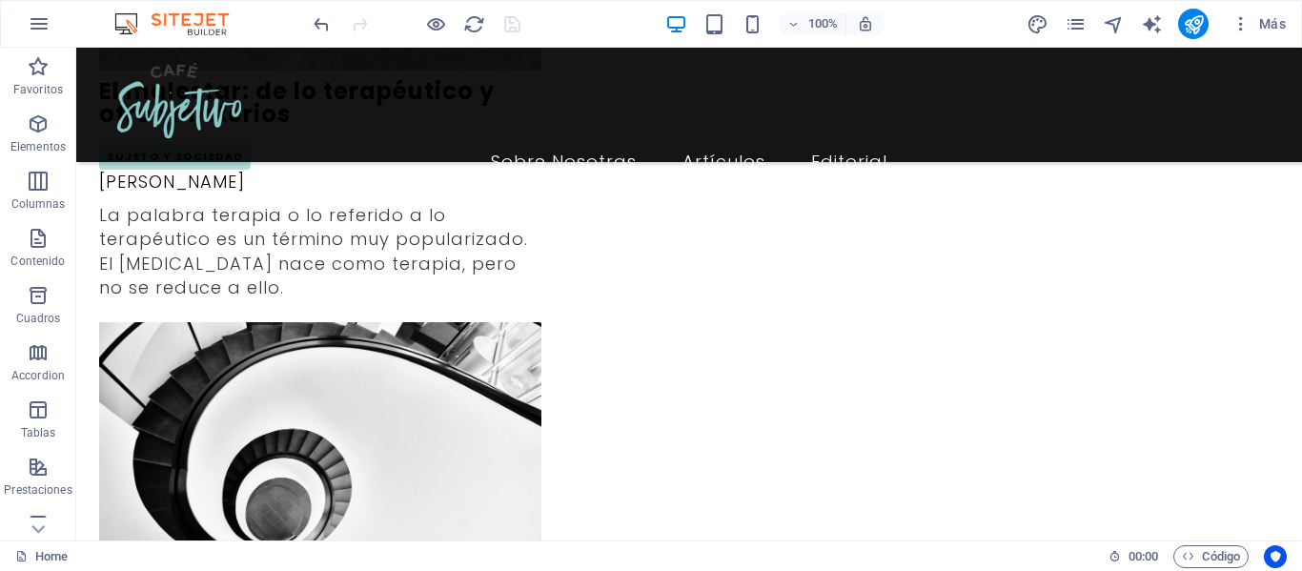
click at [477, 21] on icon "reload" at bounding box center [474, 24] width 22 height 22
click at [473, 31] on icon "reload" at bounding box center [474, 24] width 22 height 22
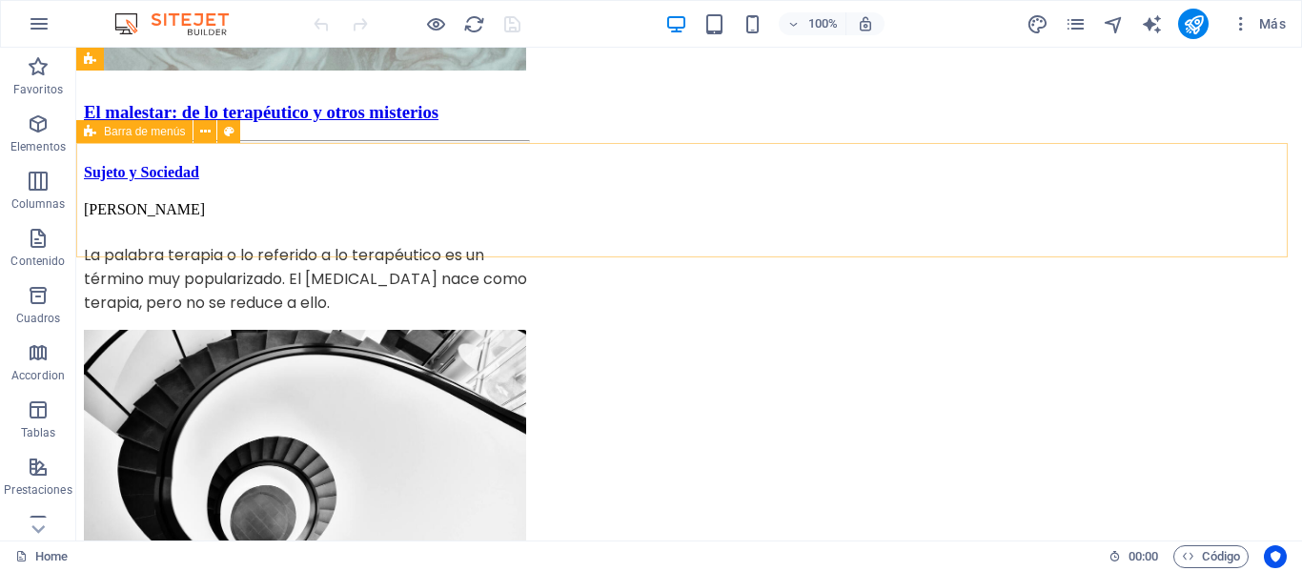
scroll to position [3050, 0]
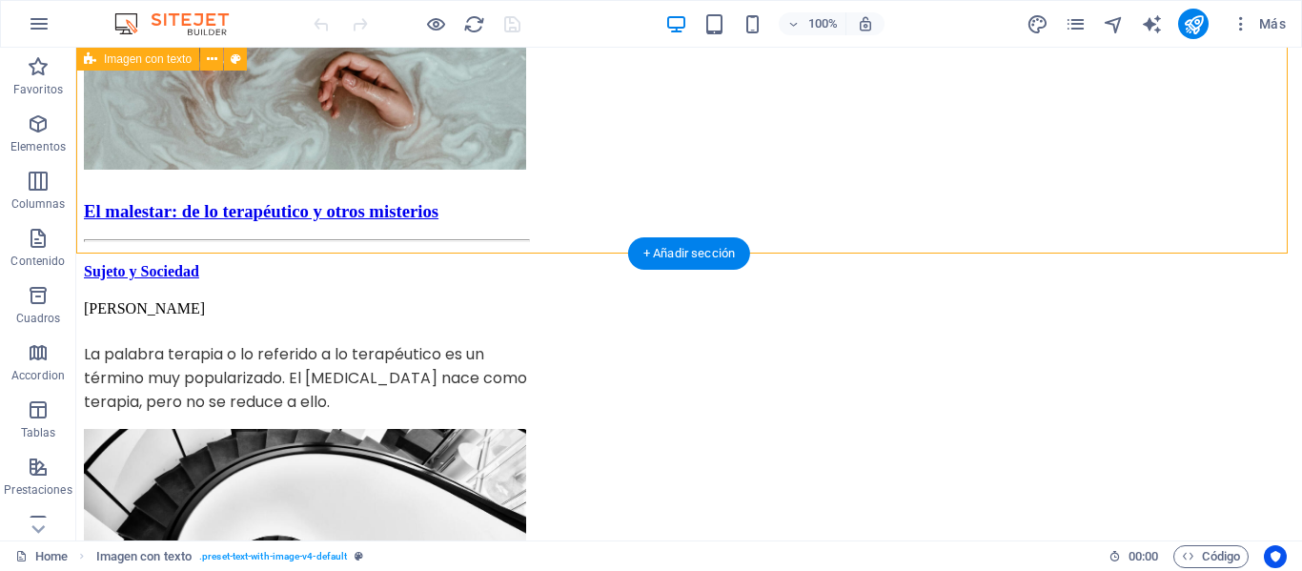
scroll to position [2955, 0]
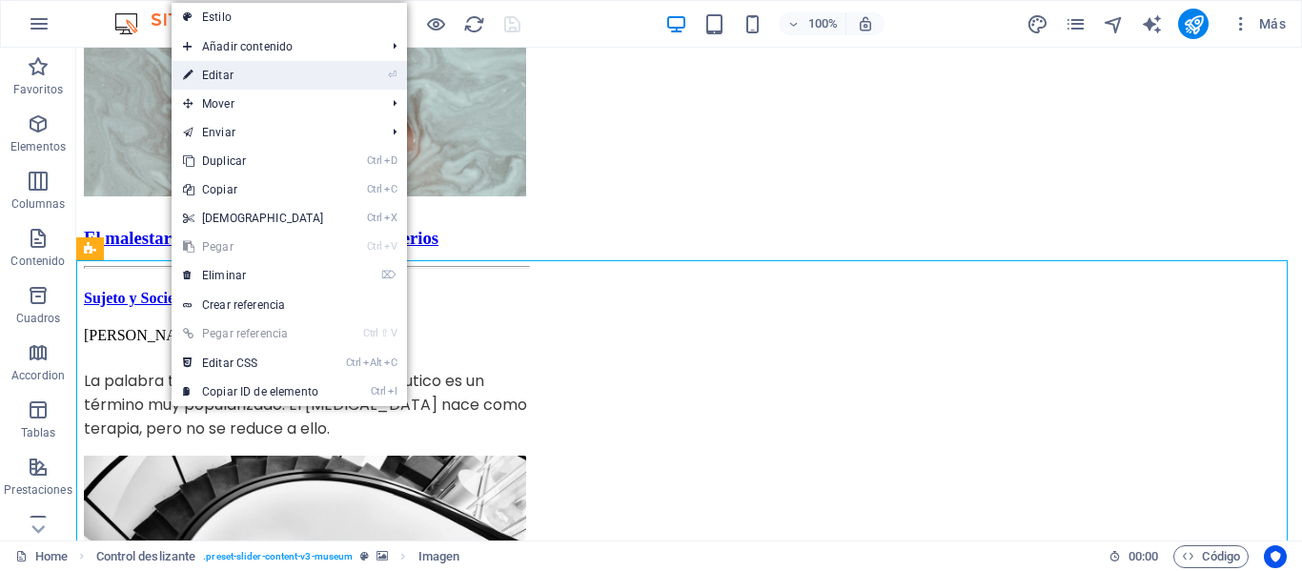
click at [282, 65] on link "⏎ Editar" at bounding box center [254, 75] width 164 height 29
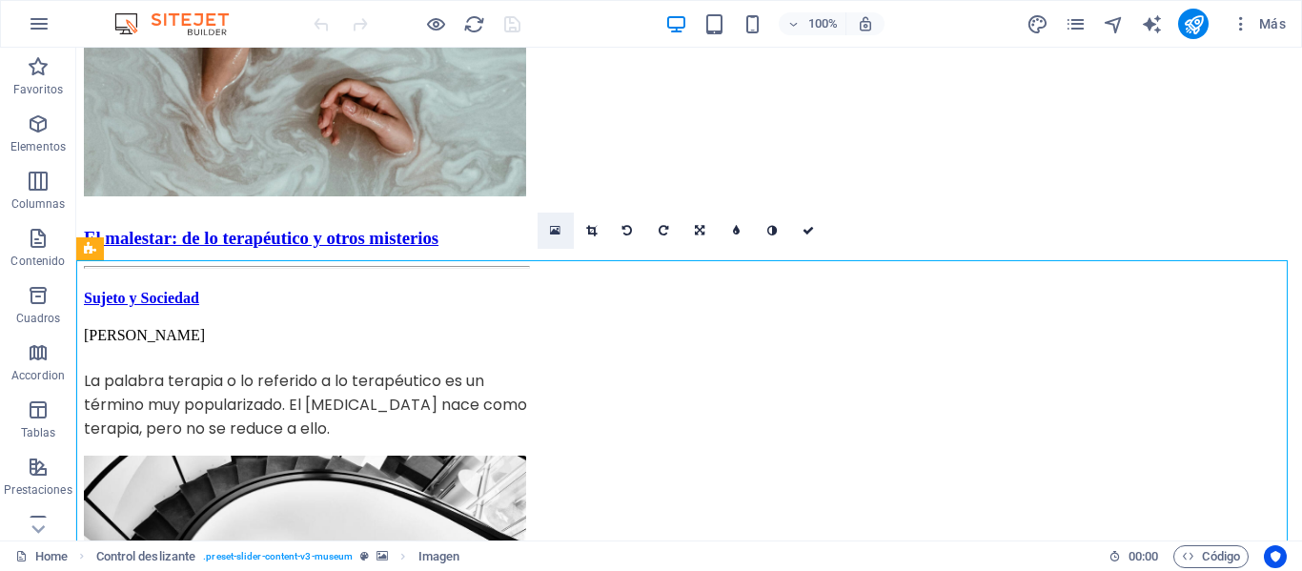
click at [558, 231] on icon at bounding box center [555, 230] width 10 height 13
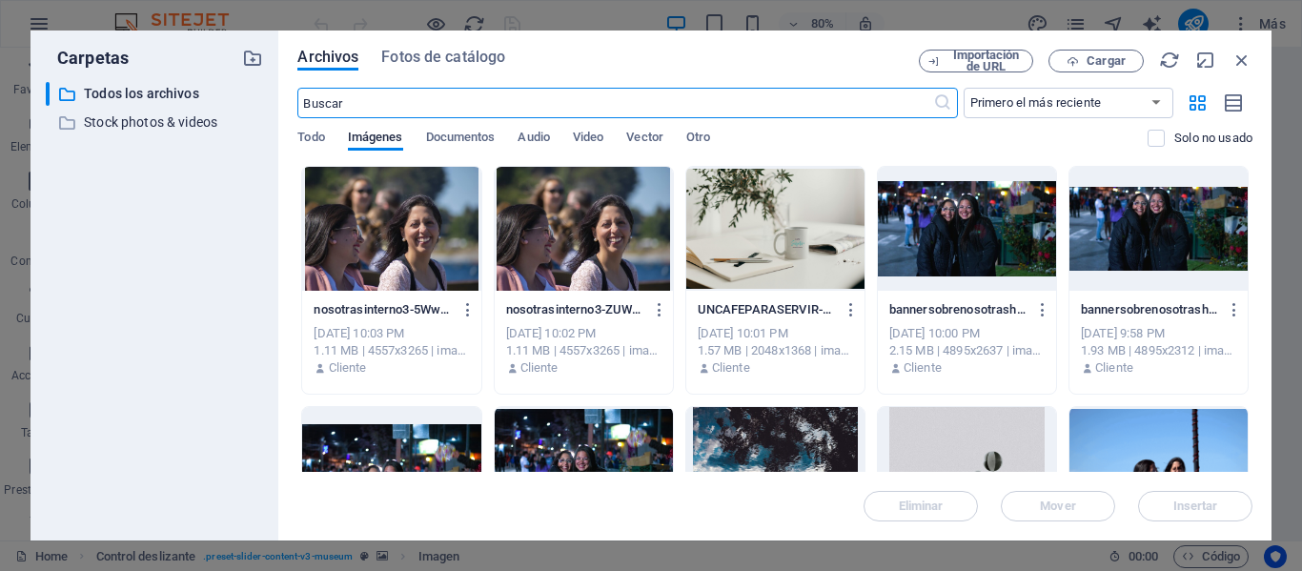
click at [960, 257] on div at bounding box center [967, 229] width 178 height 124
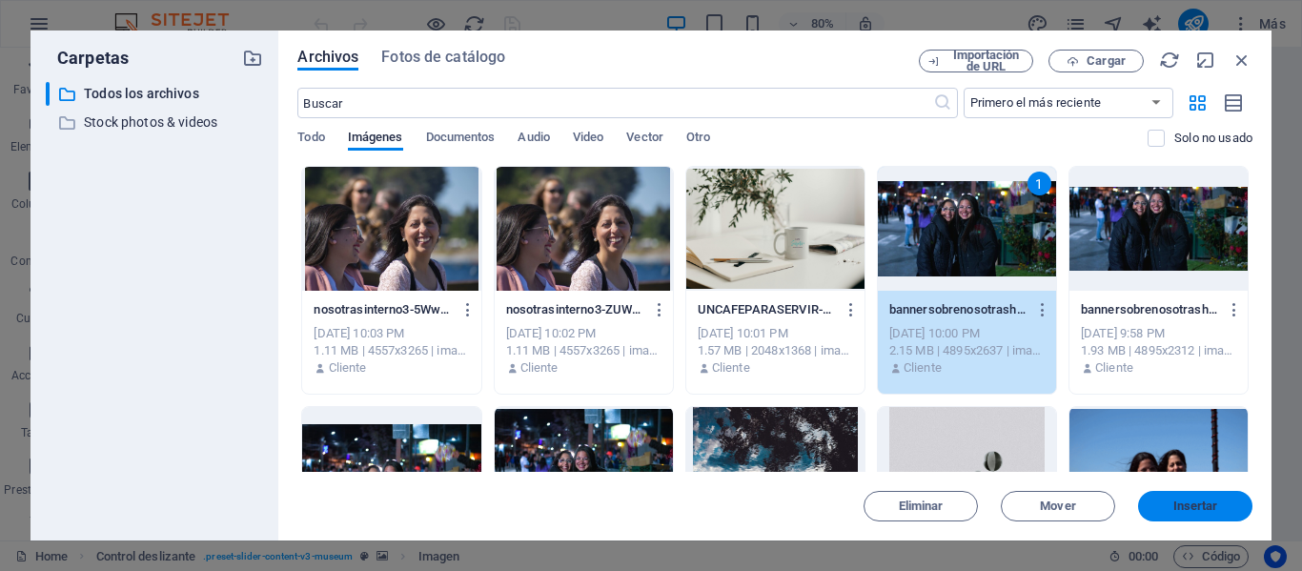
click at [1188, 507] on span "Insertar" at bounding box center [1195, 505] width 45 height 11
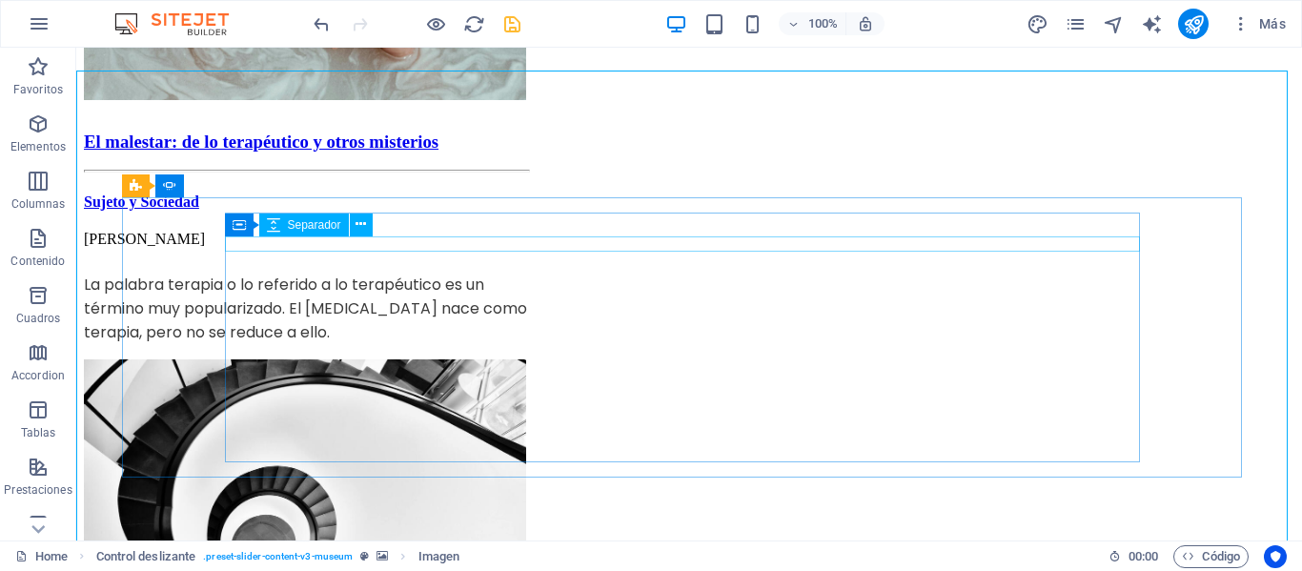
scroll to position [3050, 0]
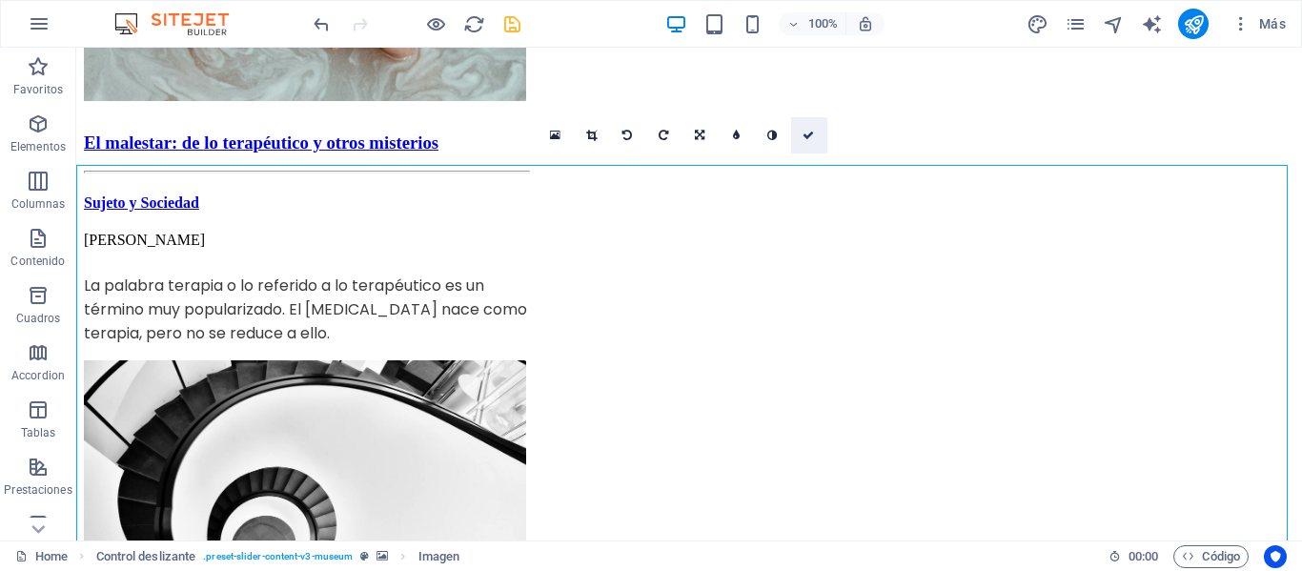
click at [810, 133] on icon at bounding box center [808, 135] width 11 height 11
click at [513, 28] on icon "save" at bounding box center [512, 24] width 22 height 22
checkbox input "false"
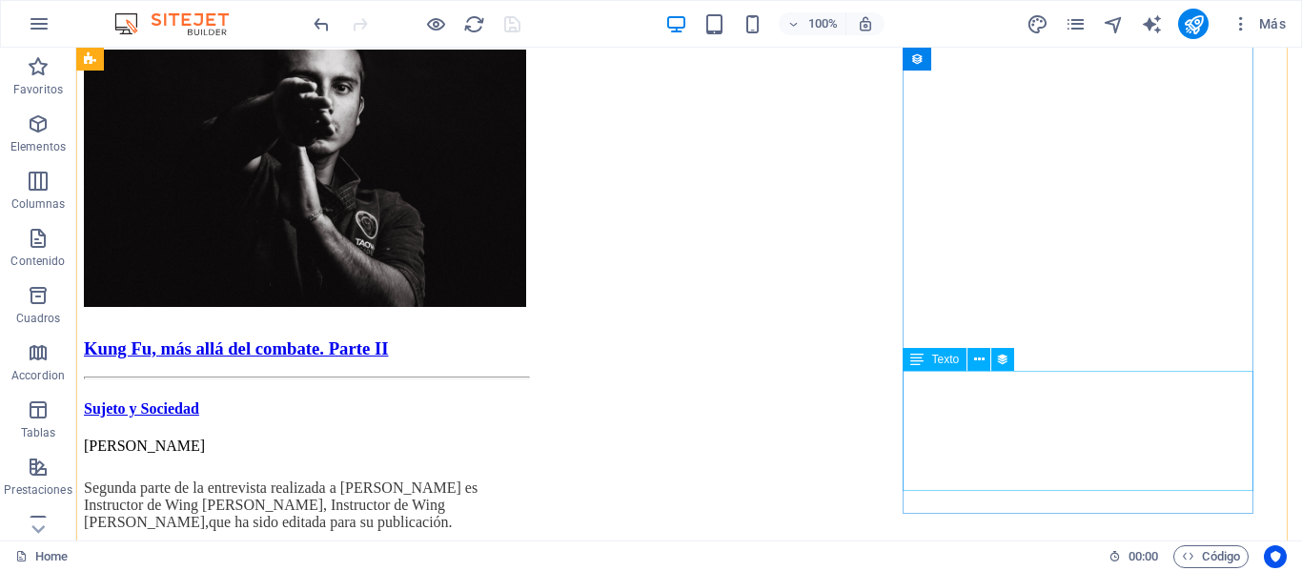
scroll to position [858, 0]
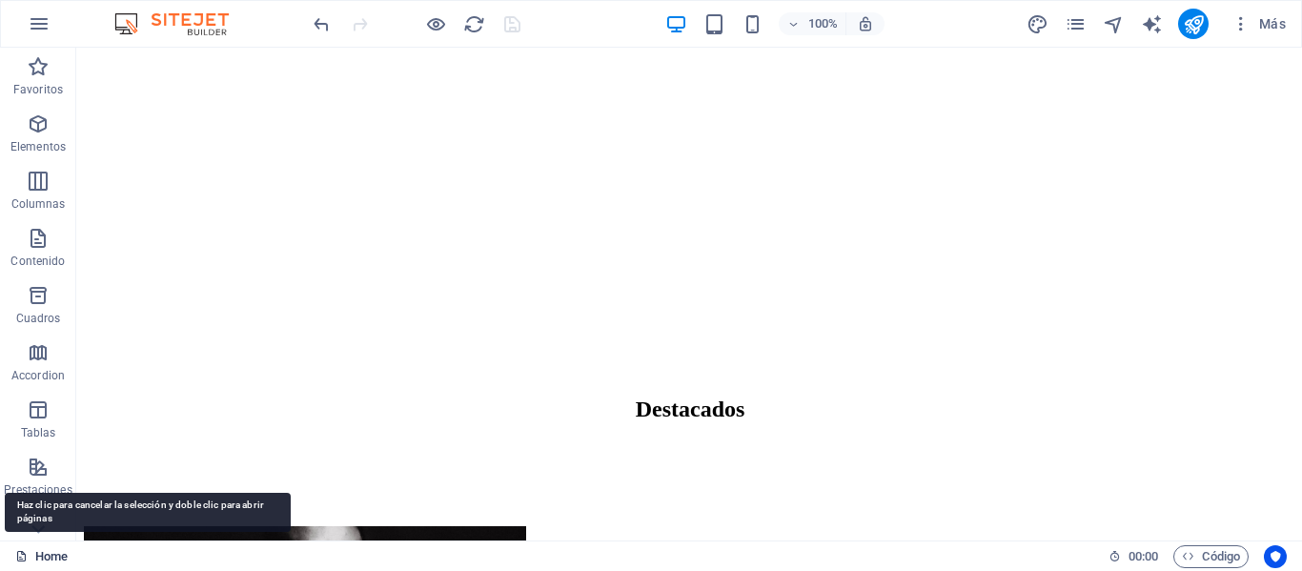
click at [44, 551] on link "Home" at bounding box center [41, 556] width 52 height 23
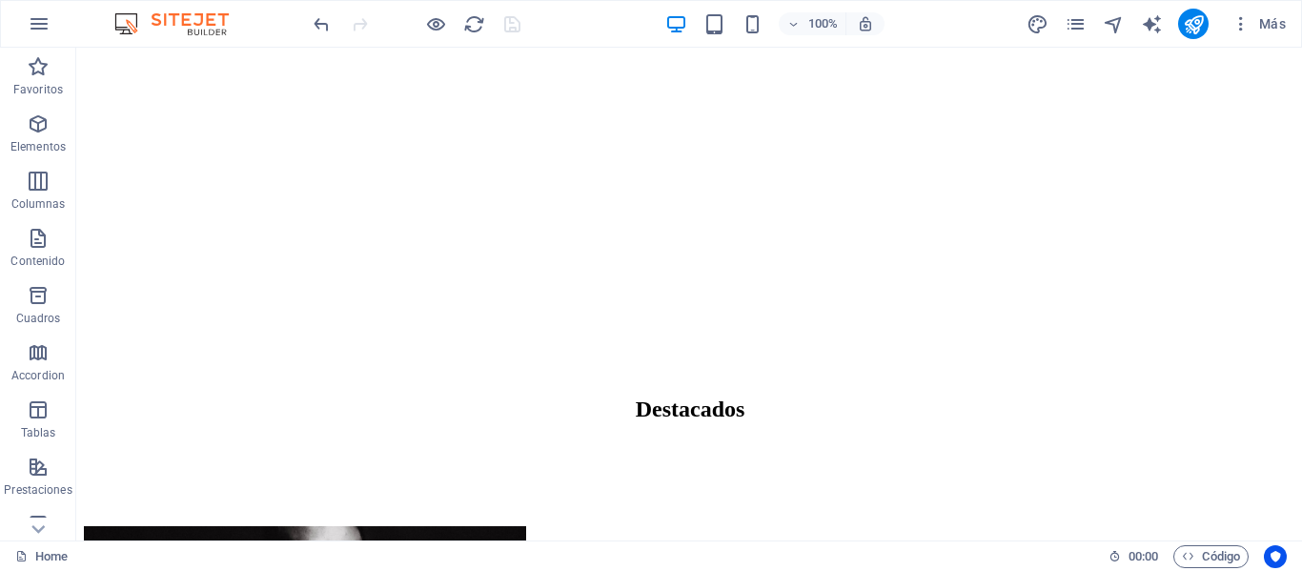
click at [44, 542] on div "Home 00 : 00 Código" at bounding box center [651, 555] width 1302 height 31
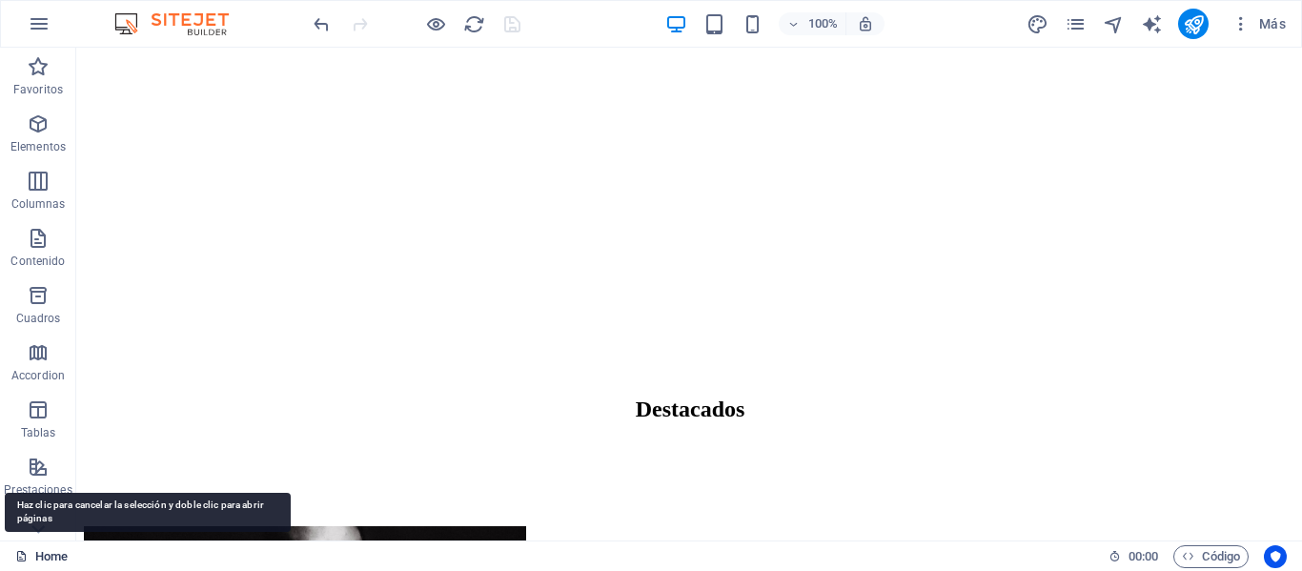
click at [51, 552] on link "Home" at bounding box center [41, 556] width 52 height 23
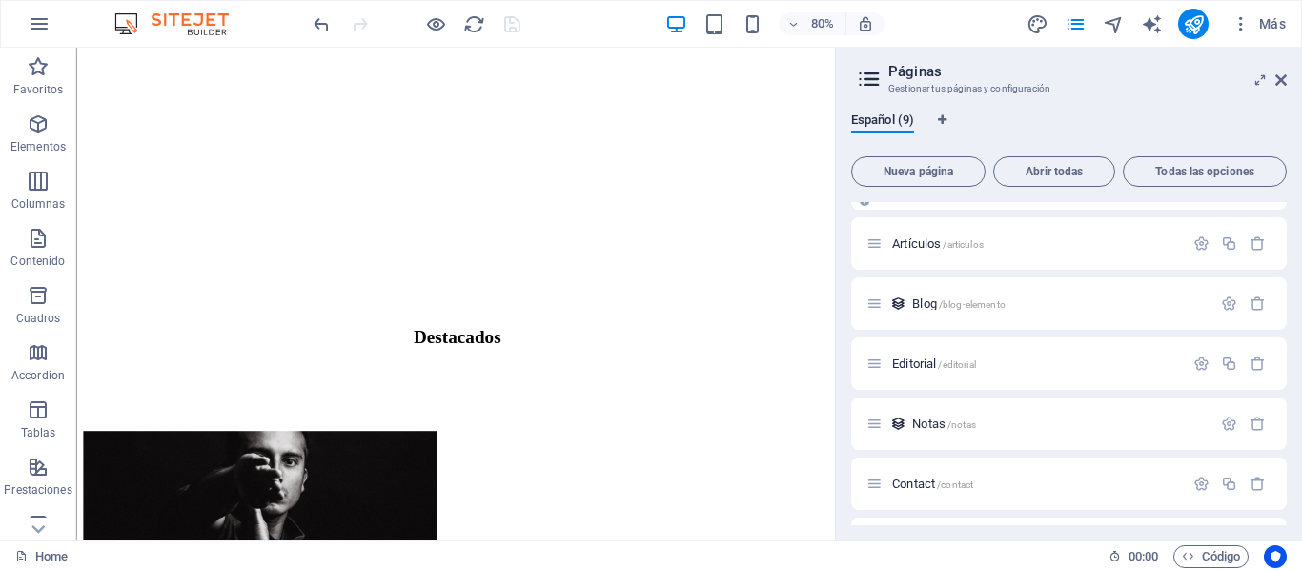
scroll to position [191, 0]
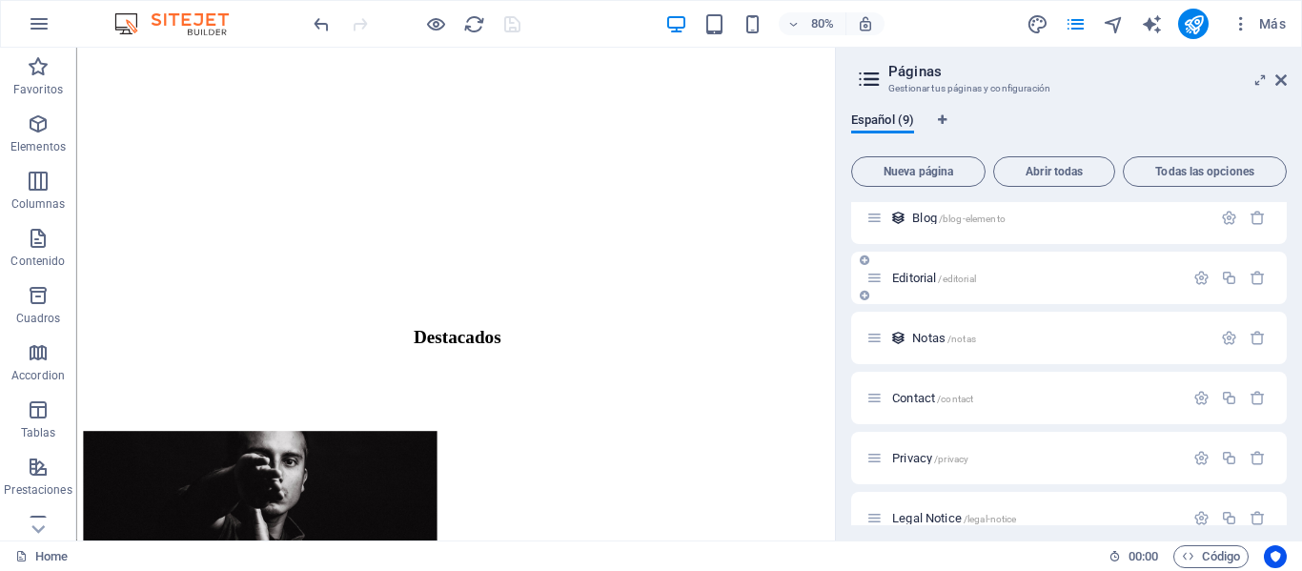
click at [913, 281] on span "Editorial /editorial" at bounding box center [934, 278] width 84 height 14
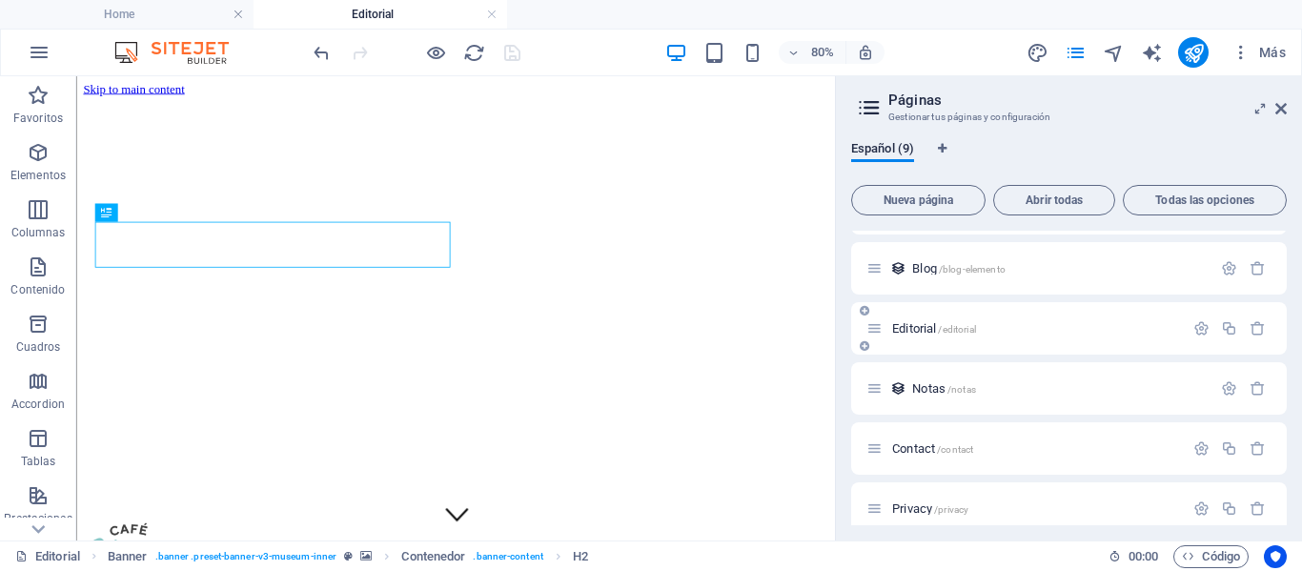
scroll to position [0, 0]
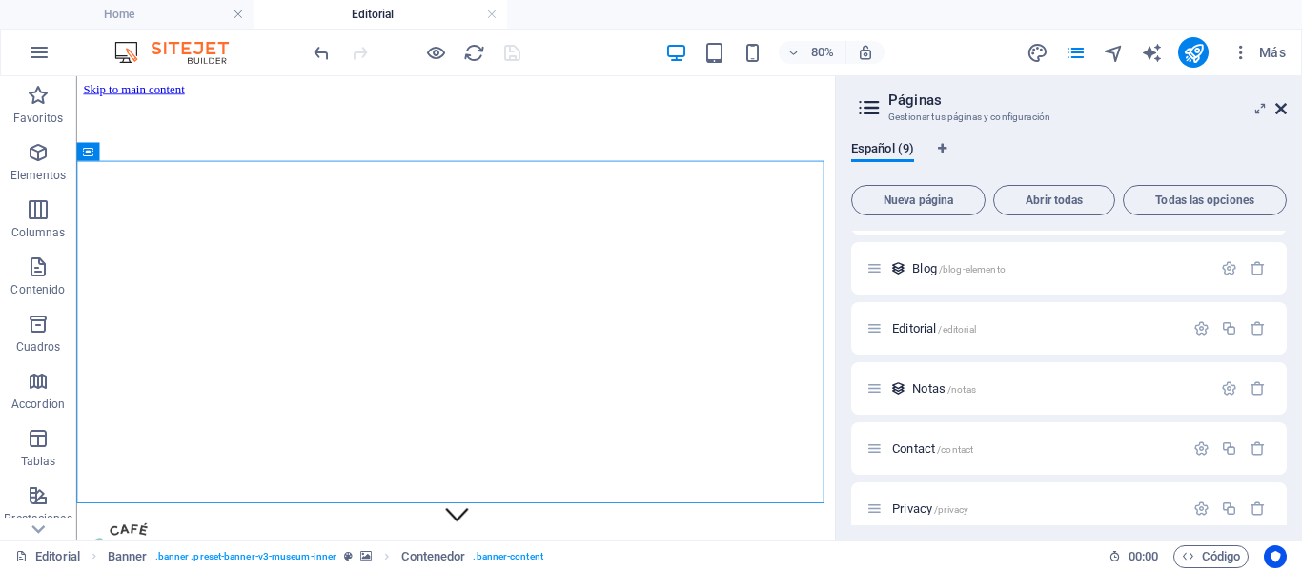
click at [1279, 111] on icon at bounding box center [1280, 108] width 11 height 15
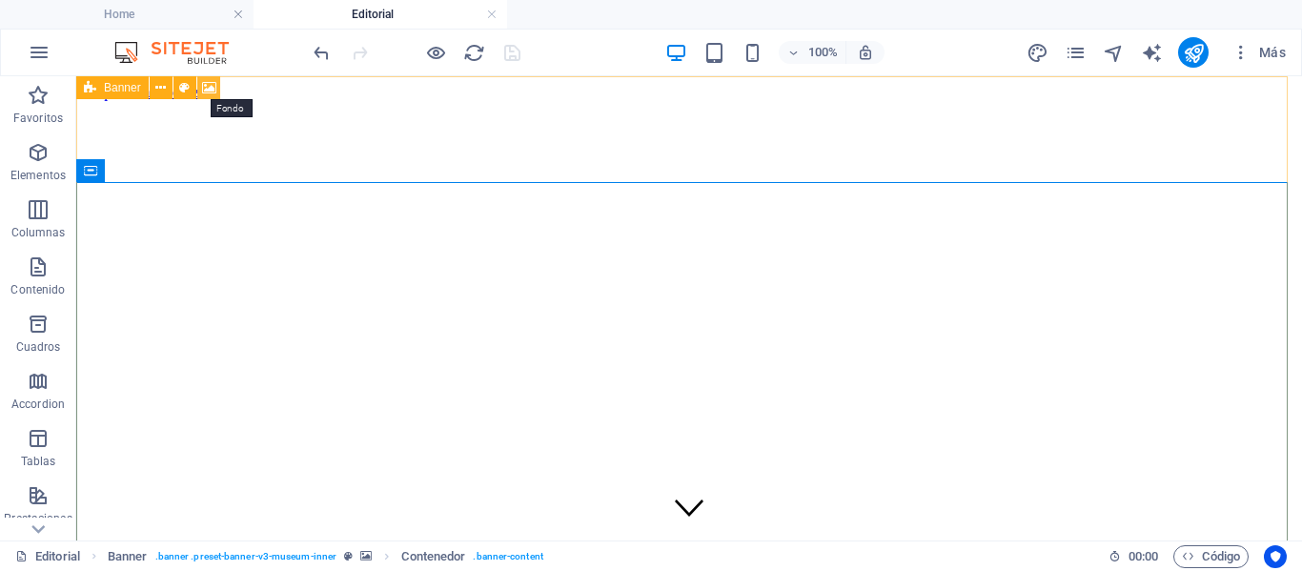
click at [213, 87] on icon at bounding box center [209, 88] width 14 height 20
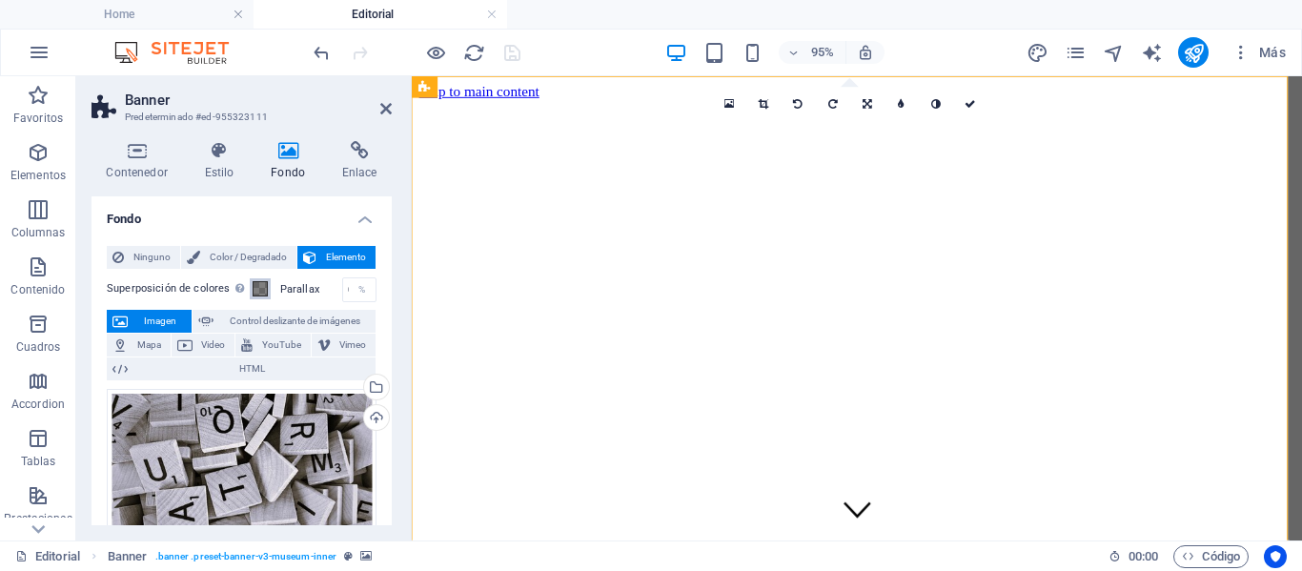
click at [256, 294] on span at bounding box center [260, 288] width 15 height 15
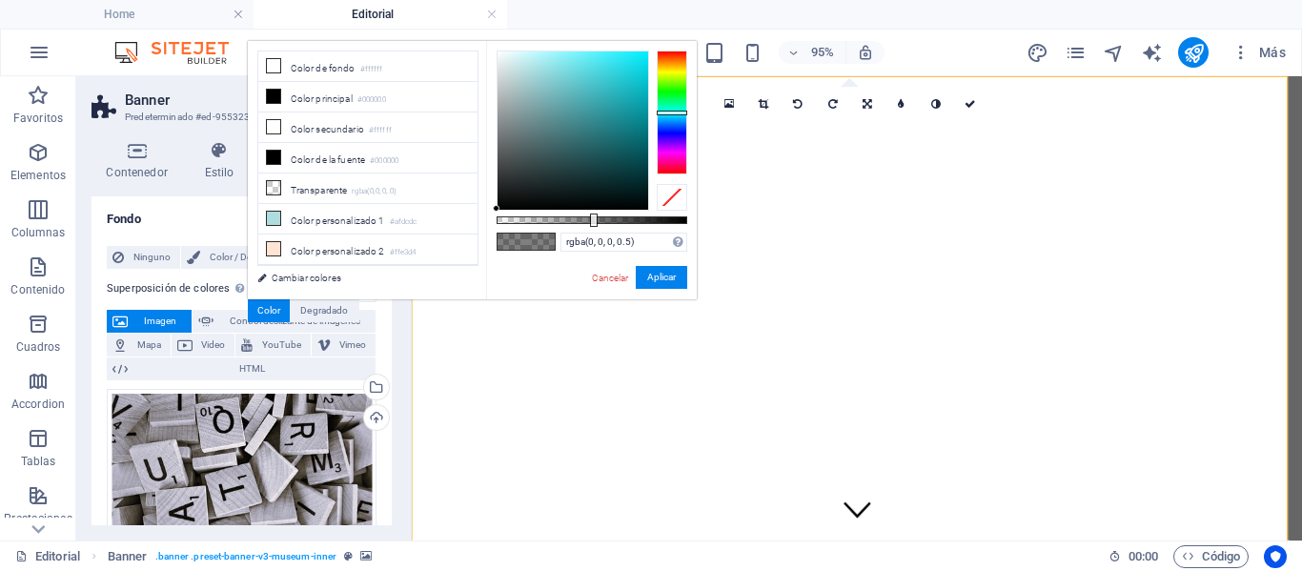
click at [670, 112] on div at bounding box center [672, 113] width 31 height 124
drag, startPoint x: 592, startPoint y: 218, endPoint x: 625, endPoint y: 218, distance: 33.4
click at [625, 218] on div at bounding box center [627, 220] width 8 height 13
click at [625, 70] on div at bounding box center [573, 130] width 151 height 158
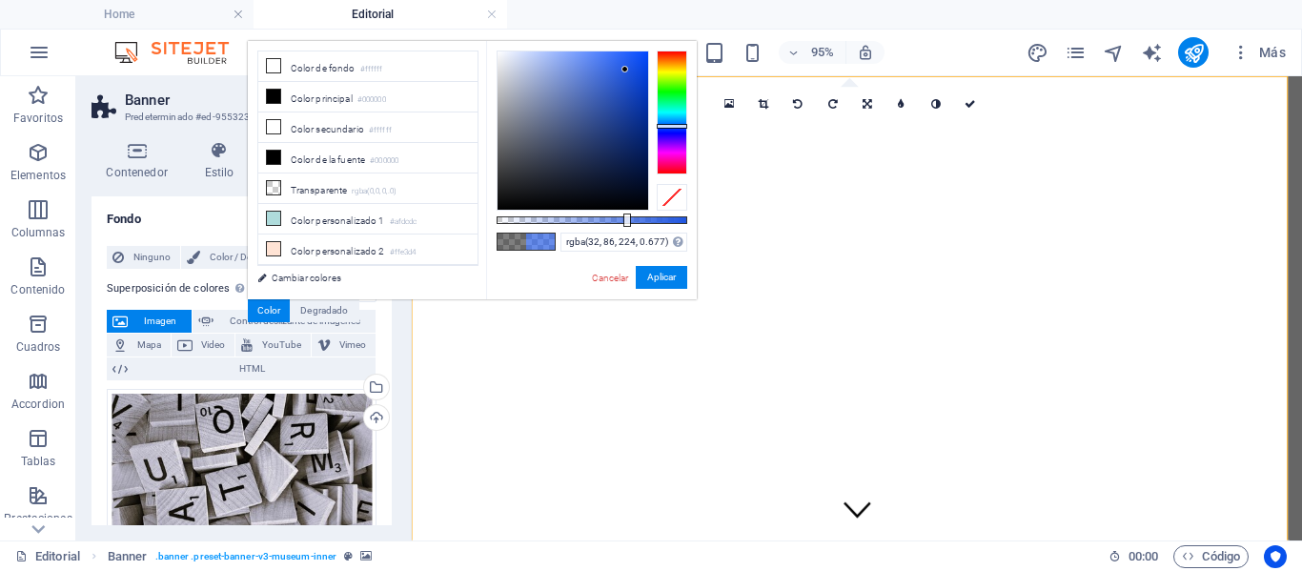
click at [667, 126] on div at bounding box center [672, 113] width 31 height 124
click at [605, 92] on div at bounding box center [573, 130] width 151 height 158
click at [547, 88] on div at bounding box center [573, 130] width 151 height 158
click at [560, 63] on div at bounding box center [573, 130] width 151 height 158
click at [520, 54] on div at bounding box center [573, 130] width 151 height 158
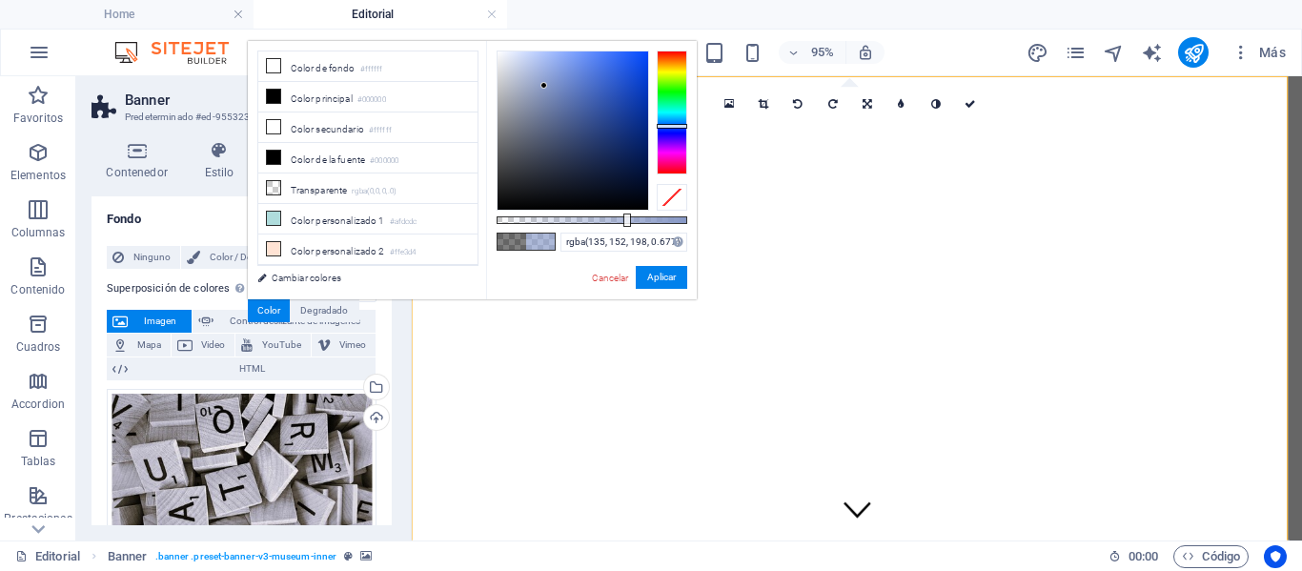
click at [544, 86] on div at bounding box center [573, 130] width 151 height 158
click at [593, 104] on div at bounding box center [573, 130] width 151 height 158
click at [615, 146] on div at bounding box center [573, 130] width 151 height 158
drag, startPoint x: 626, startPoint y: 222, endPoint x: 597, endPoint y: 222, distance: 29.6
click at [597, 222] on div at bounding box center [599, 220] width 8 height 13
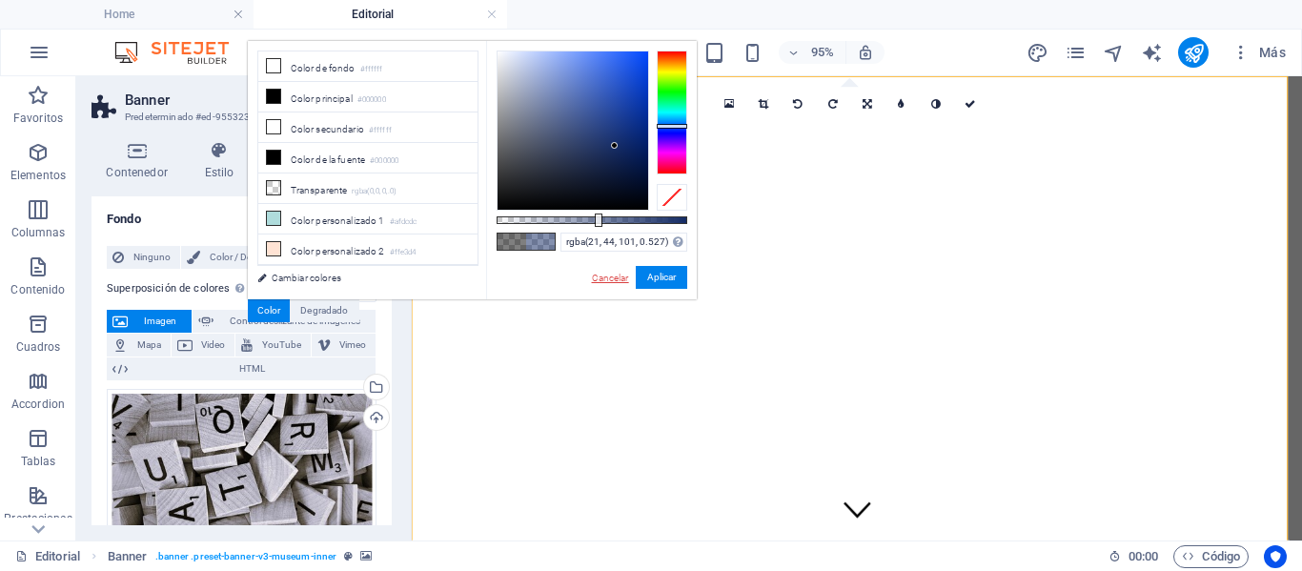
click at [608, 277] on link "Cancelar" at bounding box center [610, 278] width 41 height 14
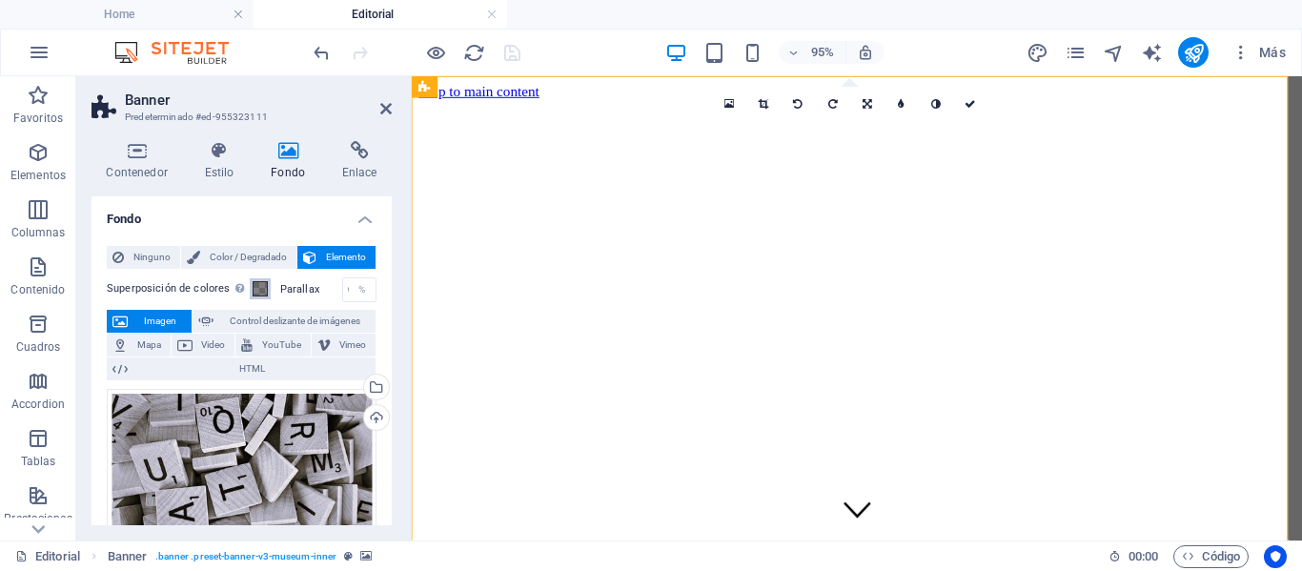
click at [258, 287] on span at bounding box center [260, 288] width 15 height 15
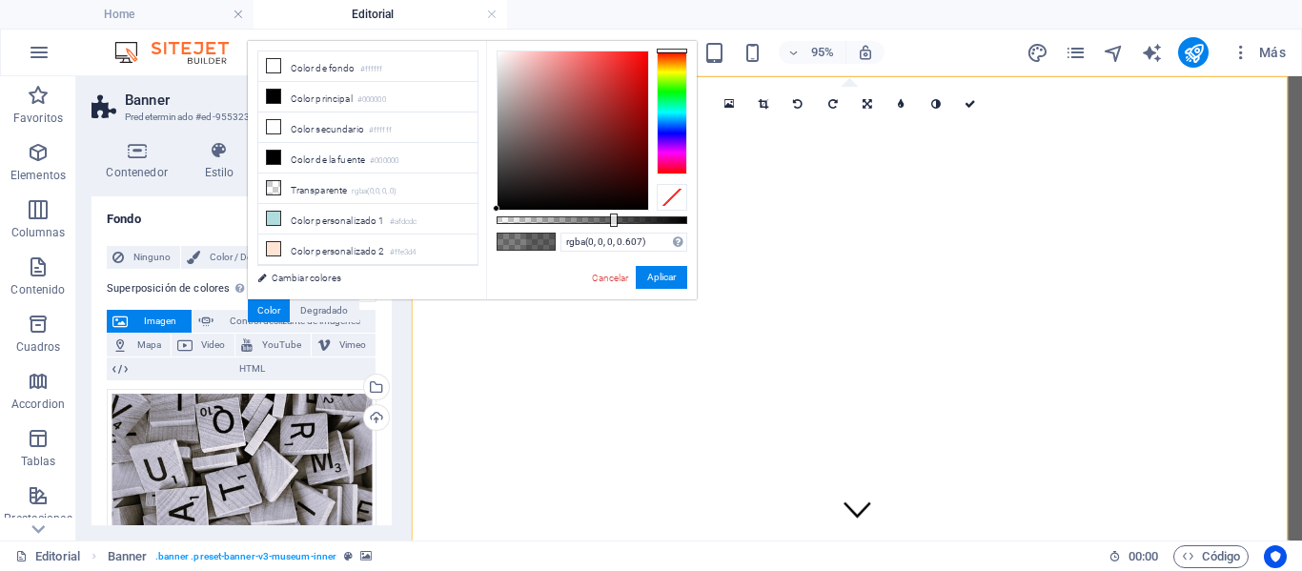
type input "rgba(0, 0, 0, 0.612)"
drag, startPoint x: 594, startPoint y: 215, endPoint x: 613, endPoint y: 217, distance: 19.2
click at [613, 217] on div at bounding box center [615, 220] width 8 height 13
click at [667, 274] on button "Aplicar" at bounding box center [661, 277] width 51 height 23
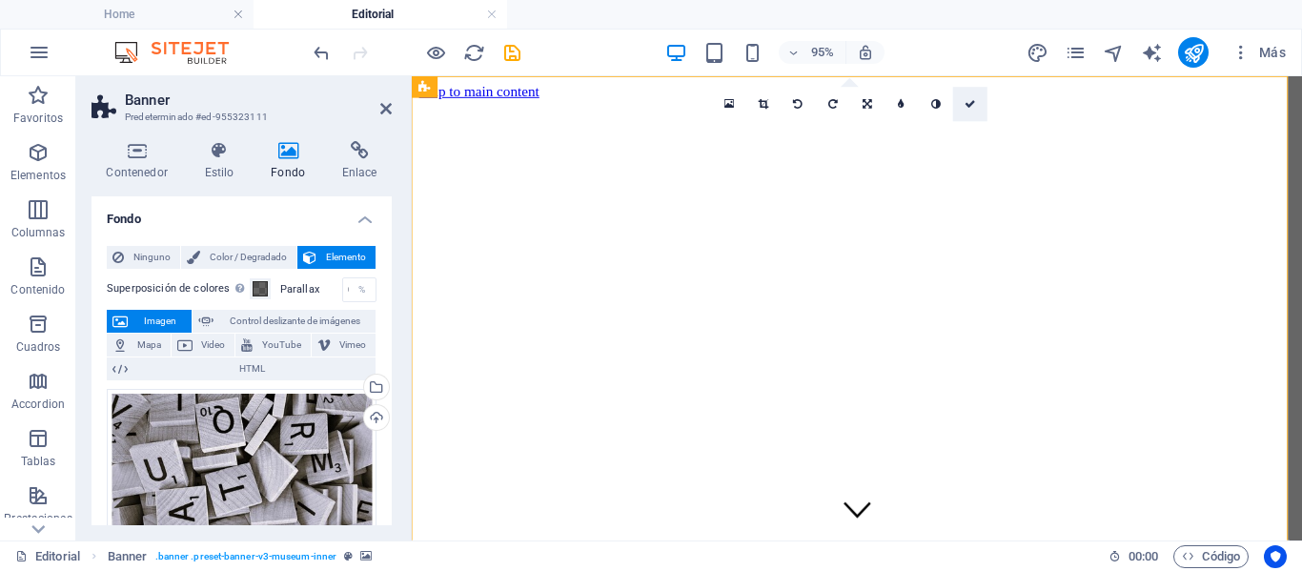
click at [974, 101] on icon at bounding box center [970, 104] width 11 height 10
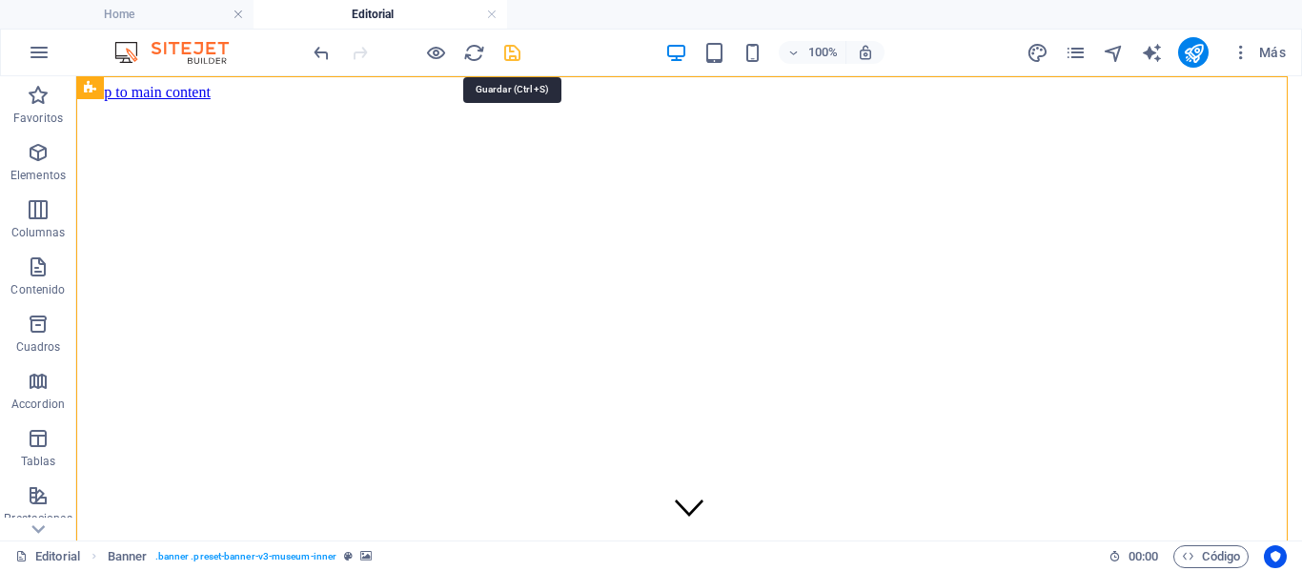
click at [519, 48] on icon "save" at bounding box center [512, 53] width 22 height 22
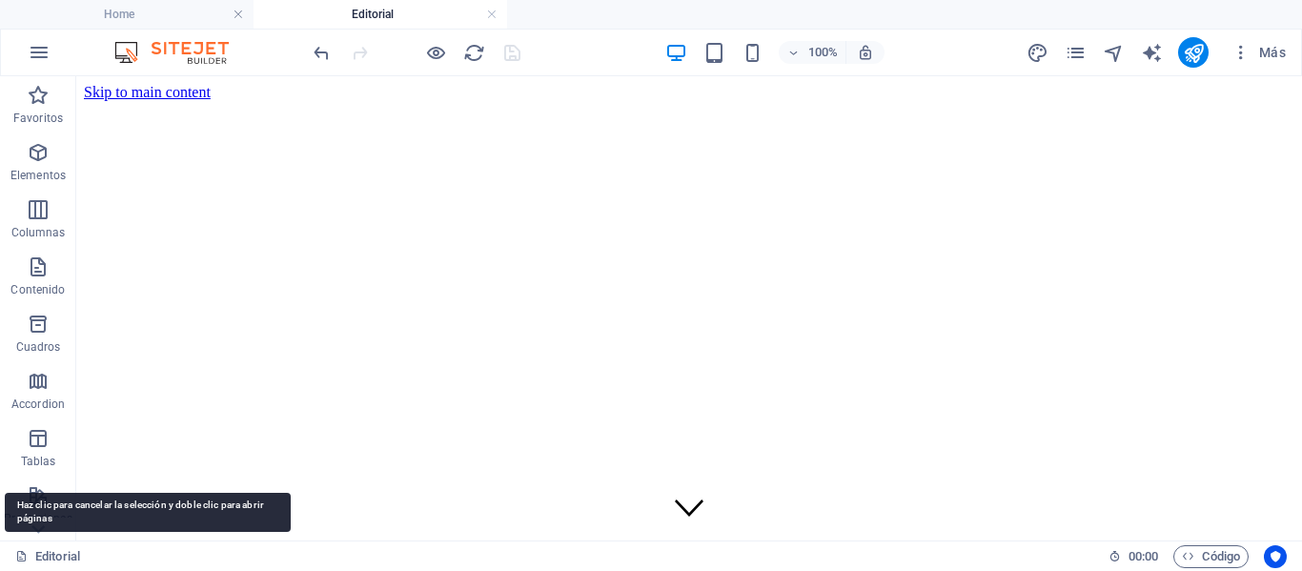
drag, startPoint x: 76, startPoint y: 557, endPoint x: 492, endPoint y: 12, distance: 684.8
click at [487, 17] on link at bounding box center [491, 15] width 11 height 18
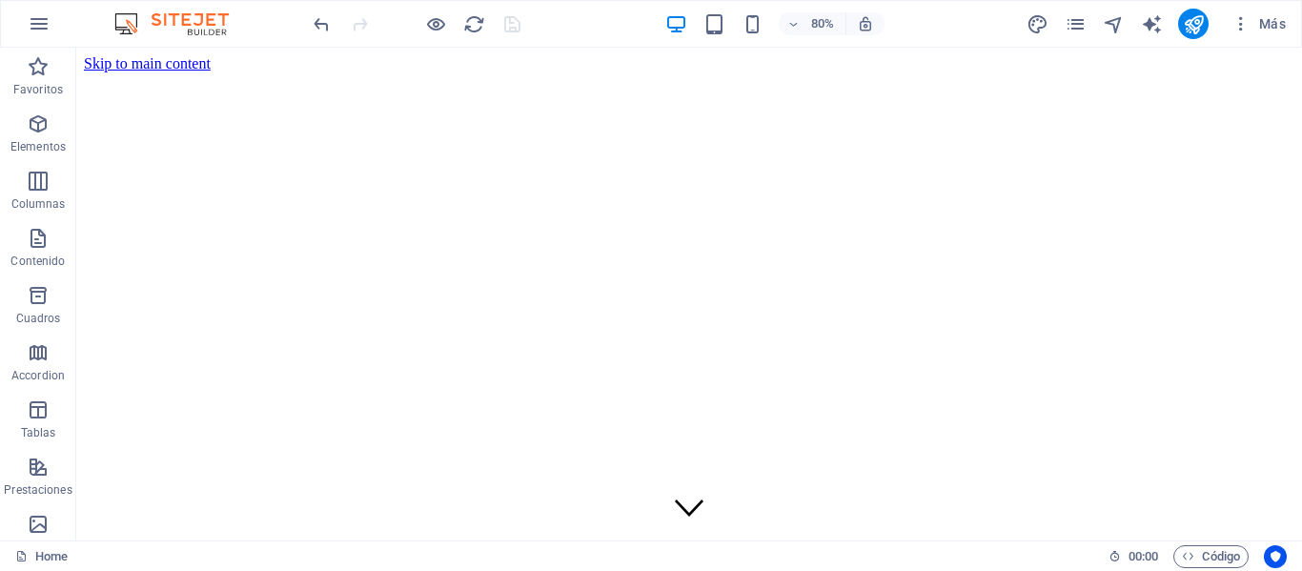
scroll to position [837, 0]
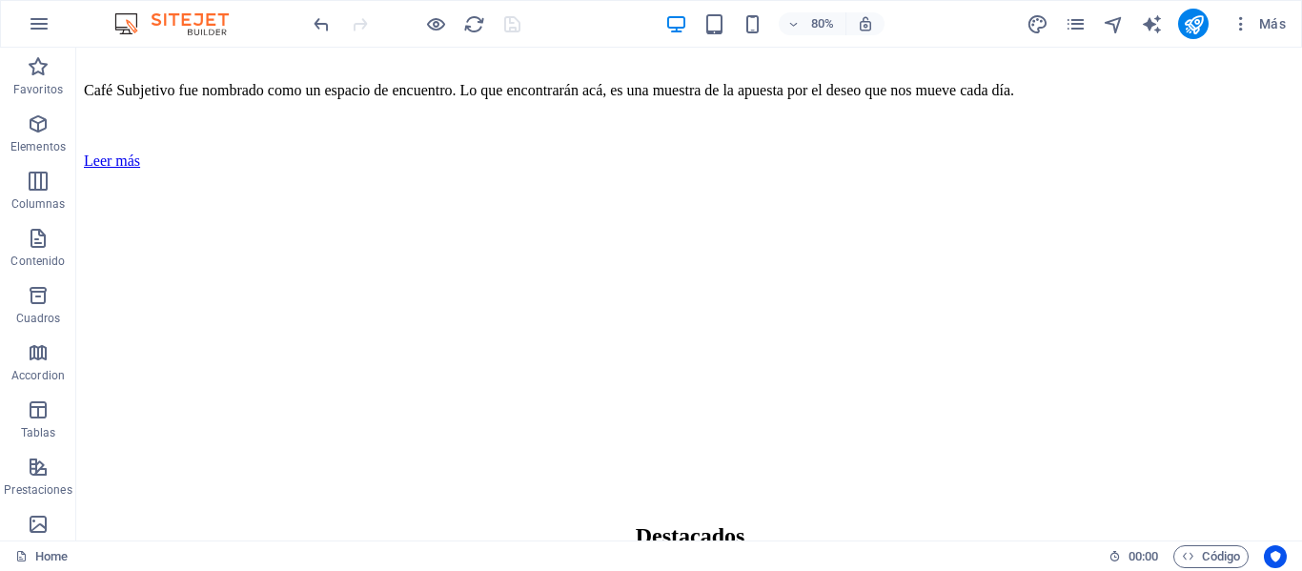
click at [492, 12] on div at bounding box center [417, 24] width 214 height 31
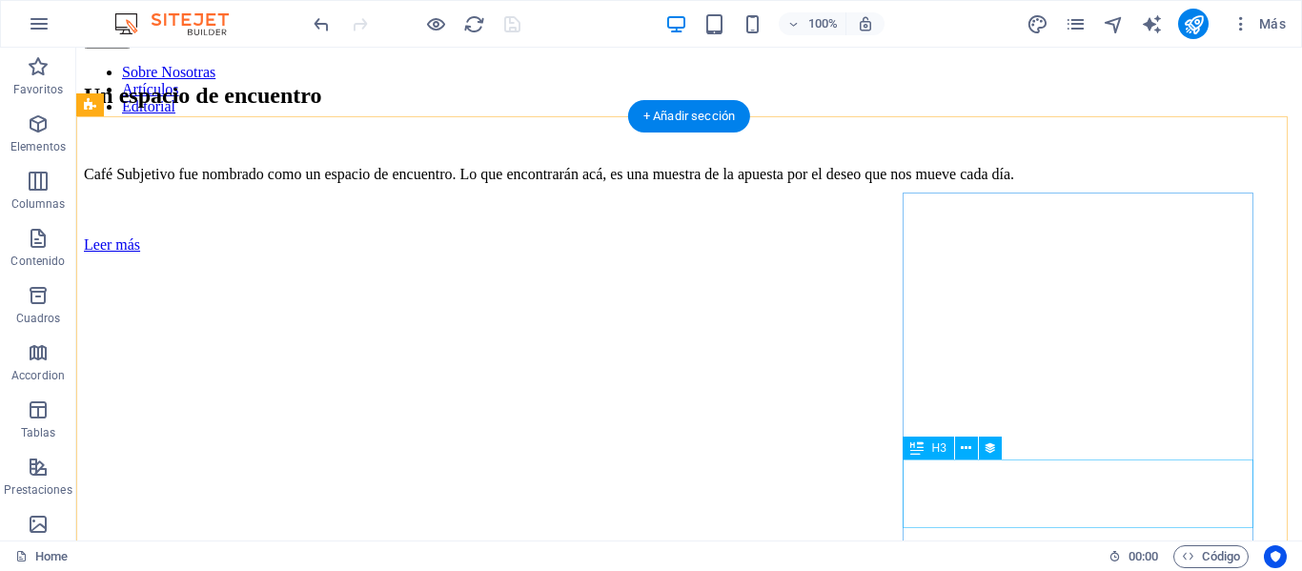
scroll to position [667, 0]
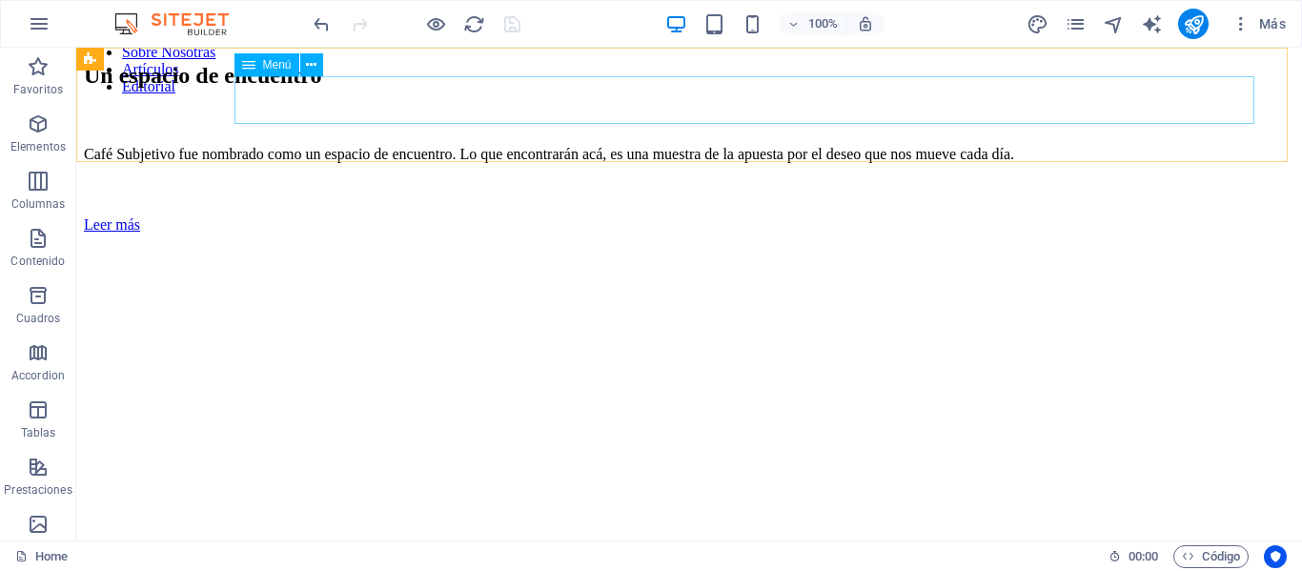
click at [765, 93] on nav "Sobre Nosotras Artículos Editorial" at bounding box center [689, 69] width 1211 height 51
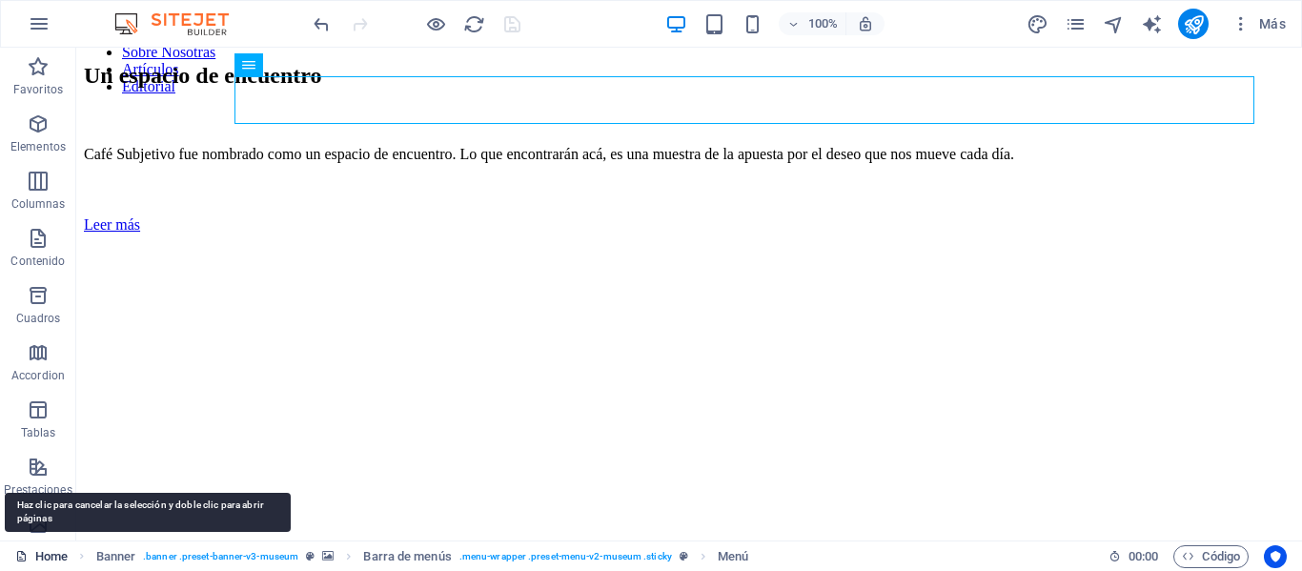
click at [43, 559] on link "Home" at bounding box center [41, 556] width 52 height 23
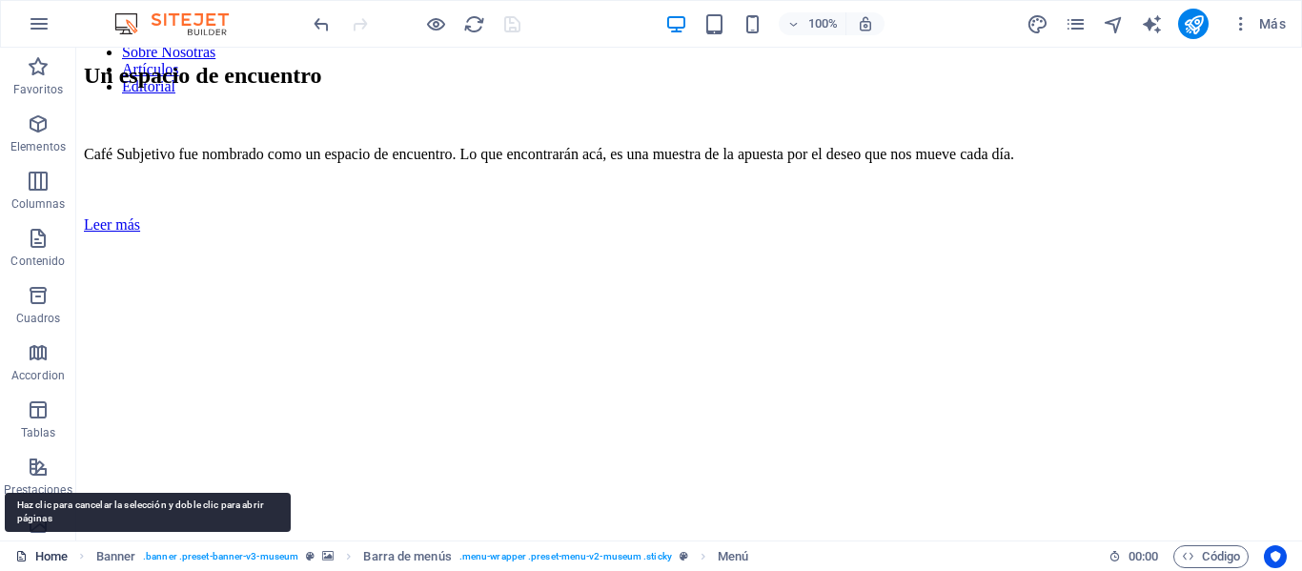
click at [43, 559] on link "Home" at bounding box center [41, 556] width 52 height 23
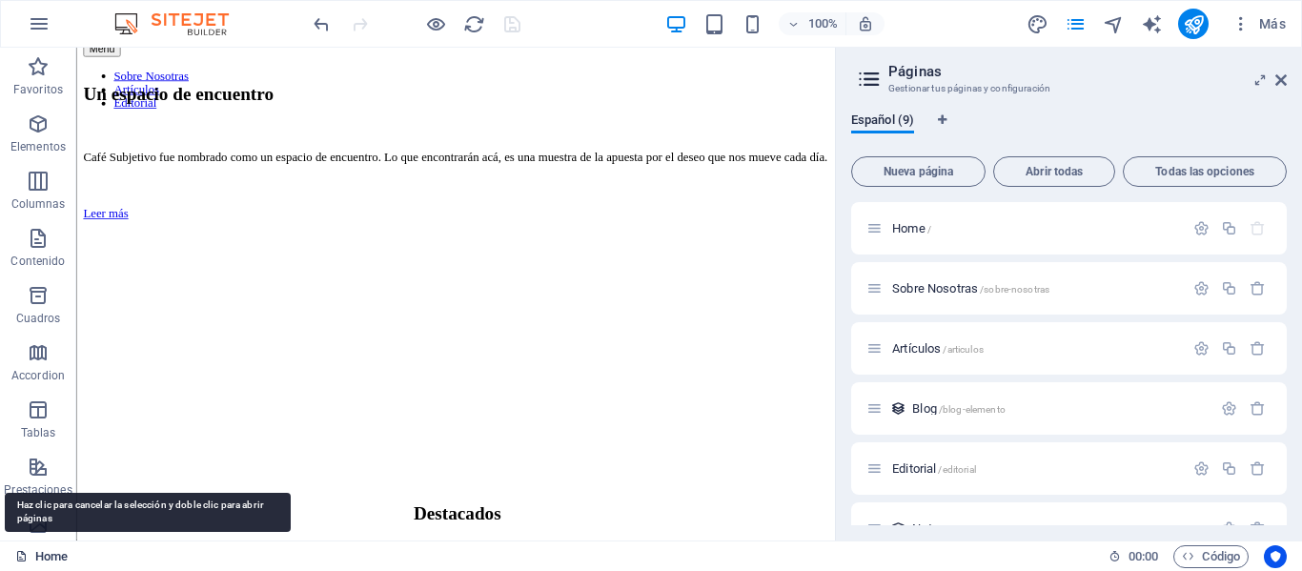
scroll to position [697, 0]
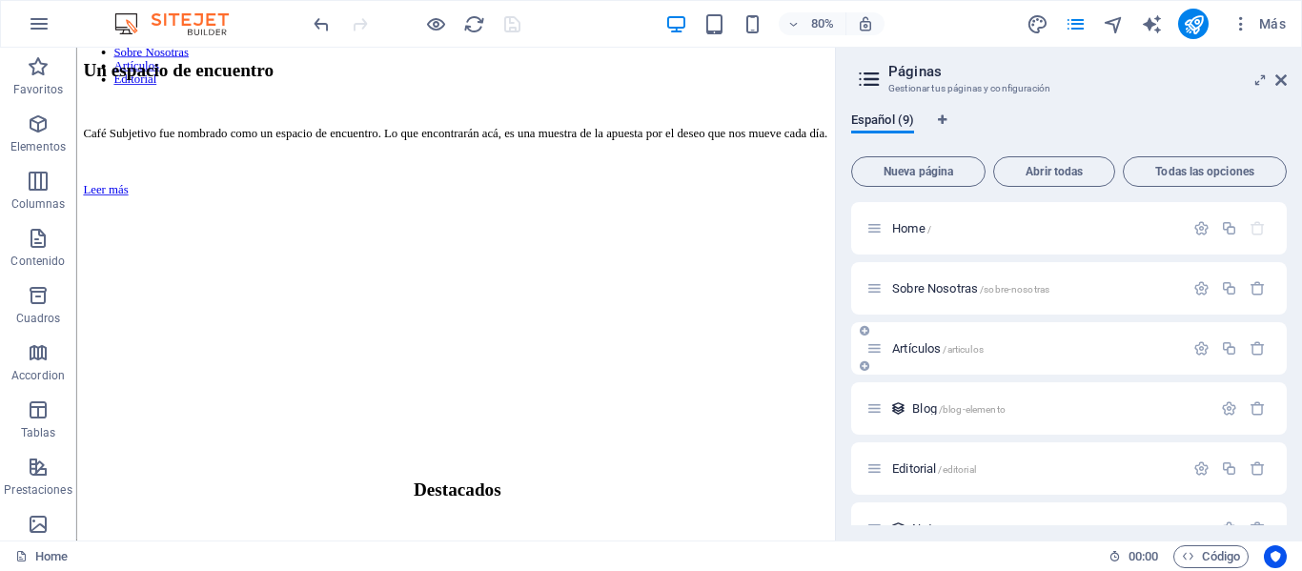
click at [941, 357] on div "Artículos /articulos" at bounding box center [1025, 348] width 317 height 22
click at [925, 343] on span "Artículos /articulos" at bounding box center [938, 348] width 92 height 14
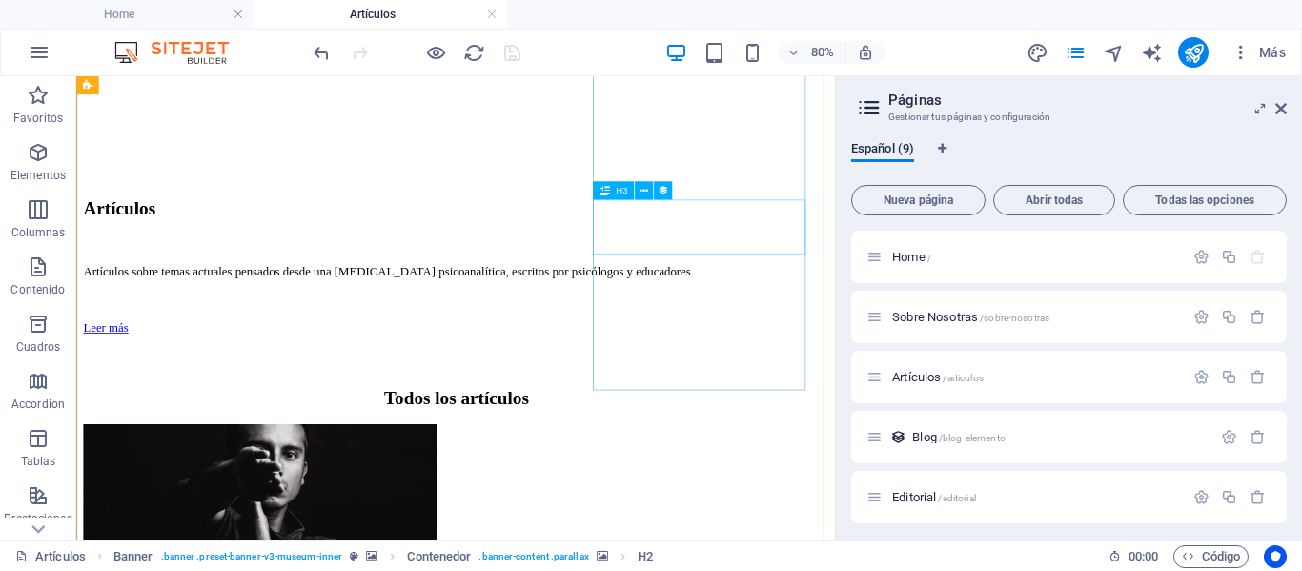
scroll to position [1525, 0]
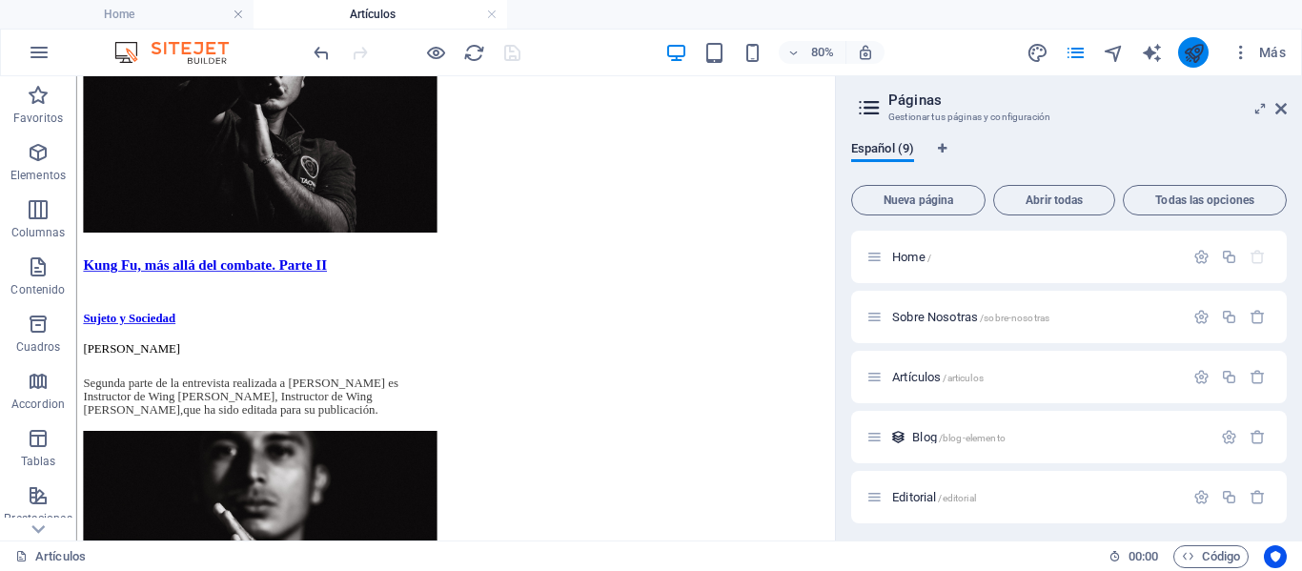
click at [1180, 53] on button "publish" at bounding box center [1193, 52] width 31 height 31
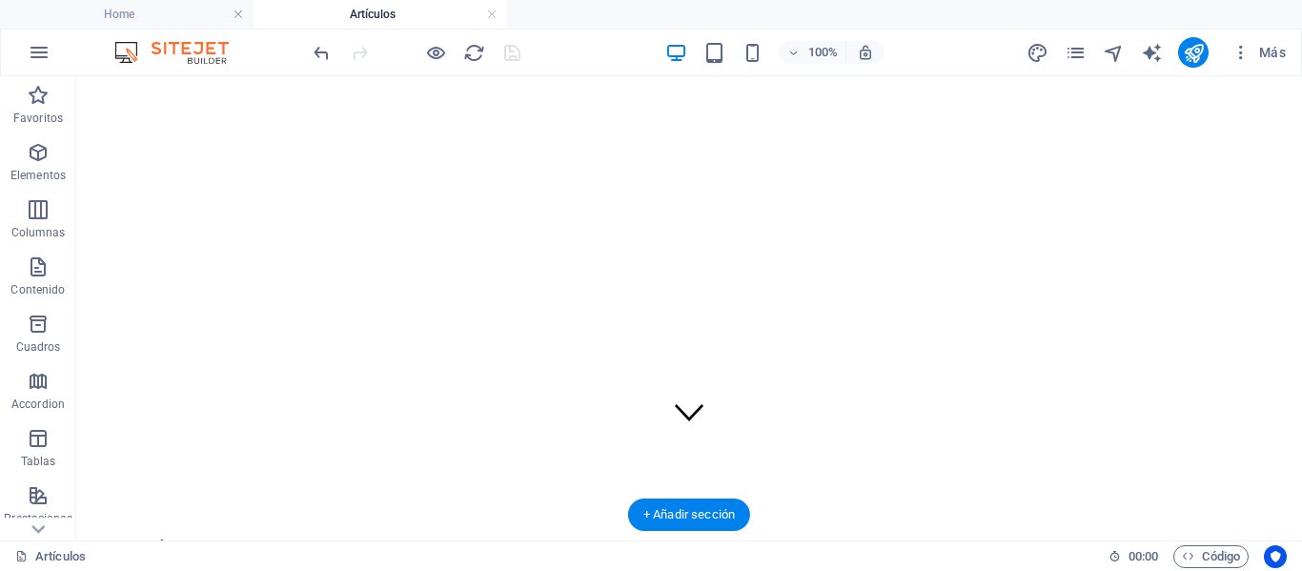
scroll to position [0, 0]
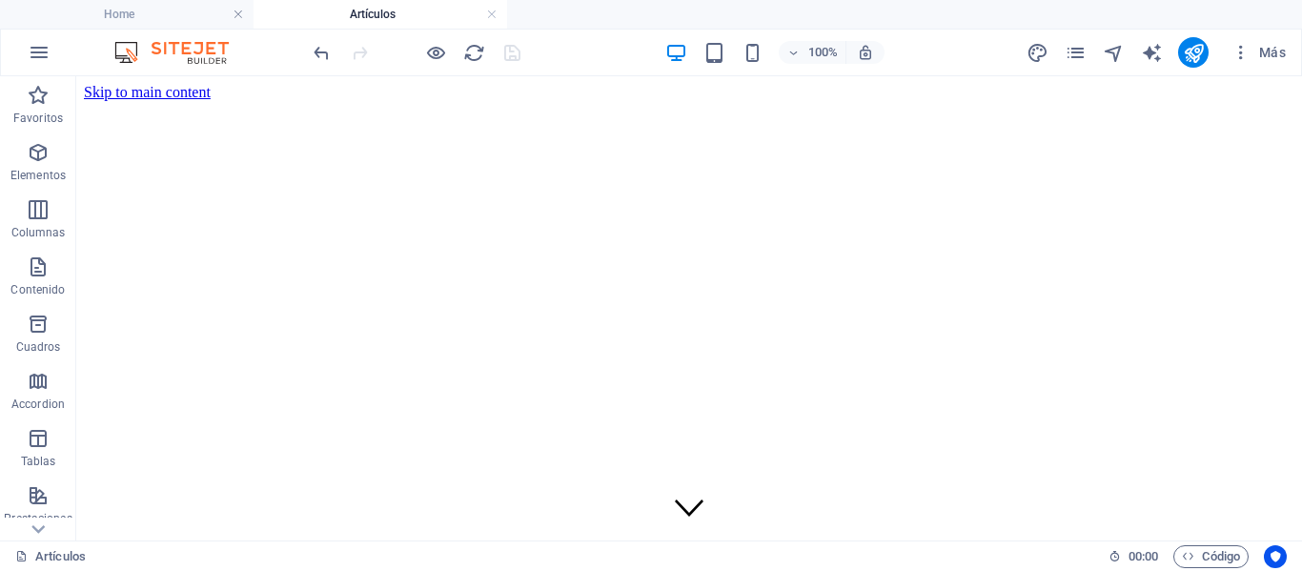
click at [595, 57] on div "100% Más" at bounding box center [802, 52] width 984 height 31
click at [1208, 51] on button "publish" at bounding box center [1193, 52] width 31 height 31
